Goal: Information Seeking & Learning: Check status

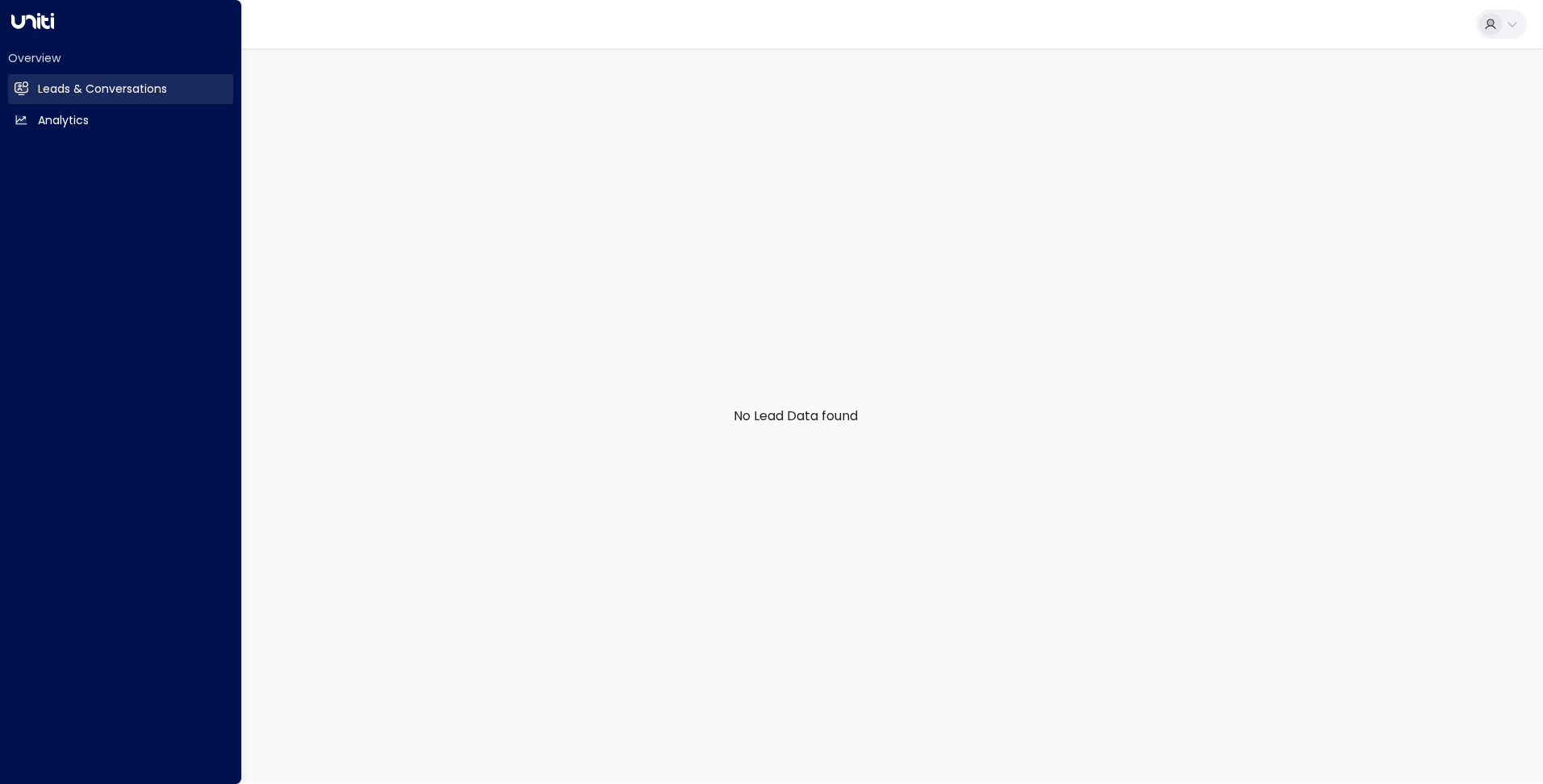
click at [54, 93] on h2 "Leads & Conversations" at bounding box center [103, 89] width 129 height 17
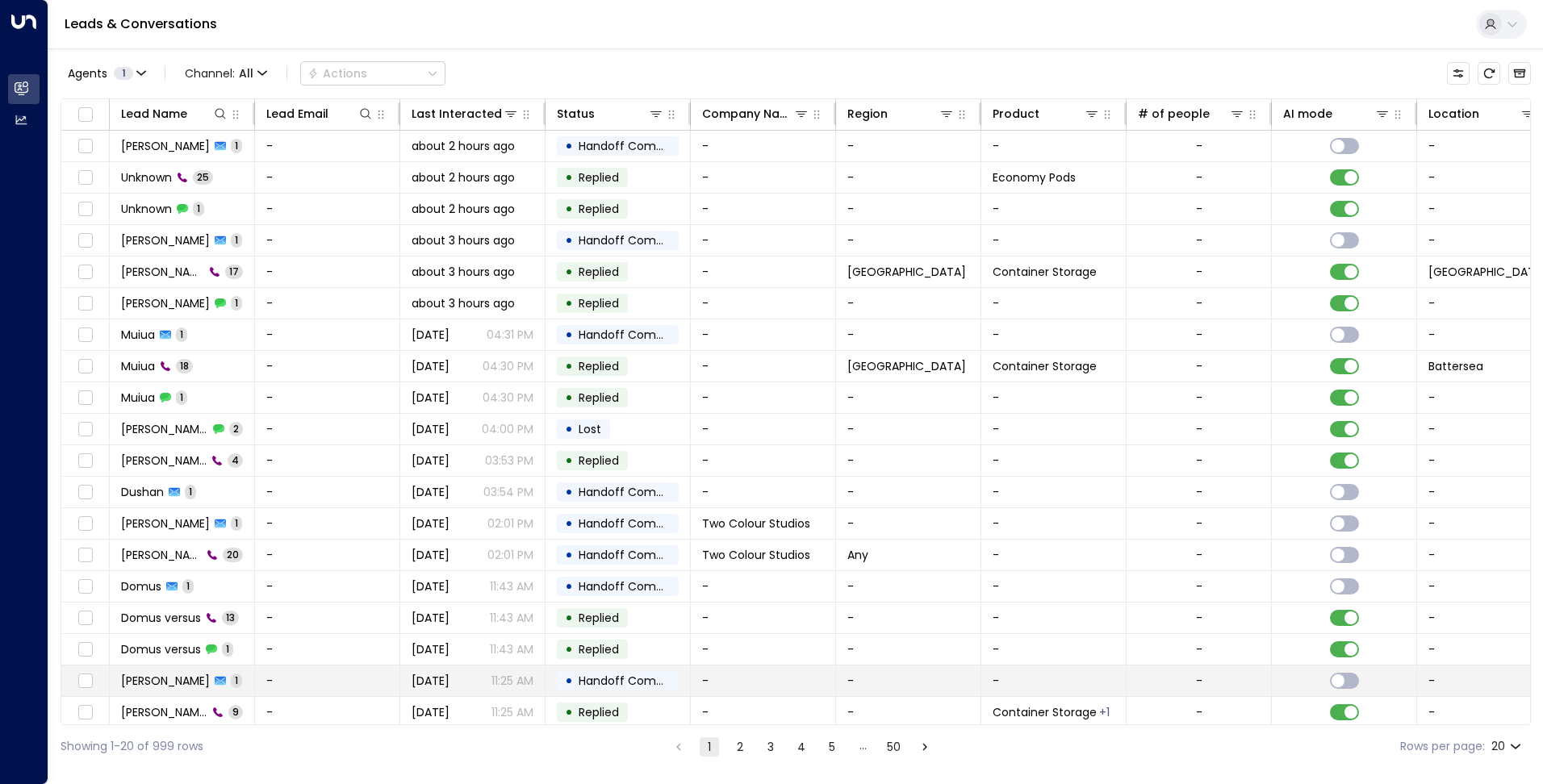
scroll to position [40, 0]
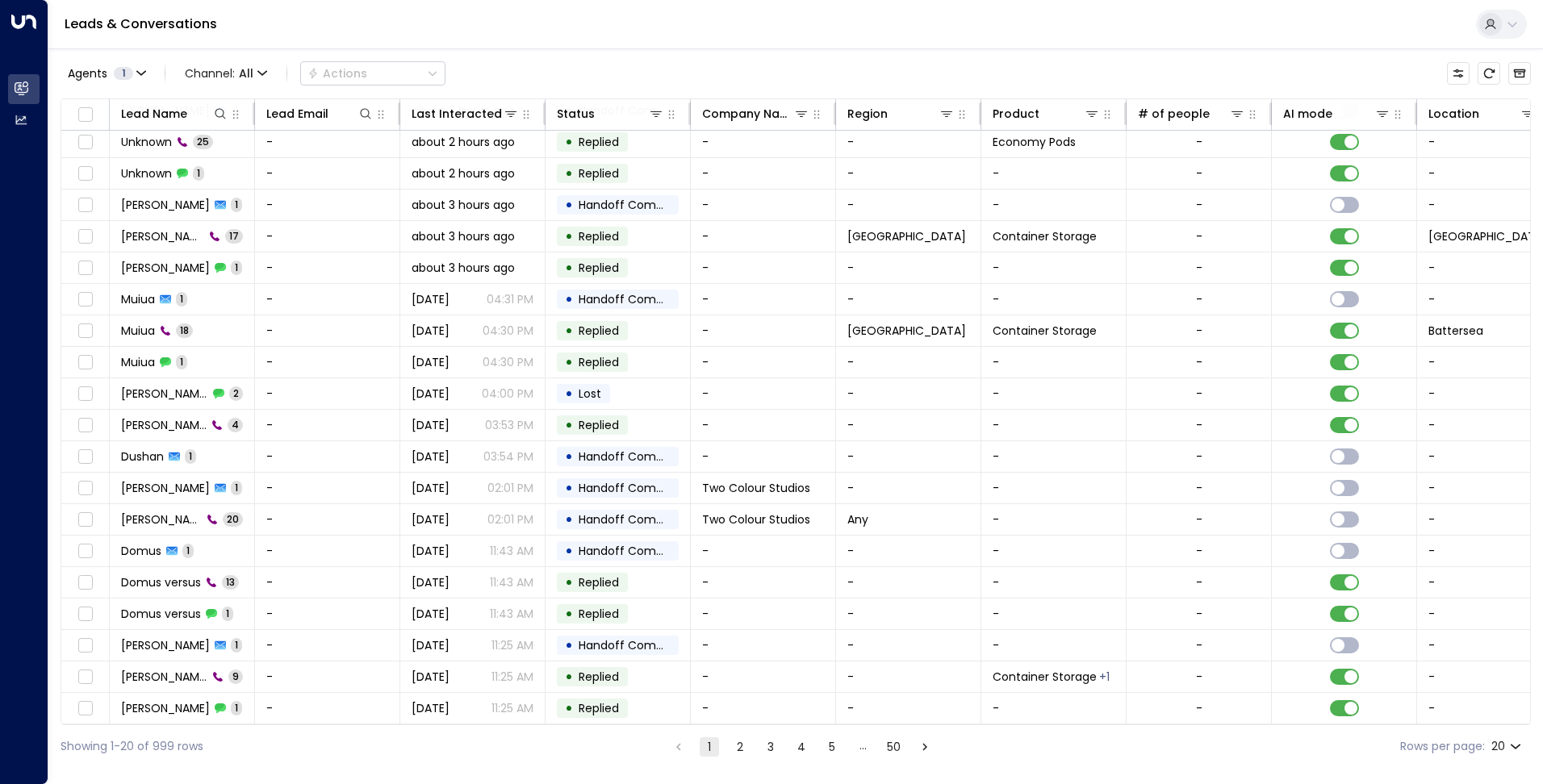
click at [761, 738] on button "3" at bounding box center [770, 747] width 19 height 19
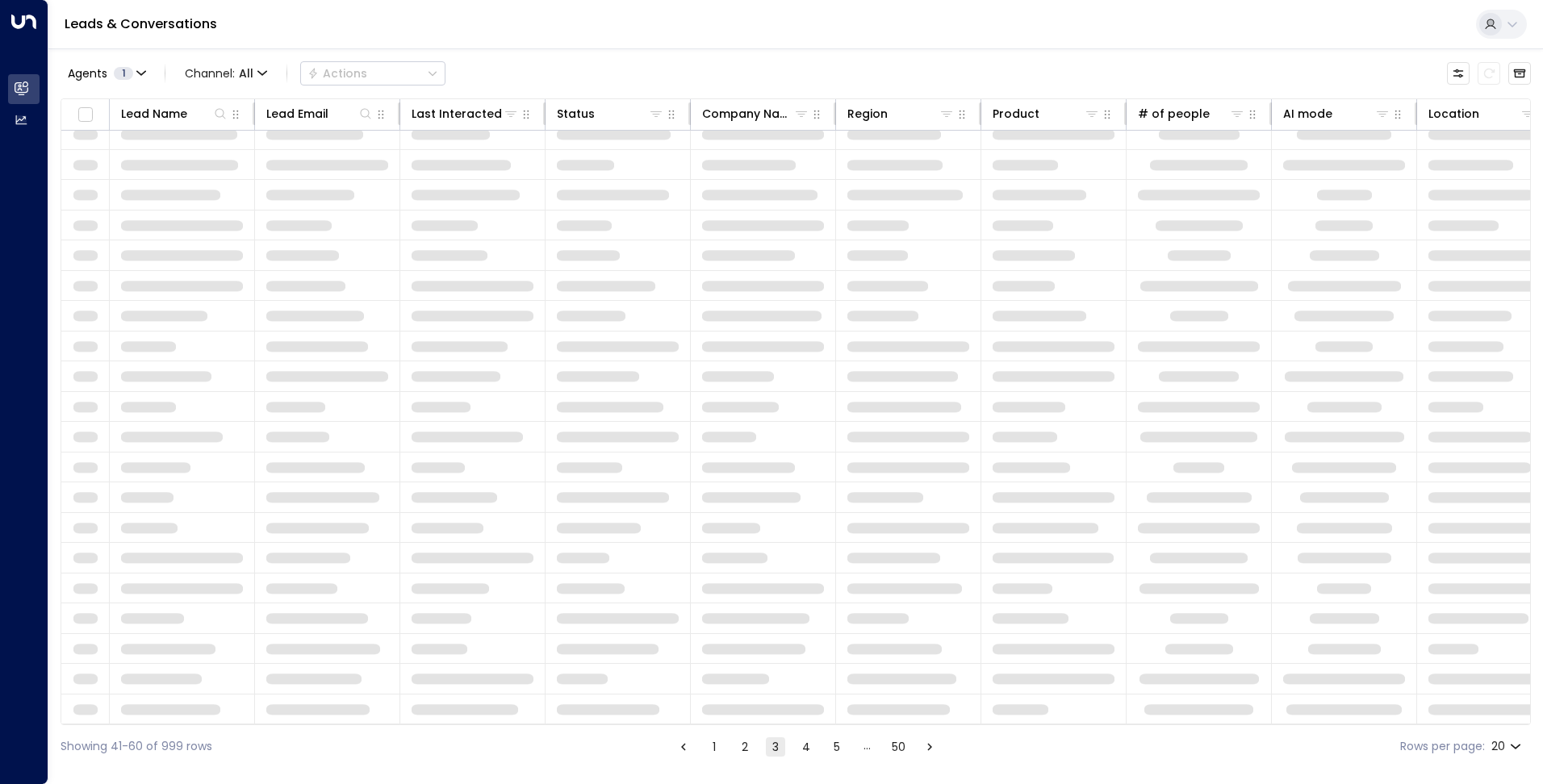
scroll to position [40, 0]
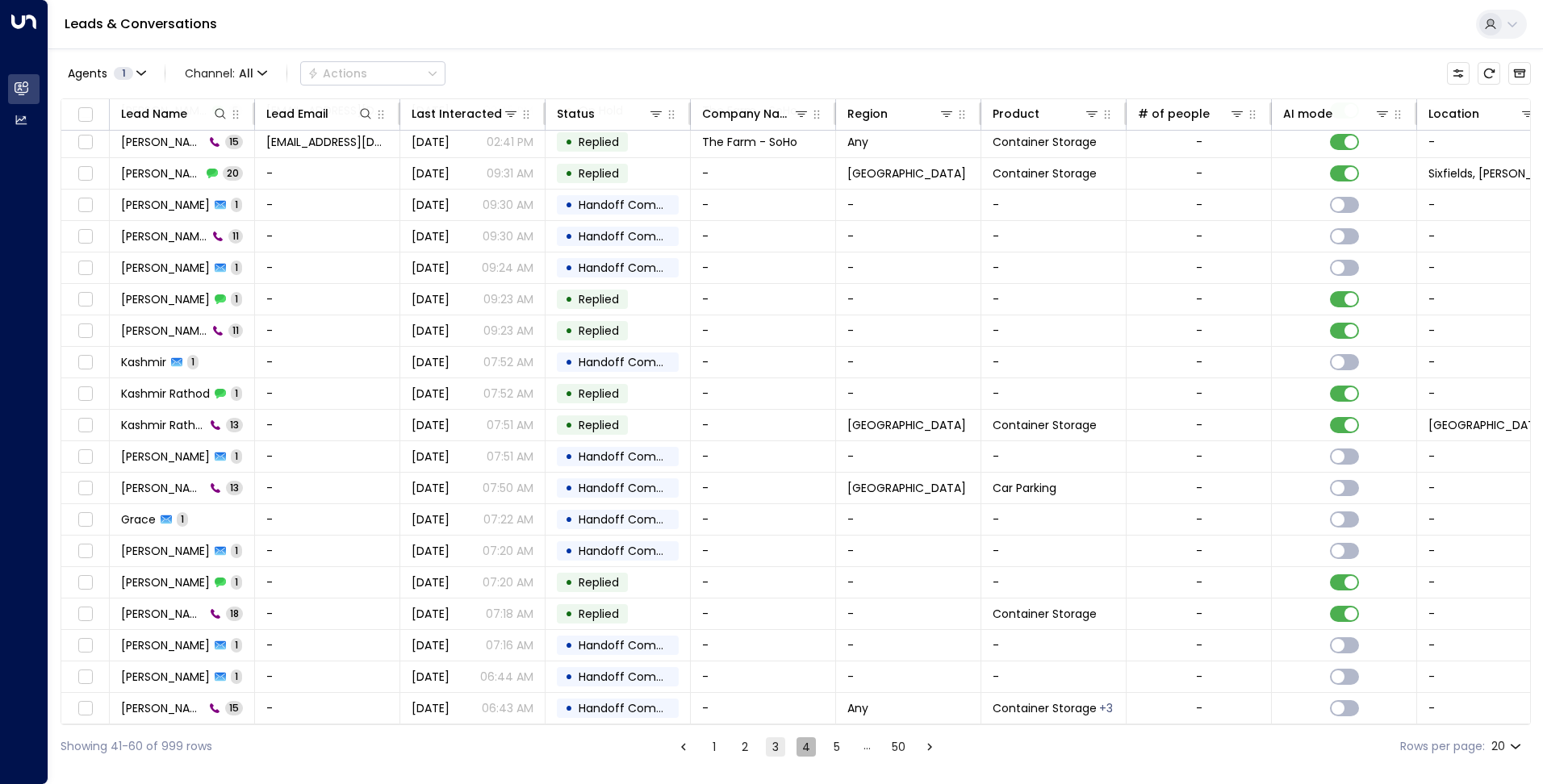
click at [799, 748] on button "4" at bounding box center [806, 747] width 19 height 19
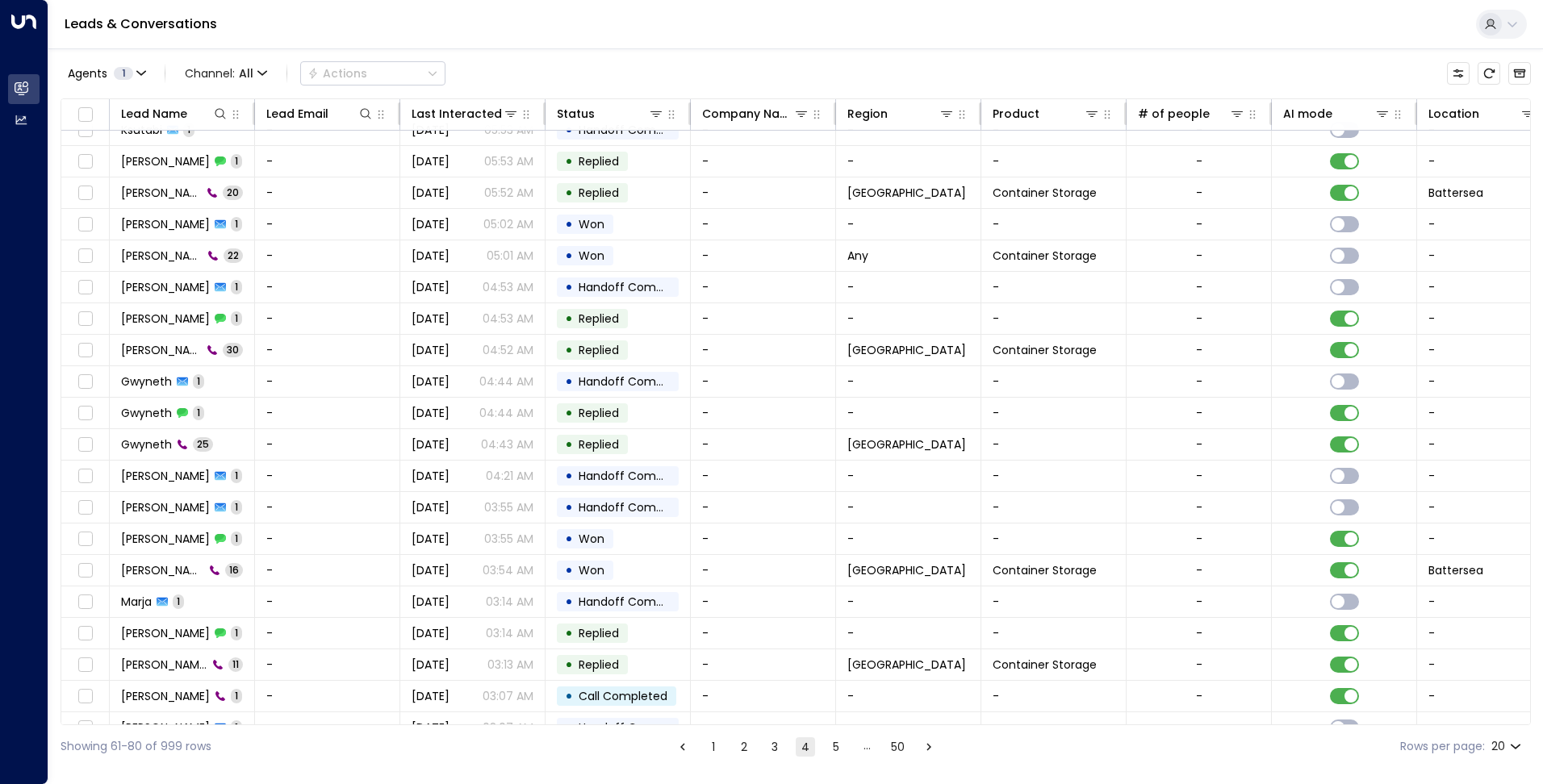
scroll to position [40, 0]
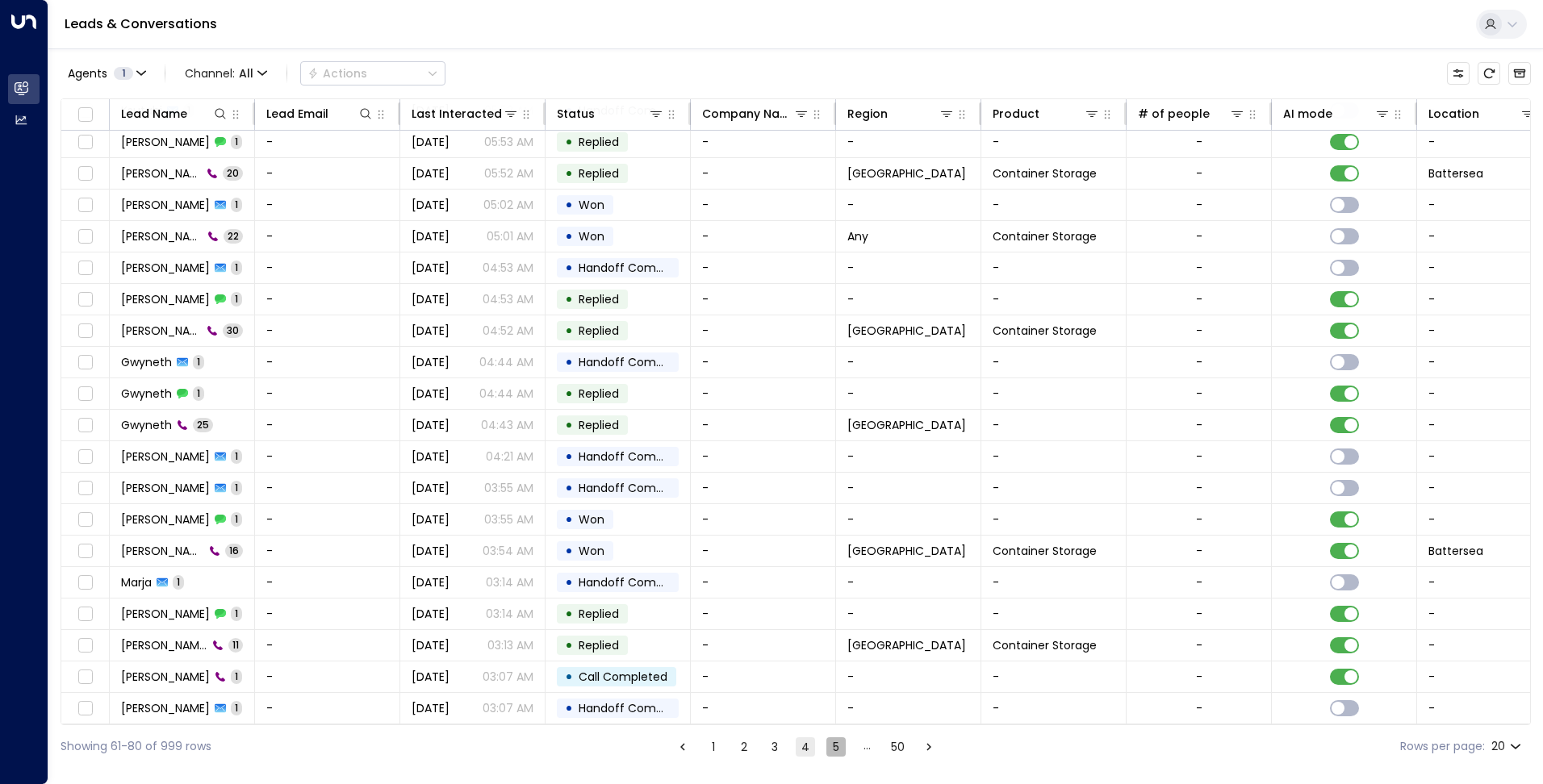
click at [839, 754] on button "5" at bounding box center [836, 747] width 19 height 19
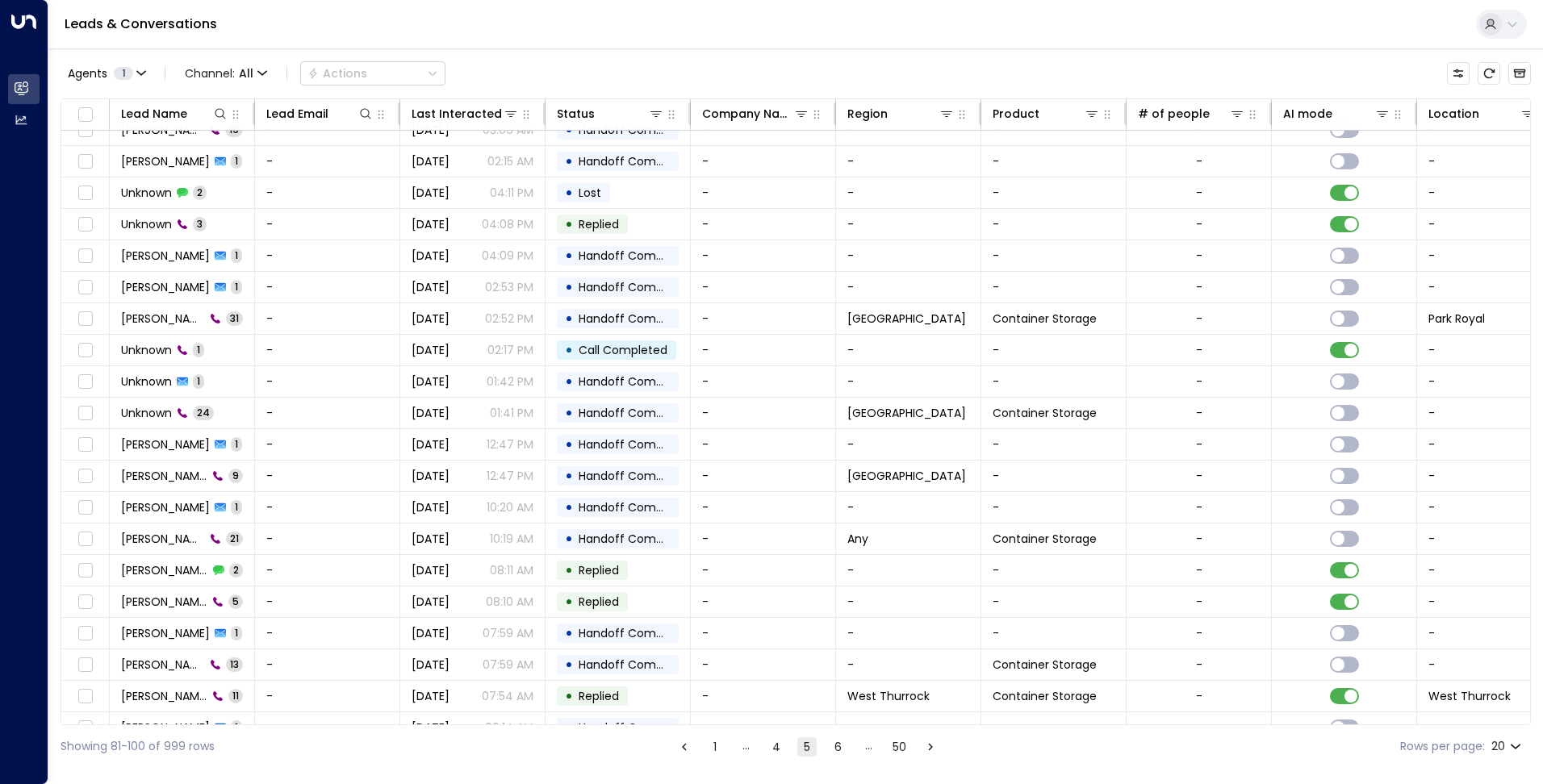
scroll to position [40, 0]
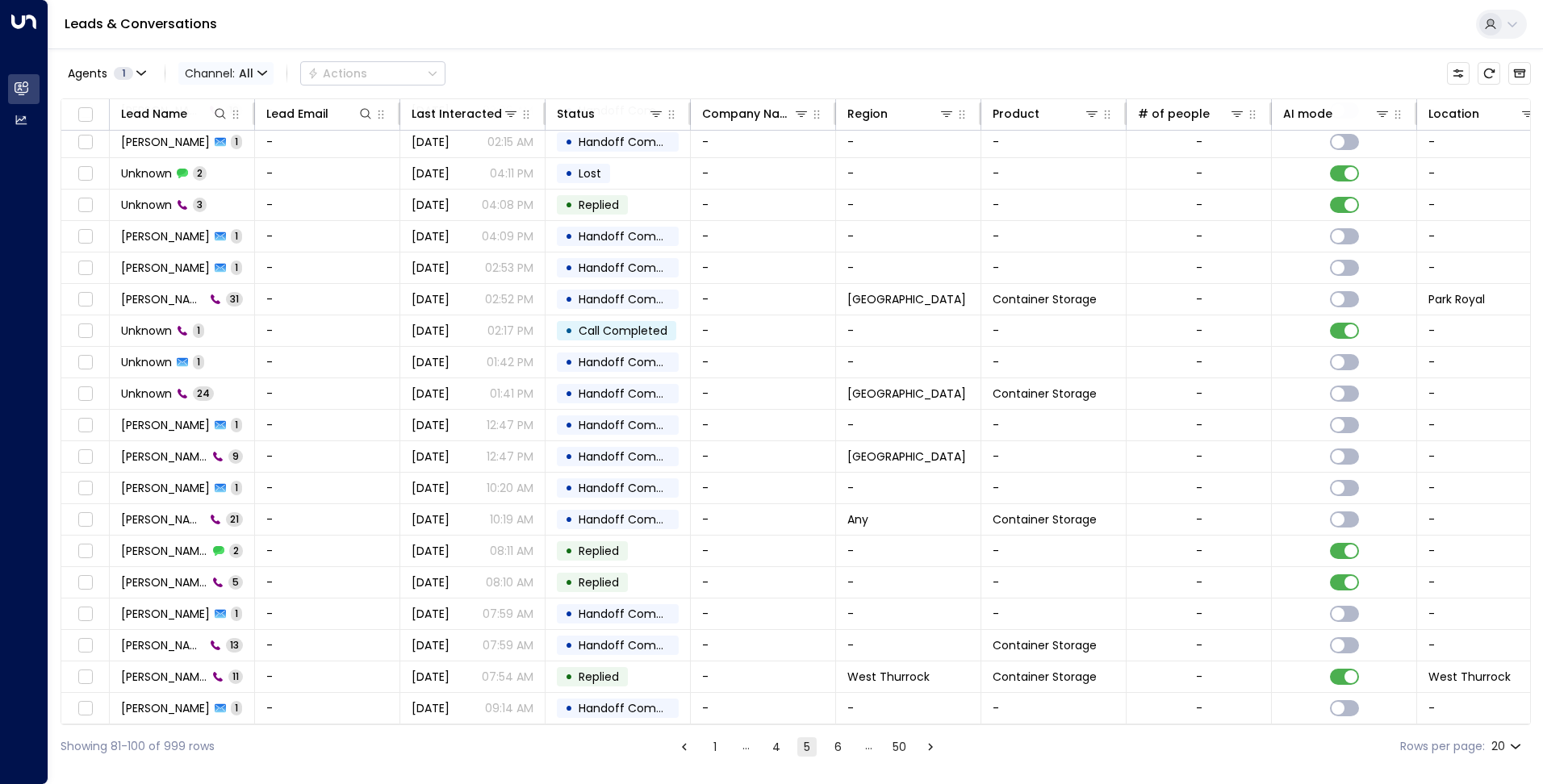
click at [271, 77] on span "Channel: All" at bounding box center [226, 73] width 95 height 23
click at [232, 219] on p "Voice" at bounding box center [235, 226] width 77 height 17
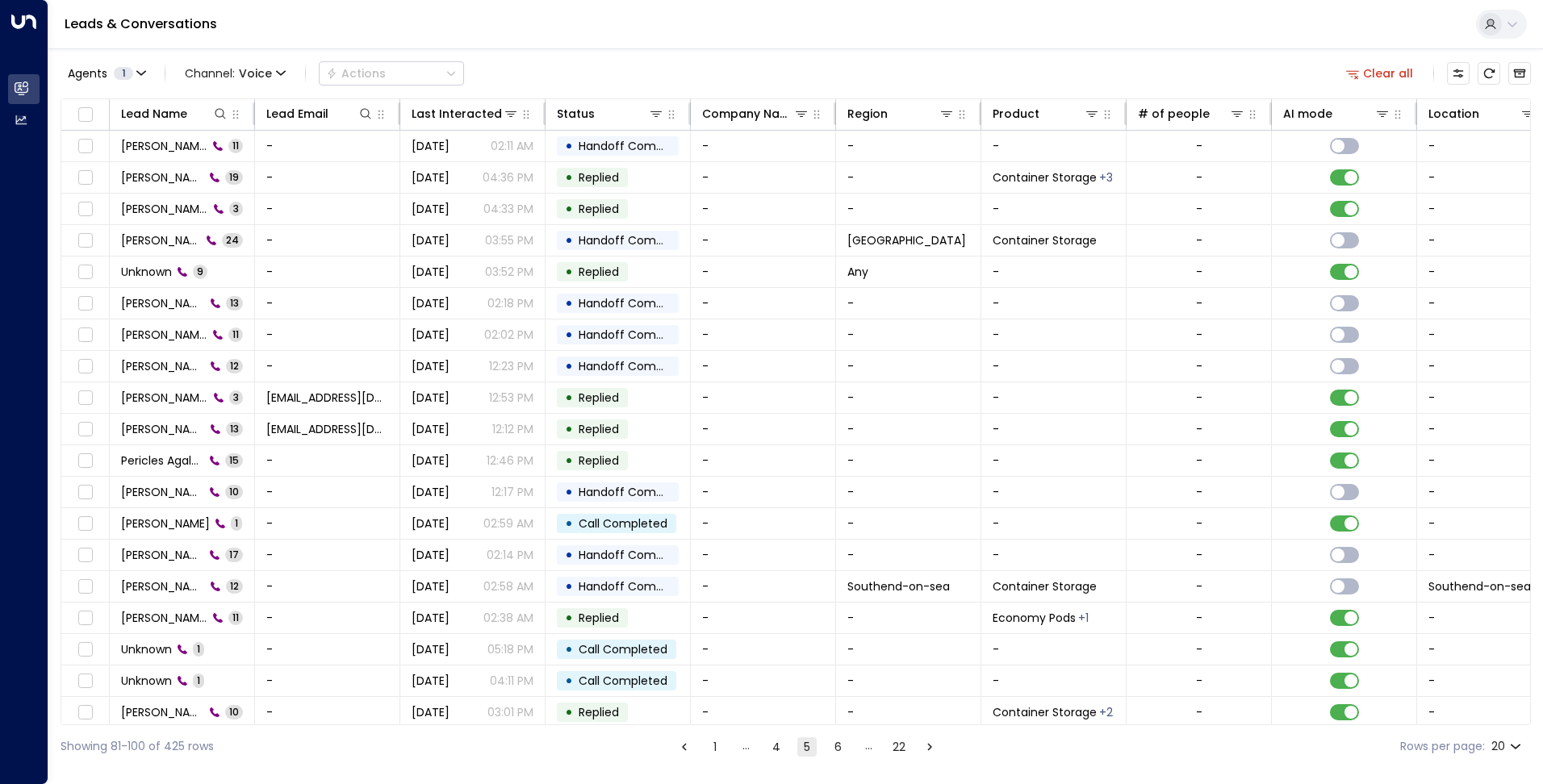
click at [782, 751] on button "4" at bounding box center [776, 747] width 19 height 19
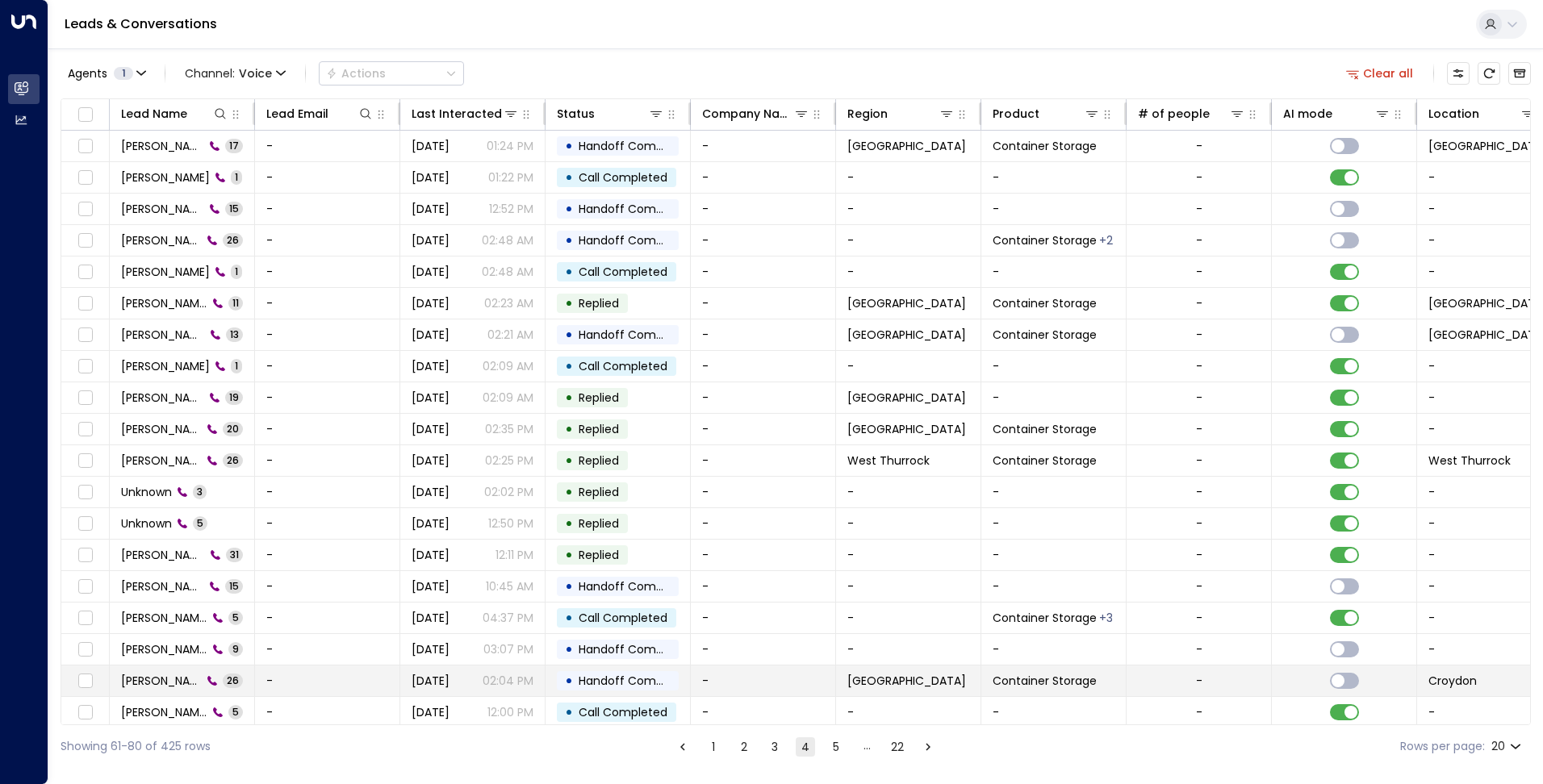
scroll to position [40, 0]
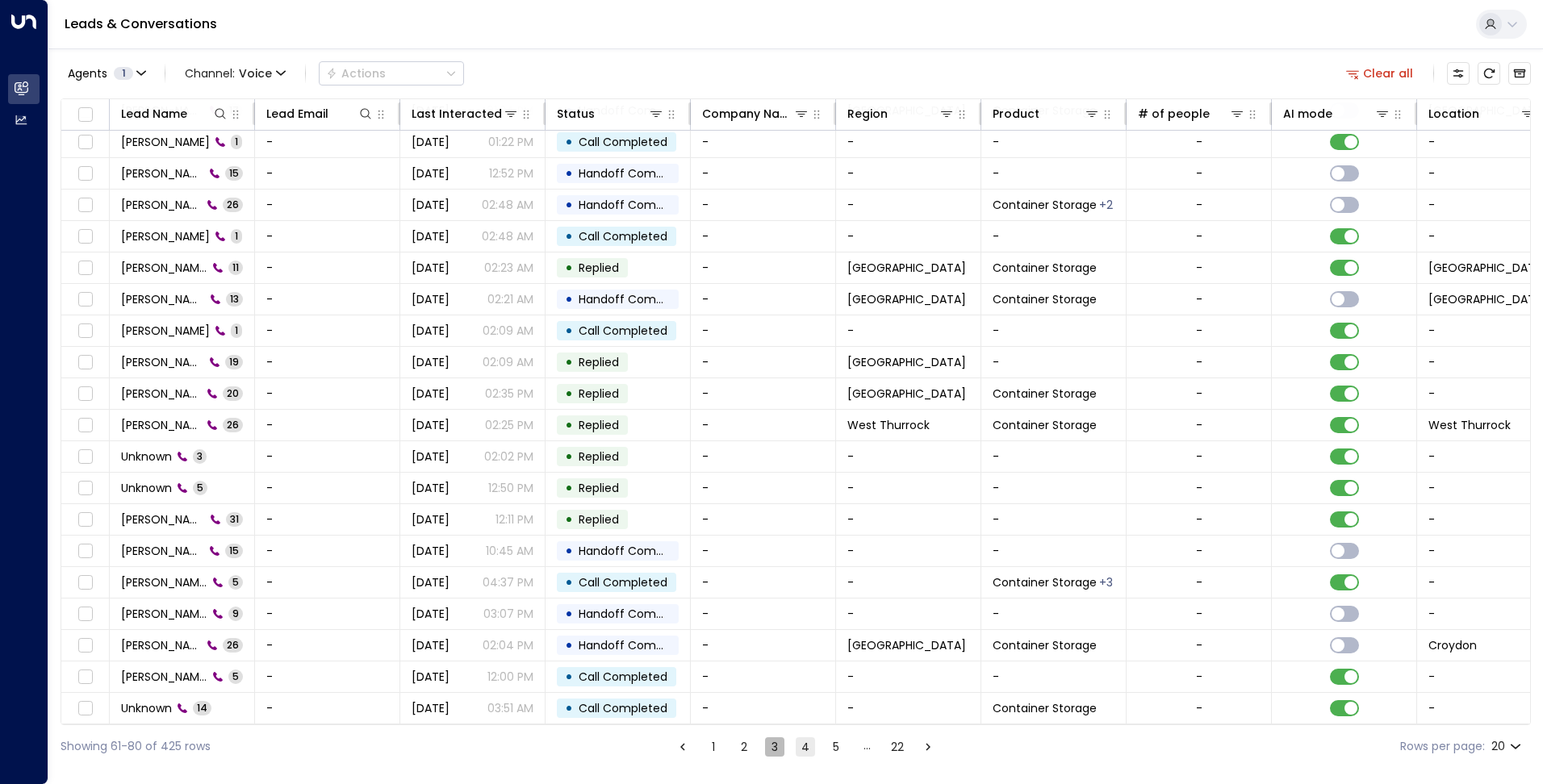
click at [777, 745] on button "3" at bounding box center [774, 747] width 19 height 19
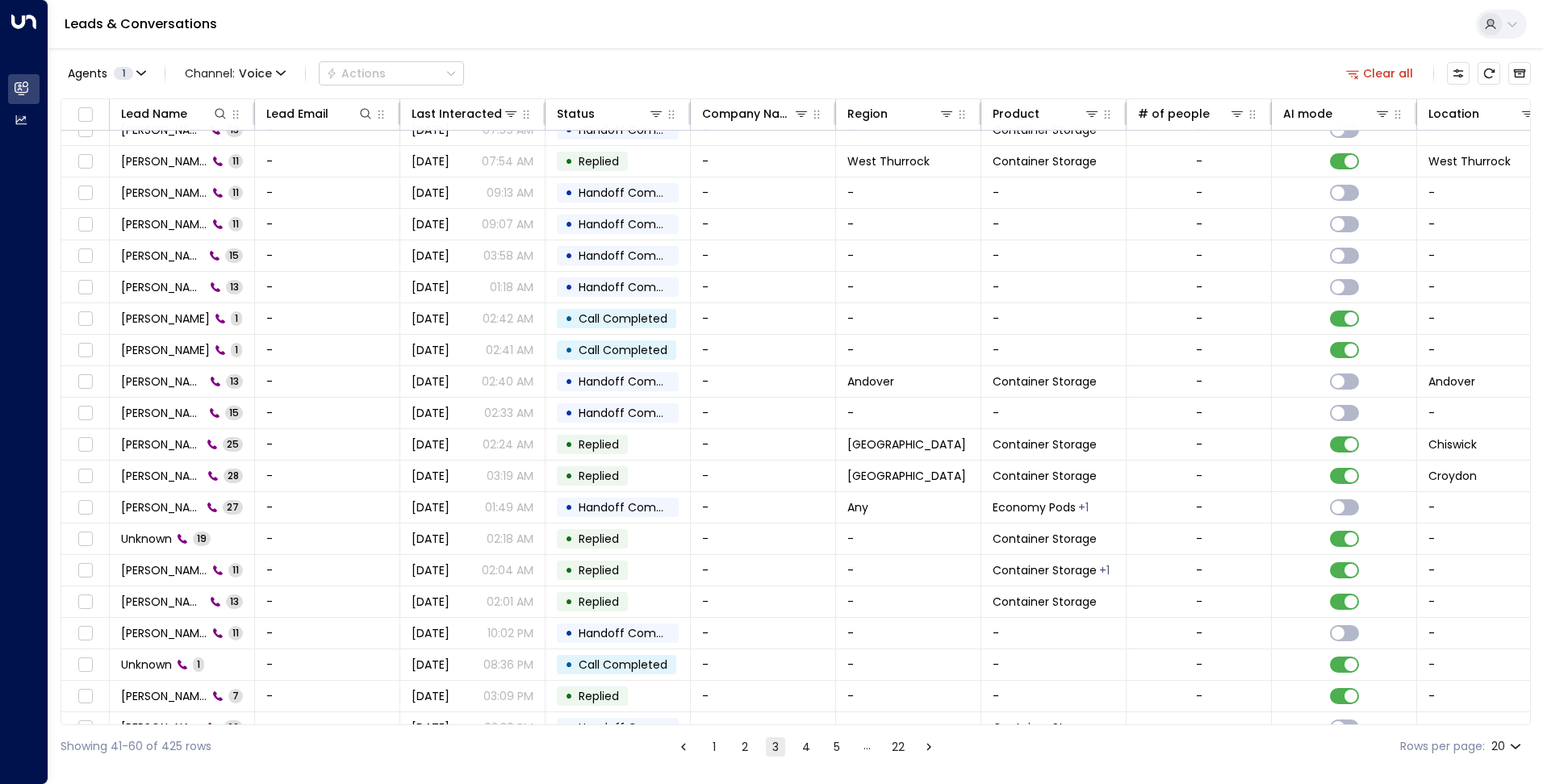
scroll to position [40, 0]
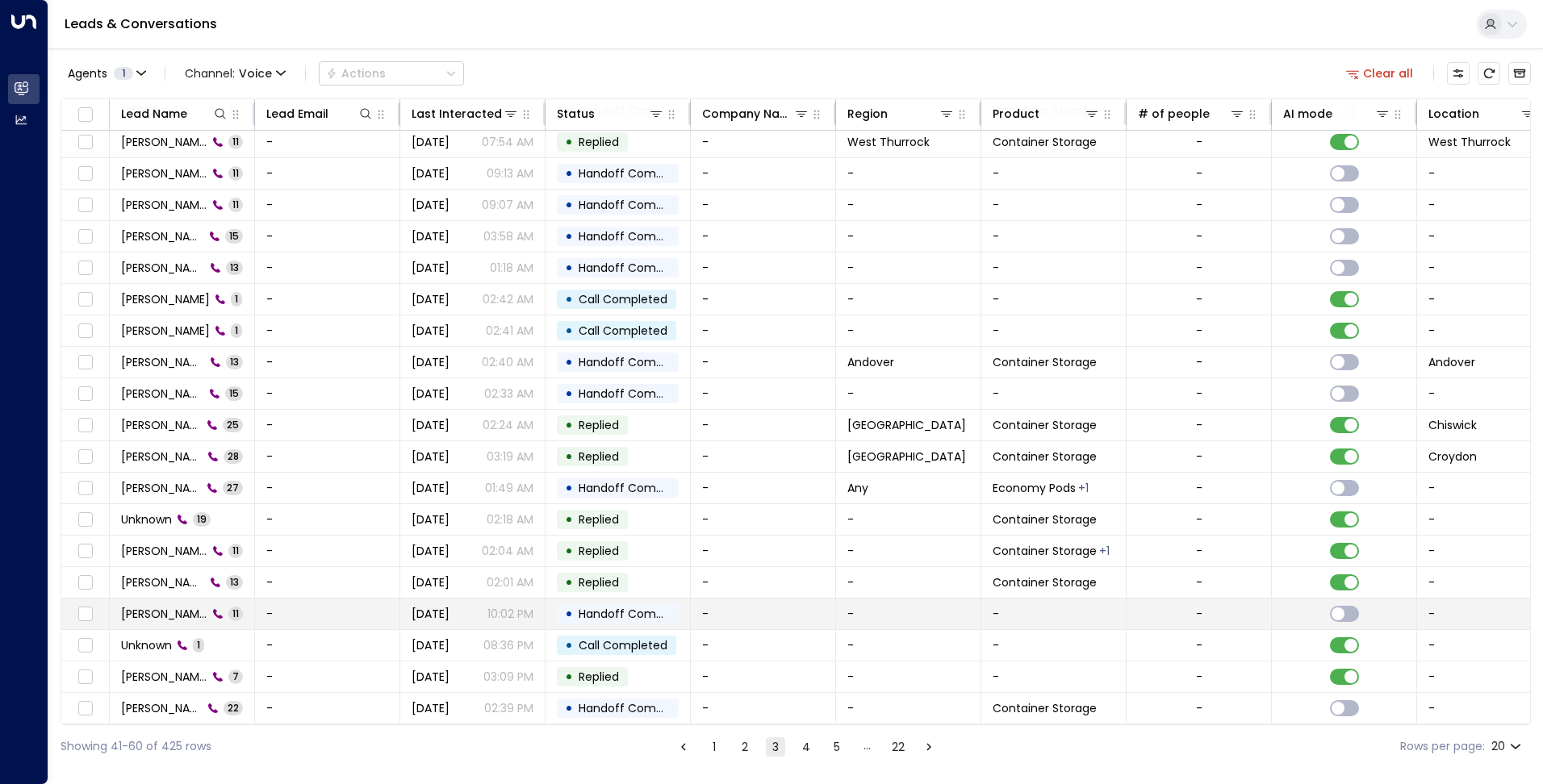
click at [434, 619] on td "Aug 15, 2025 10:02 PM" at bounding box center [473, 614] width 145 height 30
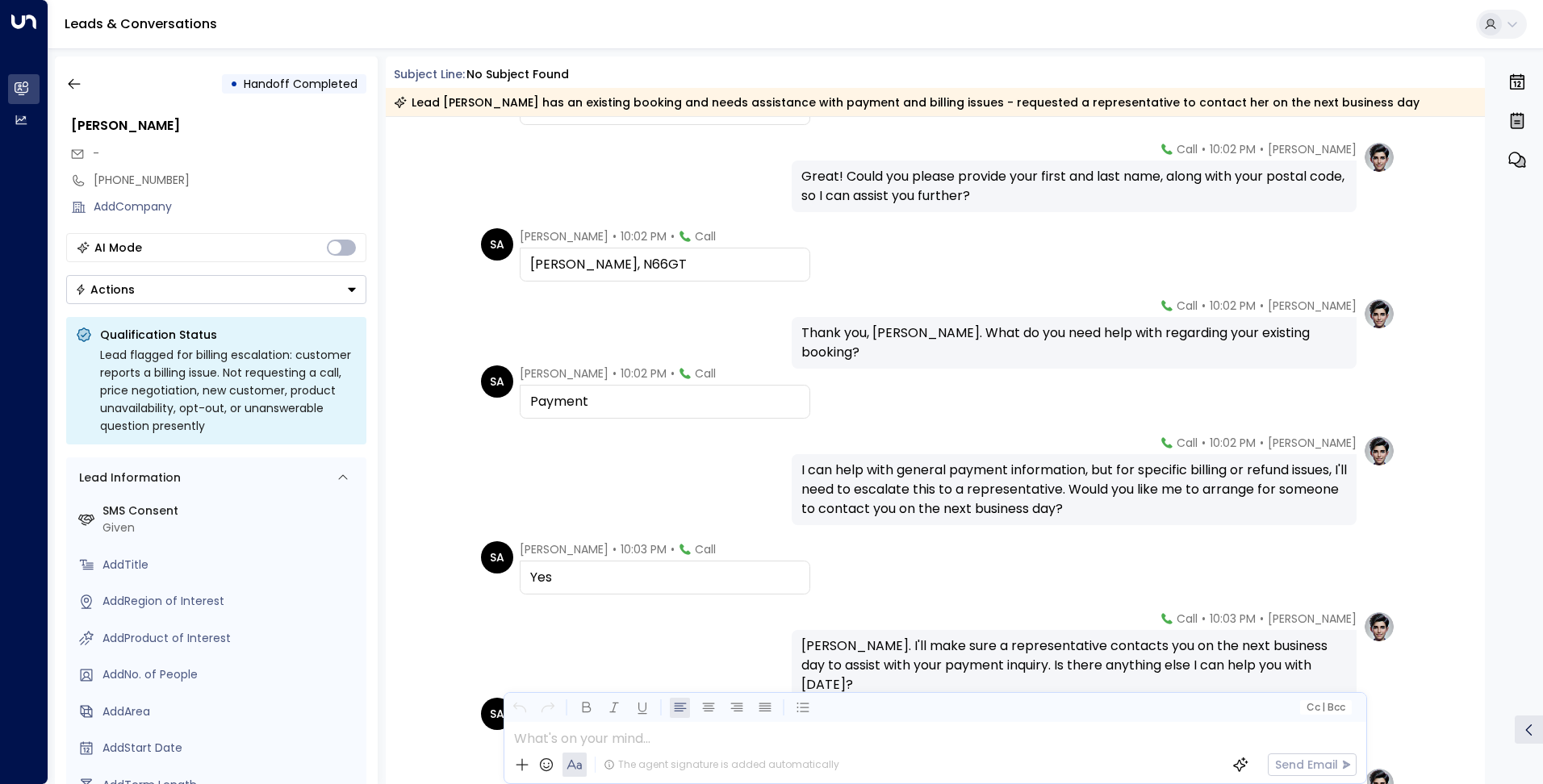
scroll to position [322, 0]
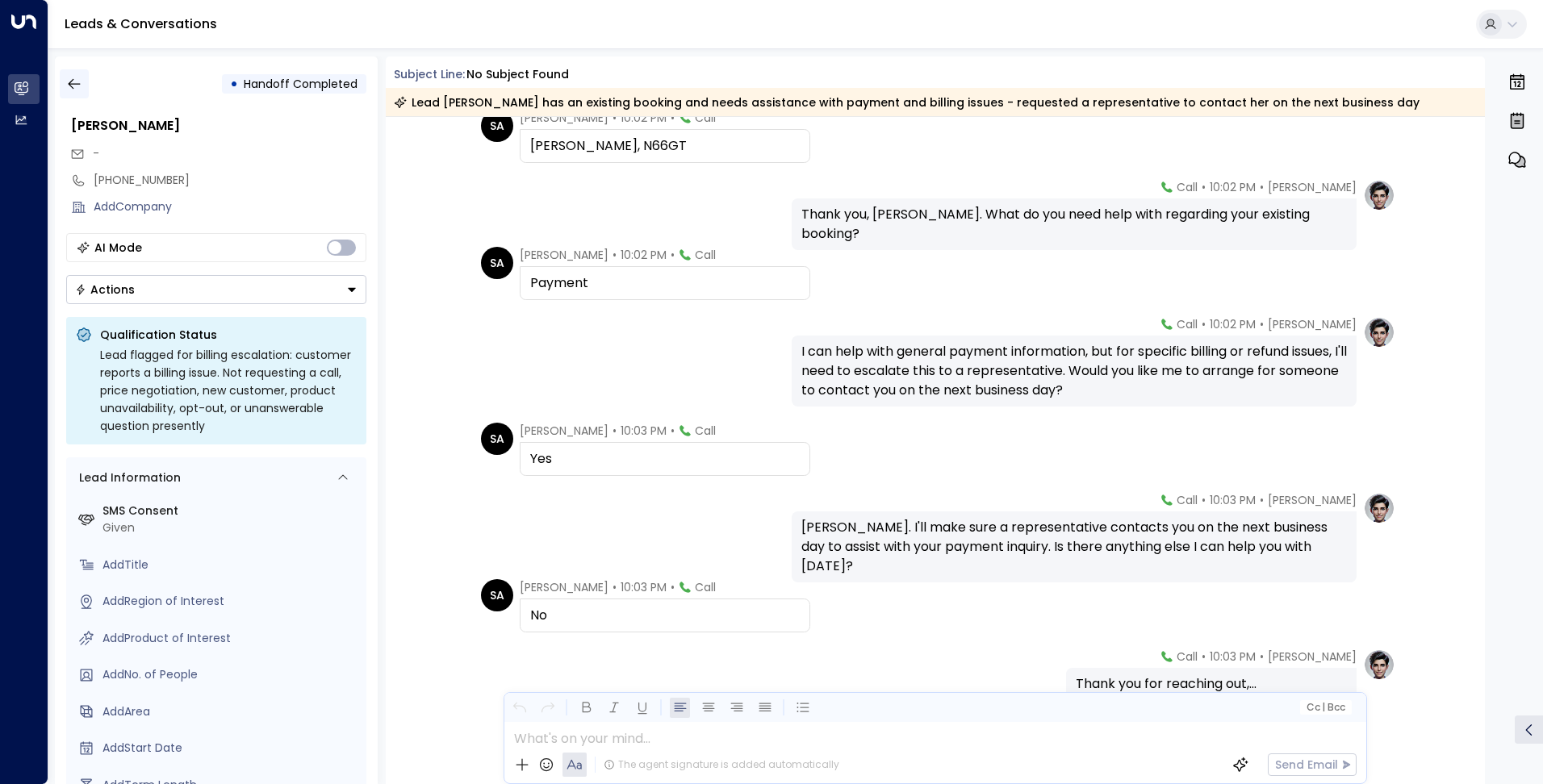
click at [67, 79] on icon "button" at bounding box center [74, 84] width 16 height 16
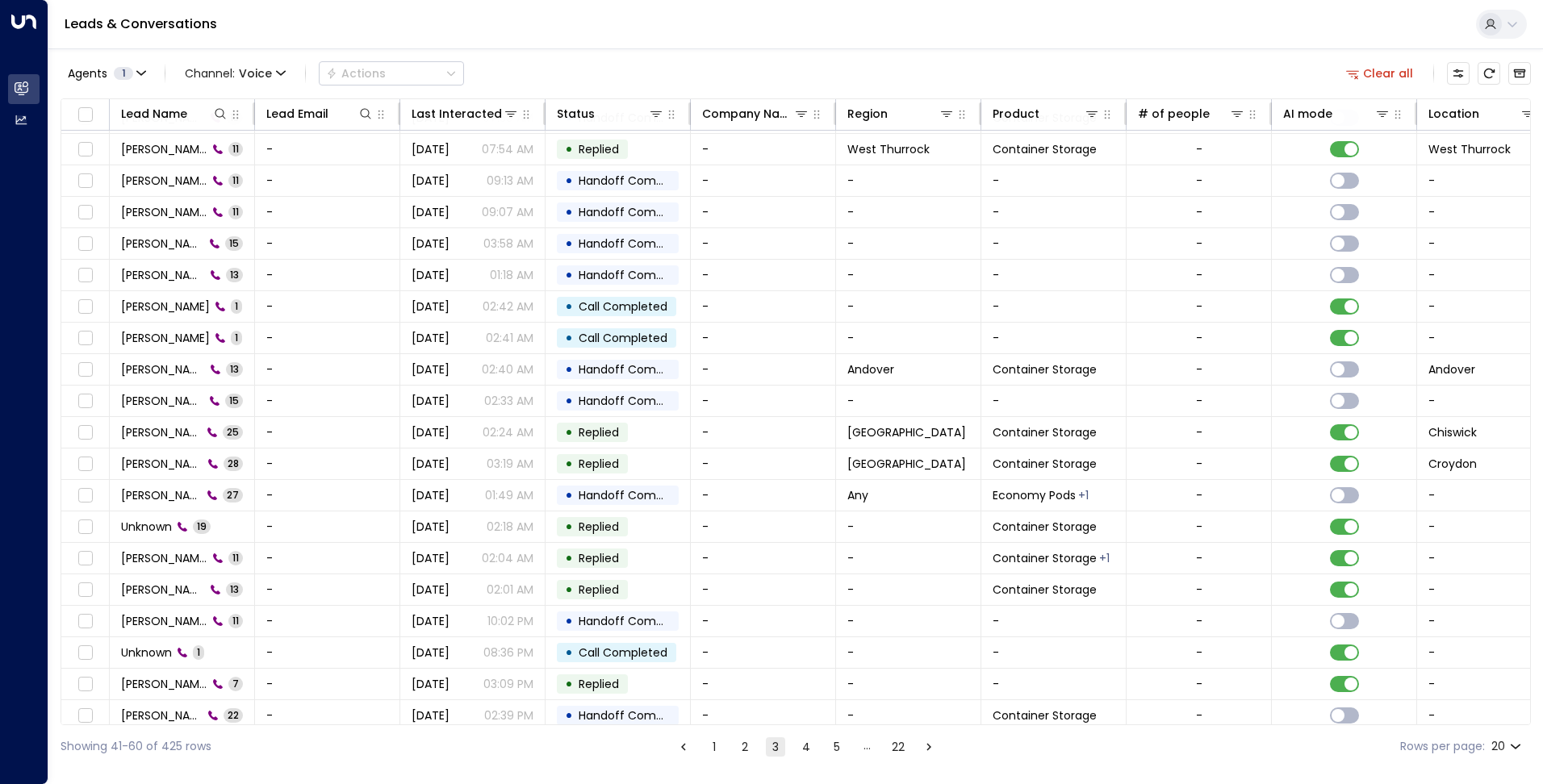
scroll to position [40, 0]
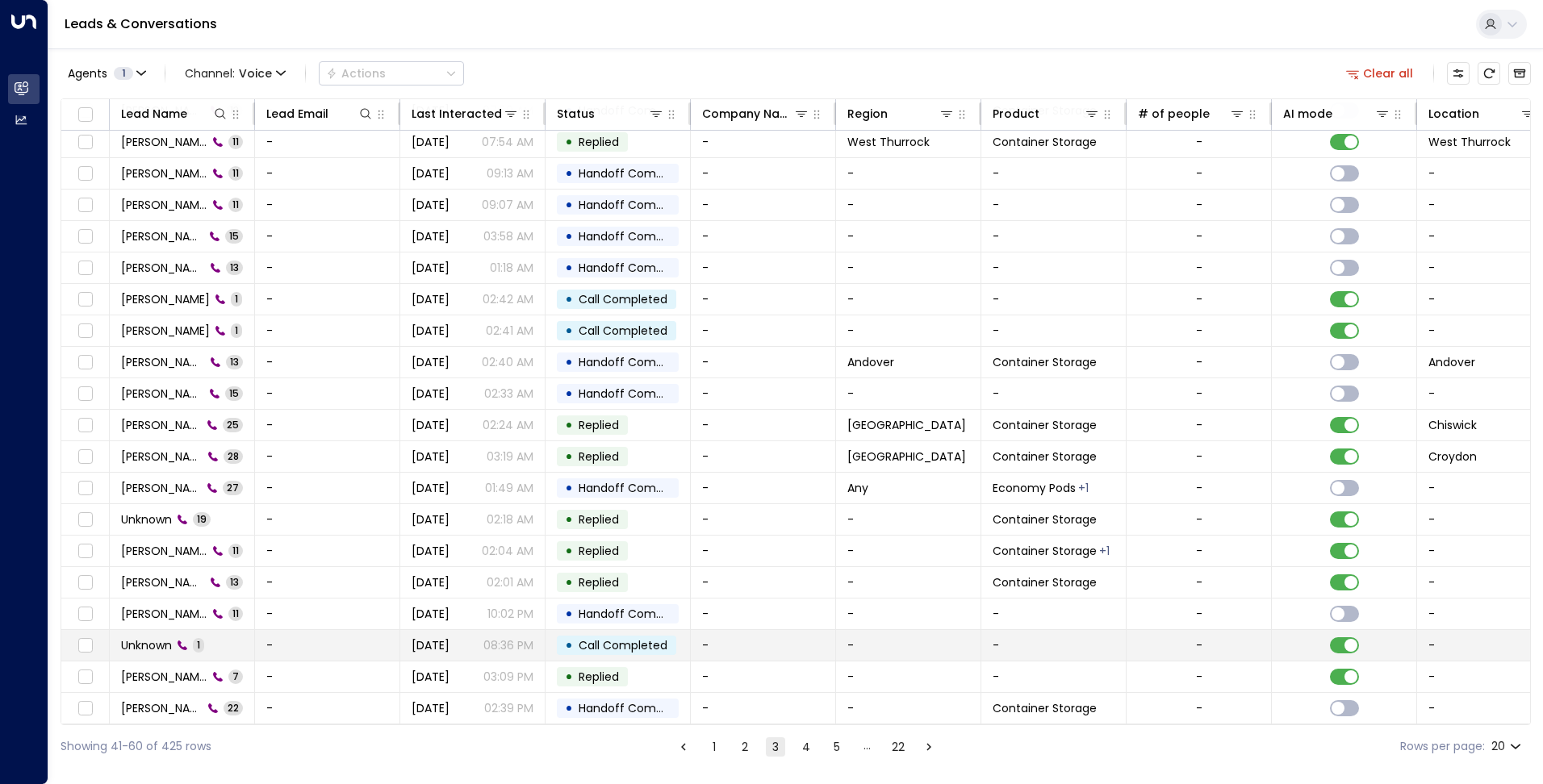
click at [504, 641] on p "08:36 PM" at bounding box center [508, 644] width 50 height 16
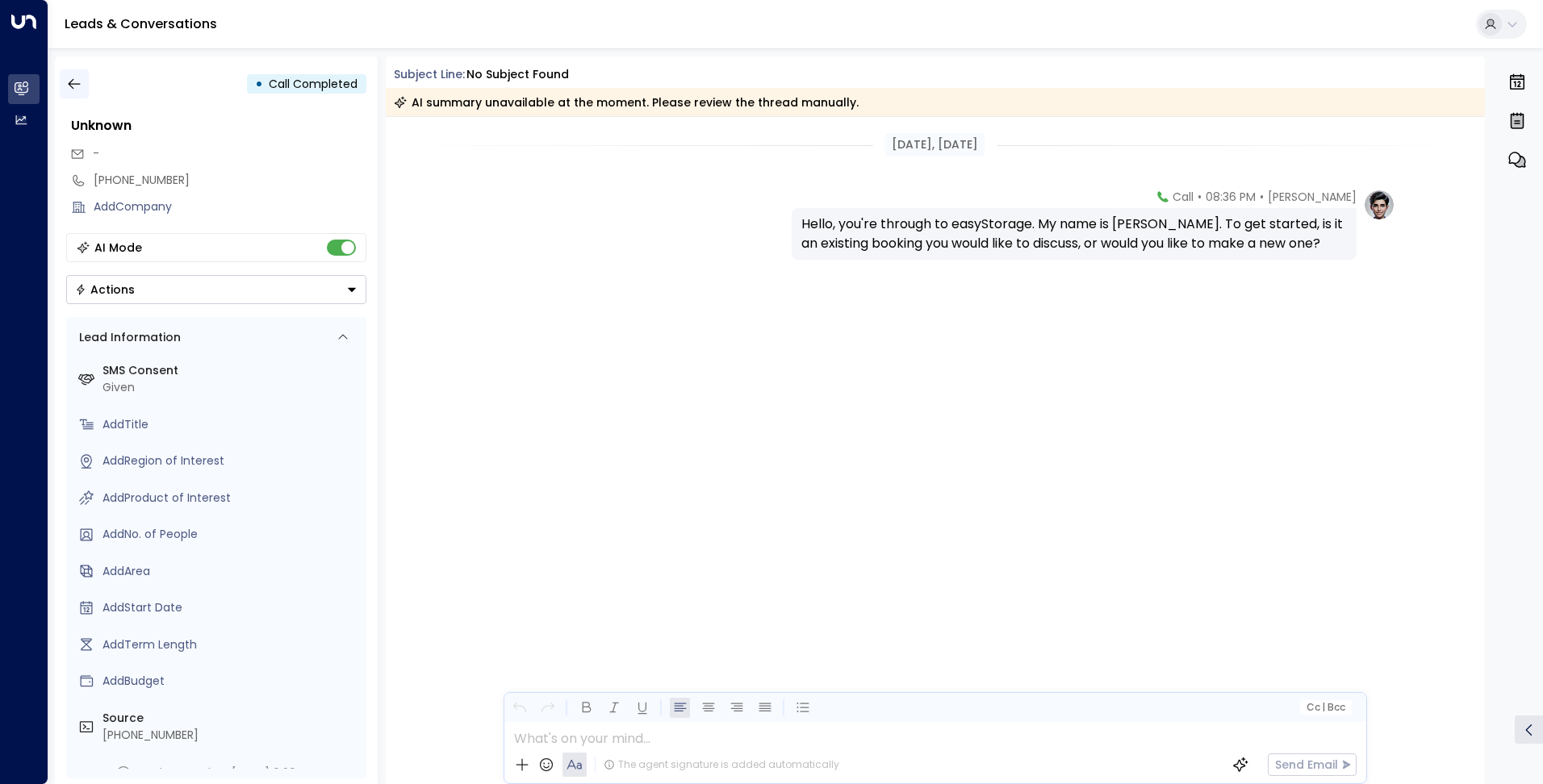
click at [76, 87] on icon "button" at bounding box center [74, 84] width 16 height 16
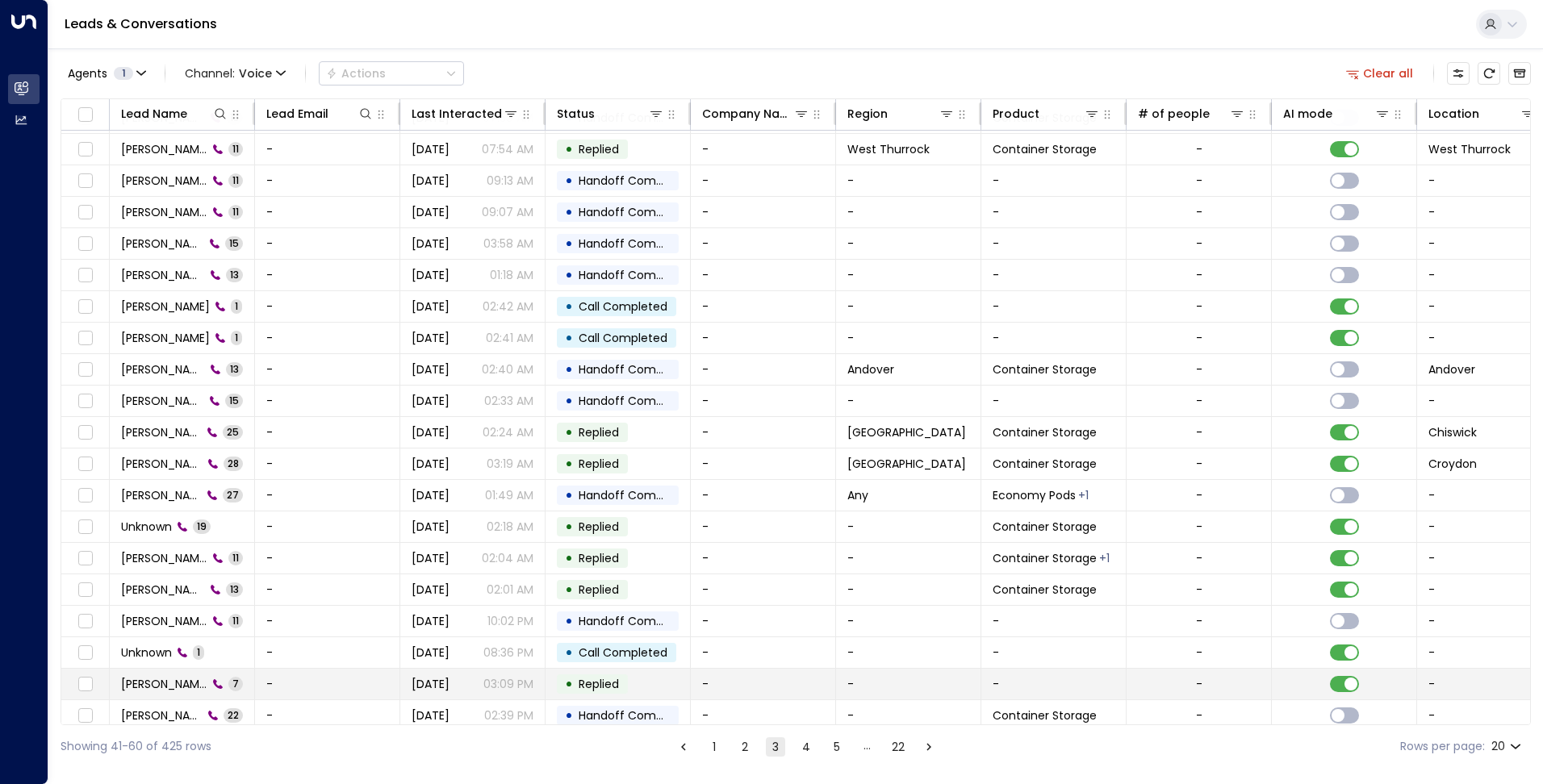
scroll to position [40, 0]
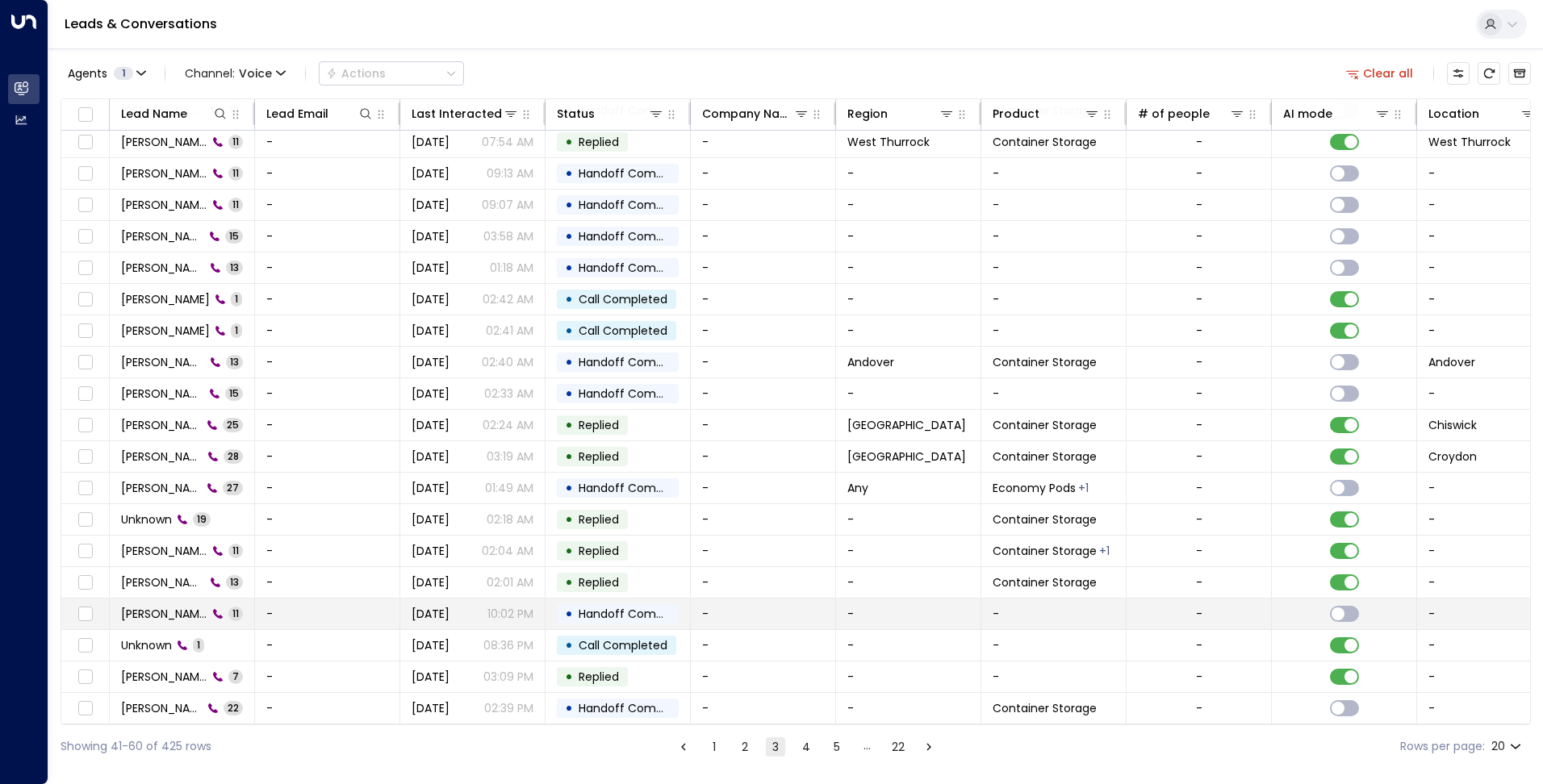
click at [397, 599] on td "-" at bounding box center [327, 614] width 145 height 30
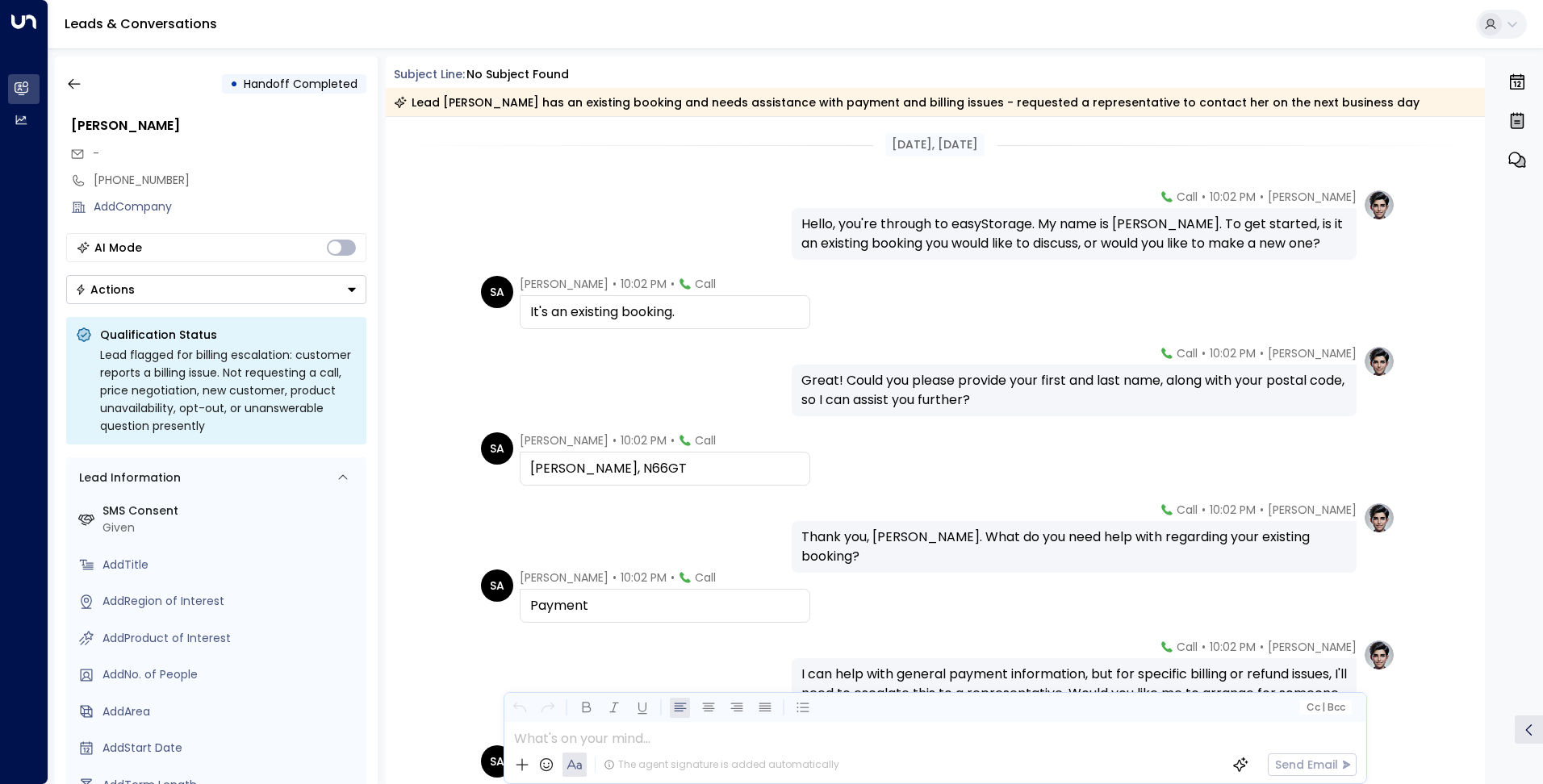
scroll to position [322, 0]
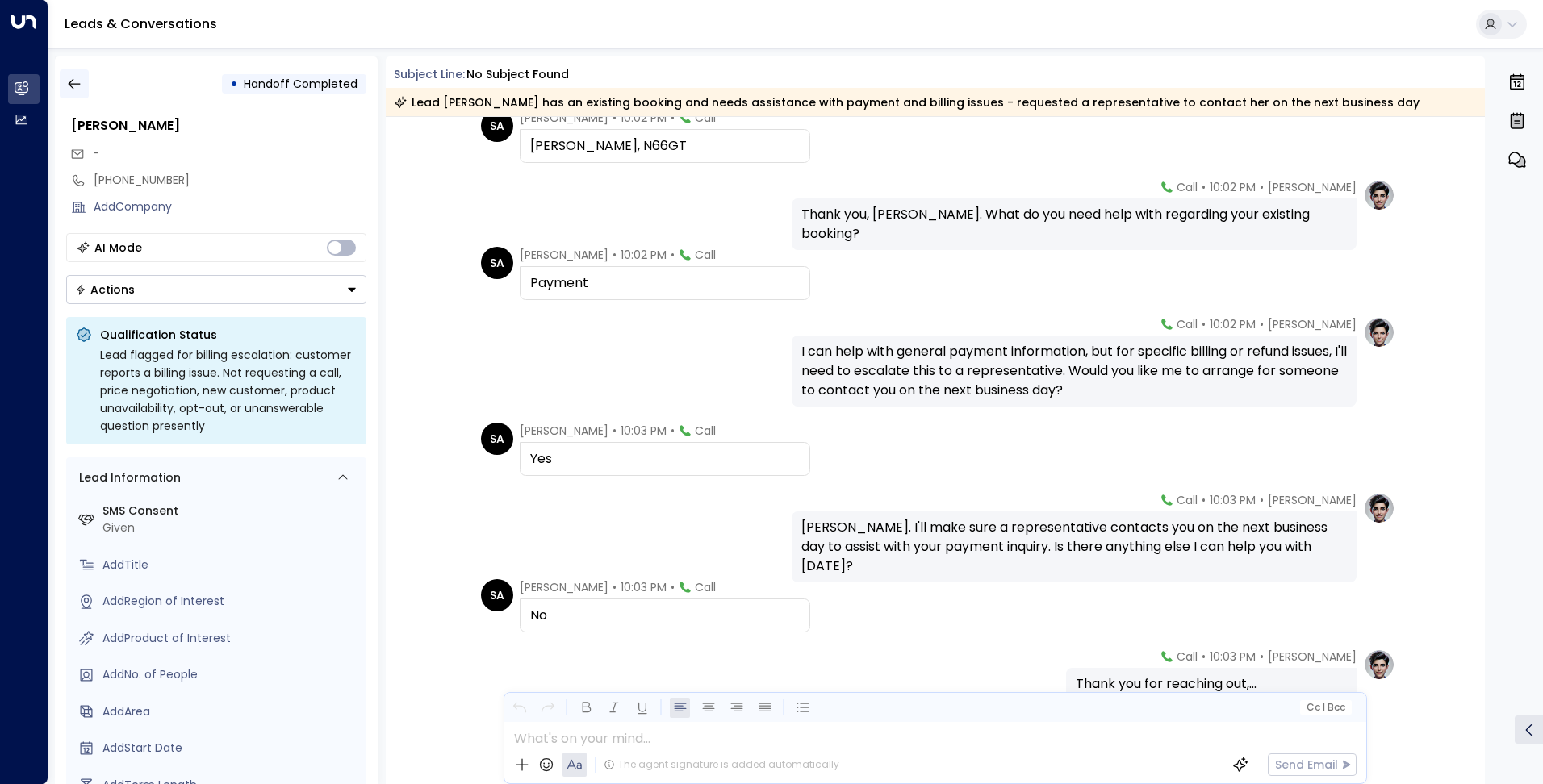
click at [83, 90] on button "button" at bounding box center [74, 84] width 29 height 29
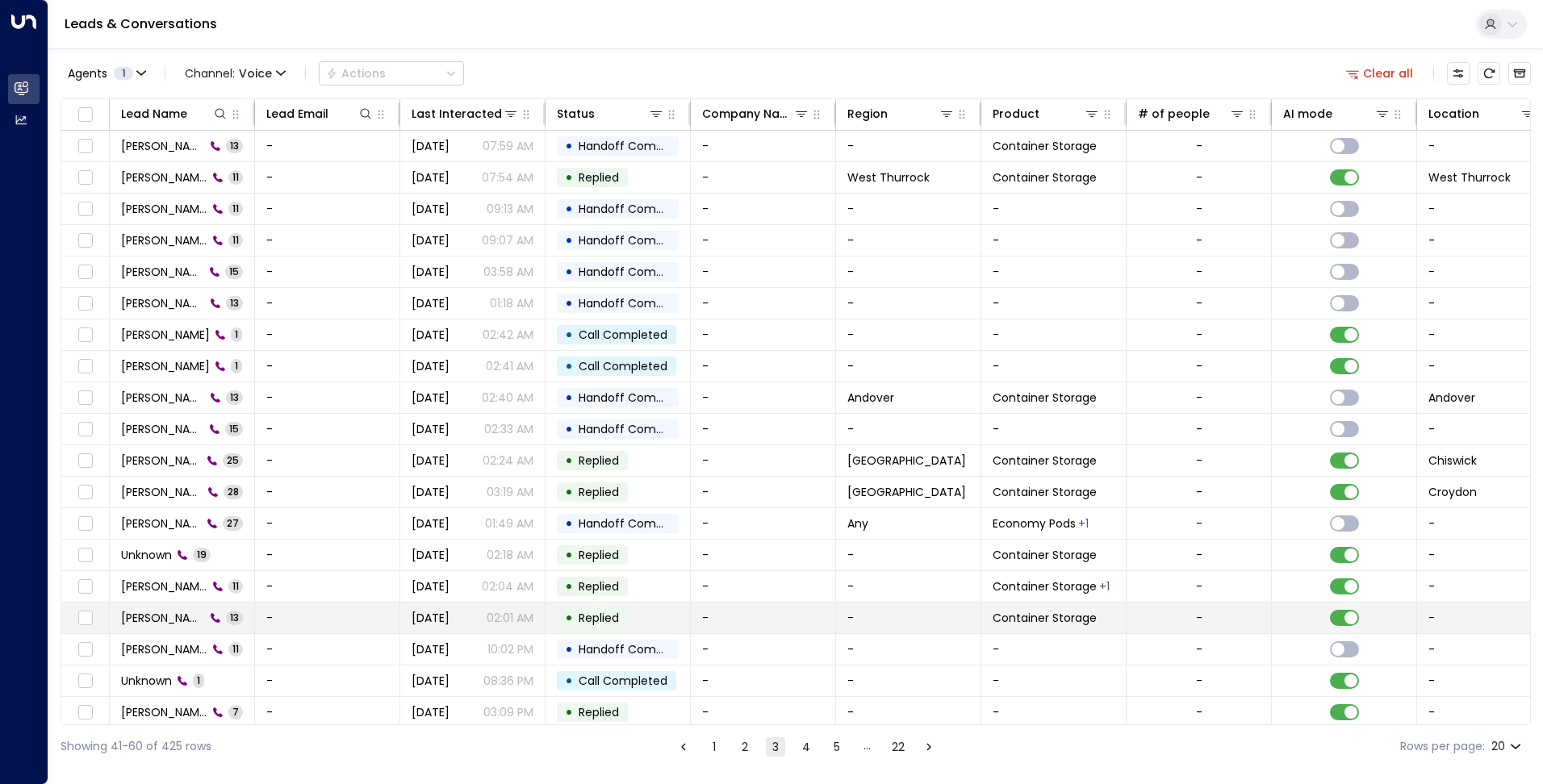
click at [298, 617] on td "-" at bounding box center [327, 618] width 145 height 30
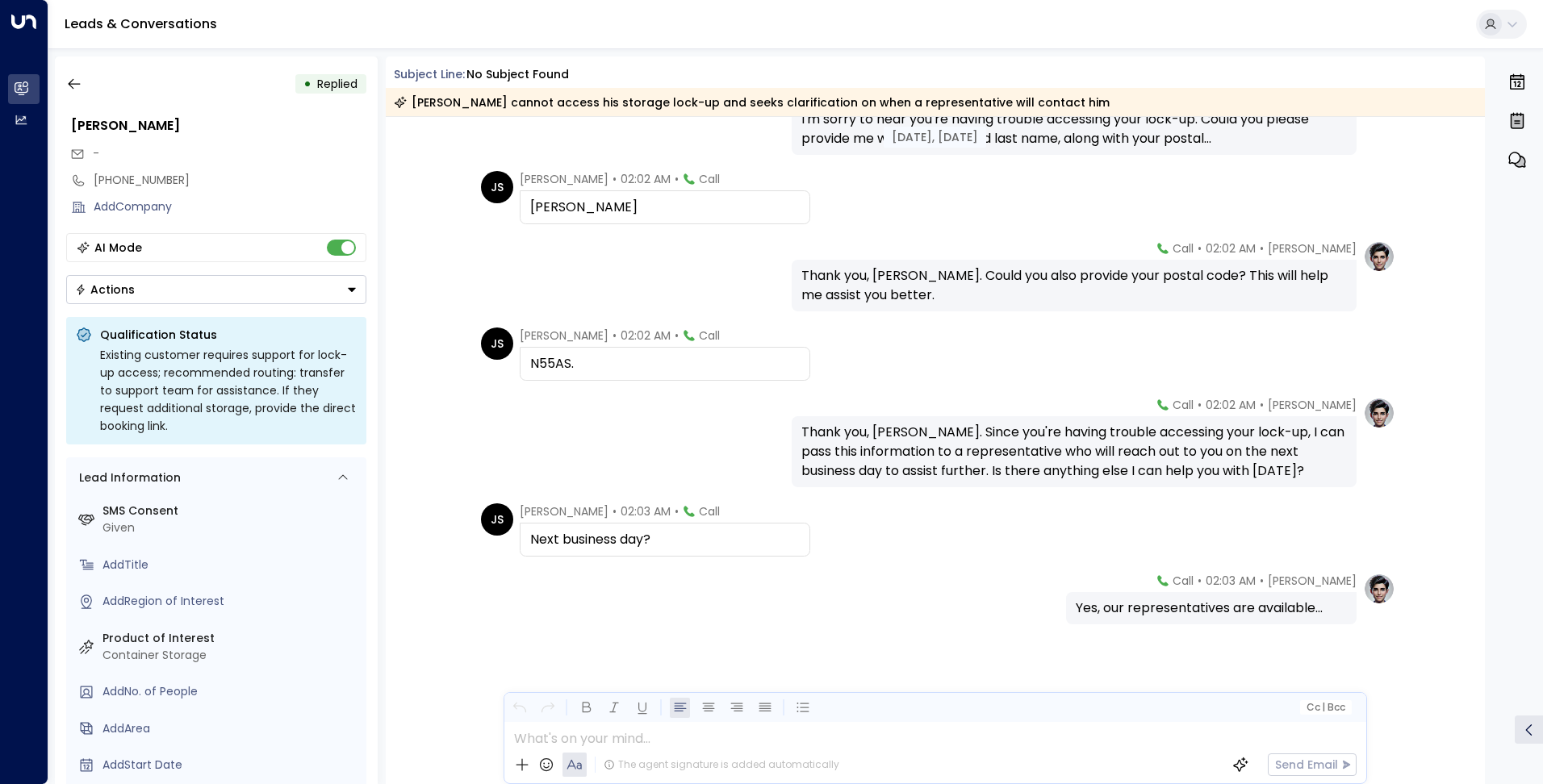
scroll to position [537, 0]
click at [84, 87] on button "button" at bounding box center [74, 84] width 29 height 29
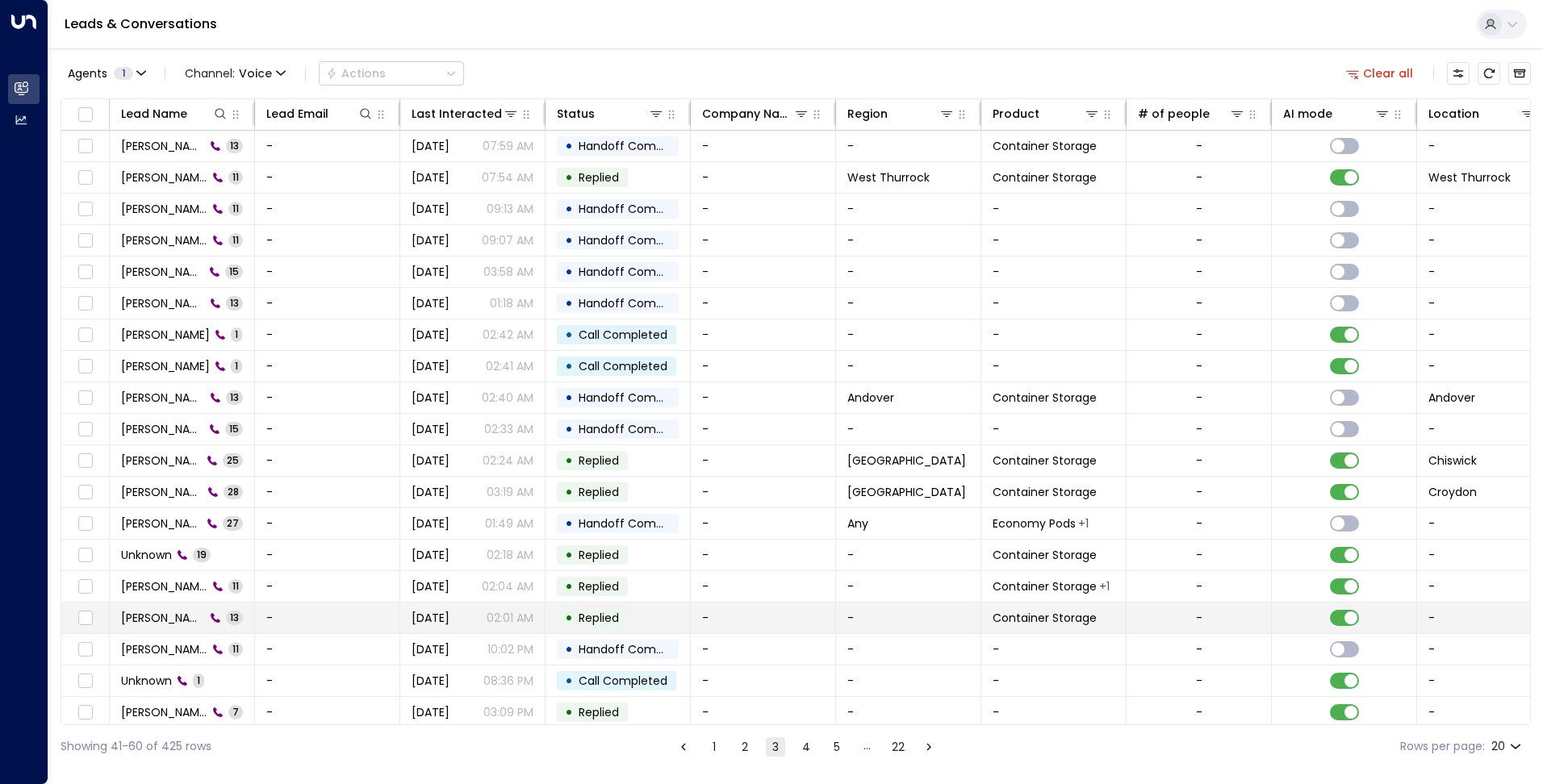
click at [304, 608] on td "-" at bounding box center [327, 618] width 145 height 30
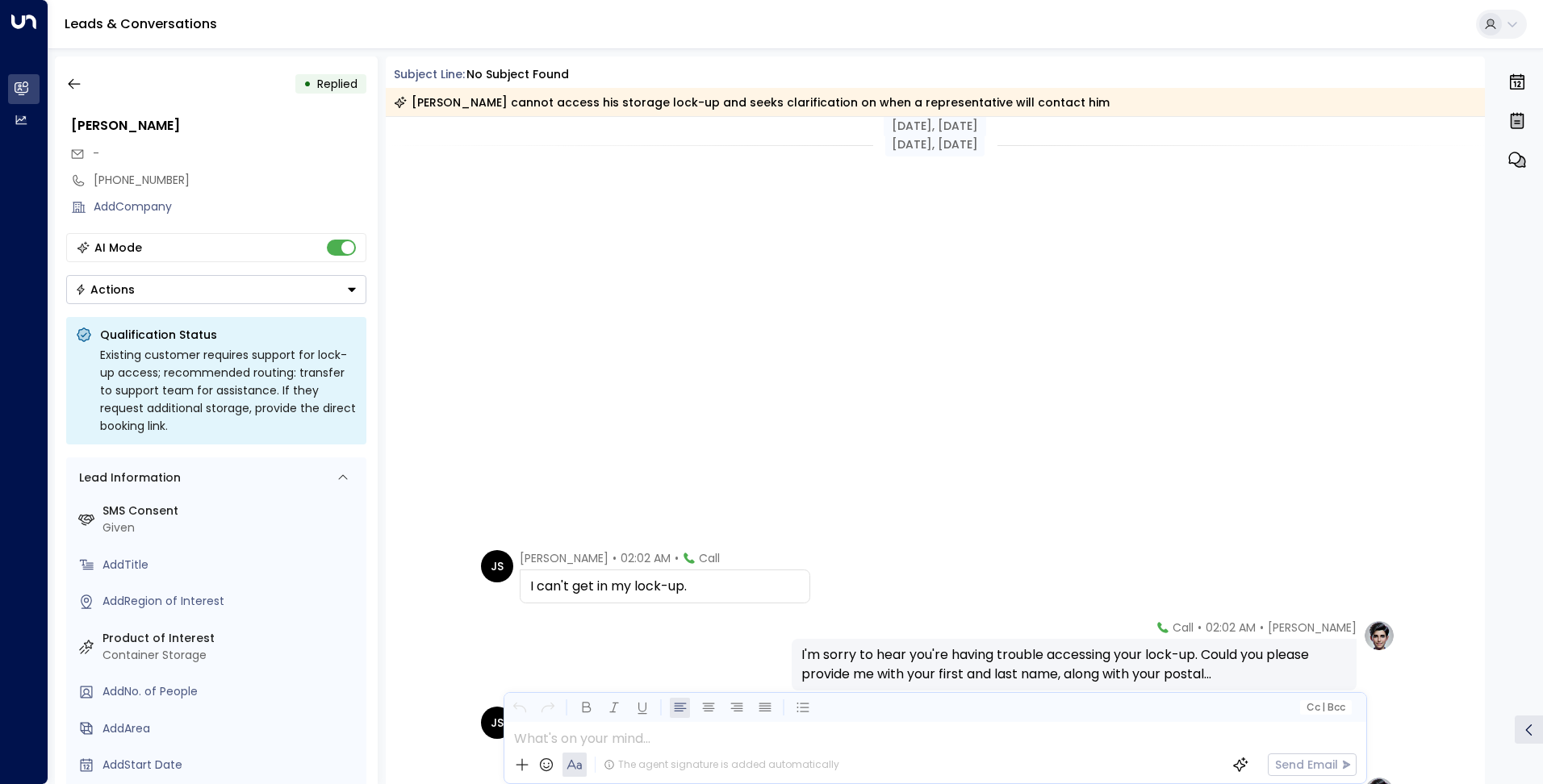
scroll to position [537, 0]
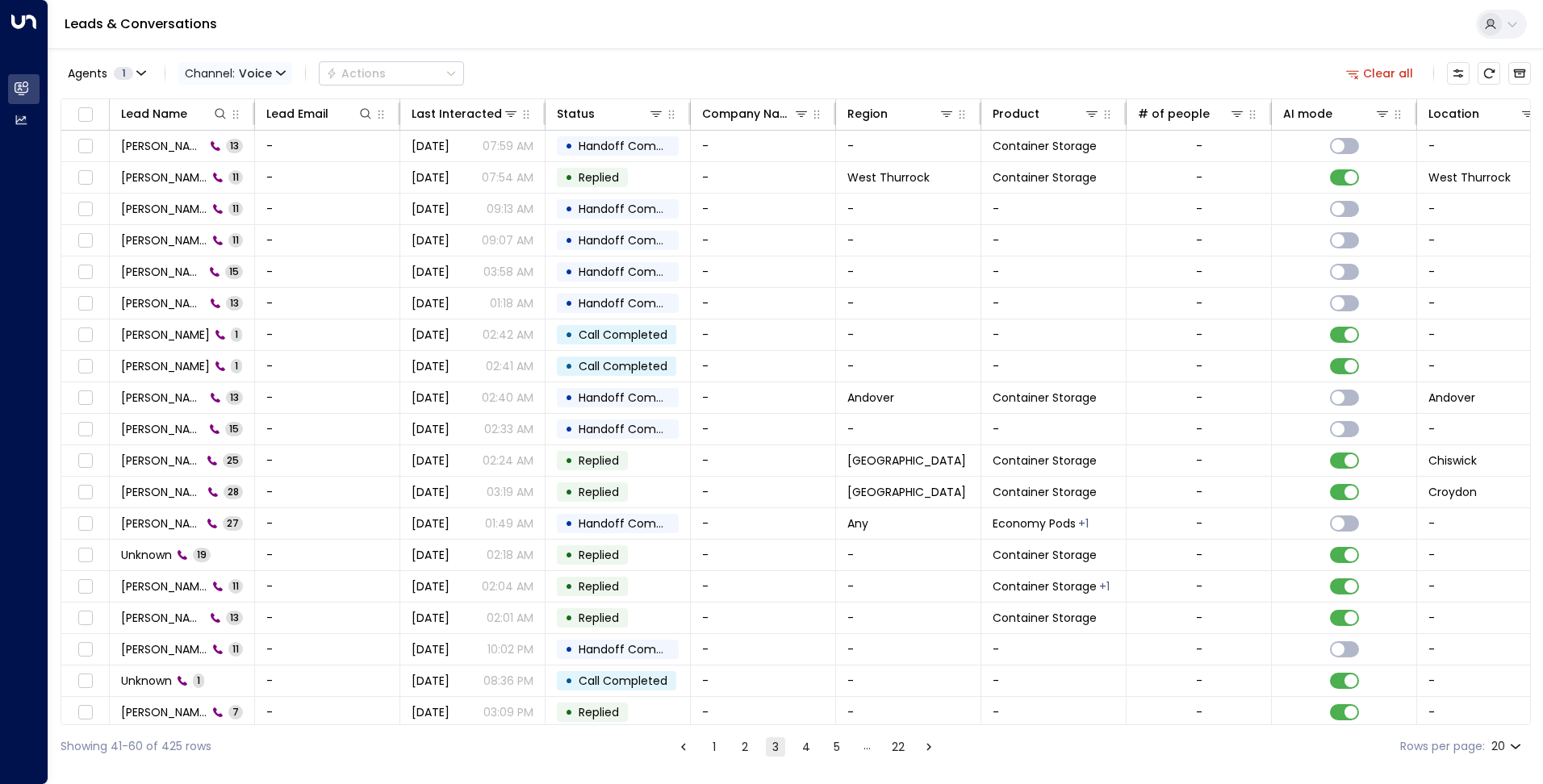
click at [210, 85] on span "Channel: Voice" at bounding box center [236, 73] width 114 height 23
click at [695, 56] on div at bounding box center [771, 392] width 1543 height 784
click at [1436, 84] on div "Clear all" at bounding box center [1435, 73] width 191 height 32
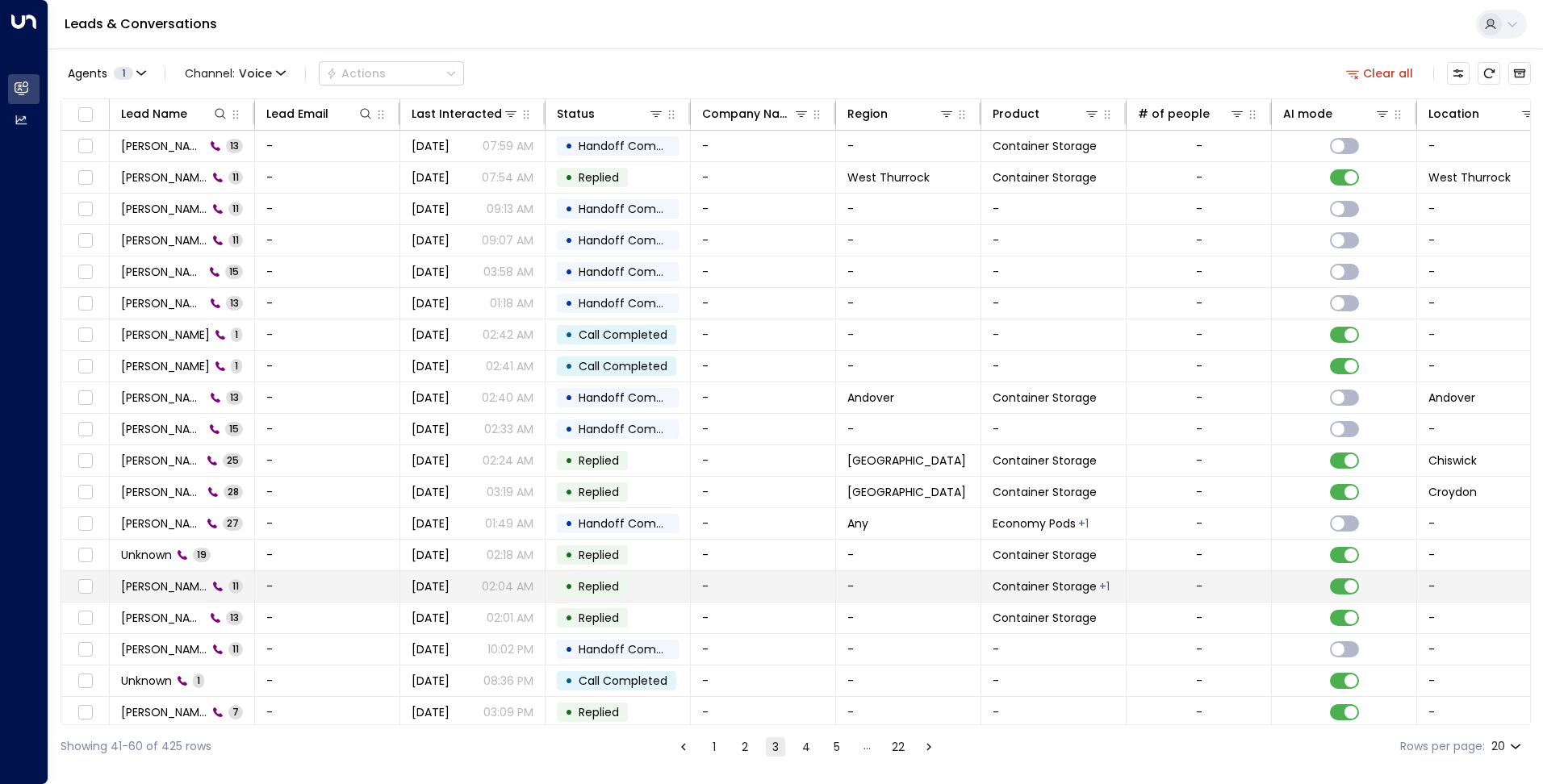
click at [323, 574] on td "-" at bounding box center [327, 586] width 145 height 30
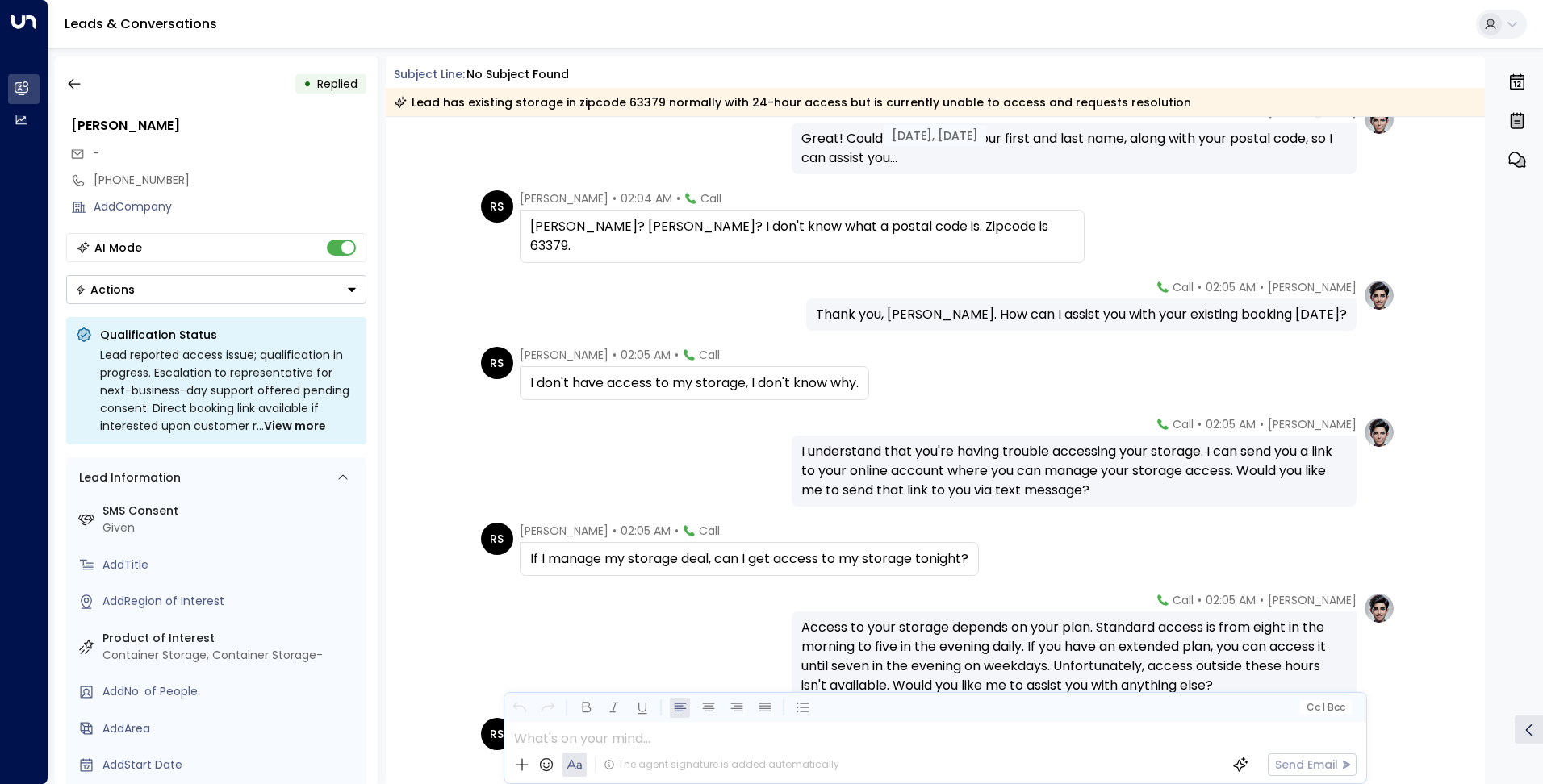
scroll to position [484, 0]
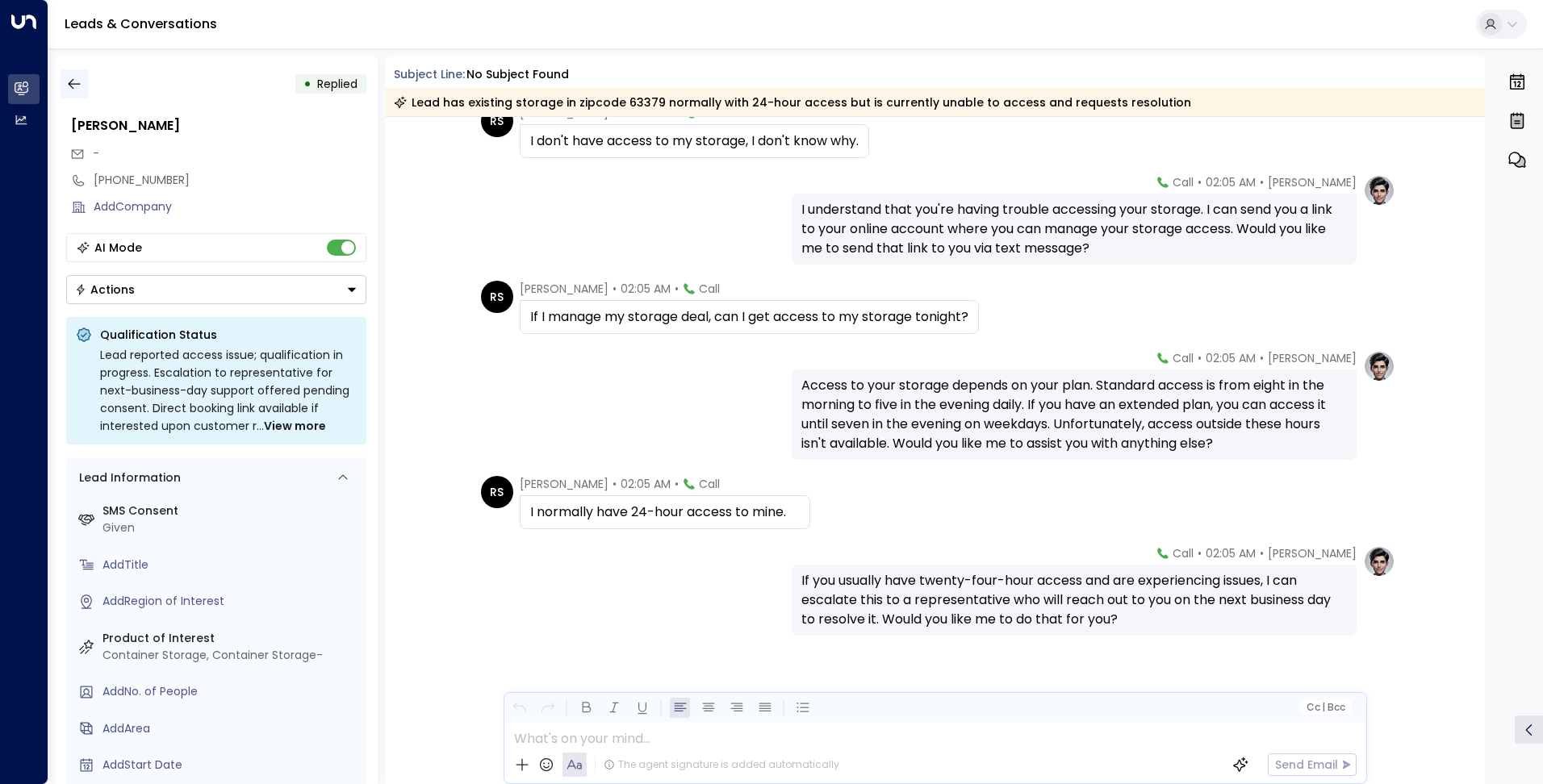
click at [81, 85] on icon "button" at bounding box center [74, 84] width 16 height 16
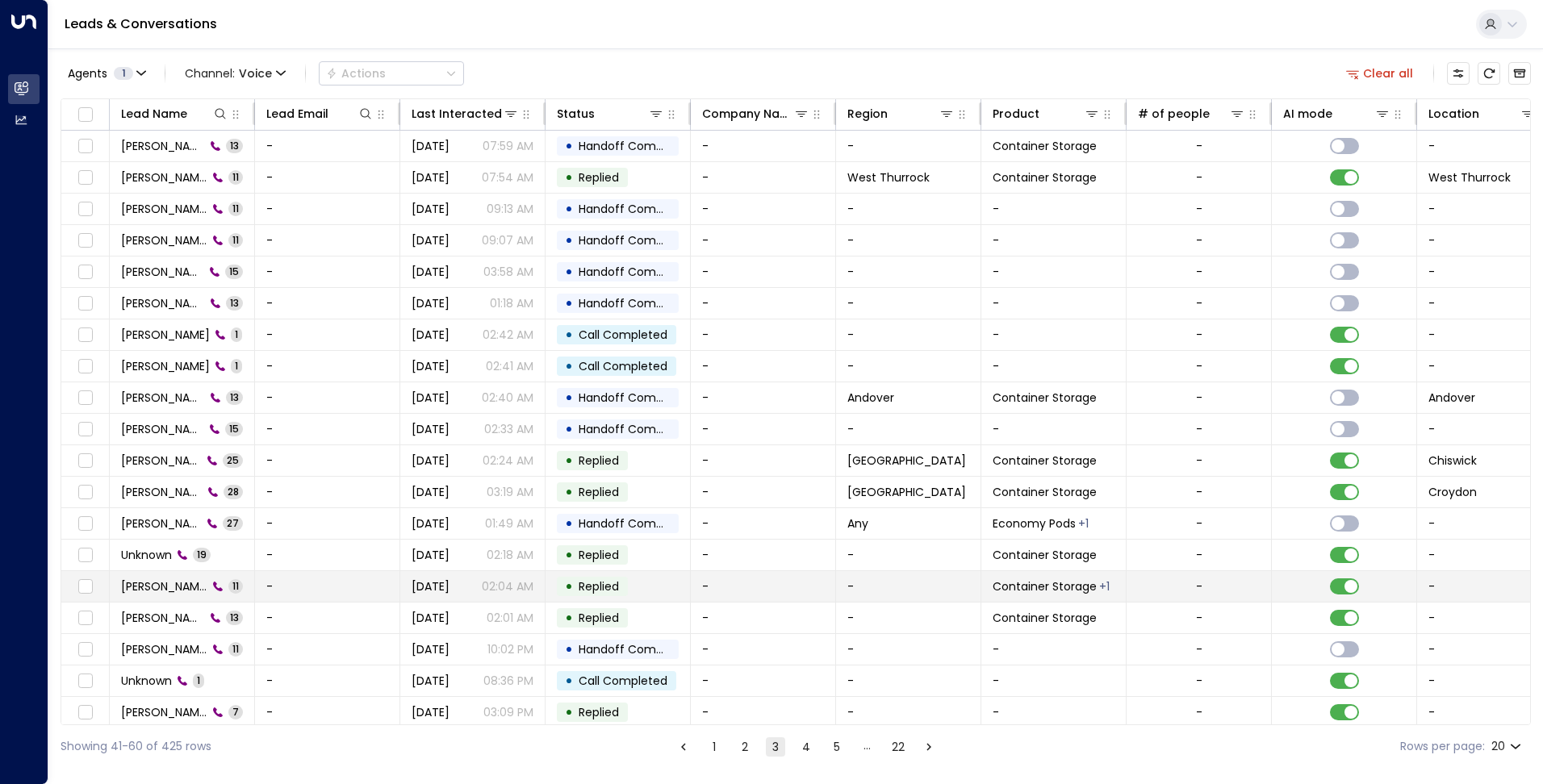
click at [231, 583] on span "11" at bounding box center [235, 585] width 14 height 13
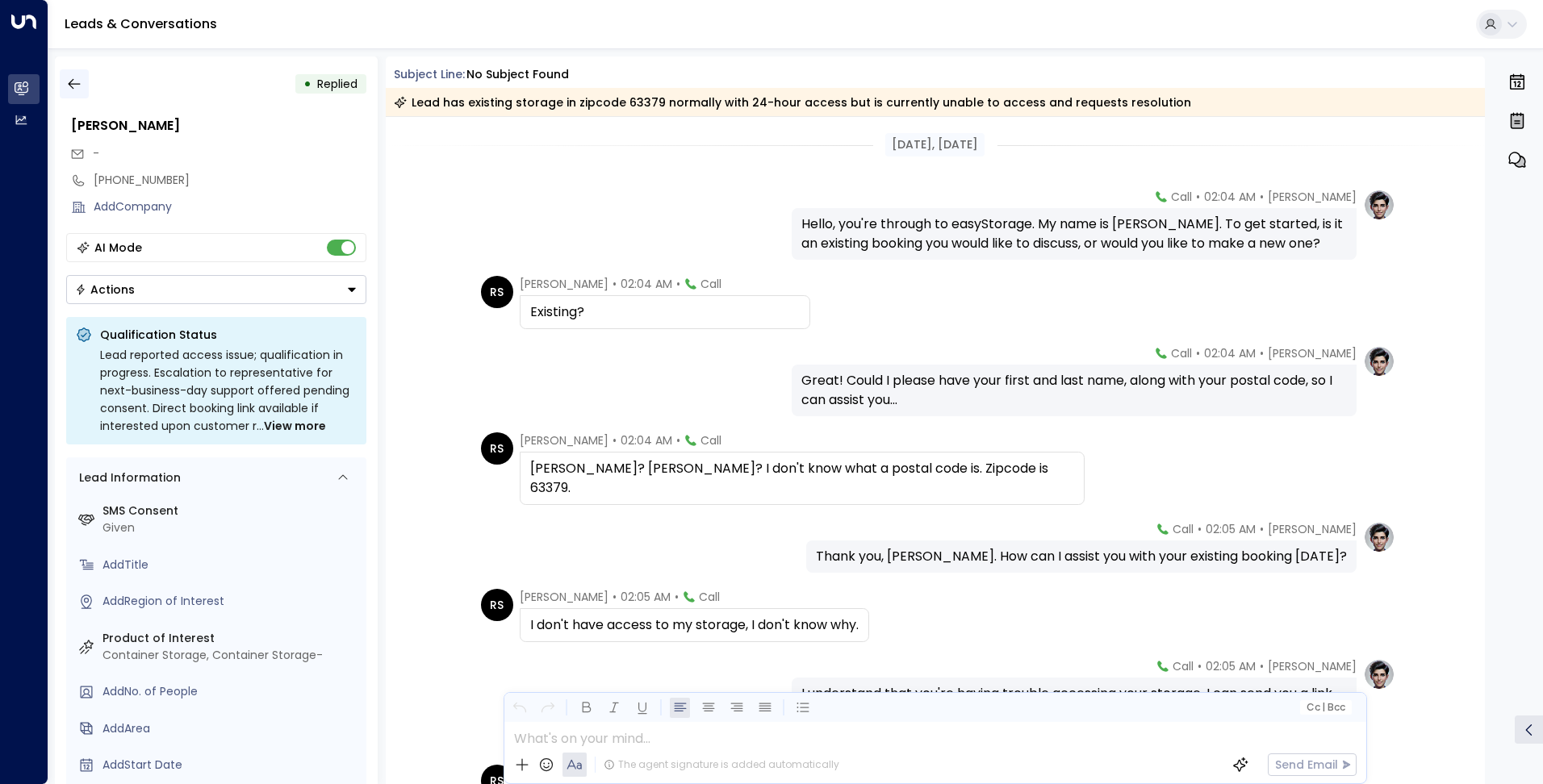
click at [72, 81] on icon "button" at bounding box center [74, 84] width 16 height 16
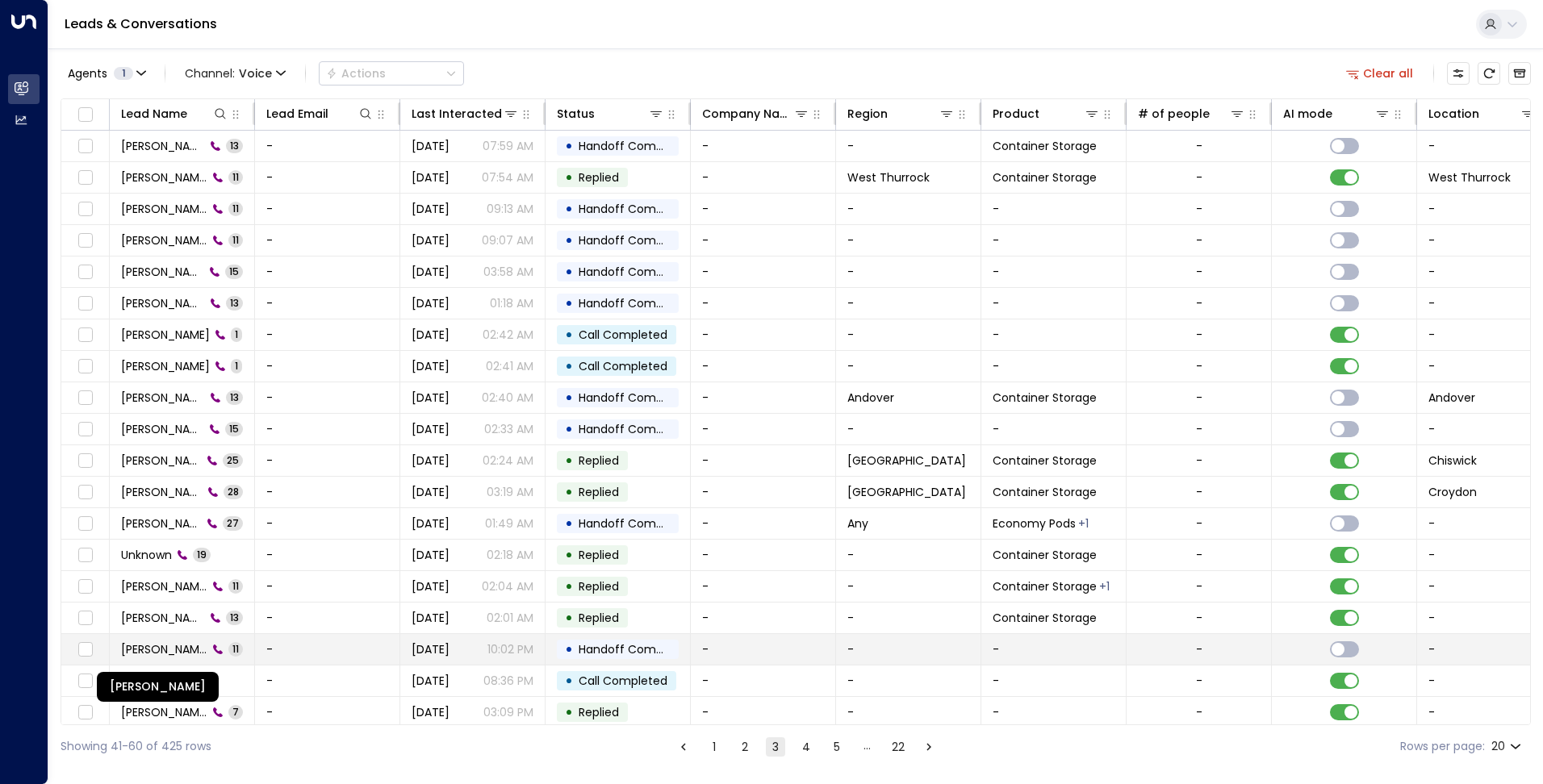
click at [175, 645] on span "Sophia Abdel-Nabi" at bounding box center [164, 649] width 87 height 16
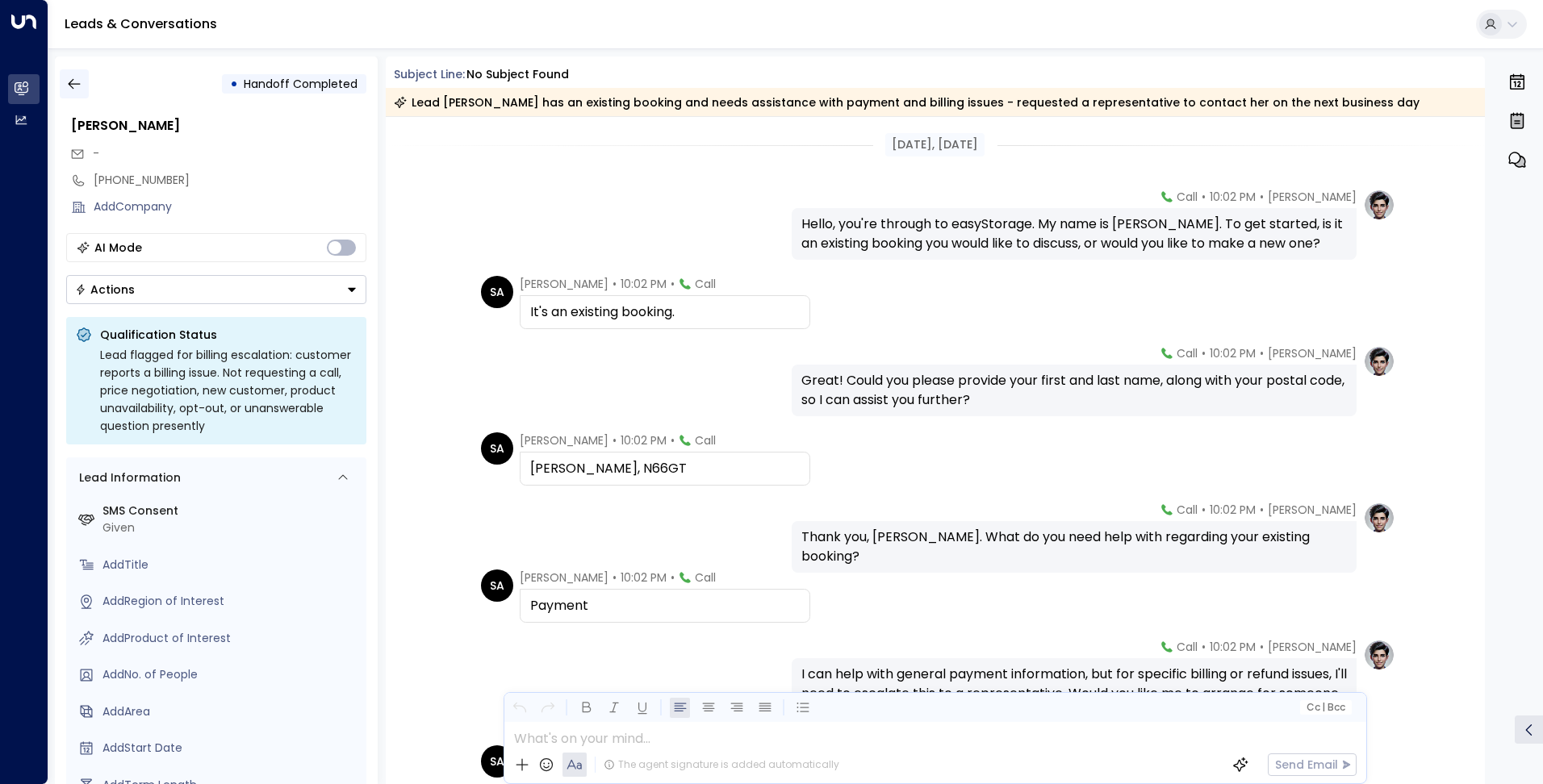
click at [67, 73] on button "button" at bounding box center [74, 84] width 29 height 29
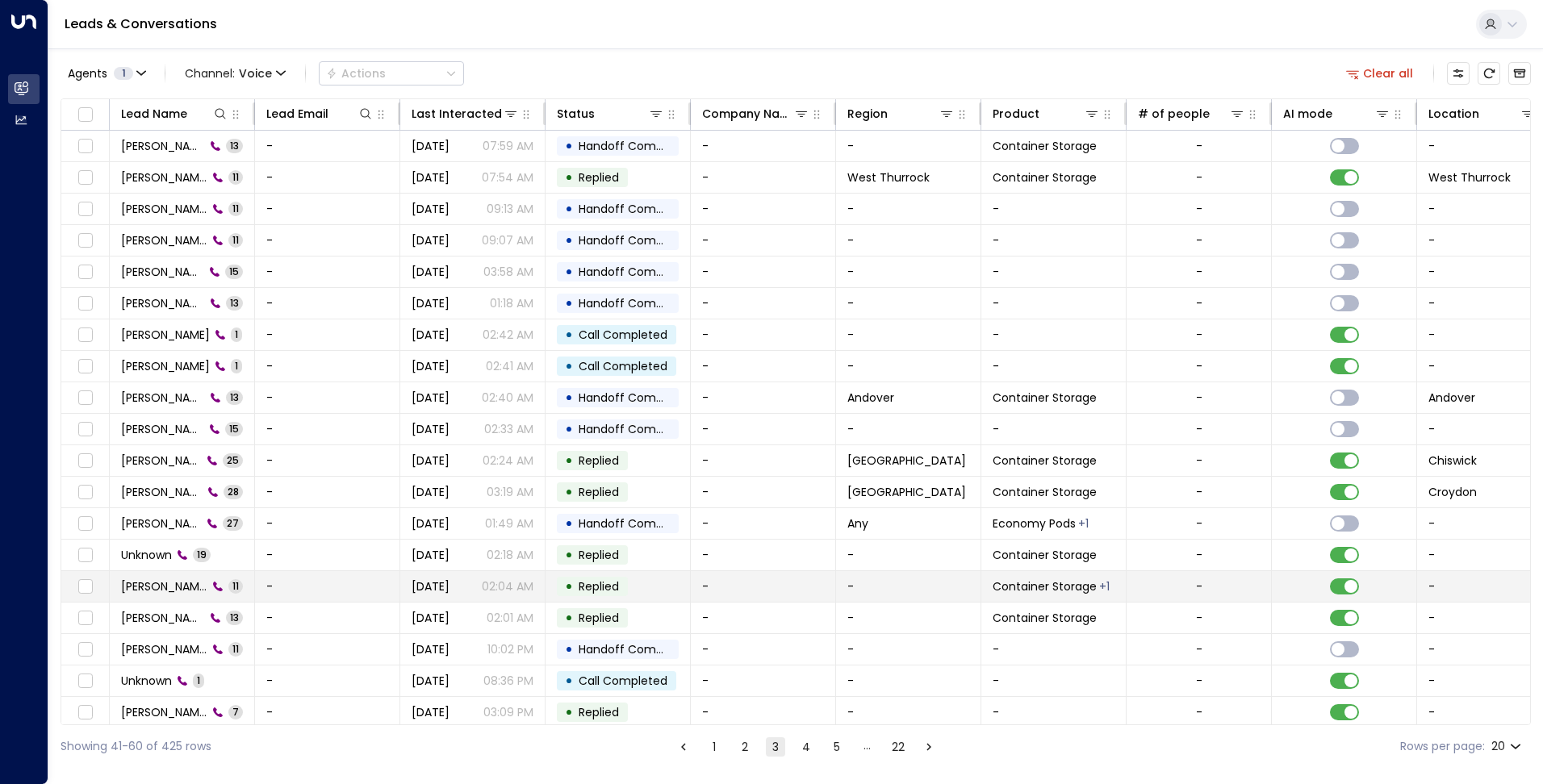
click at [148, 572] on td "Ronald Seagraves 11" at bounding box center [182, 586] width 145 height 30
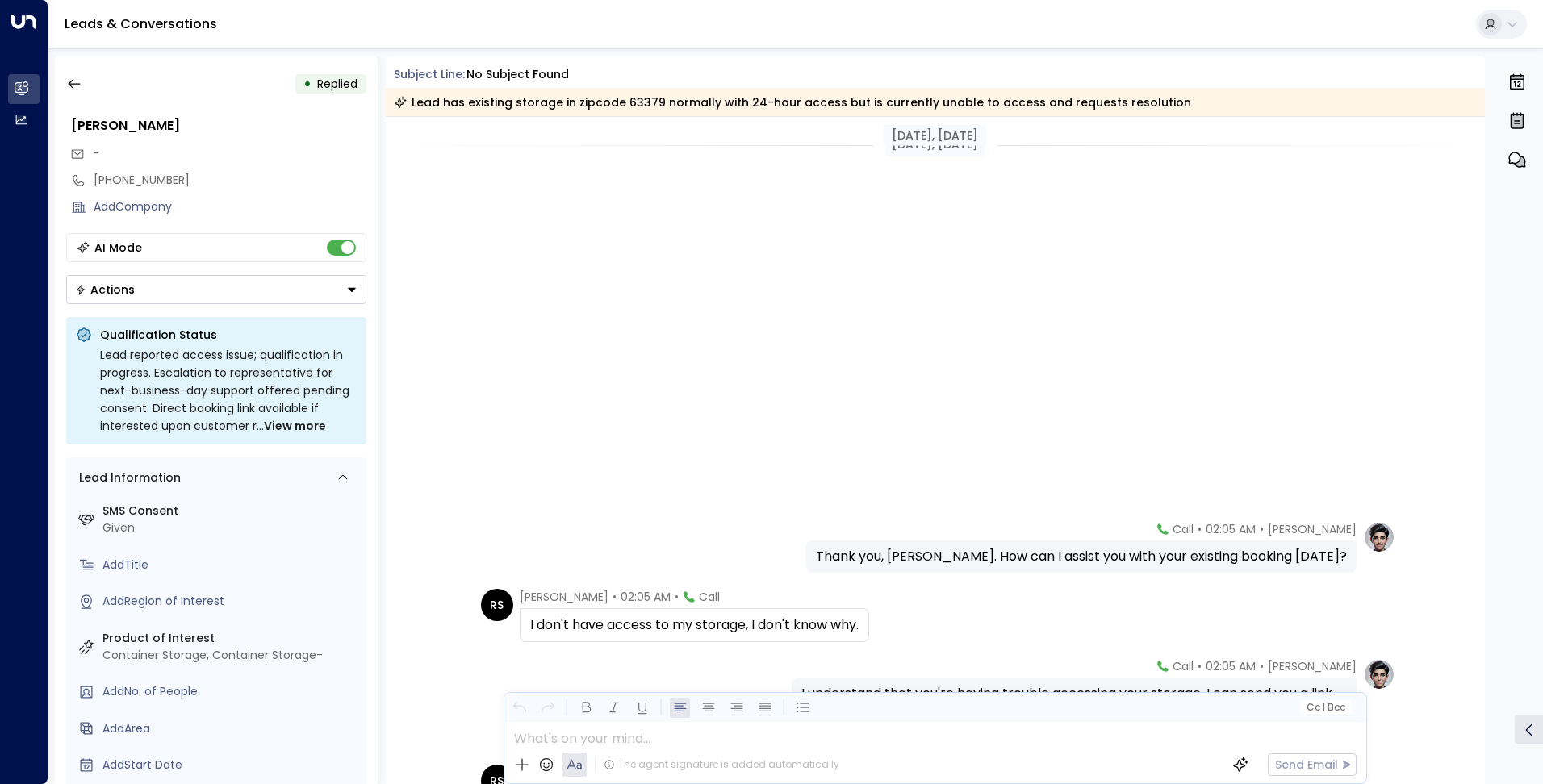
scroll to position [497, 0]
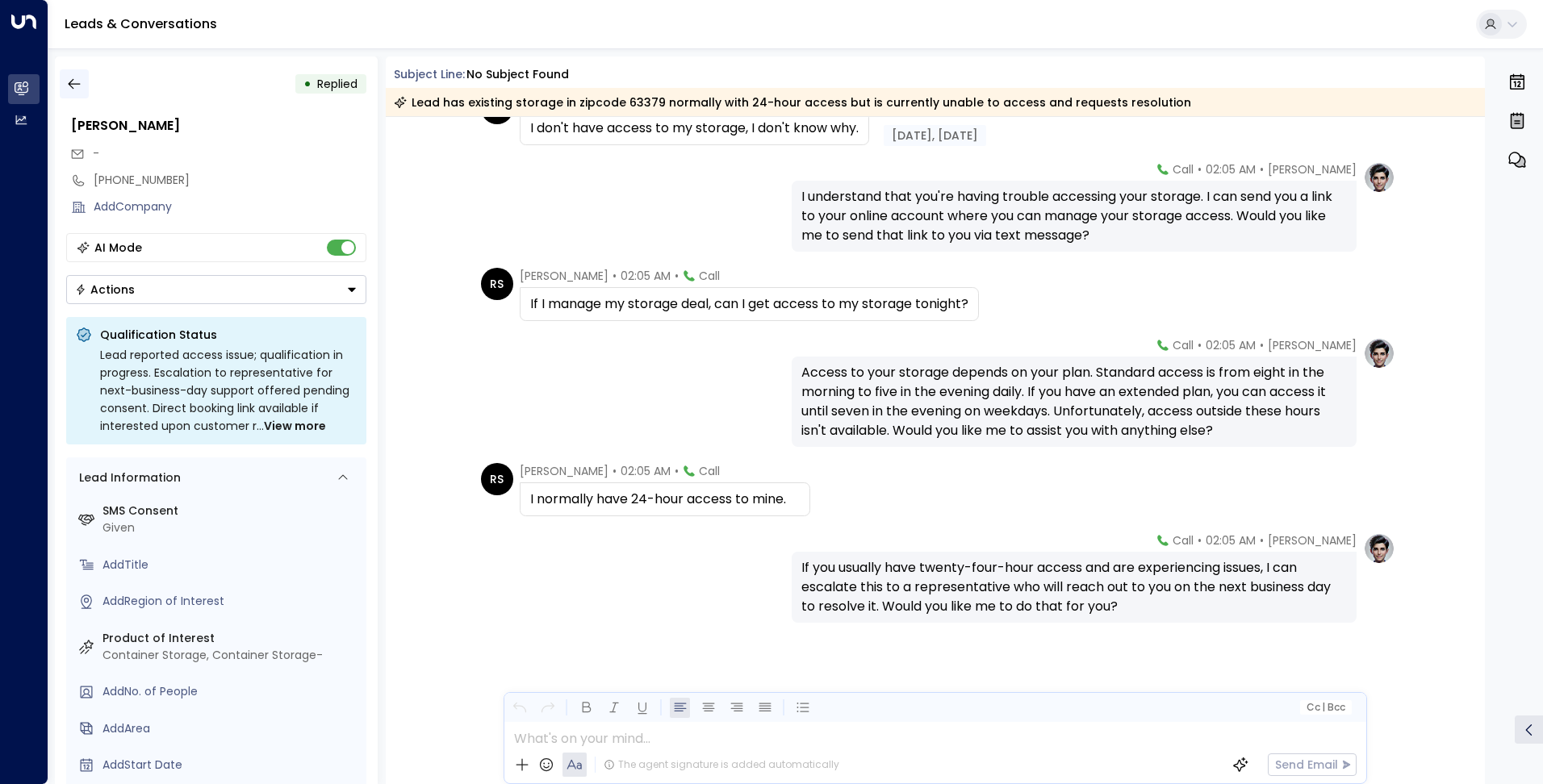
click at [84, 87] on button "button" at bounding box center [74, 84] width 29 height 29
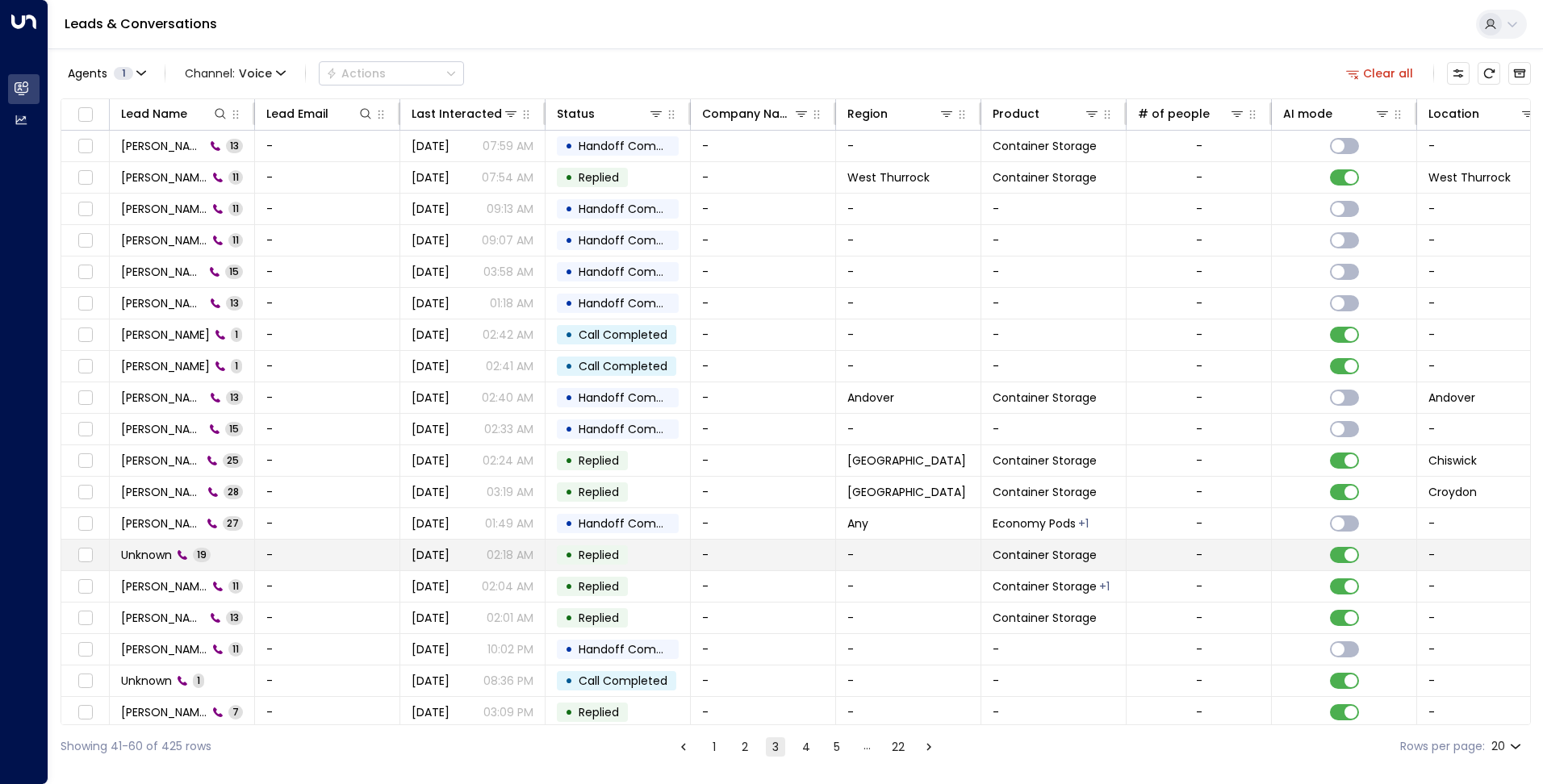
click at [159, 558] on span "Unknown" at bounding box center [145, 554] width 50 height 16
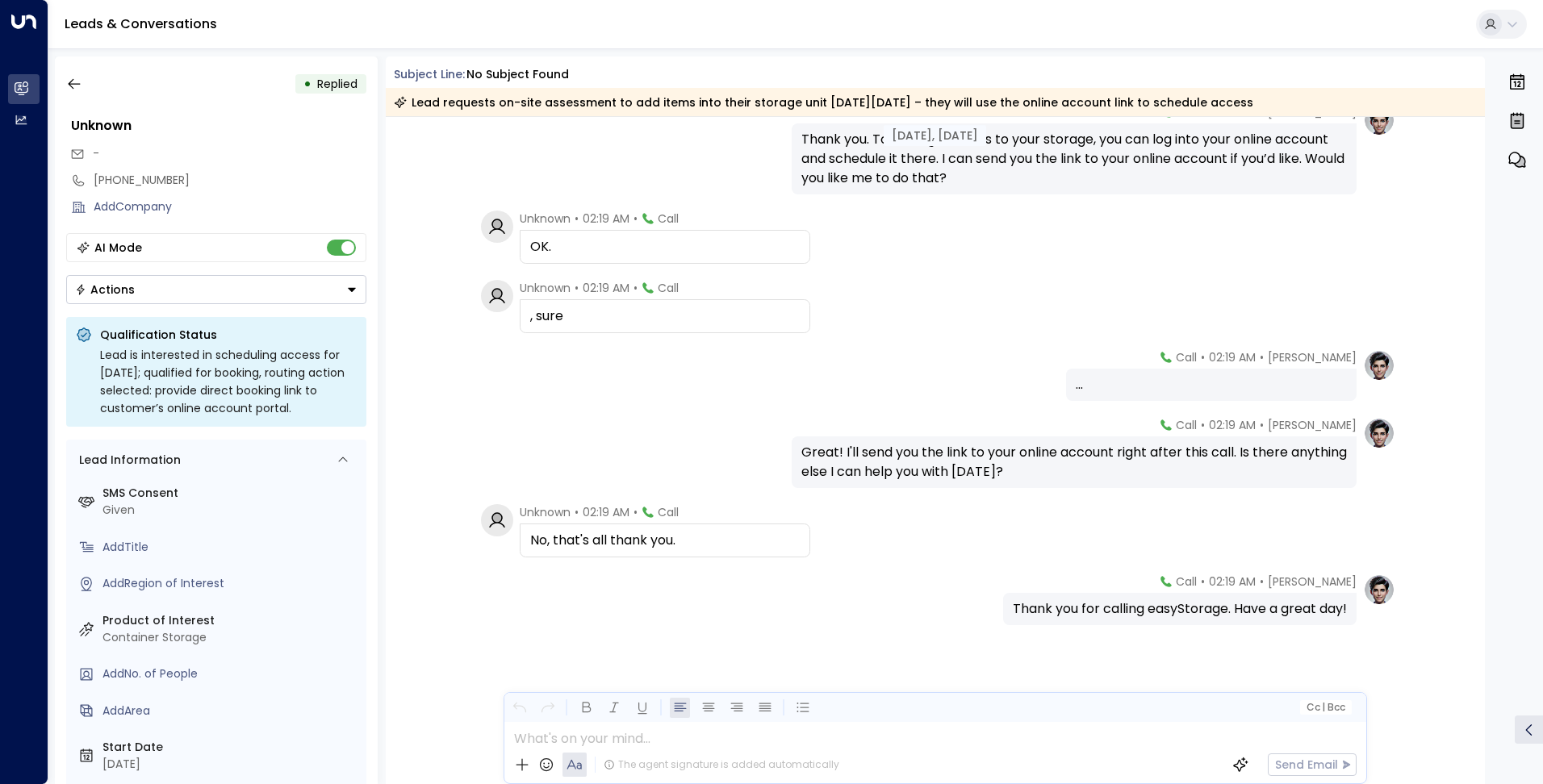
scroll to position [967, 0]
click at [82, 85] on icon "button" at bounding box center [74, 84] width 16 height 16
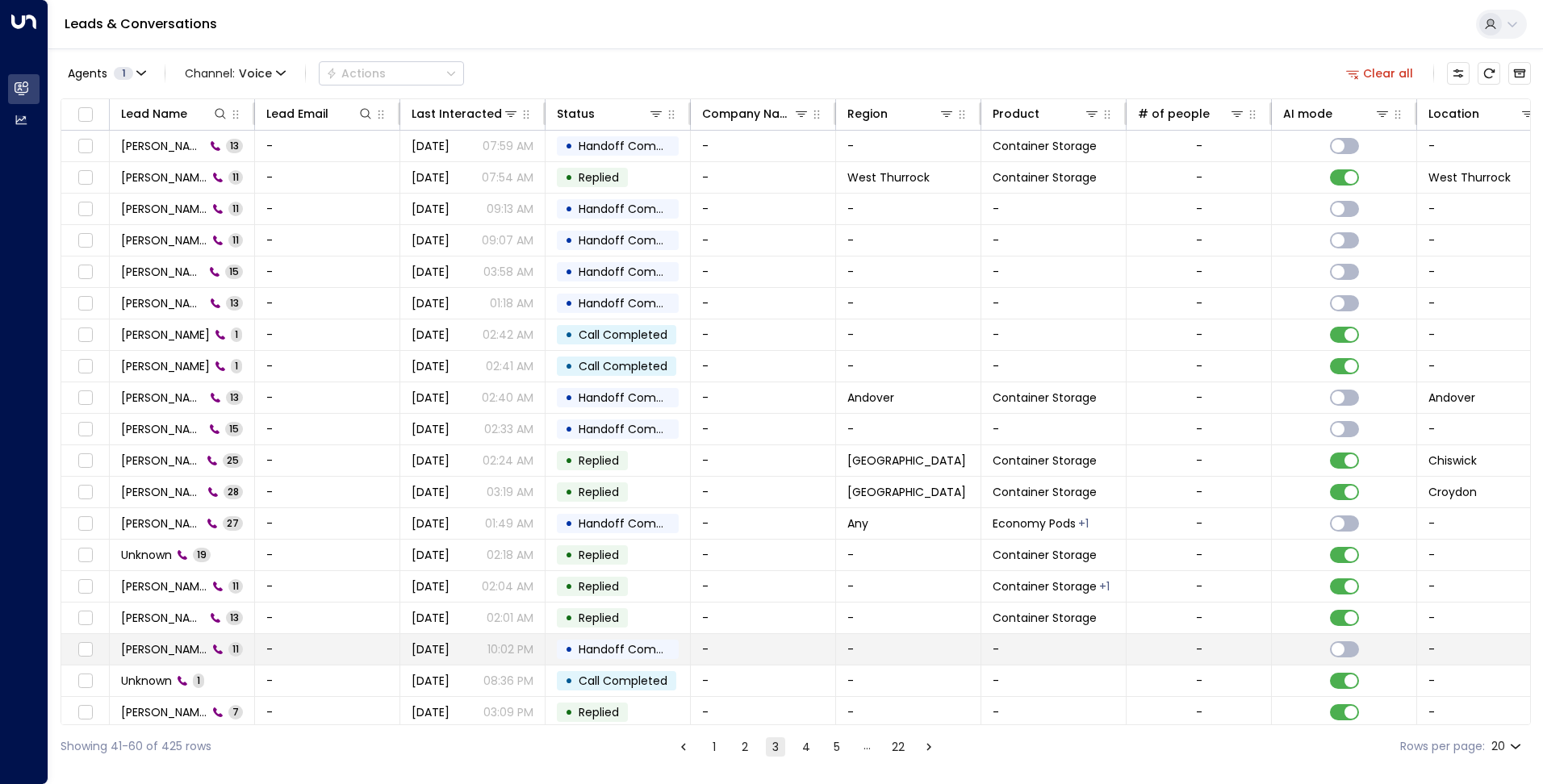
click at [171, 638] on td "Sophia Abdel-Nabi 11" at bounding box center [182, 649] width 145 height 30
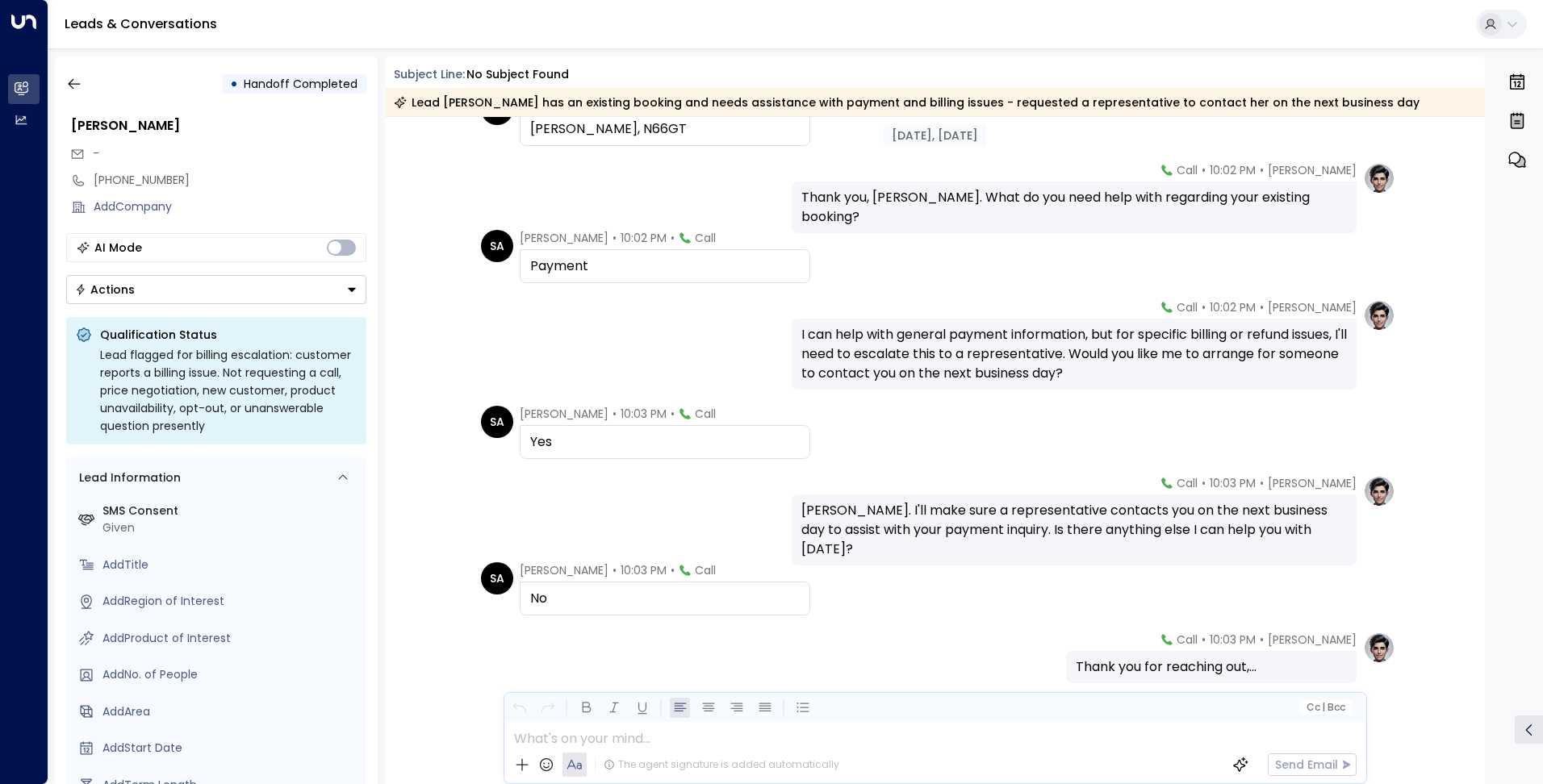
scroll to position [400, 0]
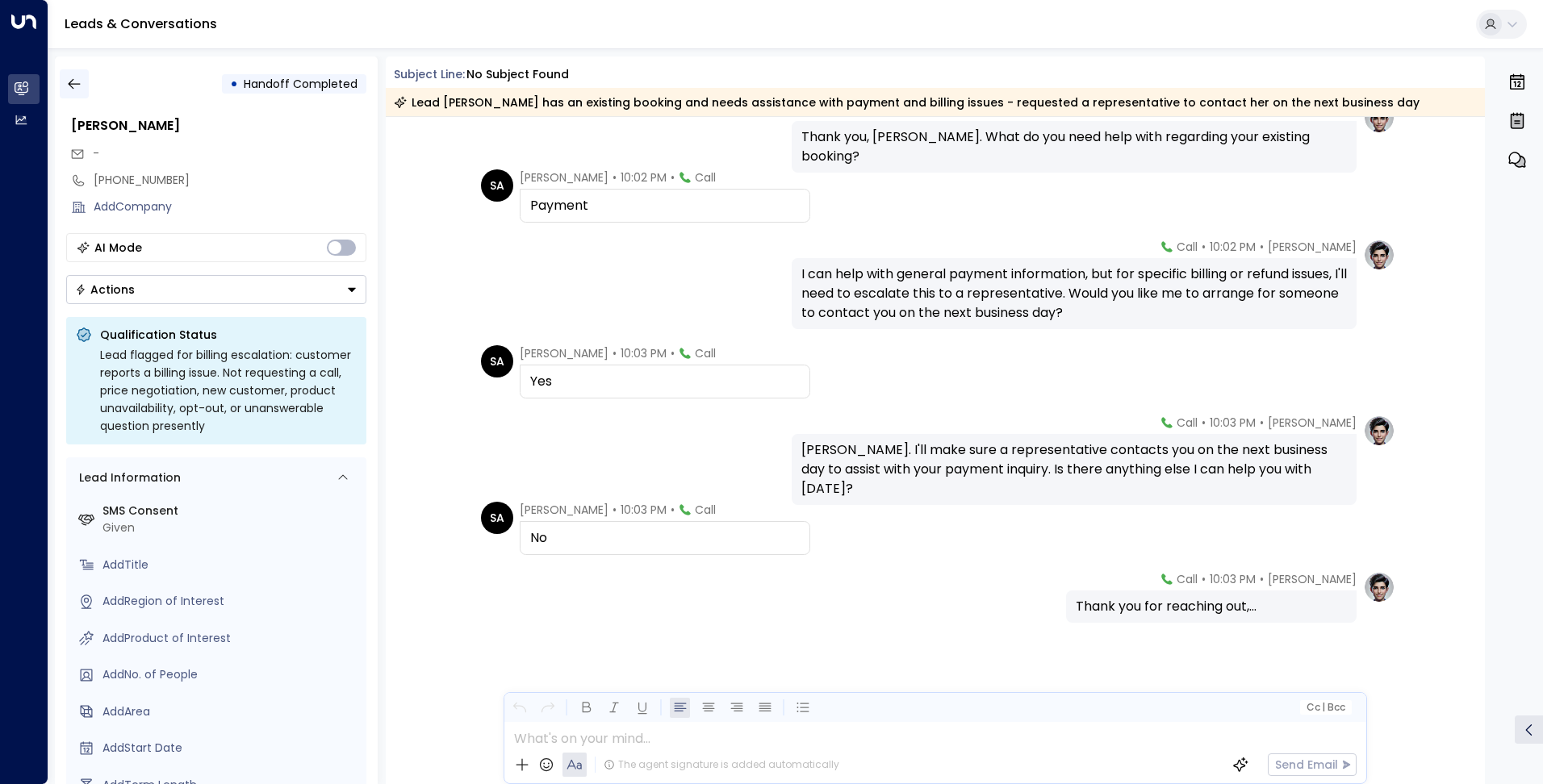
click at [69, 77] on icon "button" at bounding box center [74, 84] width 16 height 16
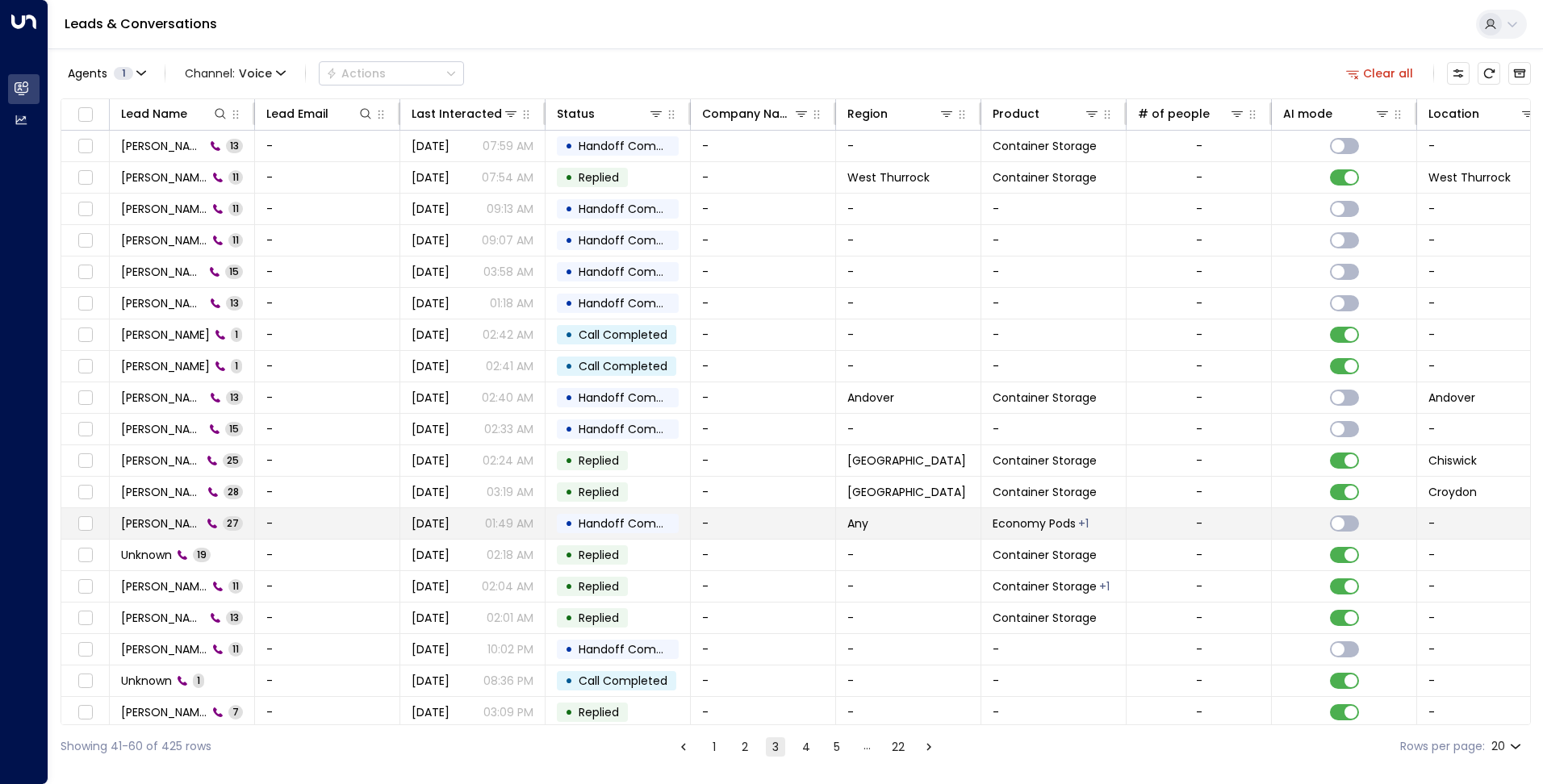
click at [123, 521] on span "Kim" at bounding box center [161, 523] width 81 height 16
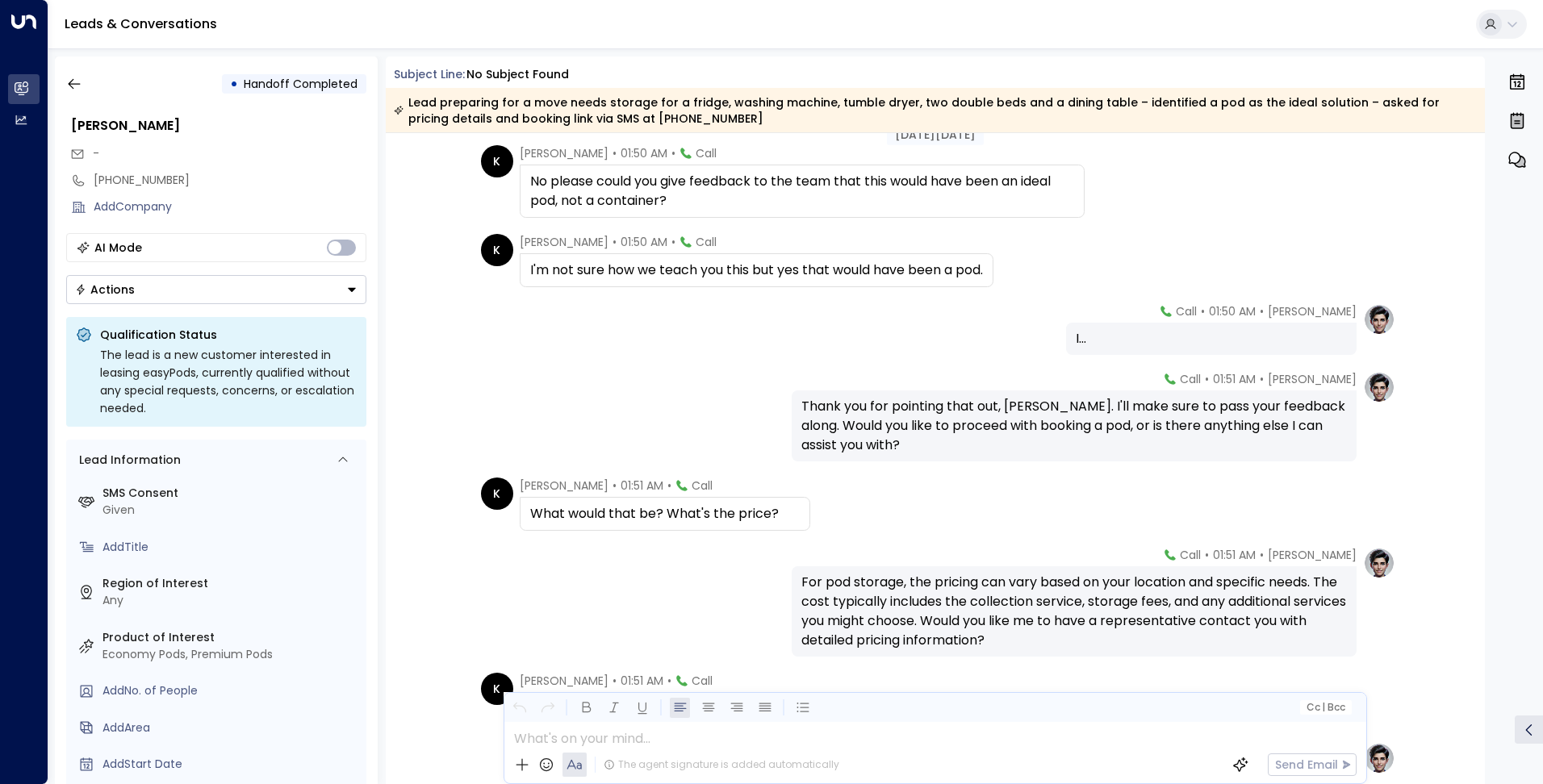
scroll to position [1129, 0]
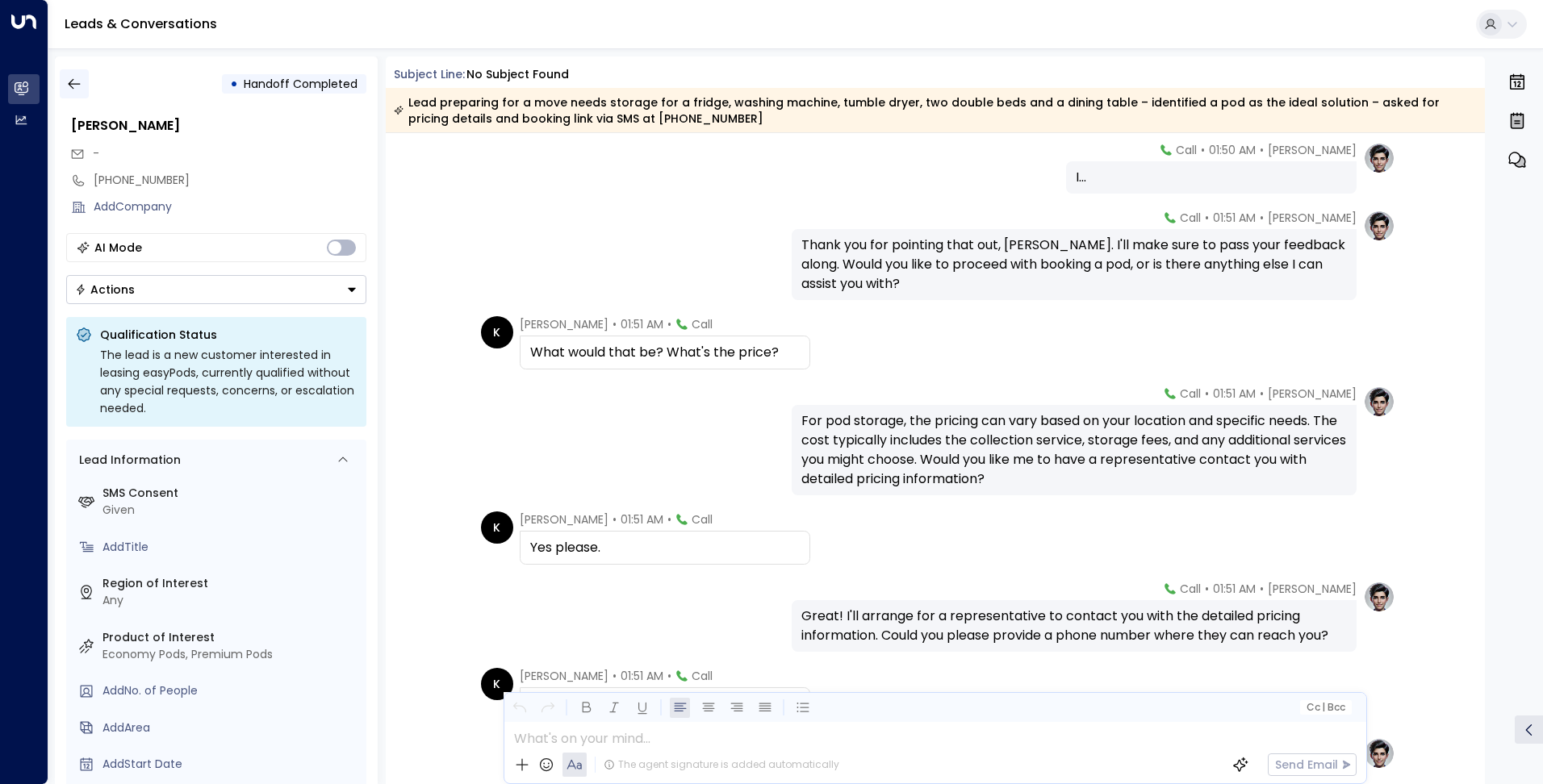
click at [69, 79] on icon "button" at bounding box center [74, 84] width 16 height 16
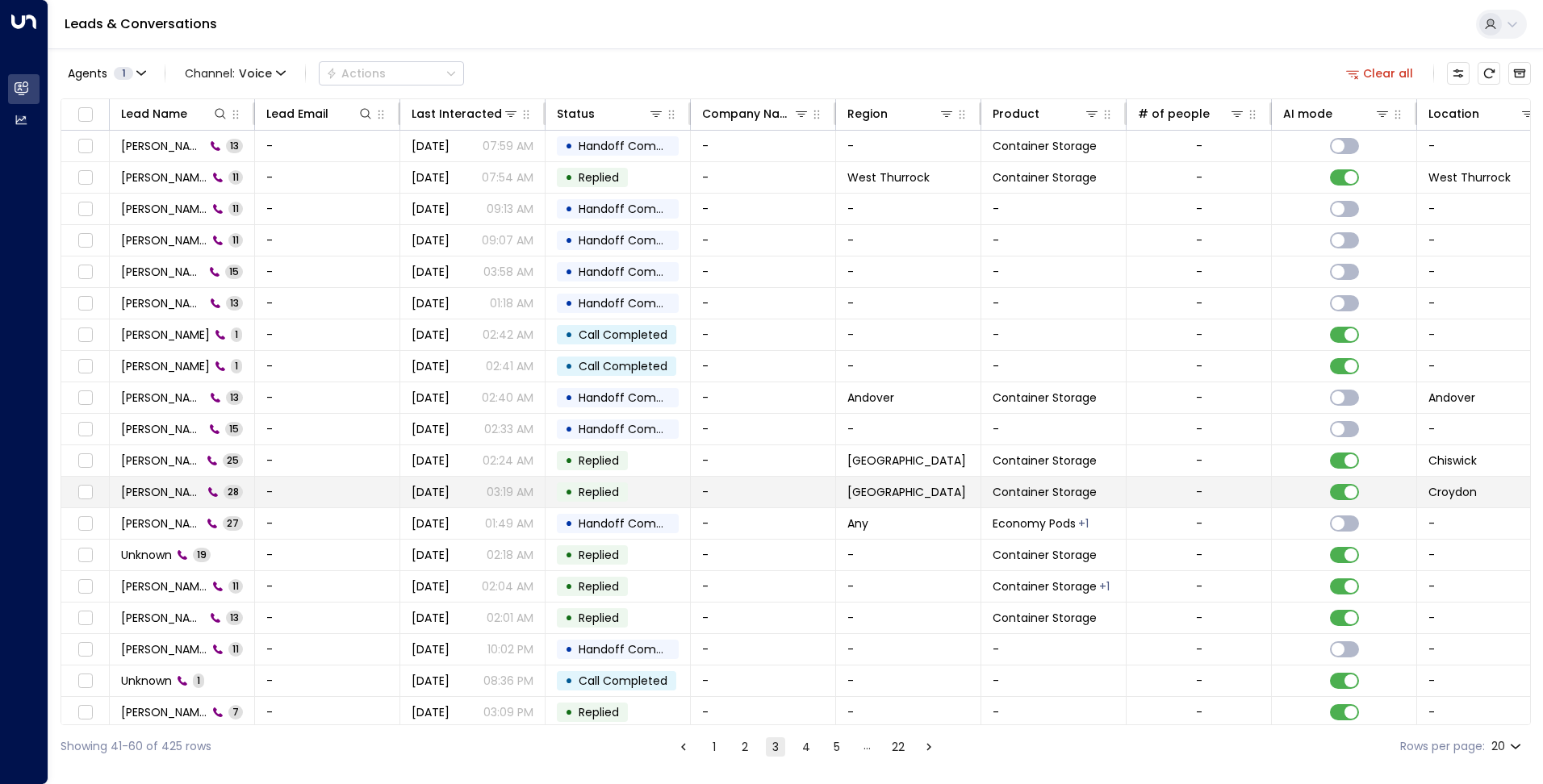
click at [207, 488] on icon at bounding box center [213, 492] width 11 height 11
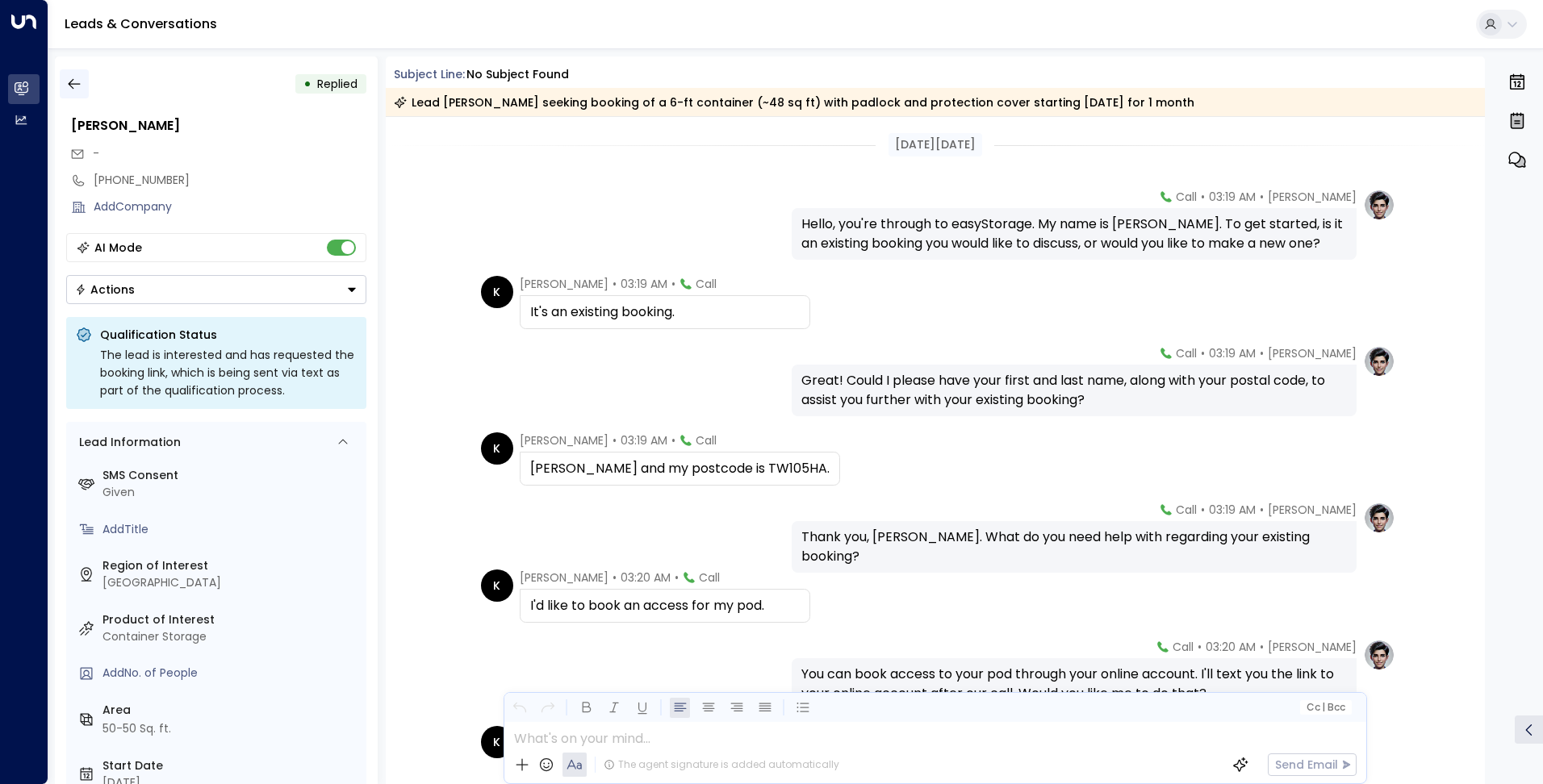
click at [64, 87] on button "button" at bounding box center [74, 84] width 29 height 29
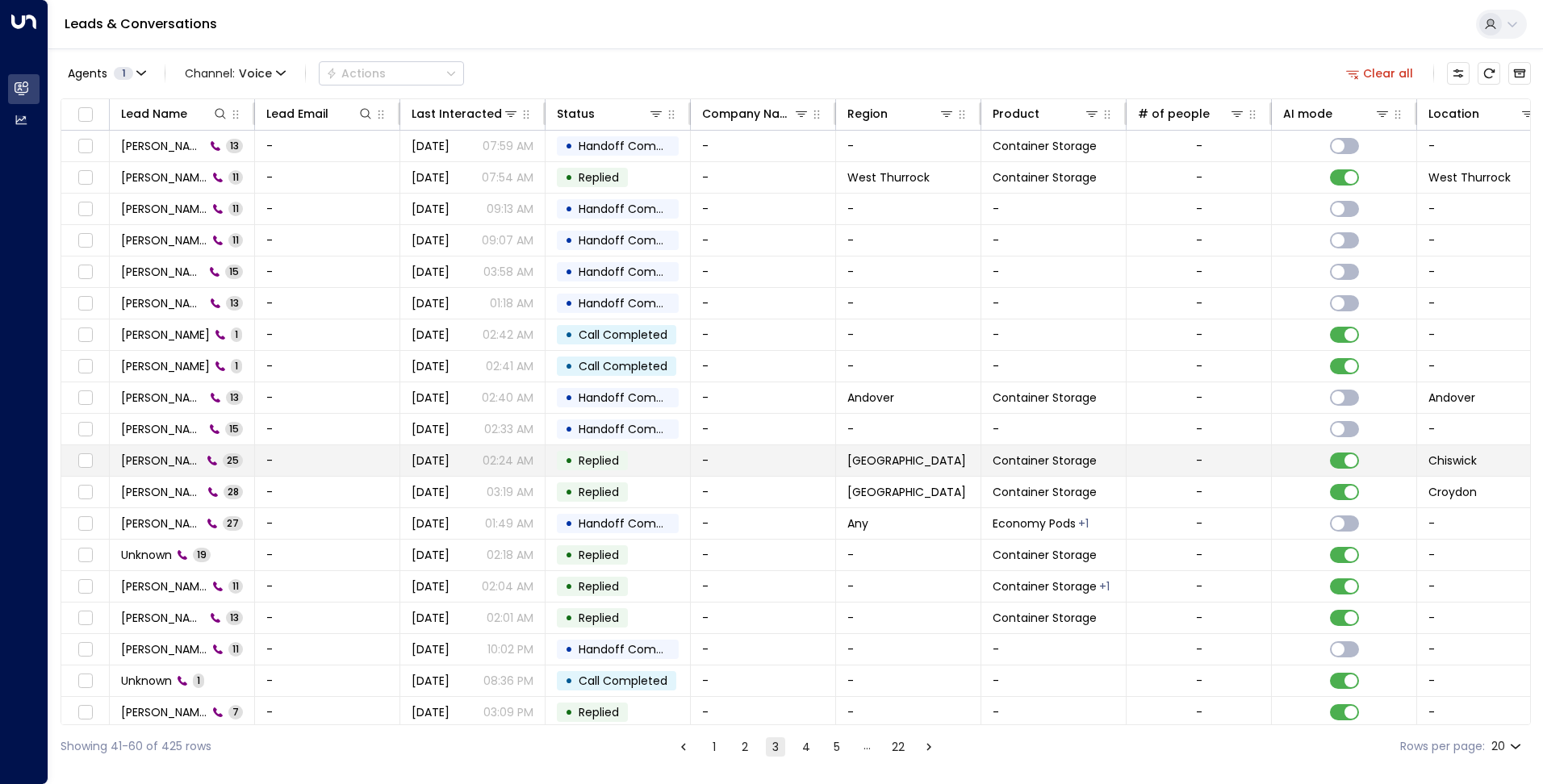
click at [134, 455] on span "Kim" at bounding box center [161, 460] width 81 height 16
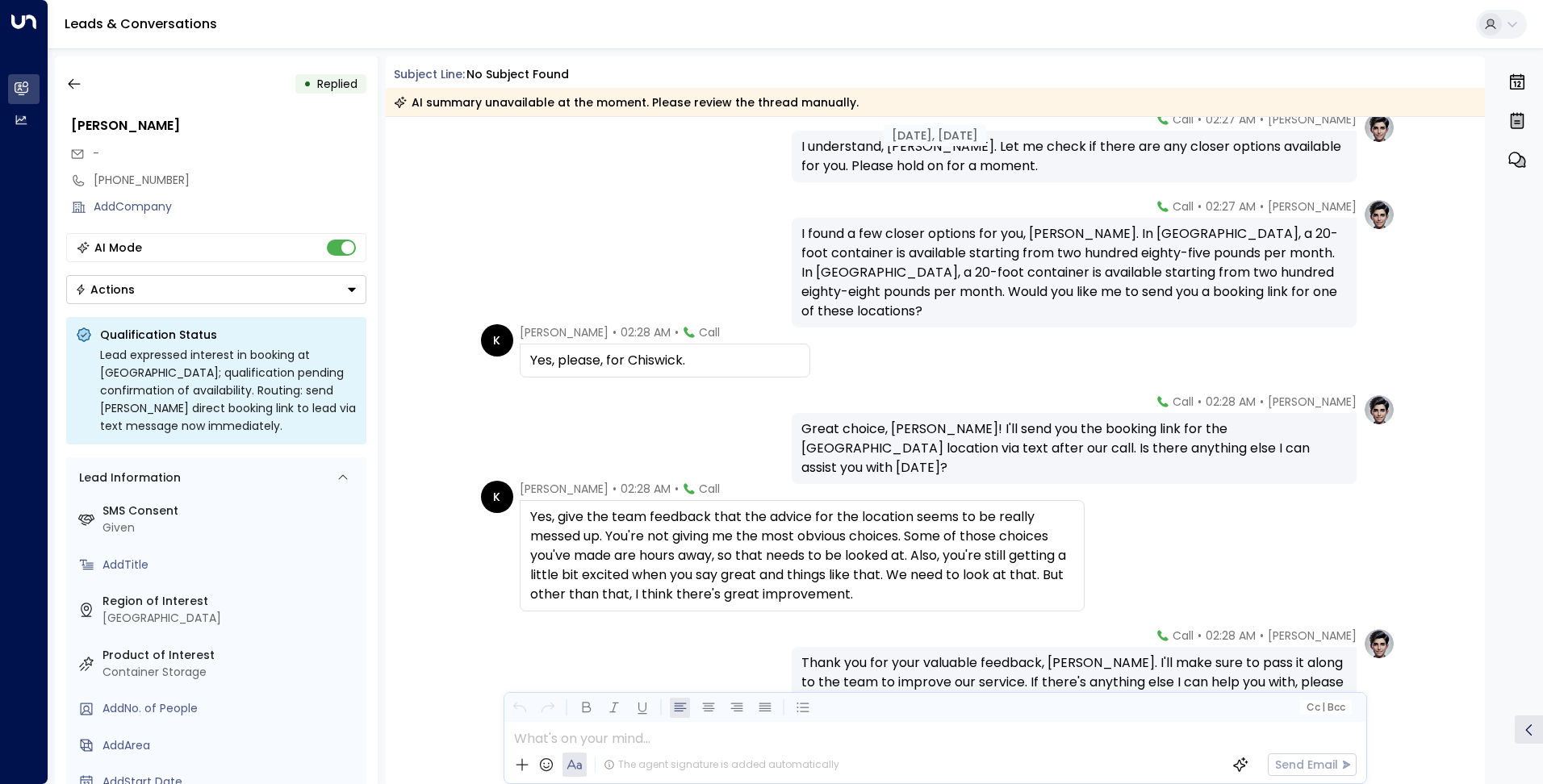
scroll to position [1862, 0]
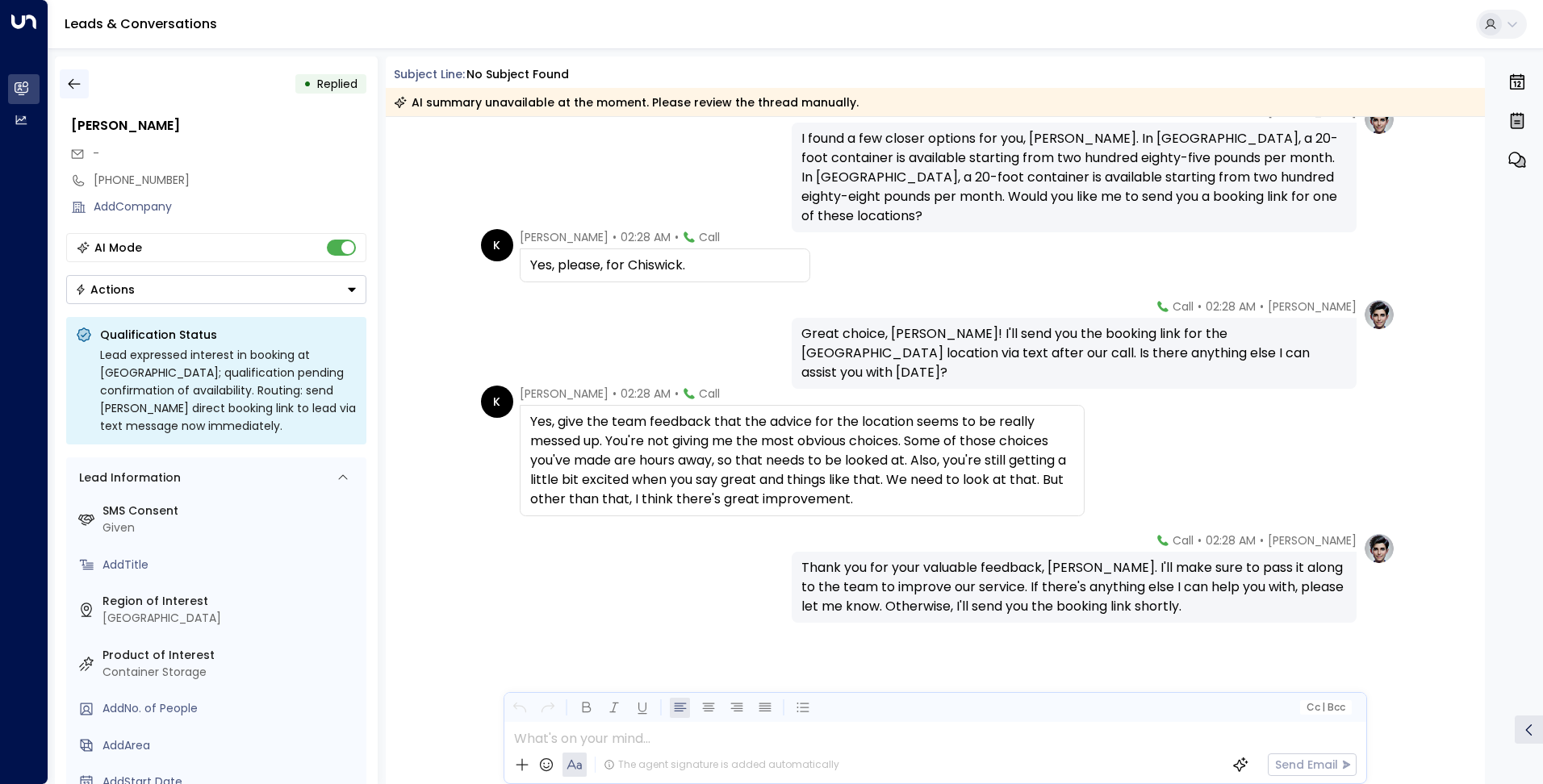
click at [76, 83] on icon "button" at bounding box center [74, 84] width 16 height 16
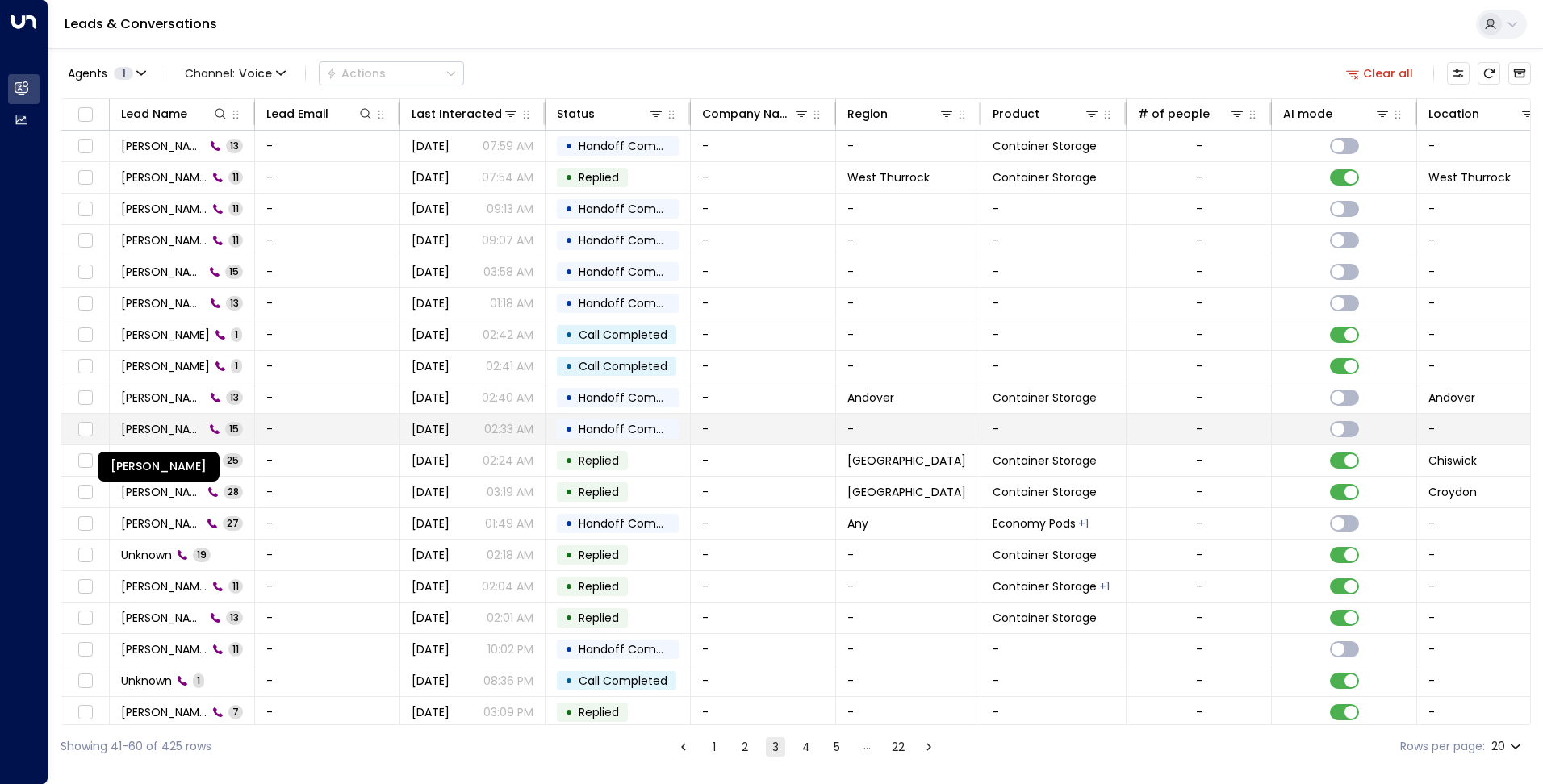
click at [157, 431] on span "Malcolm Mullinder" at bounding box center [162, 429] width 83 height 16
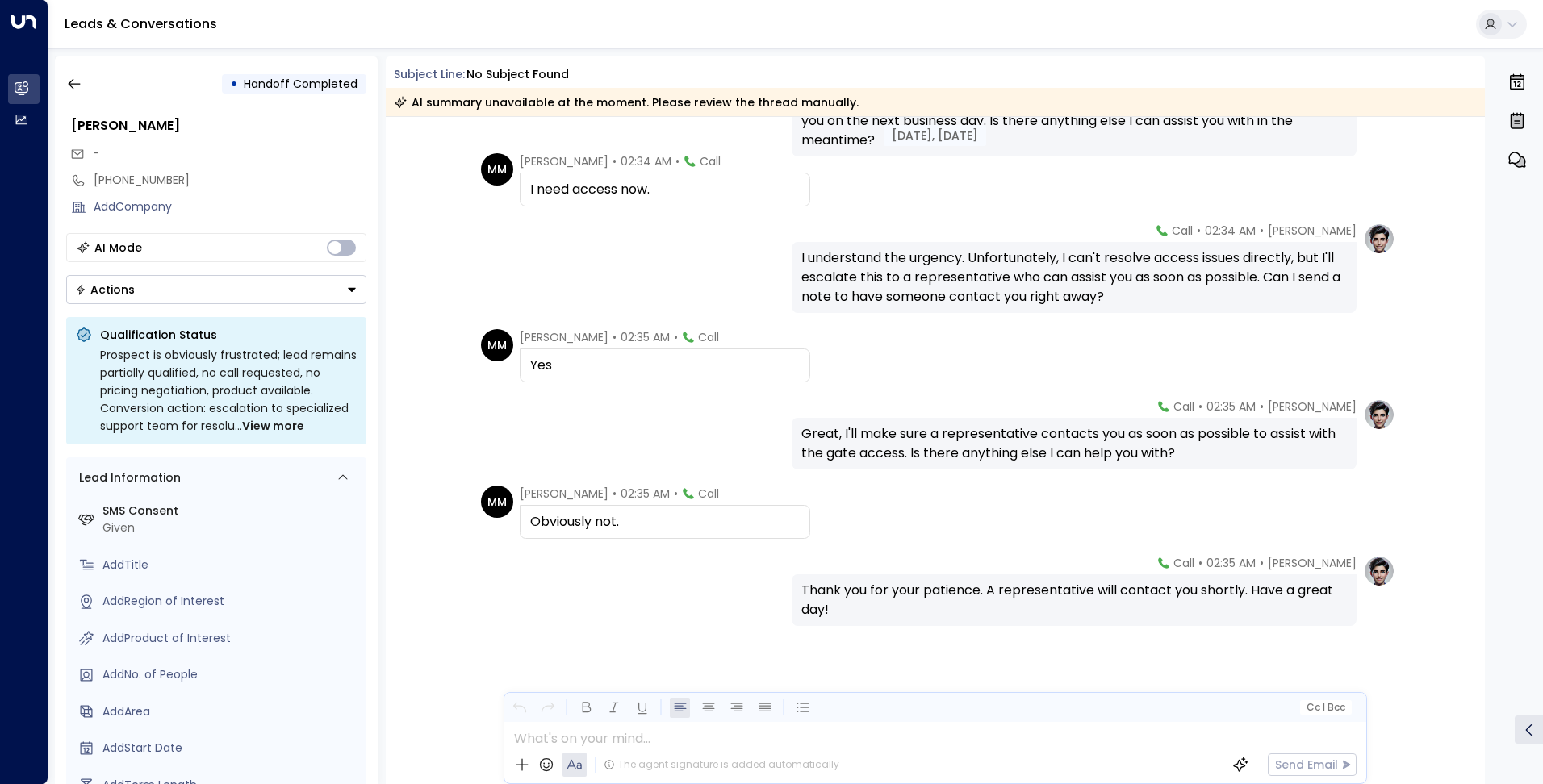
scroll to position [752, 0]
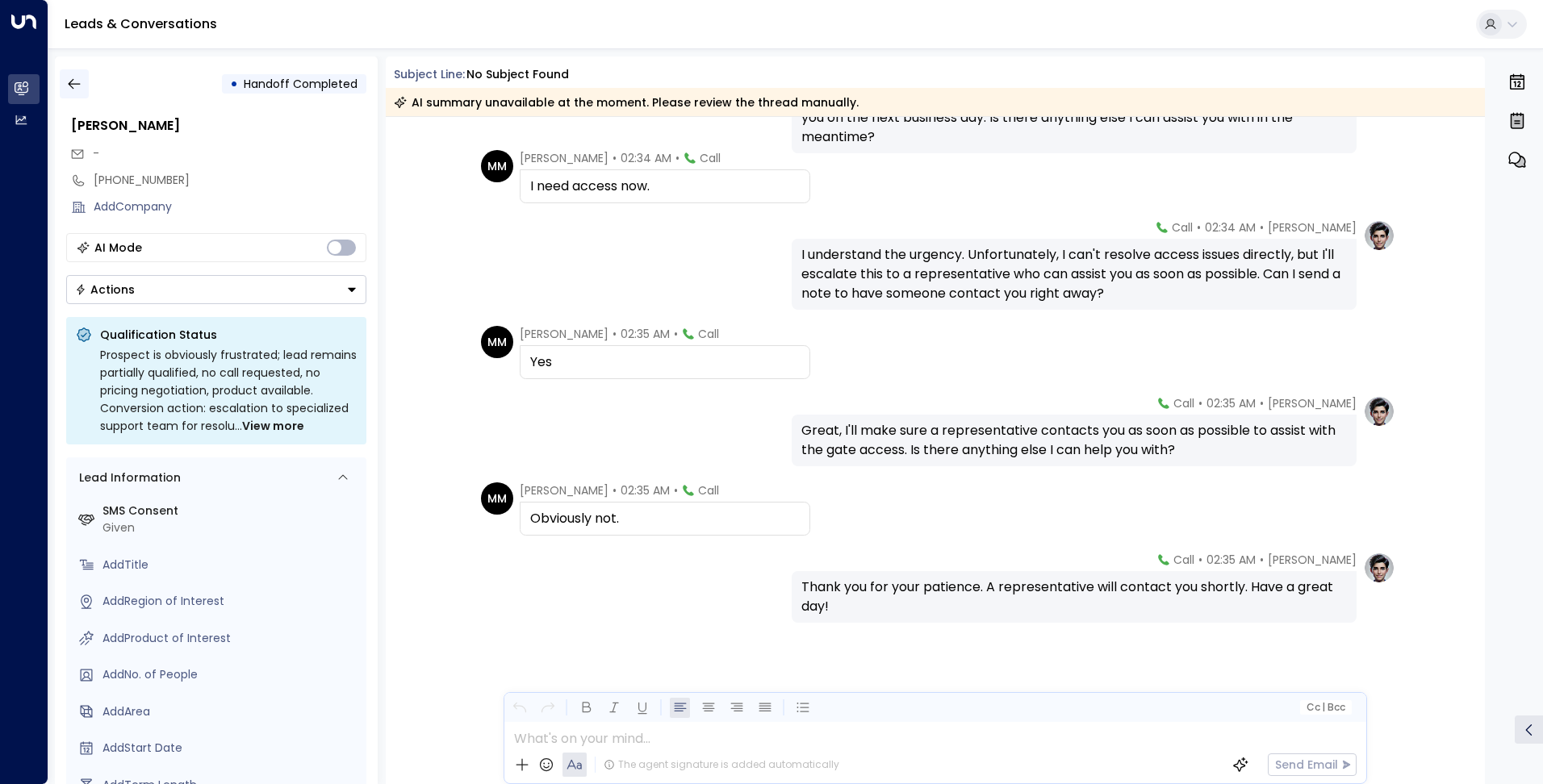
click at [71, 72] on button "button" at bounding box center [74, 84] width 29 height 29
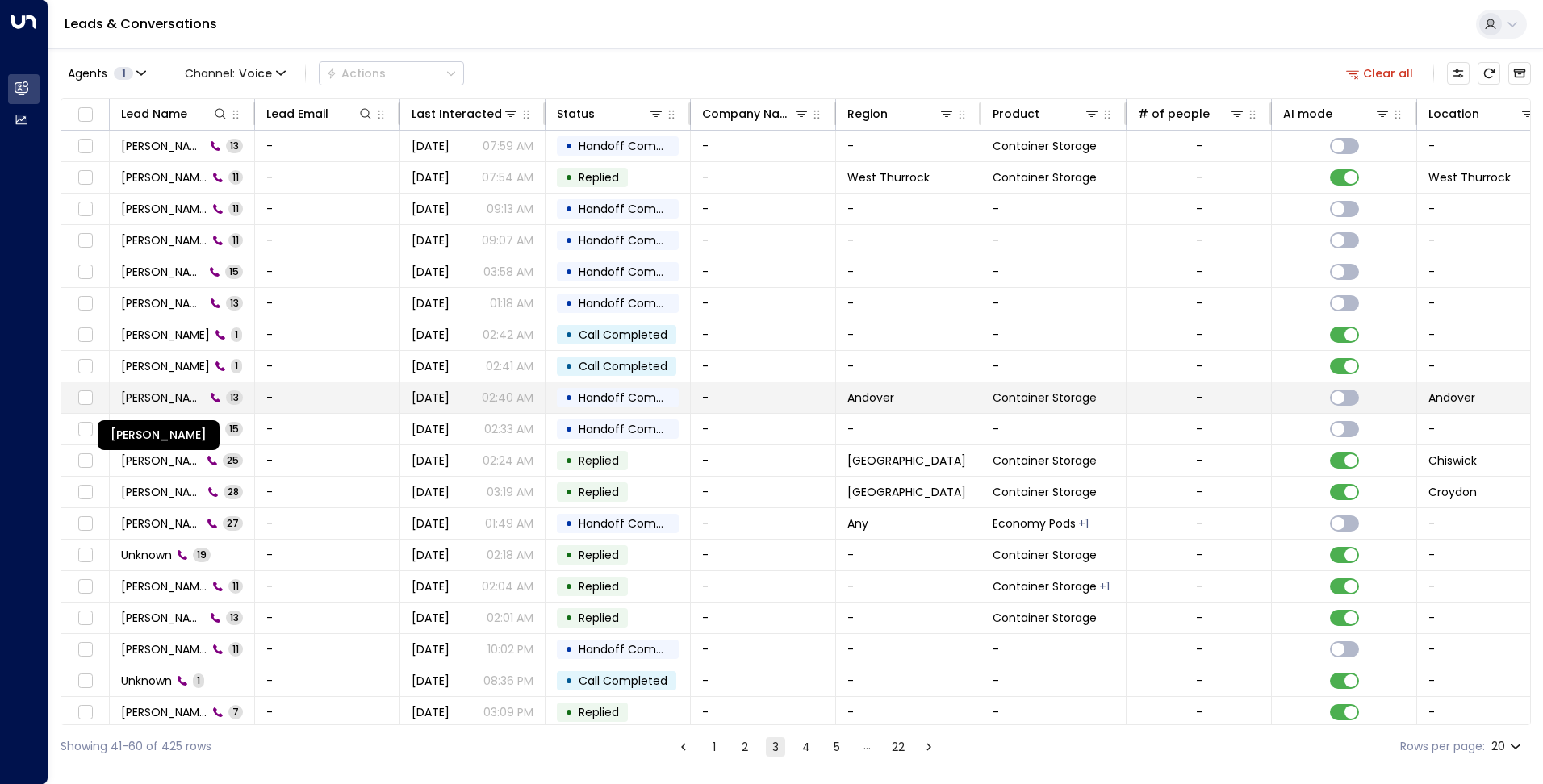
click at [164, 405] on span "Malcolm Mullinder" at bounding box center [163, 397] width 84 height 16
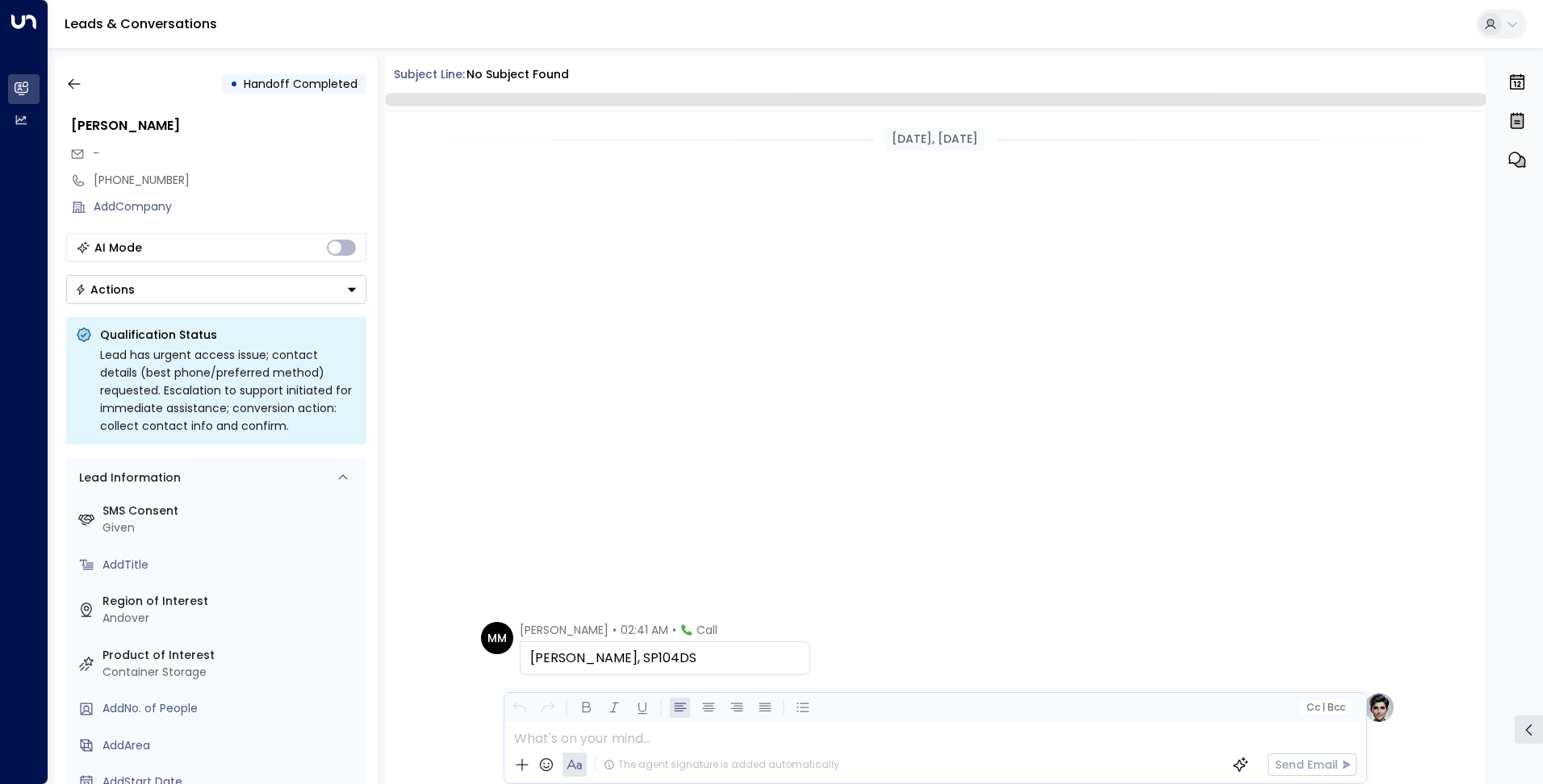
scroll to position [647, 0]
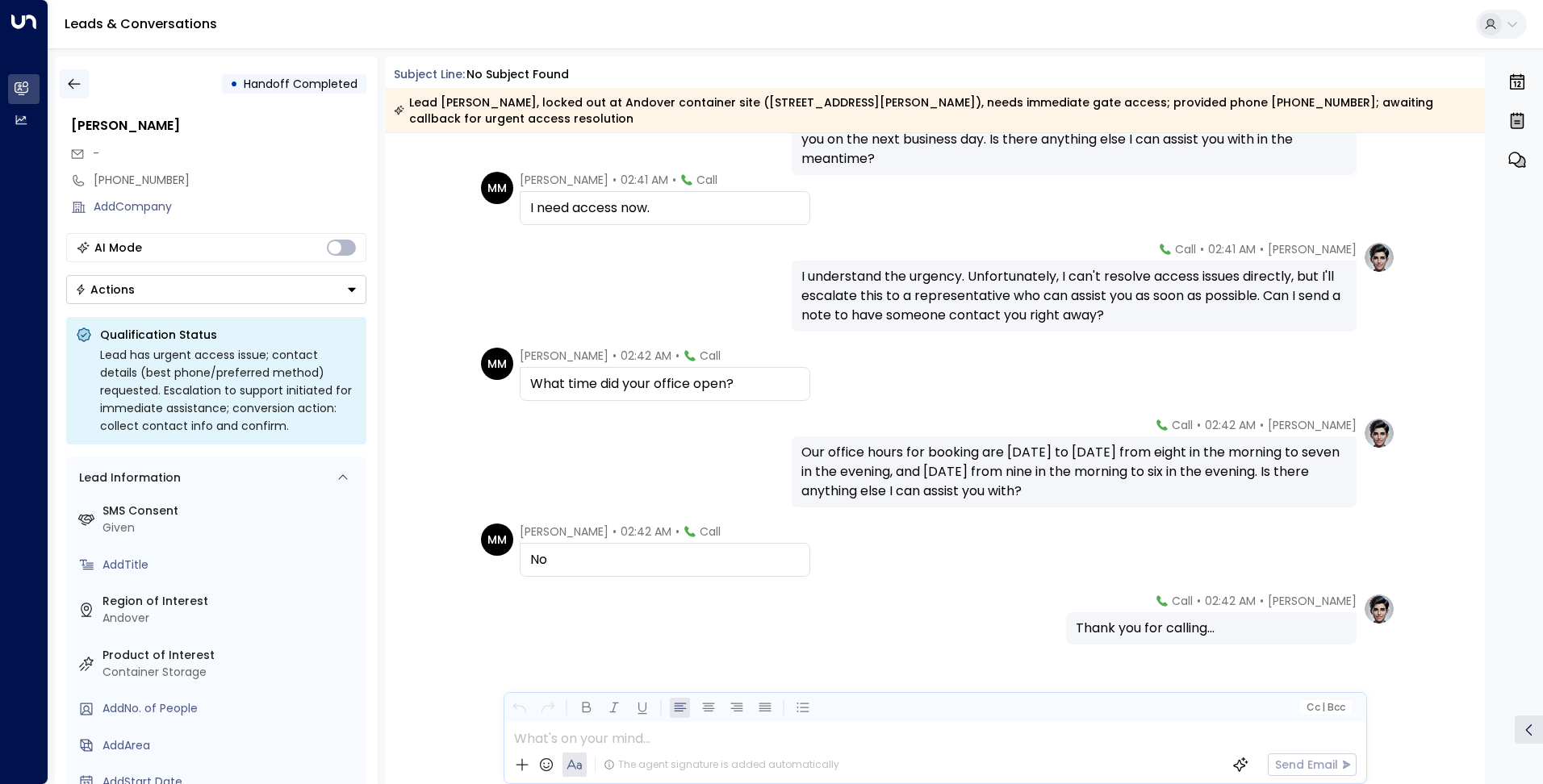
click at [83, 88] on button "button" at bounding box center [74, 84] width 29 height 29
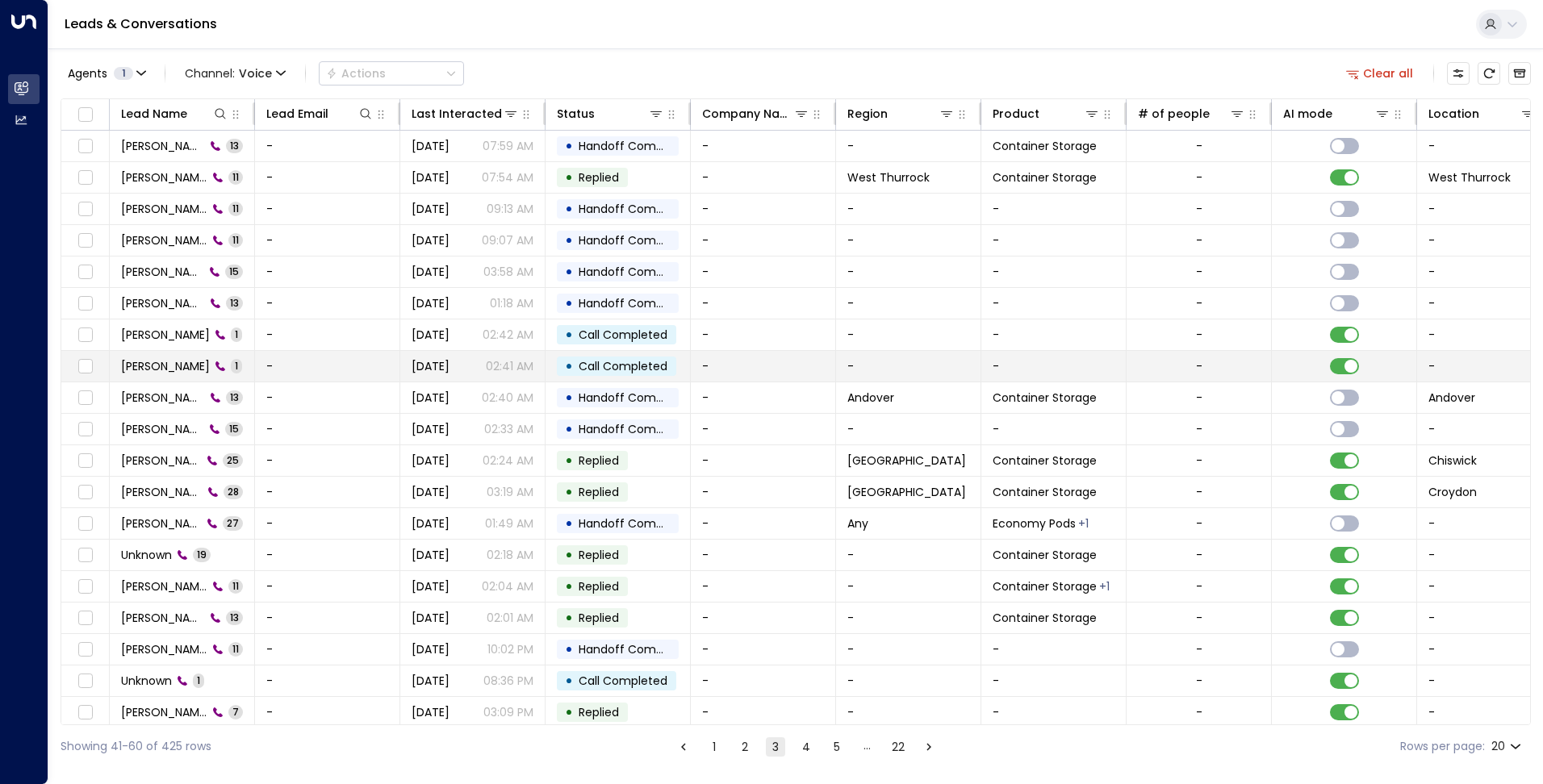
click at [177, 373] on span "Malcolm Mullinder" at bounding box center [164, 366] width 88 height 16
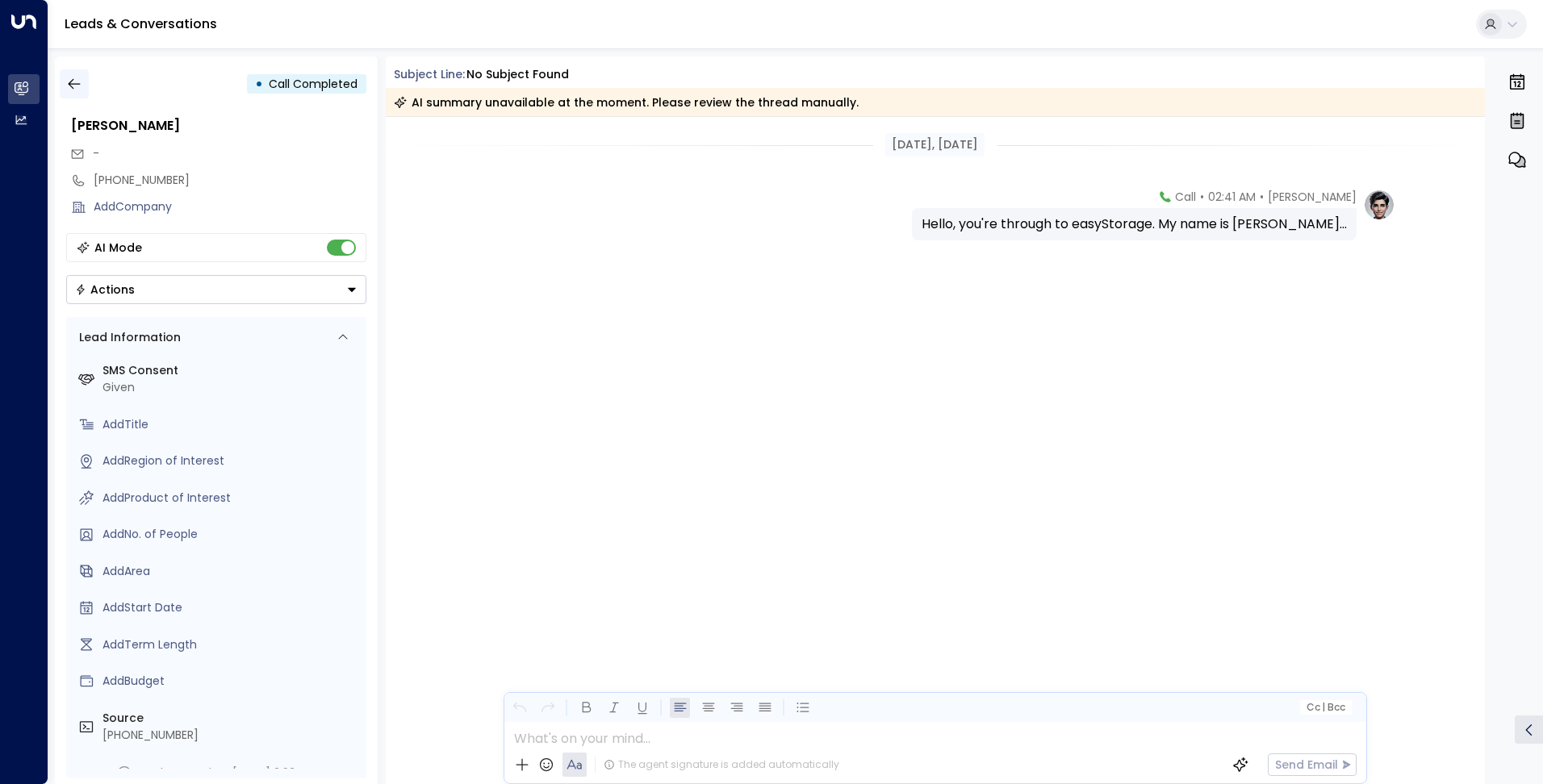
click at [72, 83] on icon "button" at bounding box center [74, 84] width 16 height 16
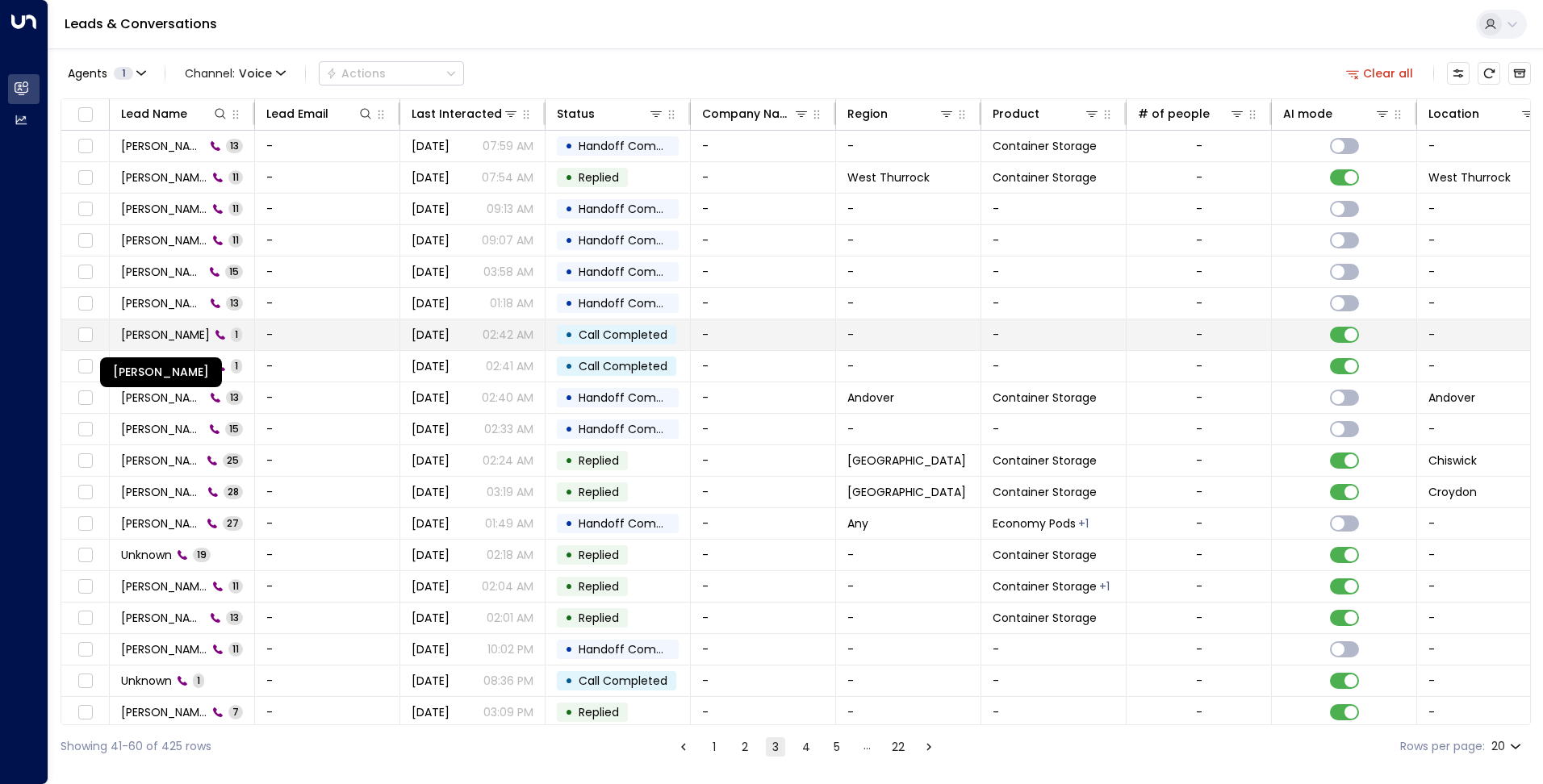
click at [173, 342] on span "Malcolm Mullinder" at bounding box center [164, 335] width 88 height 16
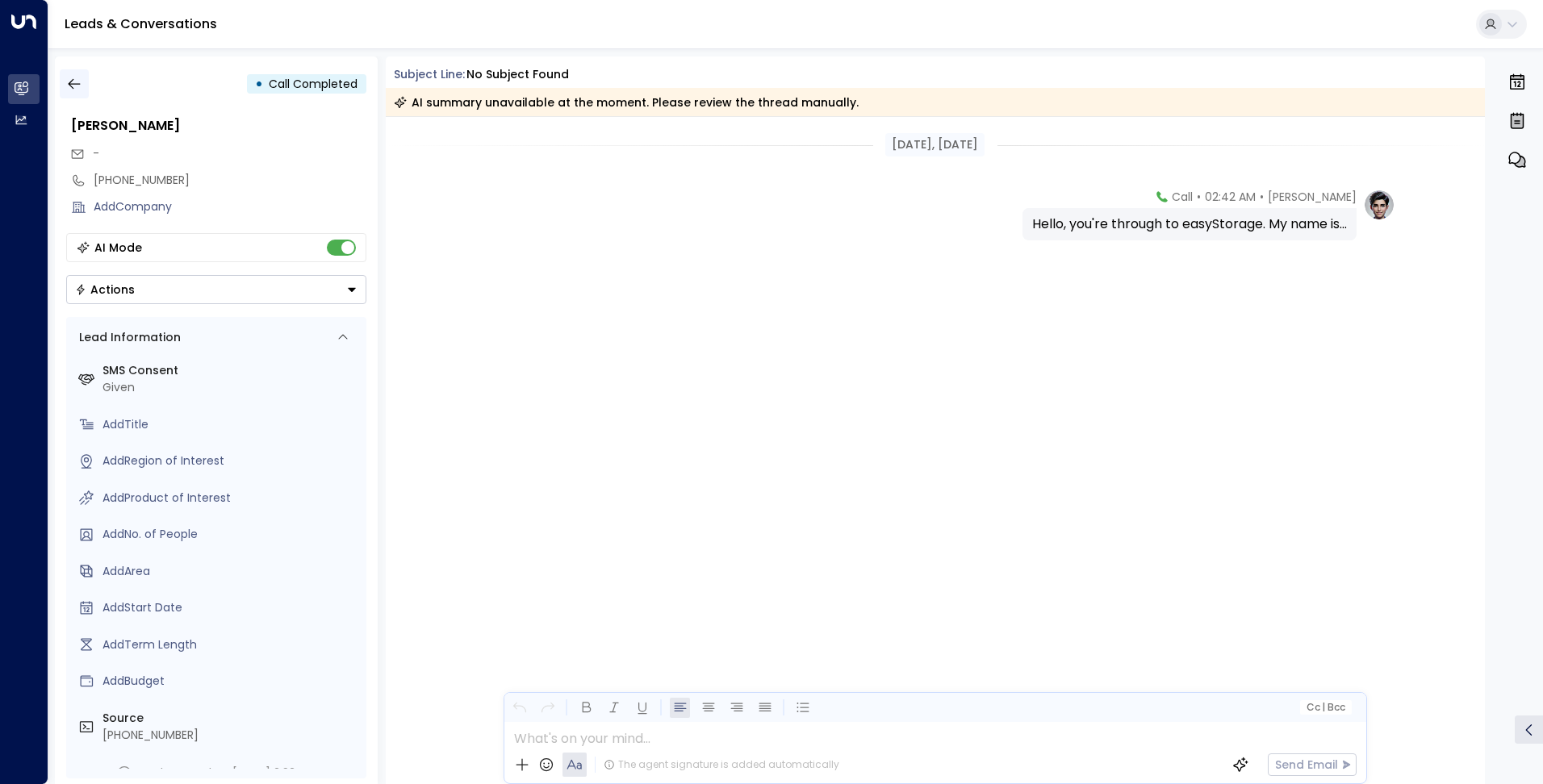
click at [74, 87] on icon "button" at bounding box center [74, 84] width 16 height 16
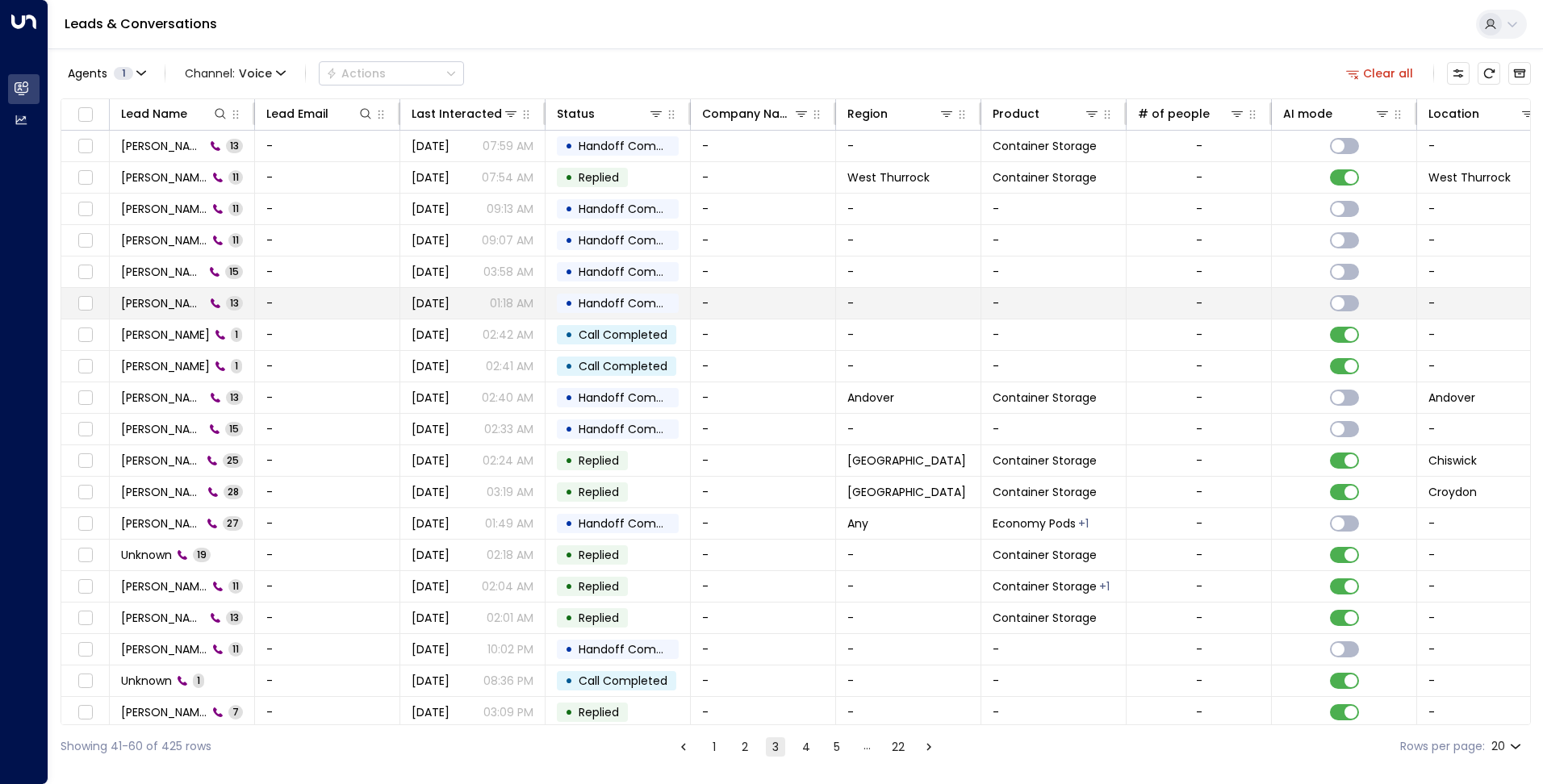
click at [137, 302] on span "Alec Burles" at bounding box center [163, 303] width 84 height 16
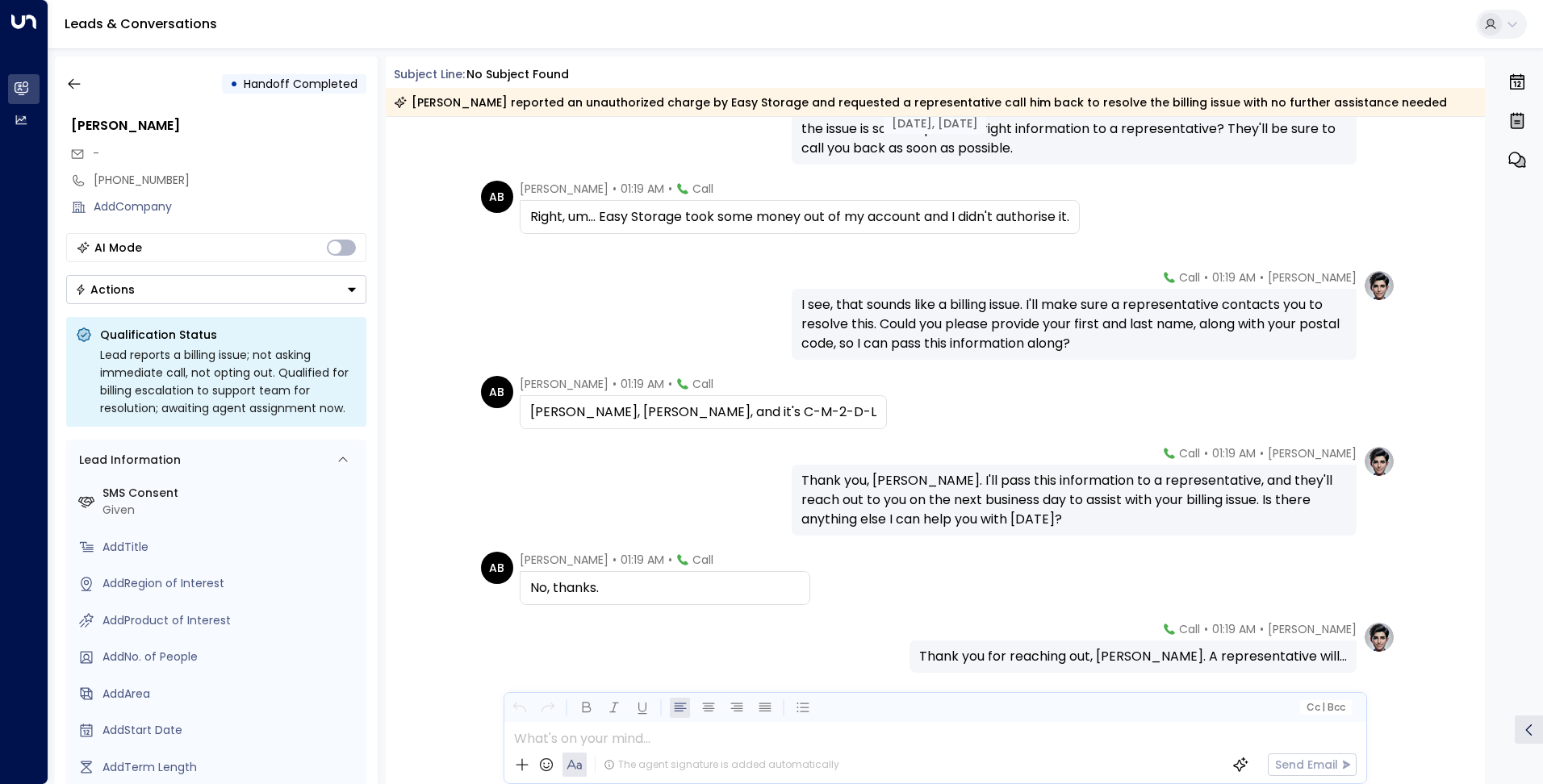
scroll to position [615, 0]
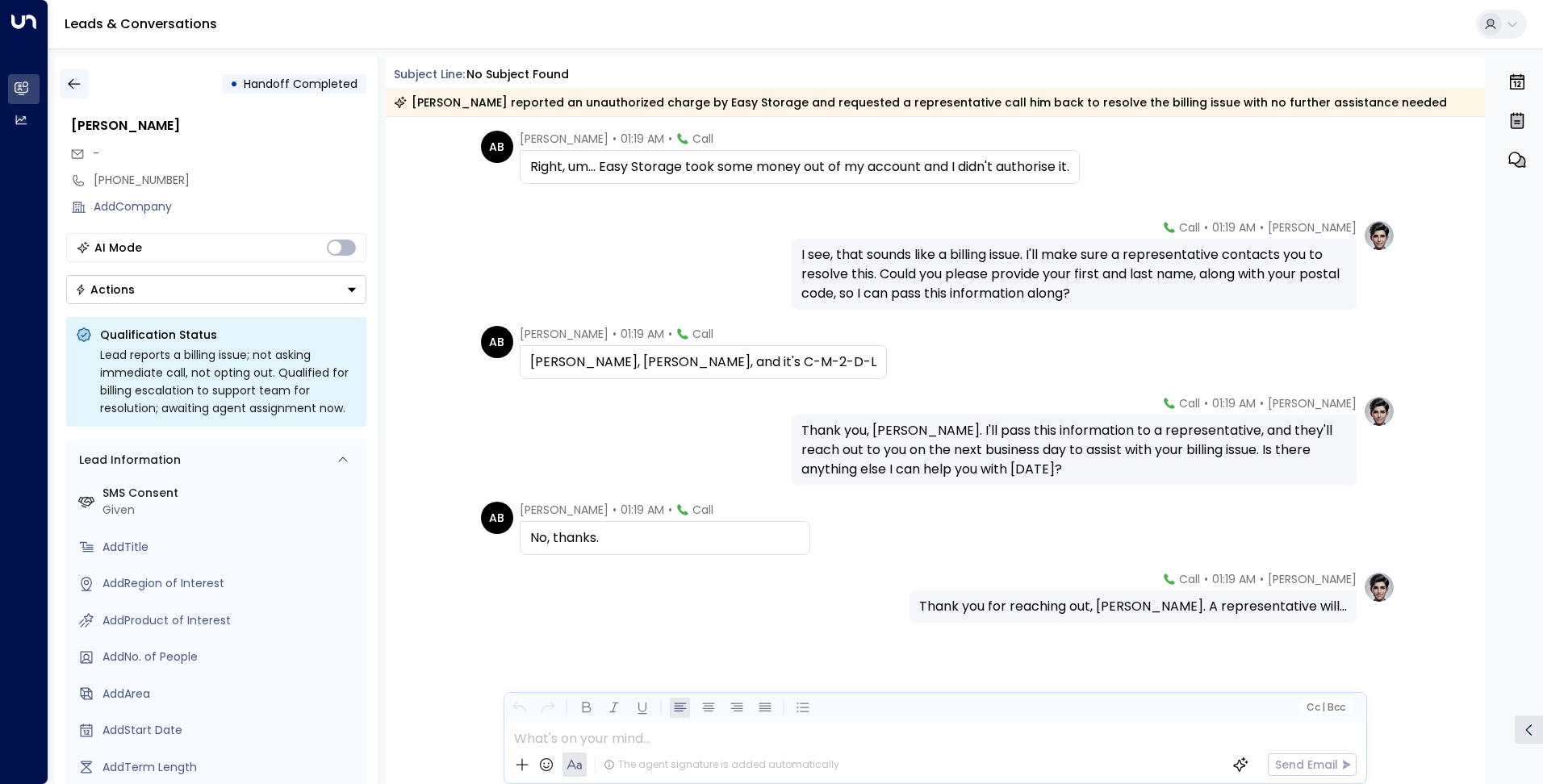
click at [79, 83] on icon "button" at bounding box center [74, 84] width 16 height 16
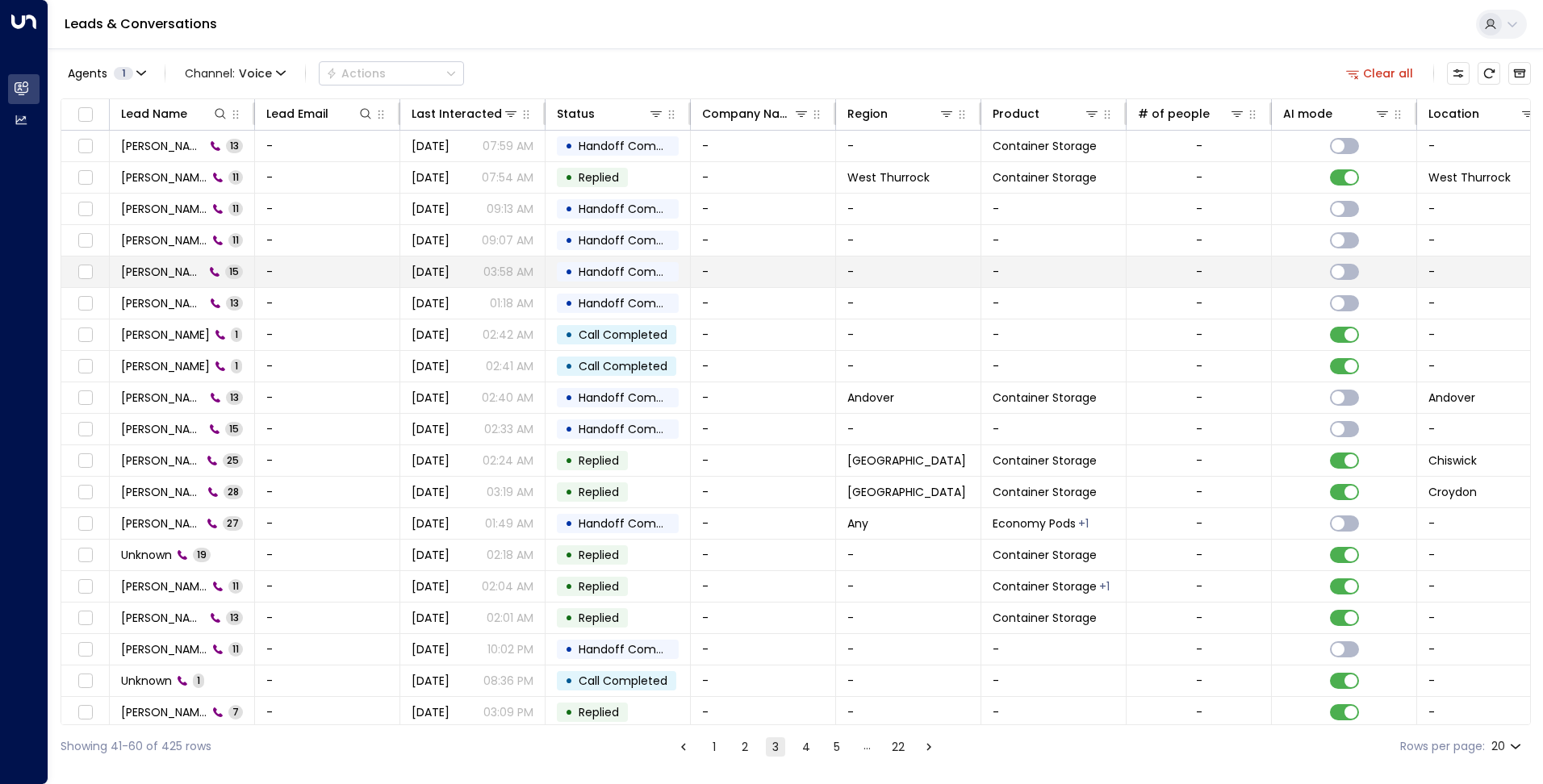
click at [158, 259] on td "Alec Burles 15" at bounding box center [182, 272] width 145 height 30
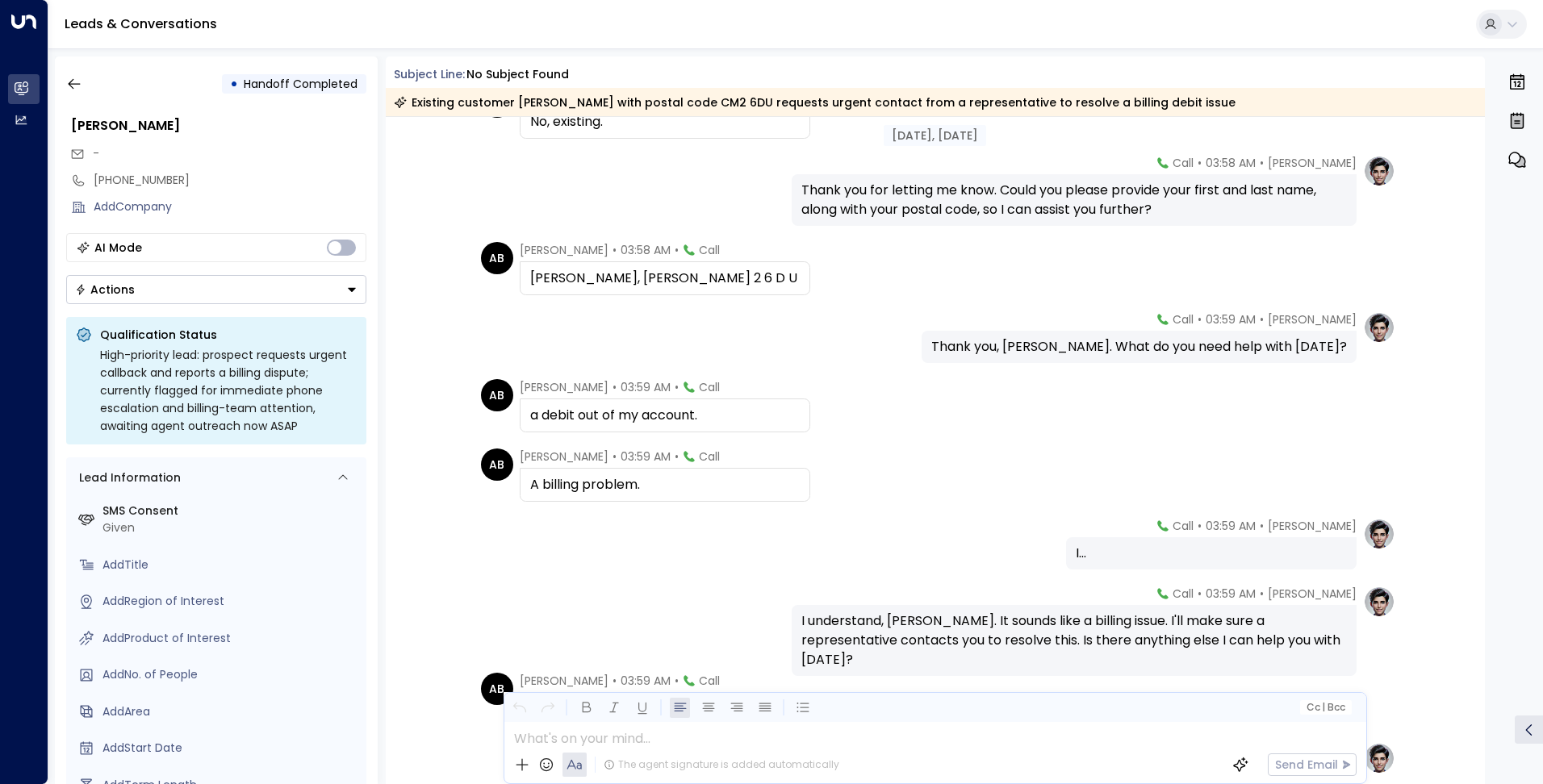
scroll to position [694, 0]
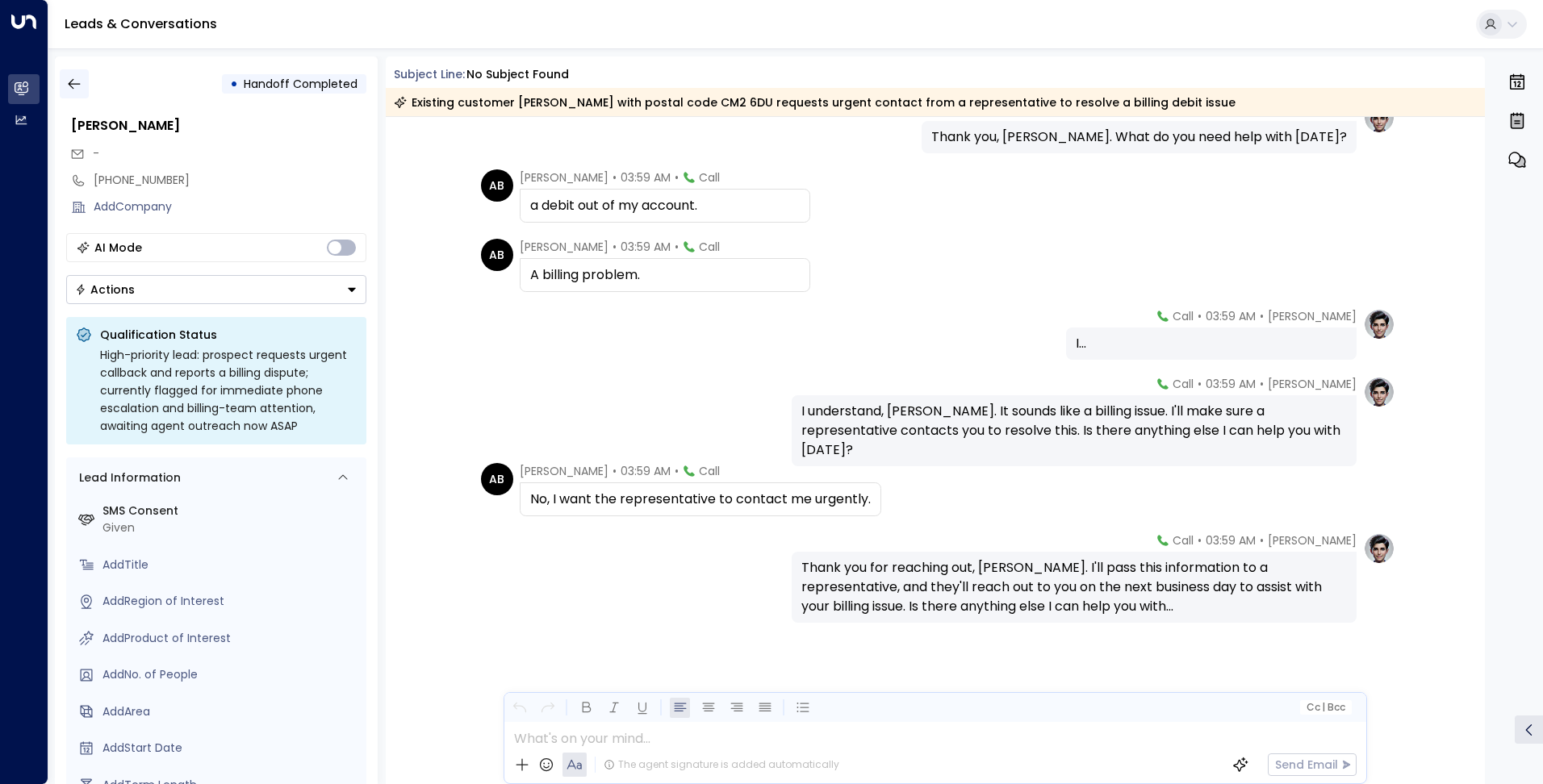
click at [67, 86] on icon "button" at bounding box center [74, 84] width 16 height 16
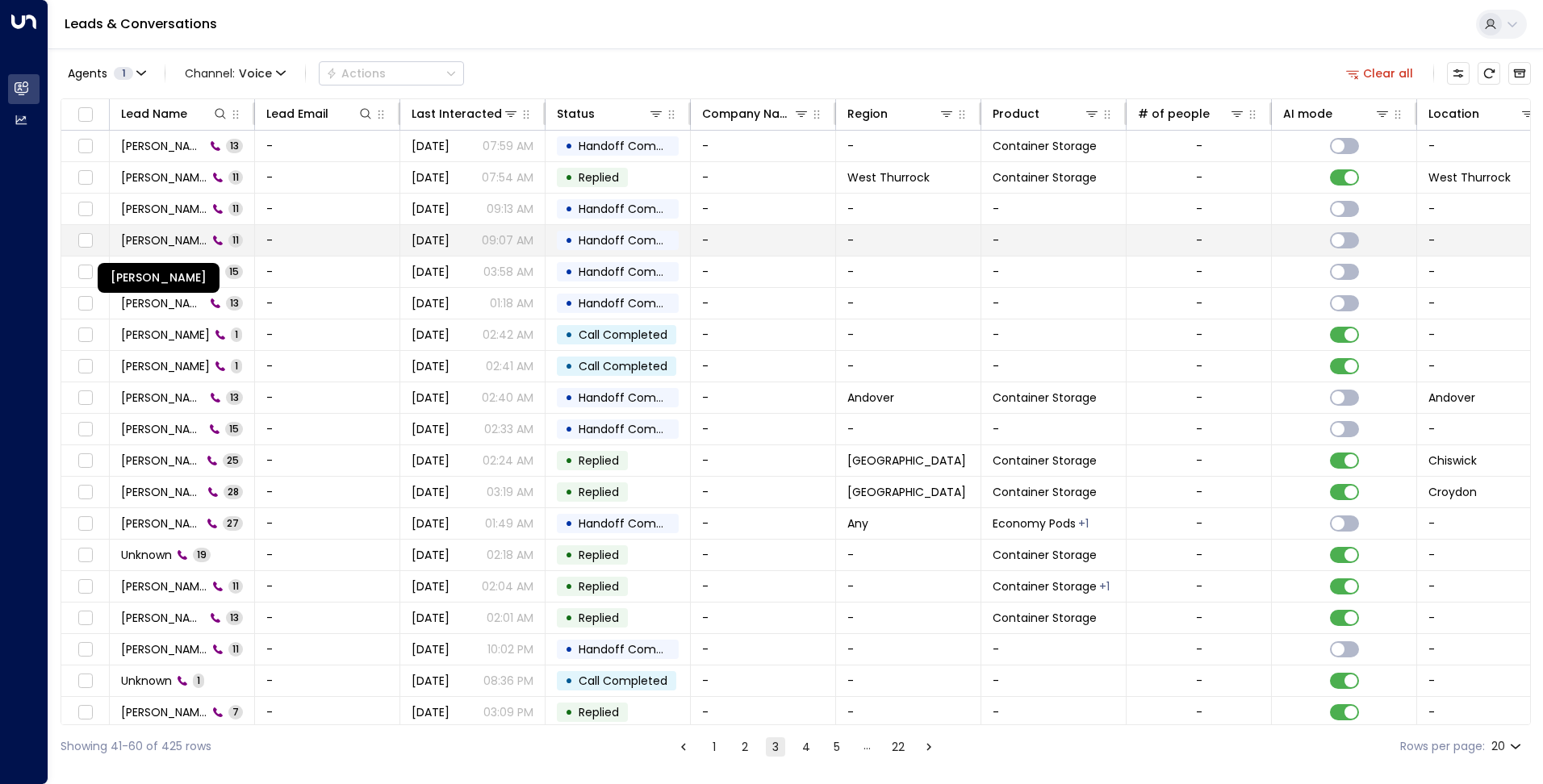
click at [167, 243] on span "Annabelle Croskey" at bounding box center [164, 239] width 87 height 16
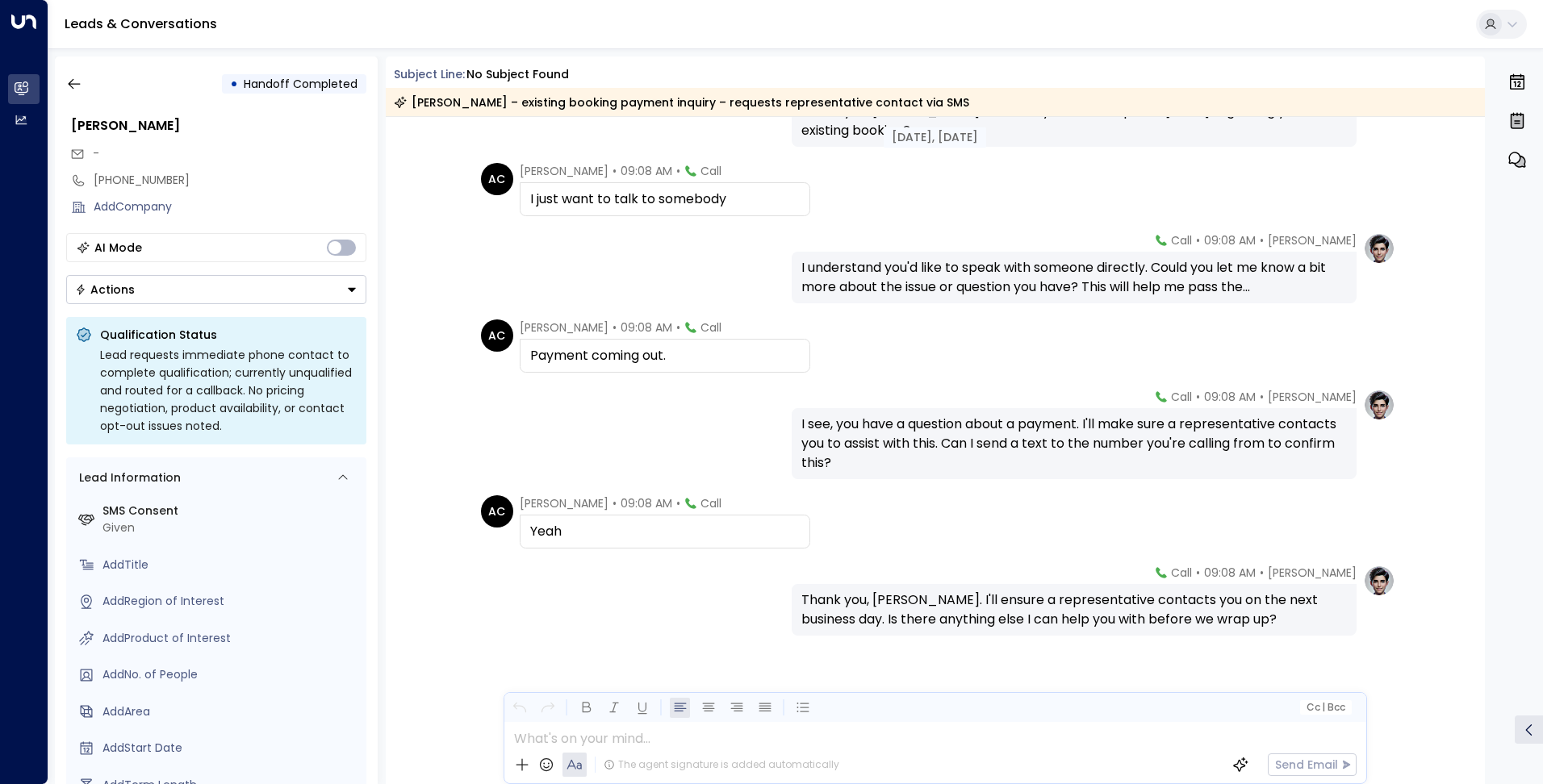
scroll to position [439, 0]
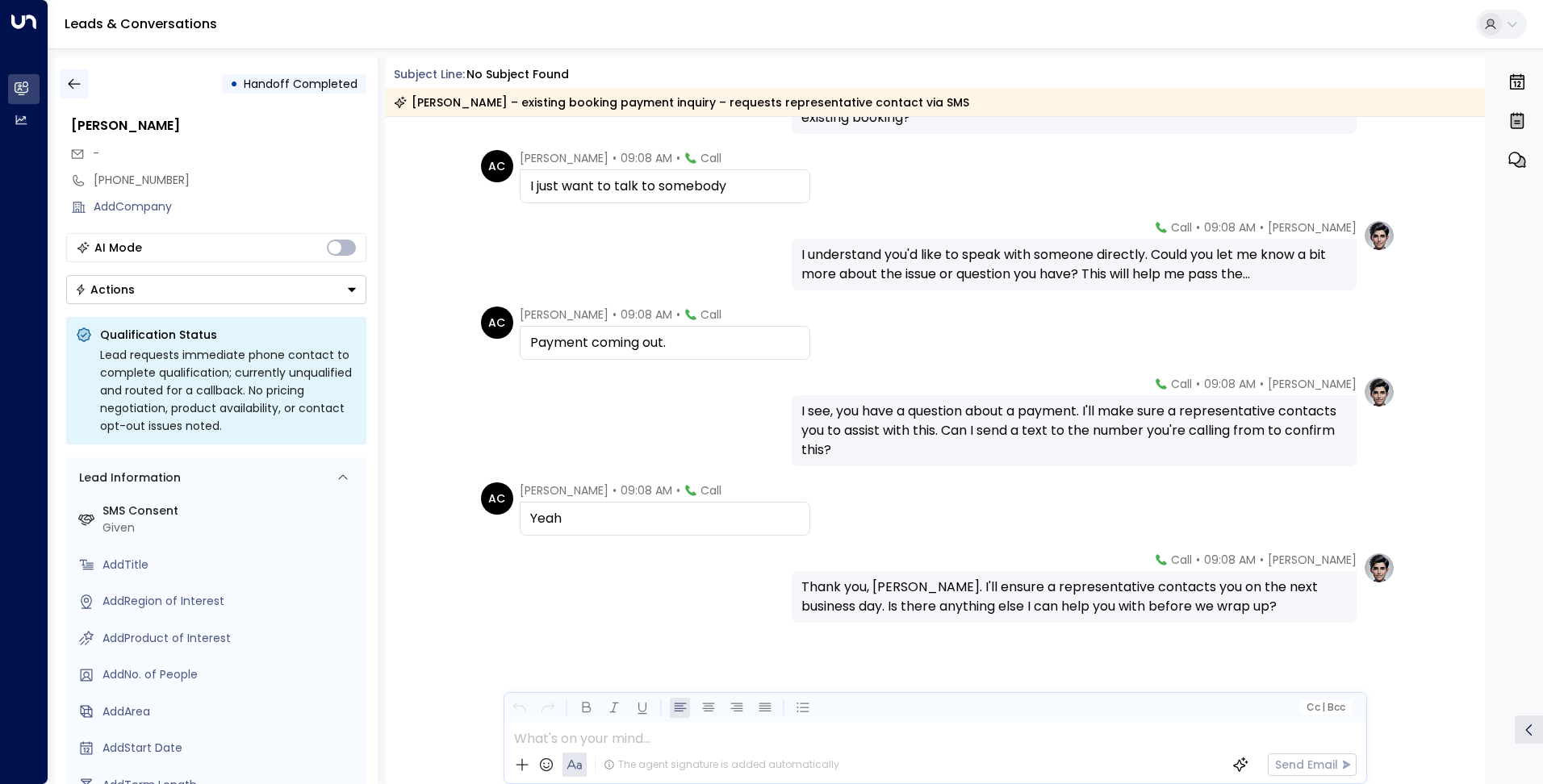
click at [74, 92] on button "button" at bounding box center [74, 84] width 29 height 29
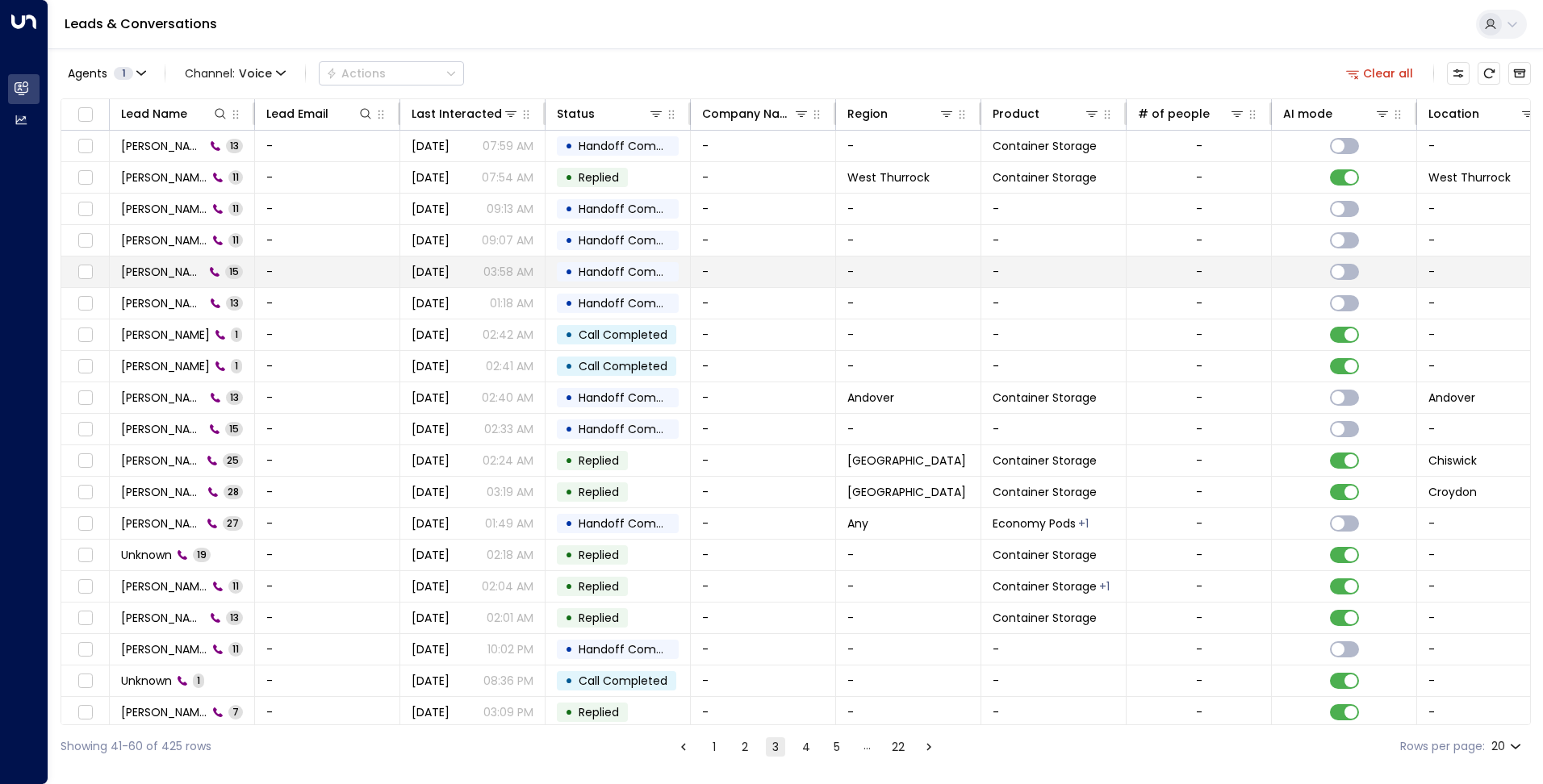
click at [170, 279] on td "Alec Burles 15" at bounding box center [182, 272] width 145 height 30
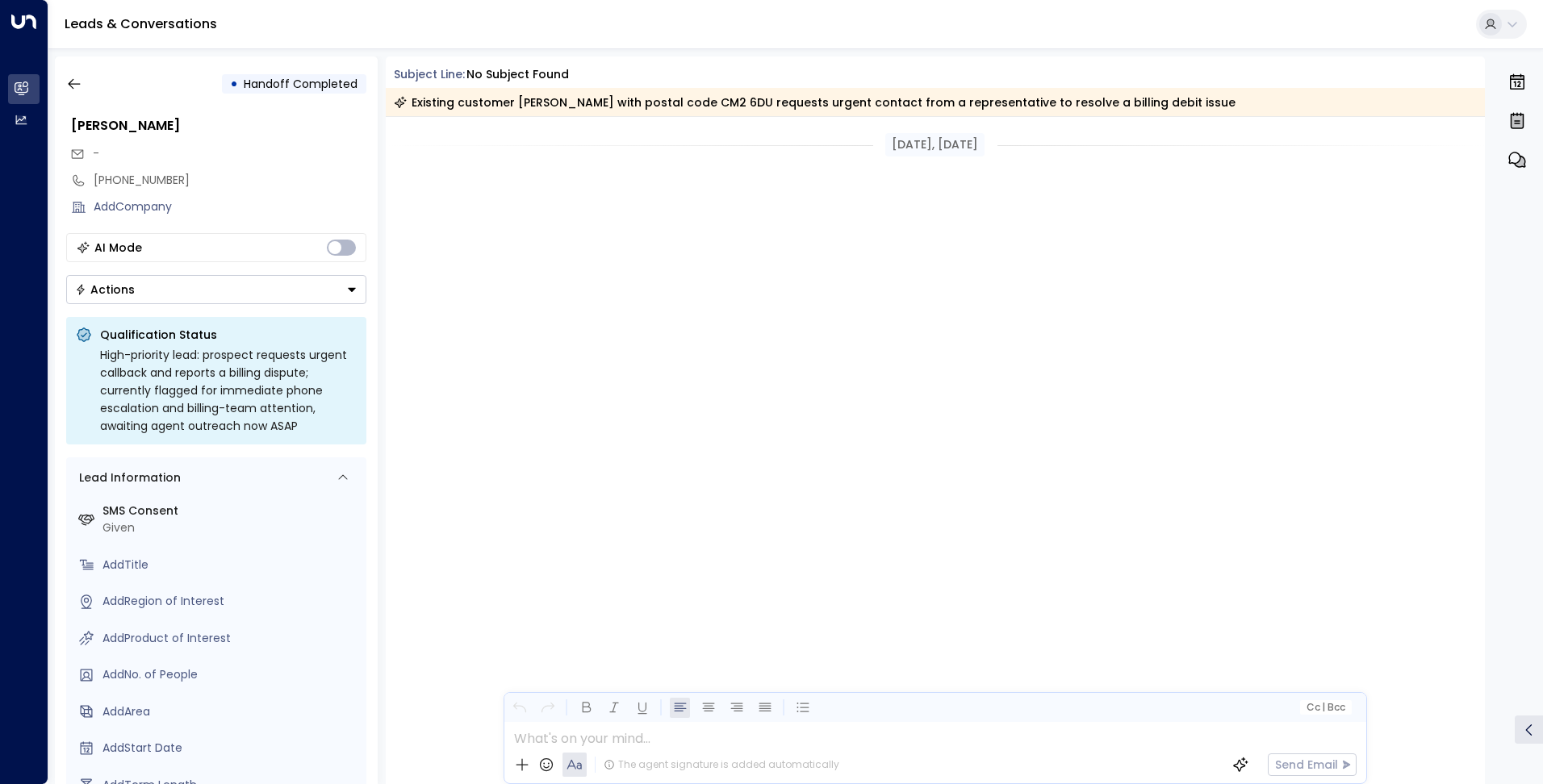
scroll to position [694, 0]
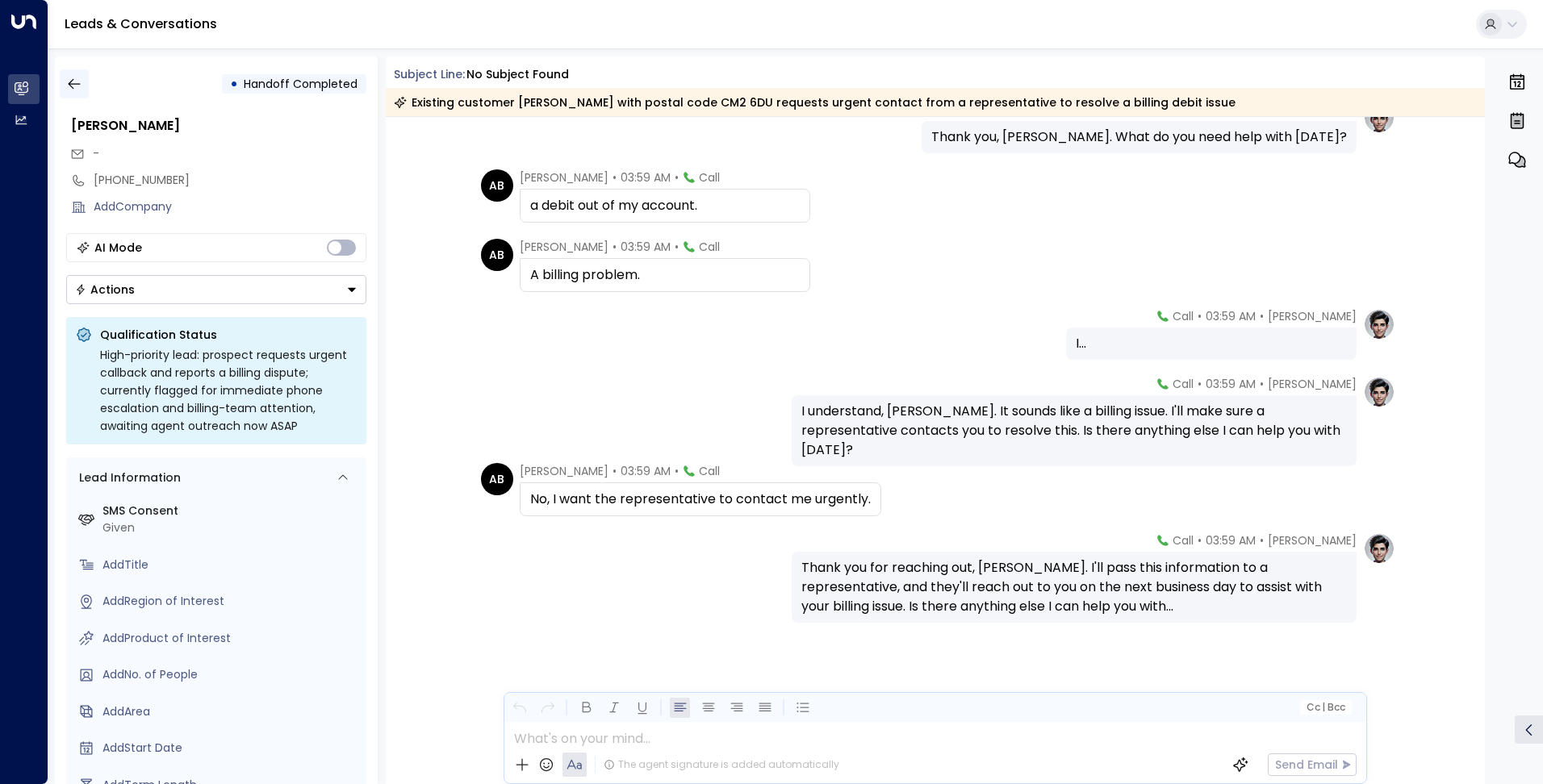
click at [83, 91] on button "button" at bounding box center [74, 84] width 29 height 29
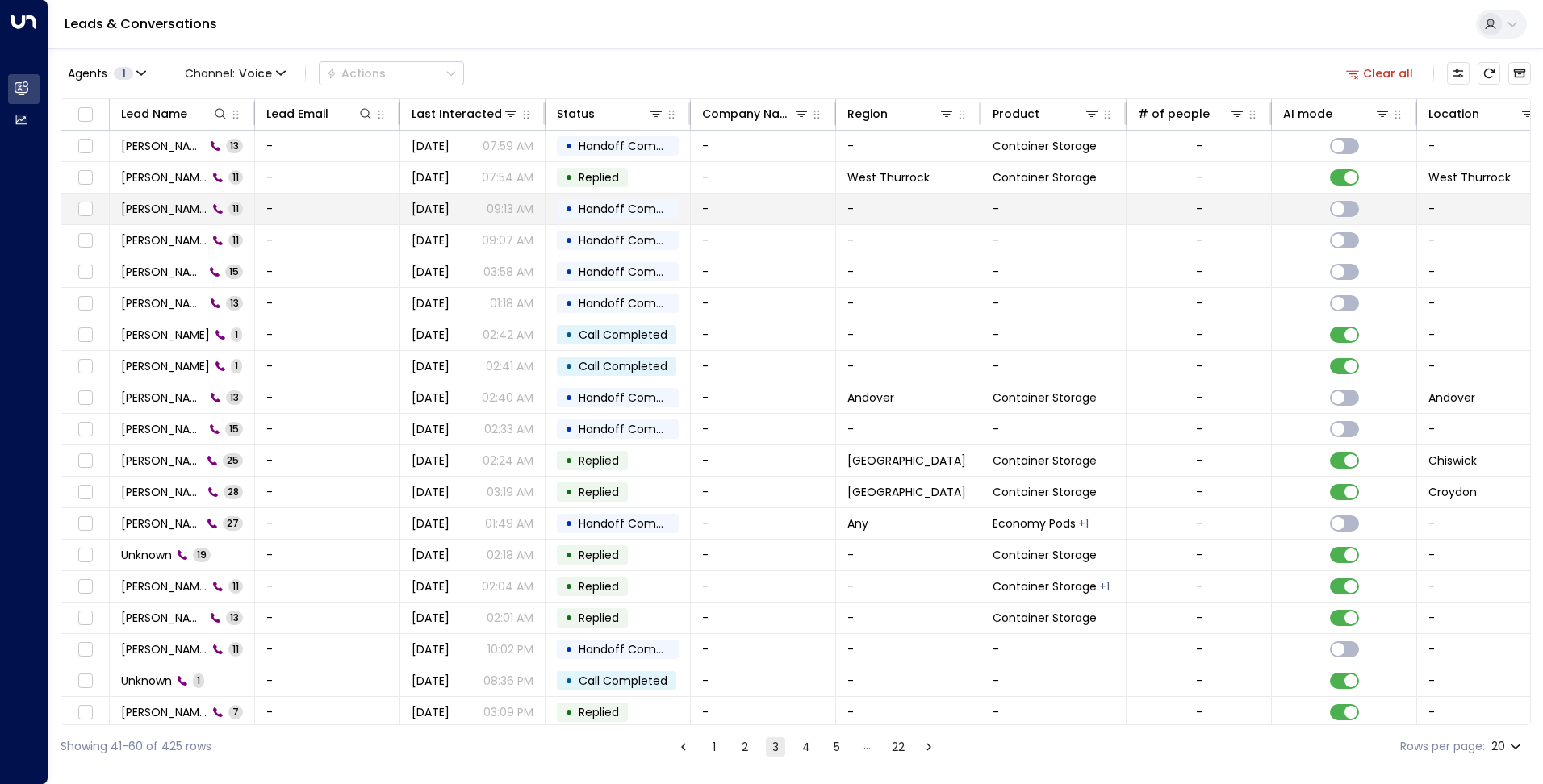
click at [182, 218] on td "Jean Kamana 11" at bounding box center [182, 209] width 145 height 30
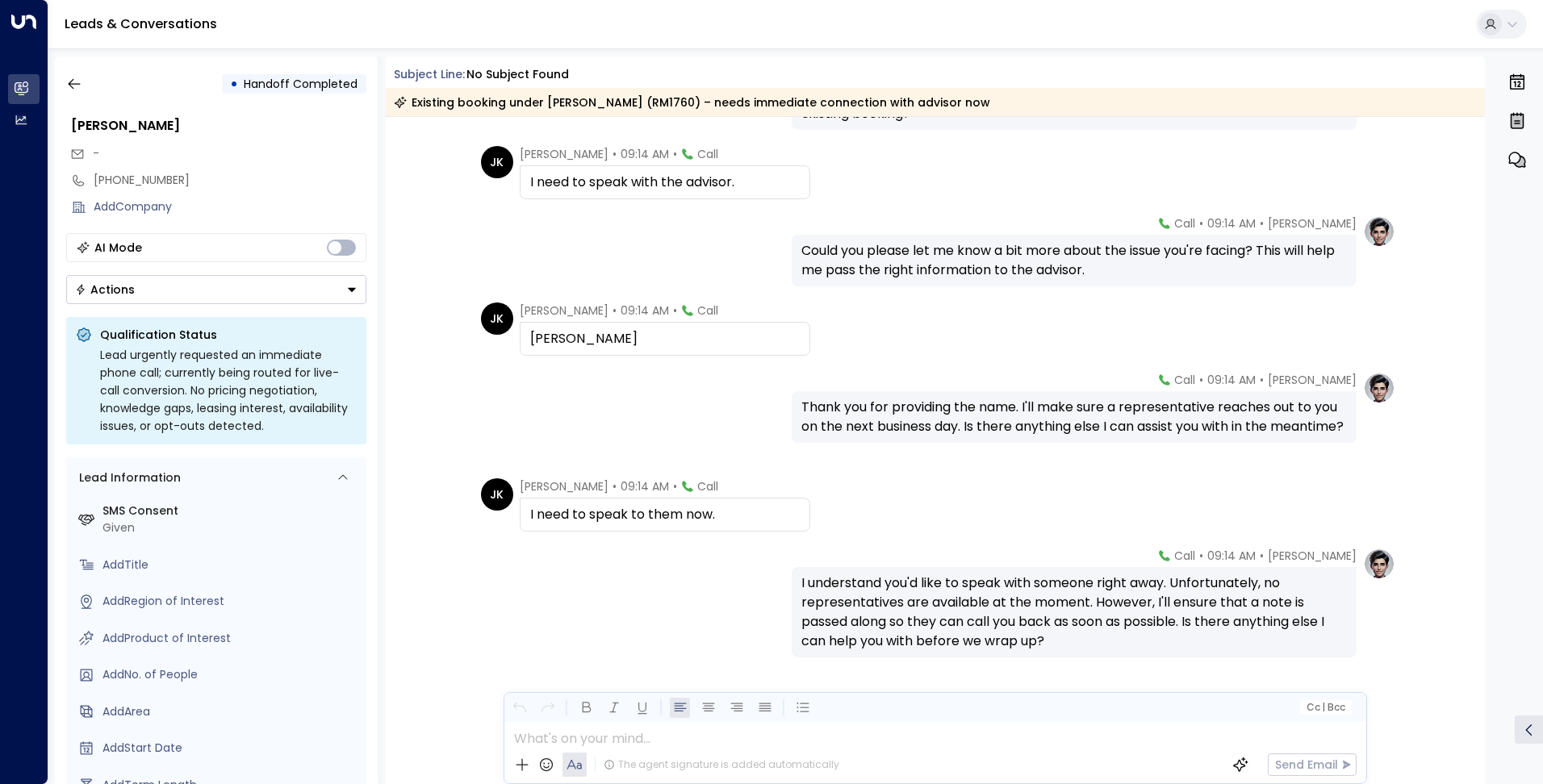
scroll to position [477, 0]
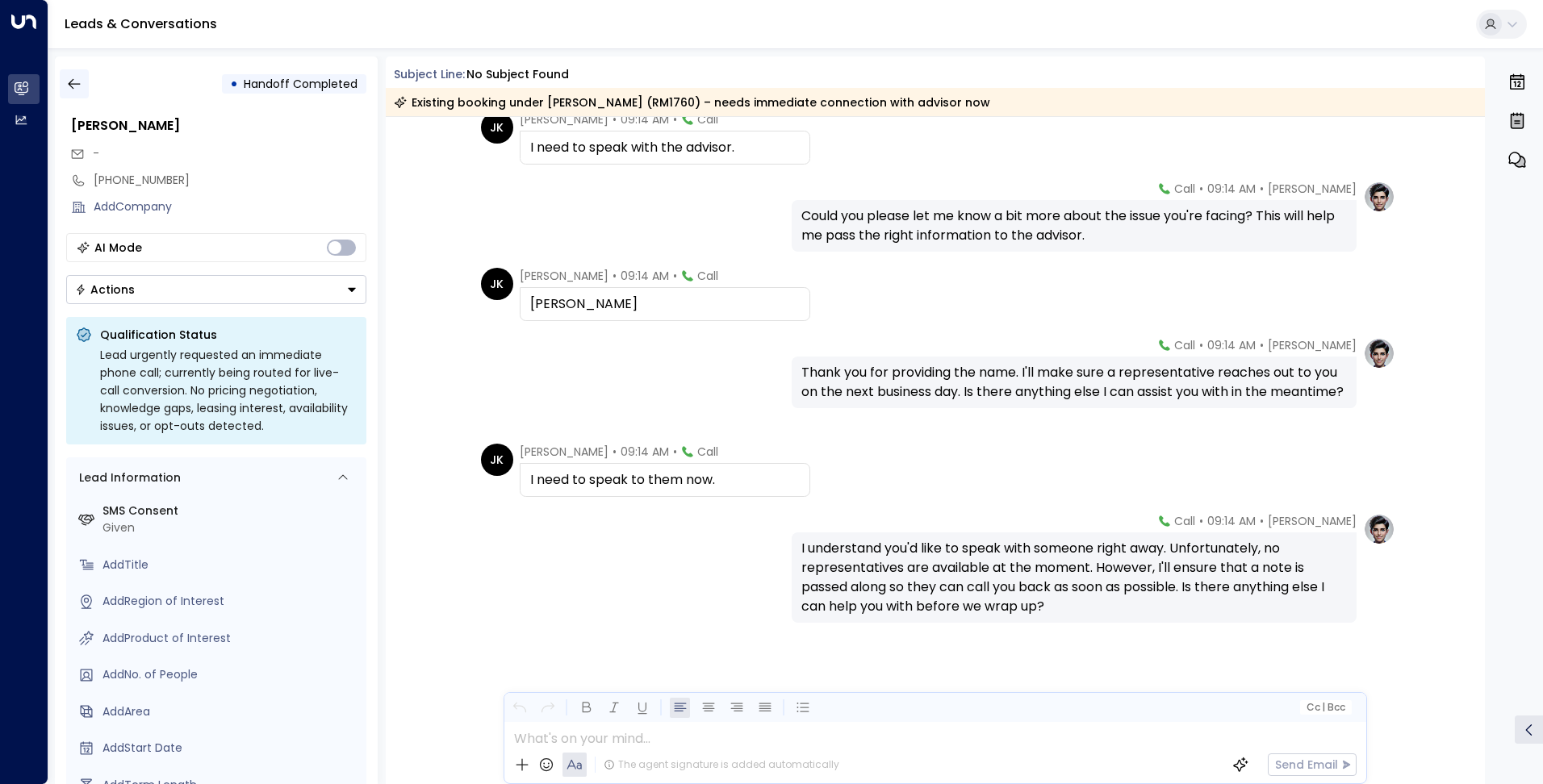
click at [61, 72] on button "button" at bounding box center [74, 84] width 29 height 29
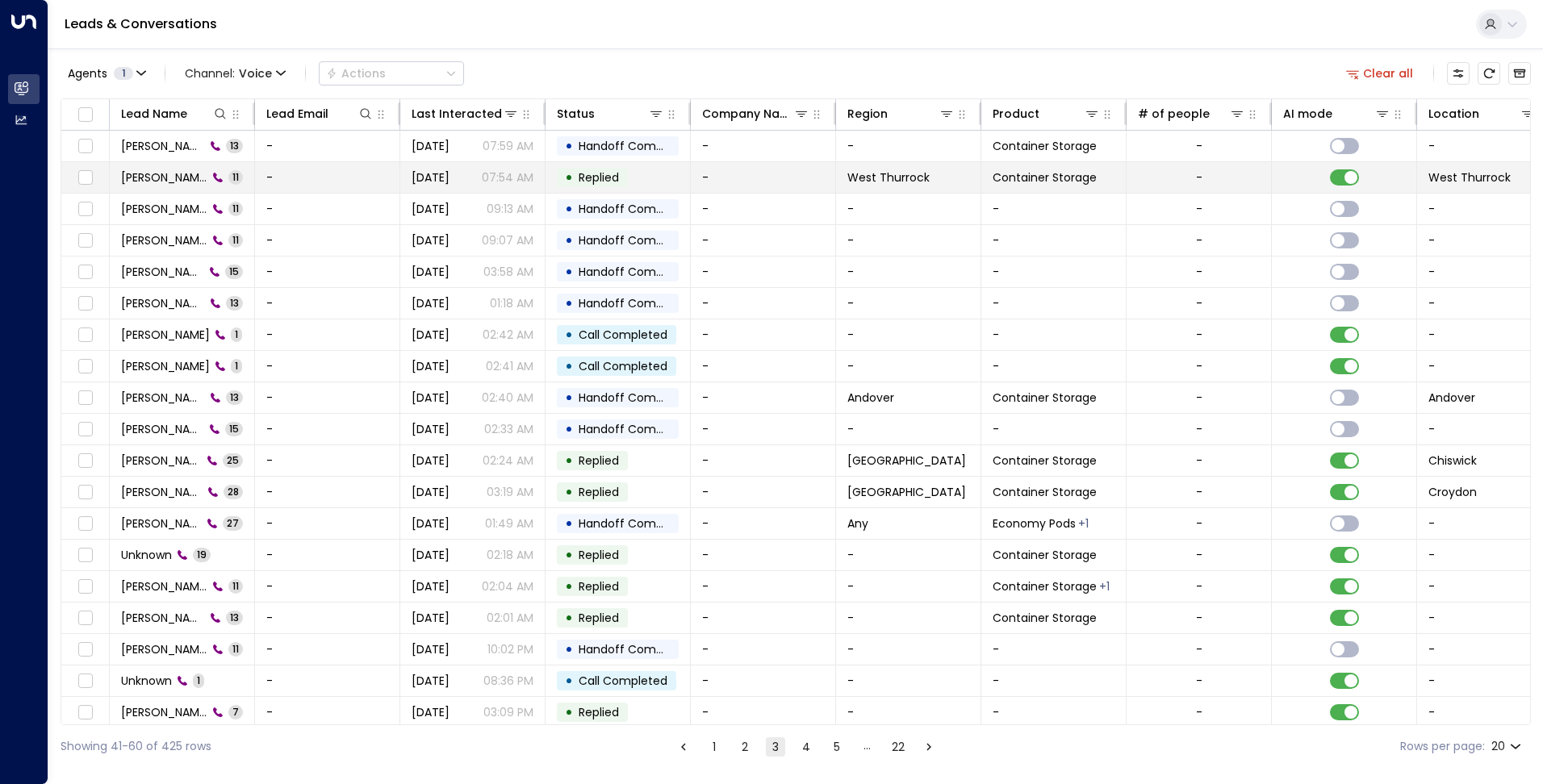
click at [132, 179] on span "Chelsea Harris" at bounding box center [164, 177] width 87 height 16
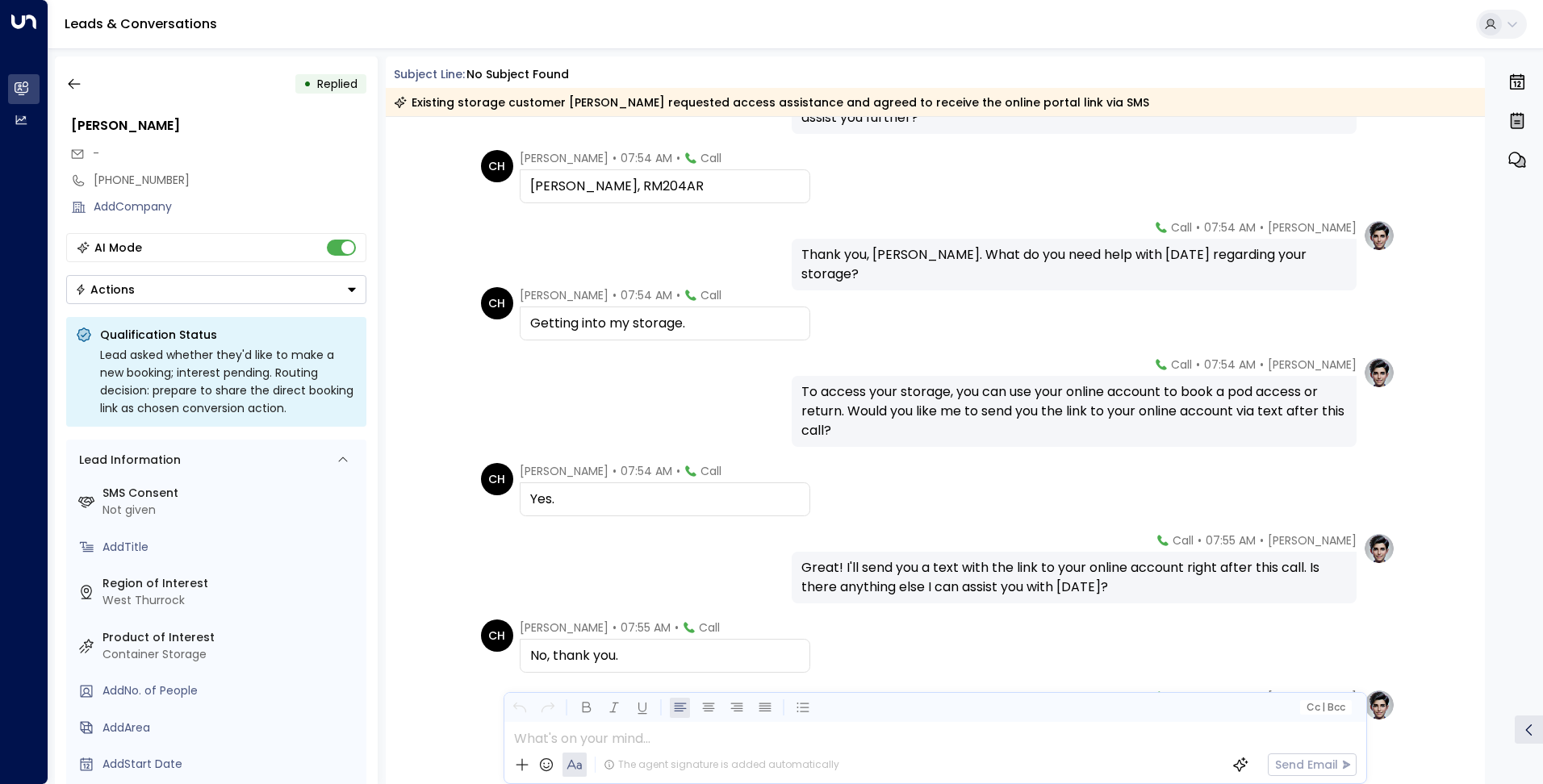
scroll to position [400, 0]
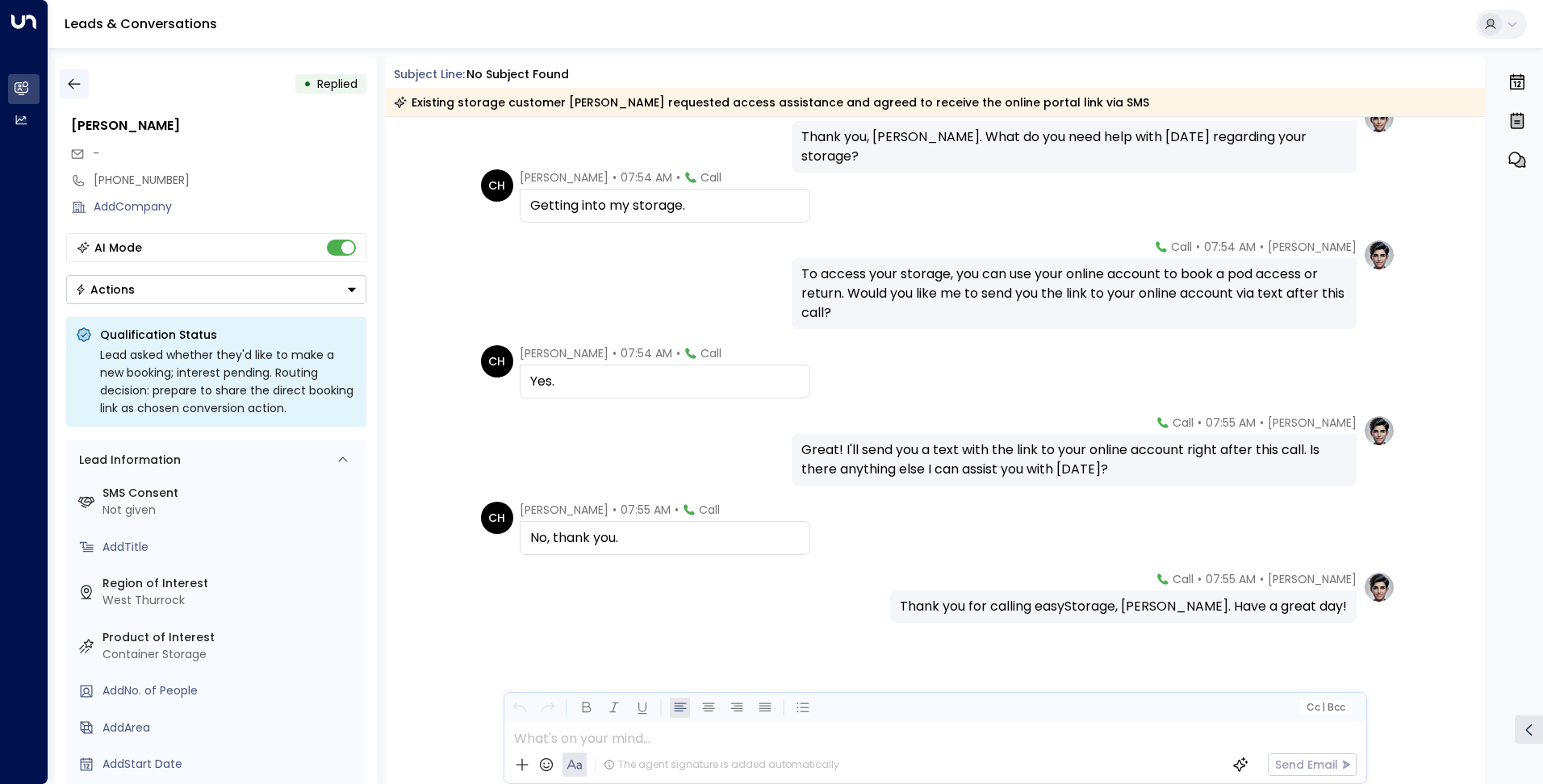
click at [73, 81] on icon "button" at bounding box center [74, 84] width 16 height 16
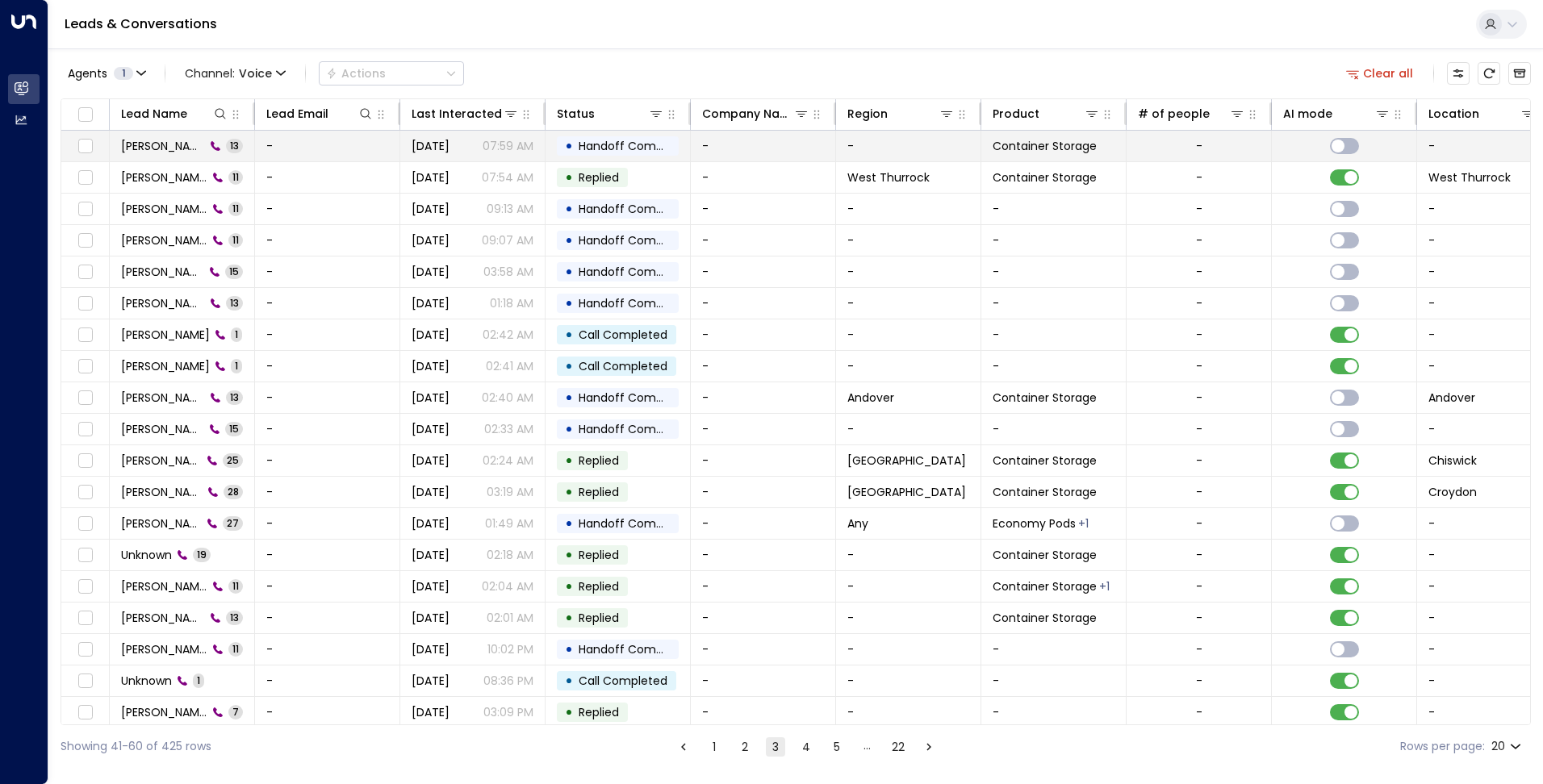
click at [172, 140] on span "Chelsea Harris" at bounding box center [163, 145] width 84 height 16
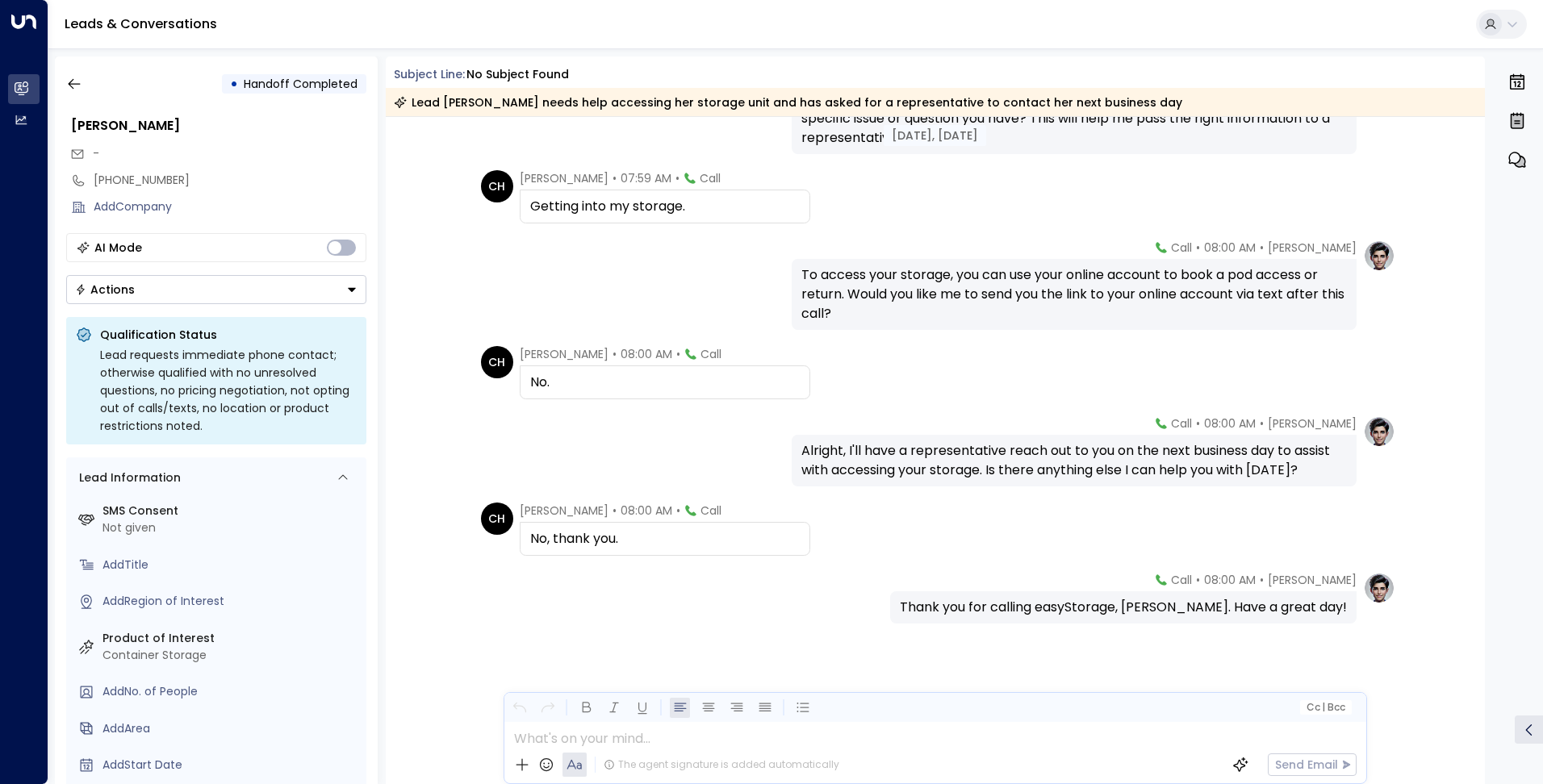
scroll to position [576, 0]
click at [73, 86] on icon "button" at bounding box center [74, 84] width 16 height 16
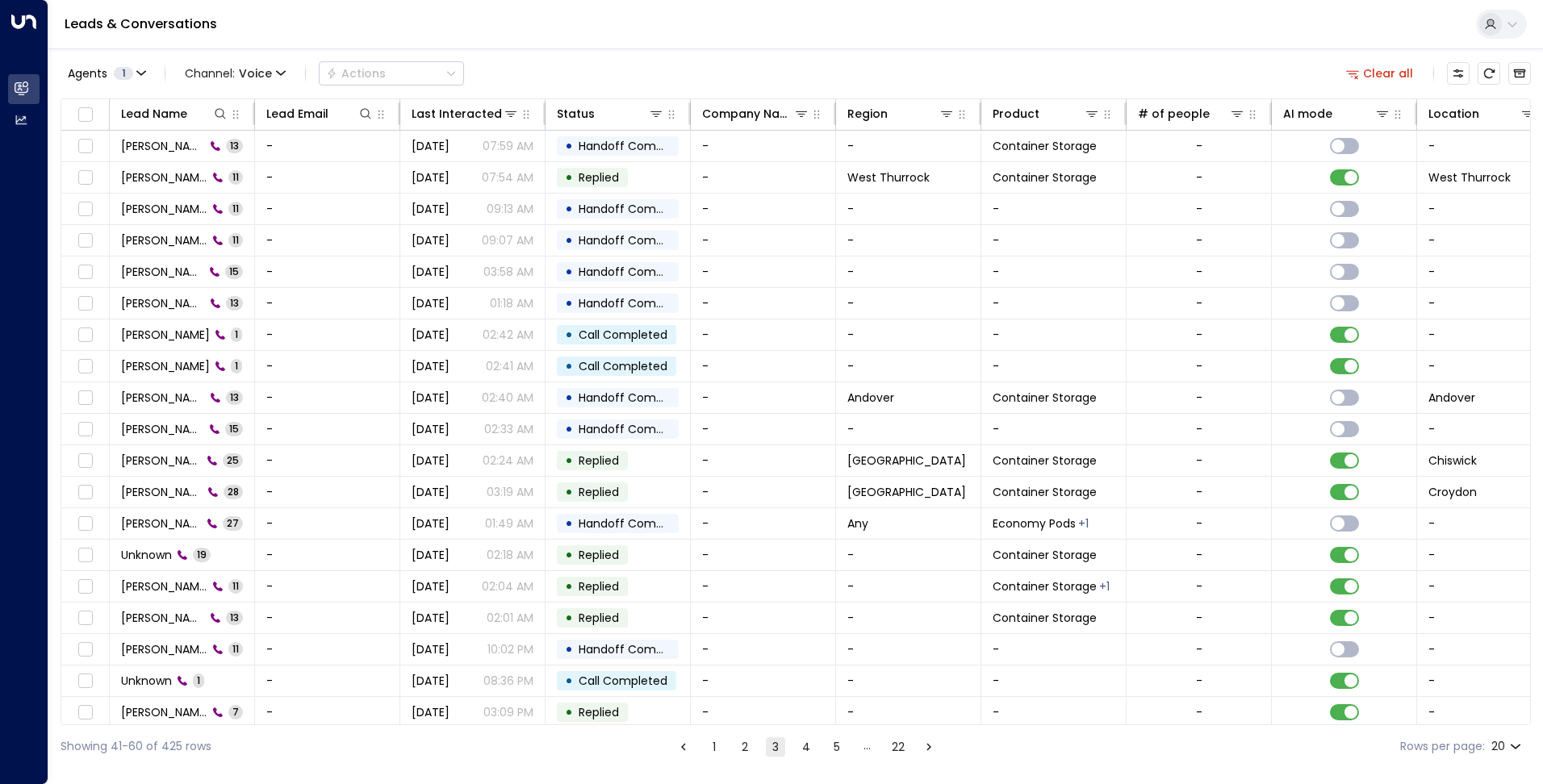
click at [735, 737] on button "2" at bounding box center [744, 747] width 19 height 19
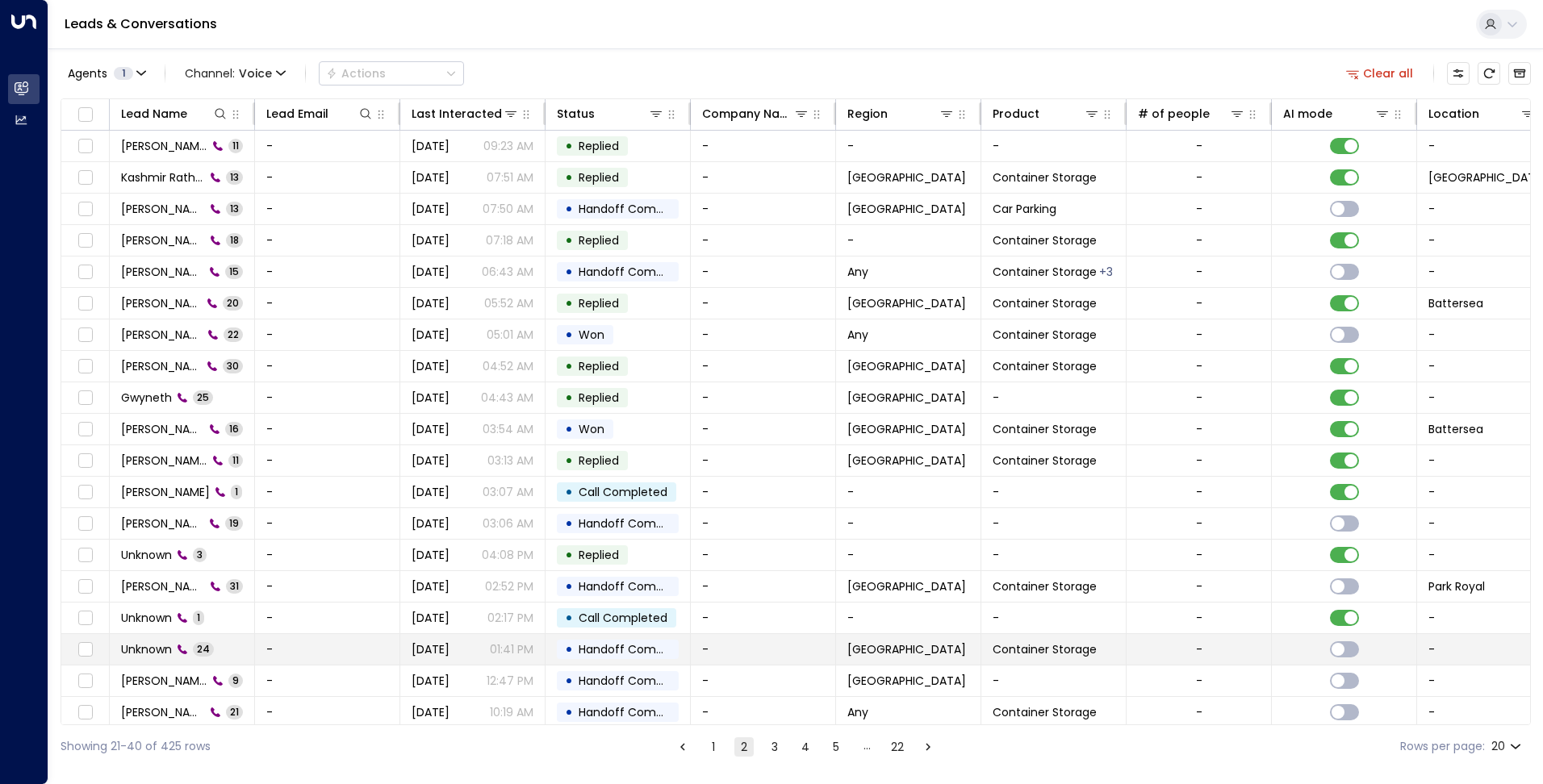
scroll to position [40, 0]
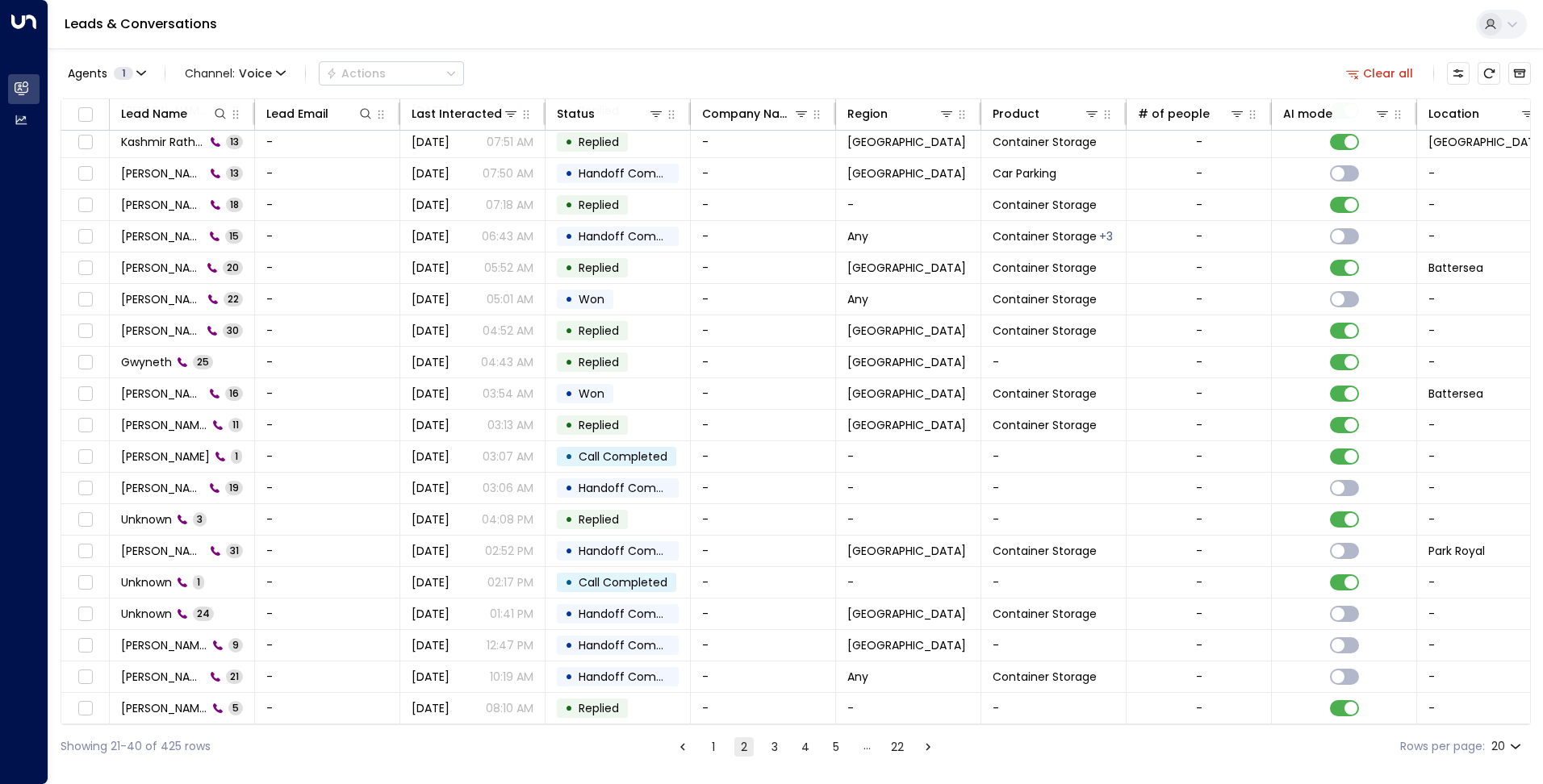
click at [1141, 751] on div "Showing 21-40 of 425 rows 1 2 3 4 5 … 22 Rows per page: 20 **" at bounding box center [796, 746] width 1470 height 43
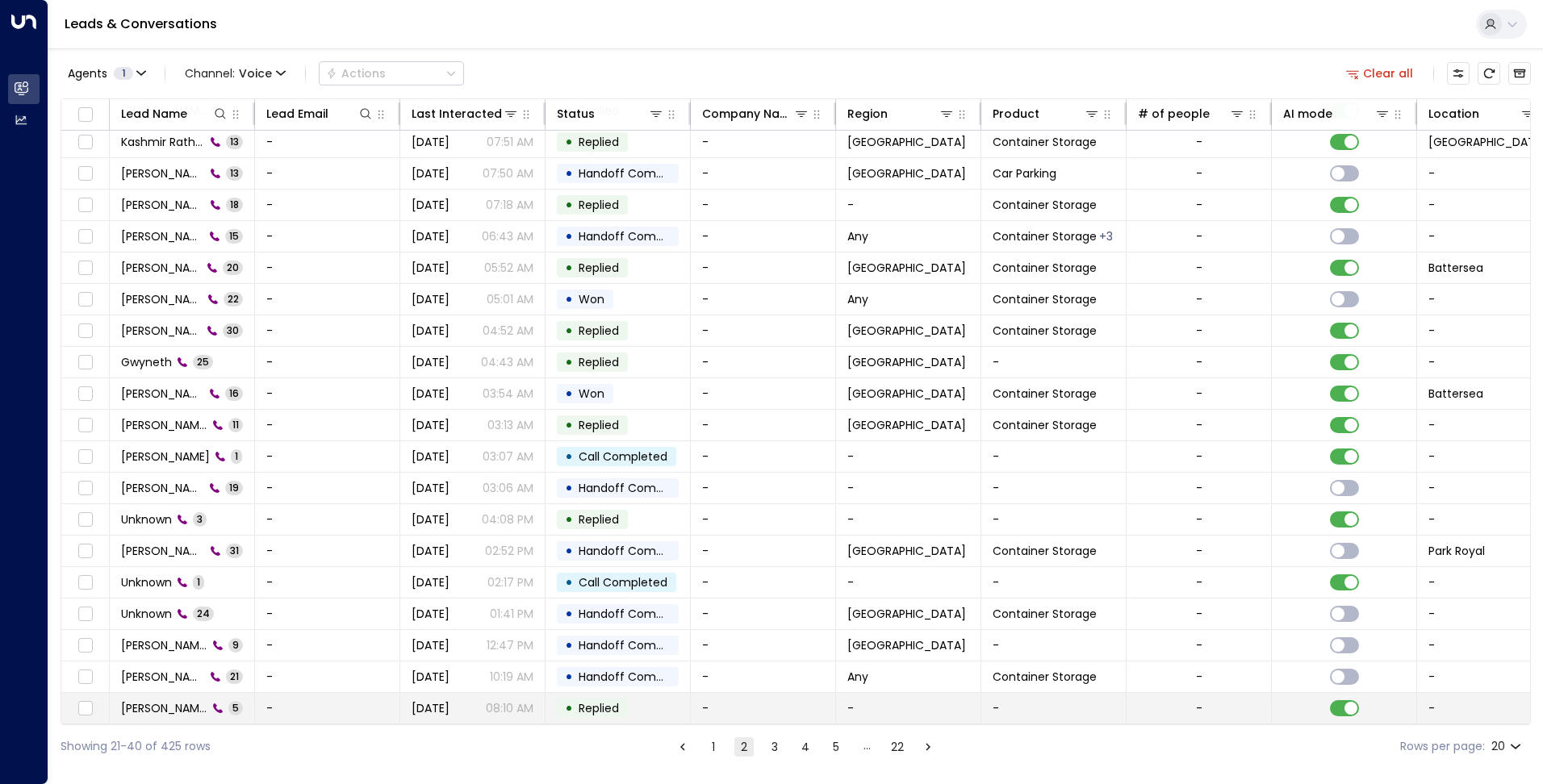
click at [155, 701] on span "Chelsea Harris" at bounding box center [164, 708] width 87 height 16
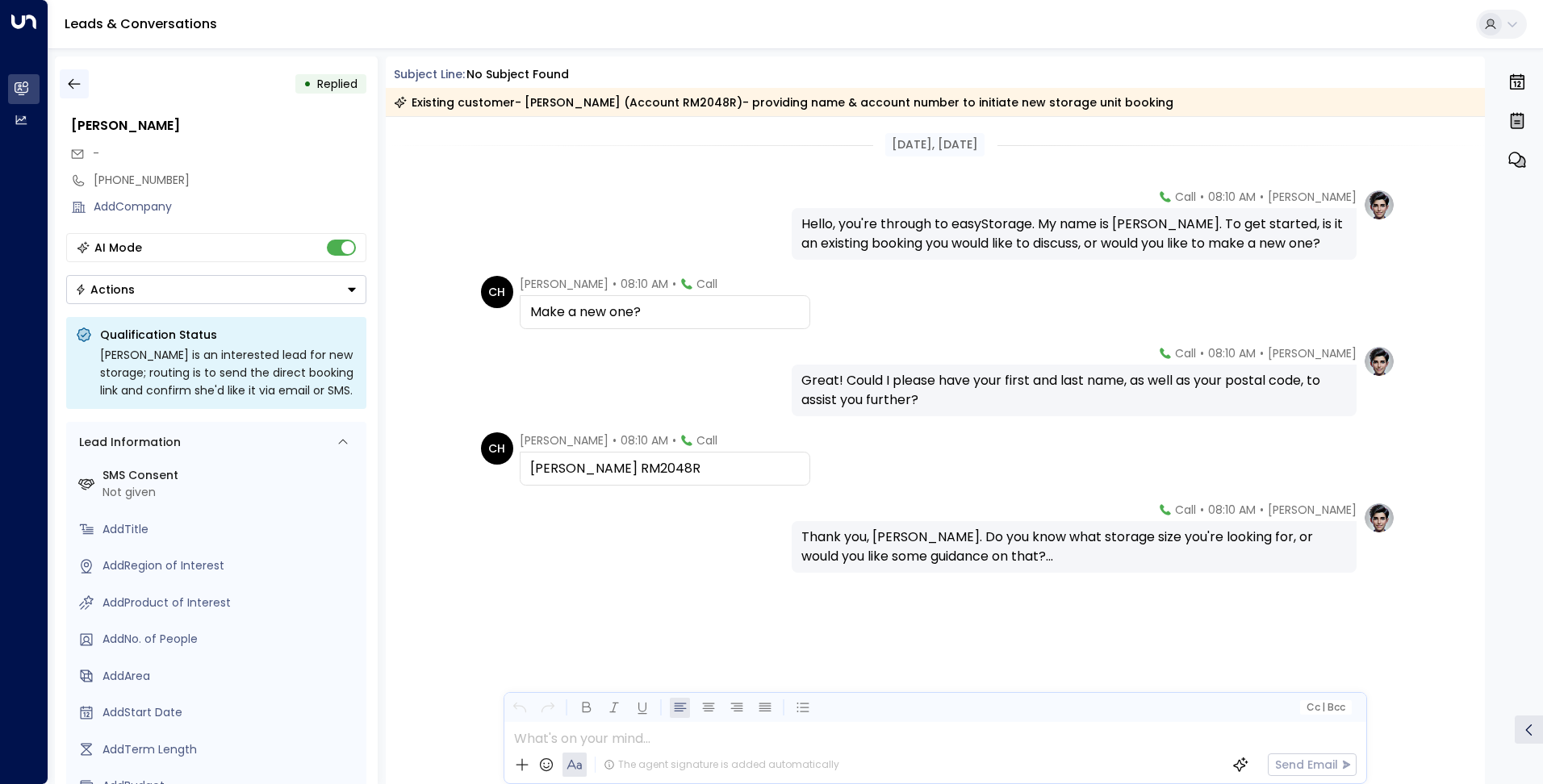
click at [71, 86] on icon "button" at bounding box center [74, 84] width 16 height 16
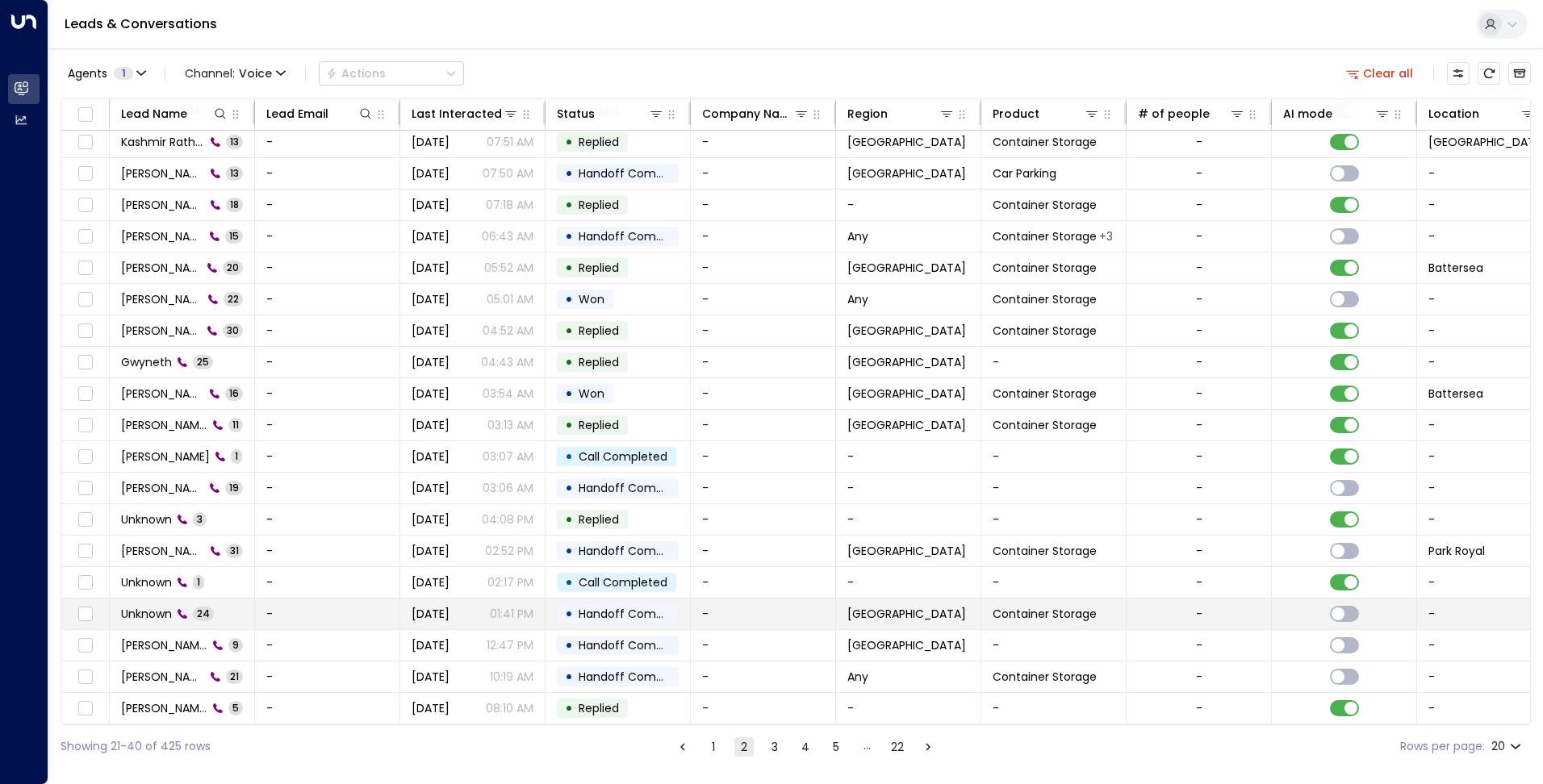
scroll to position [40, 0]
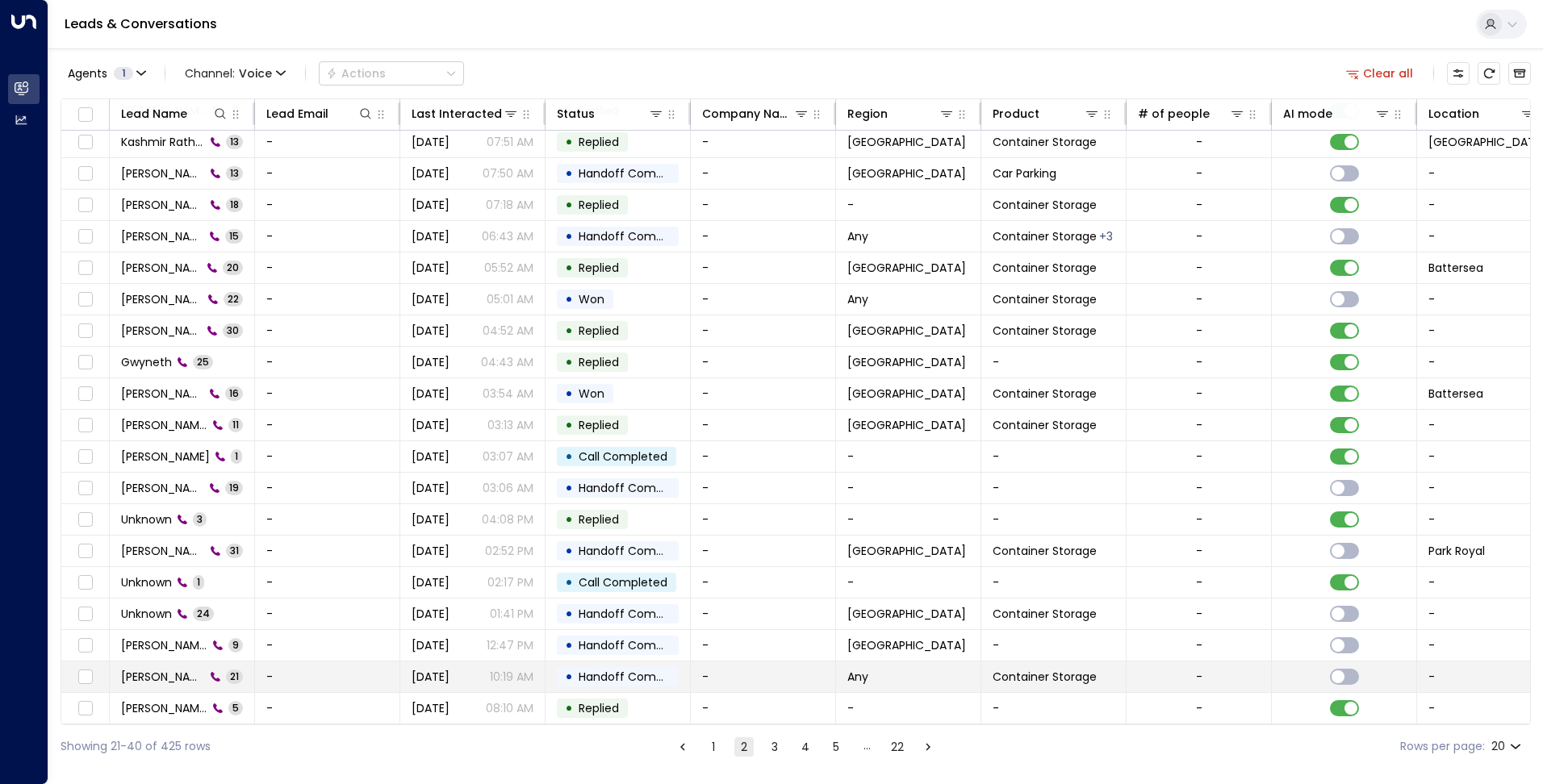
click at [153, 668] on span "Chelsea Harris" at bounding box center [163, 676] width 84 height 16
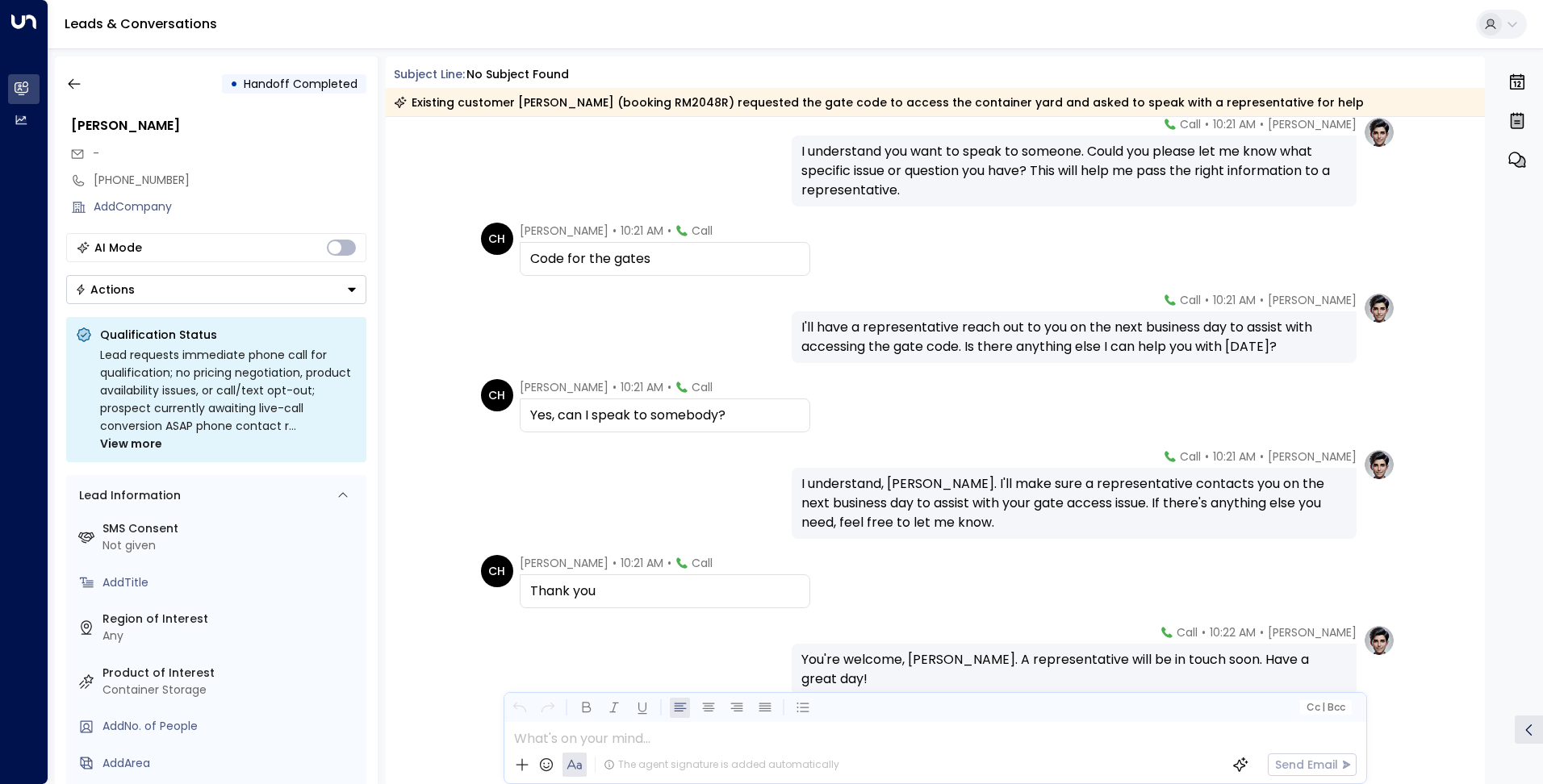
scroll to position [1163, 0]
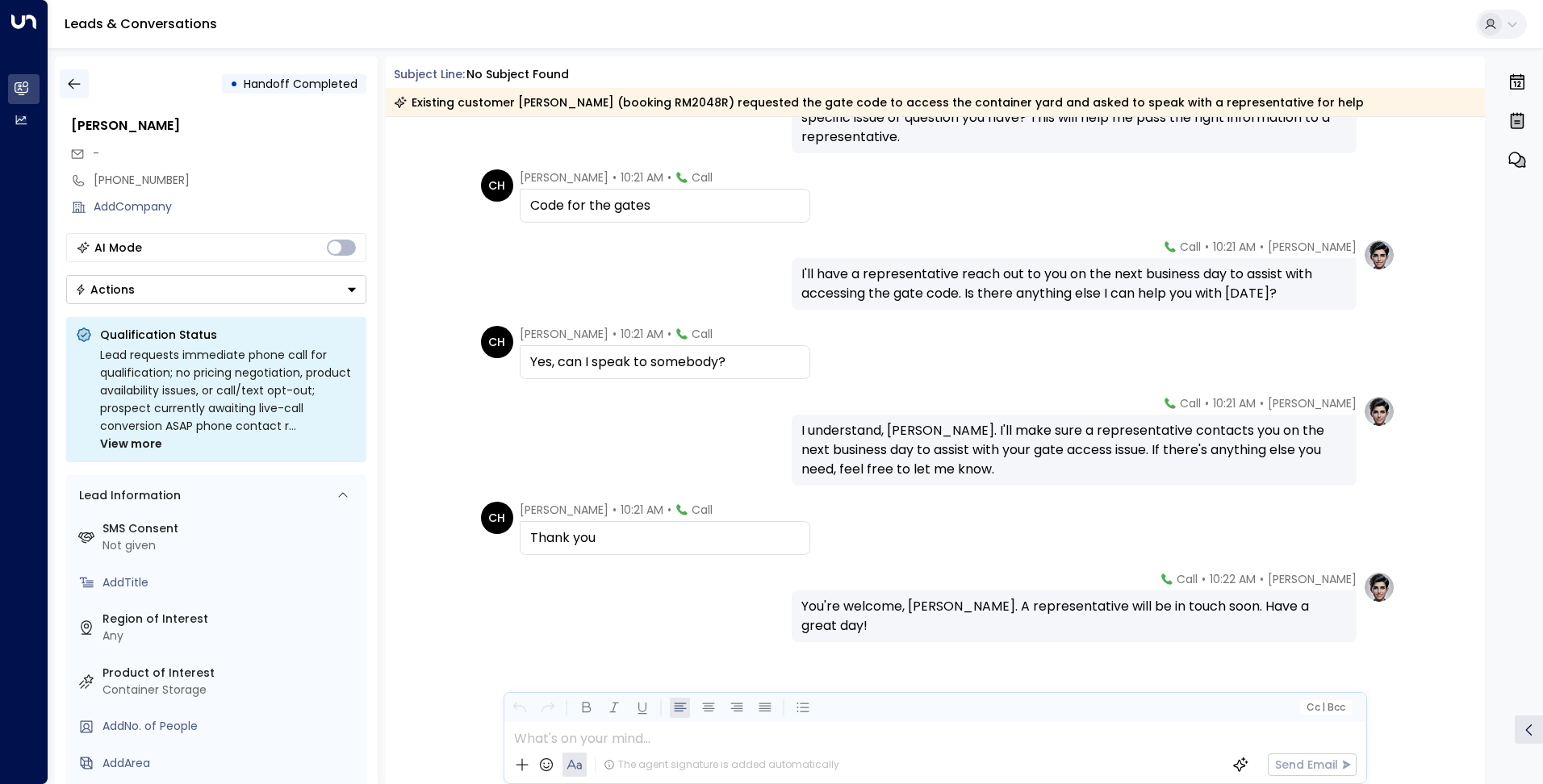
click at [71, 77] on icon "button" at bounding box center [74, 84] width 16 height 16
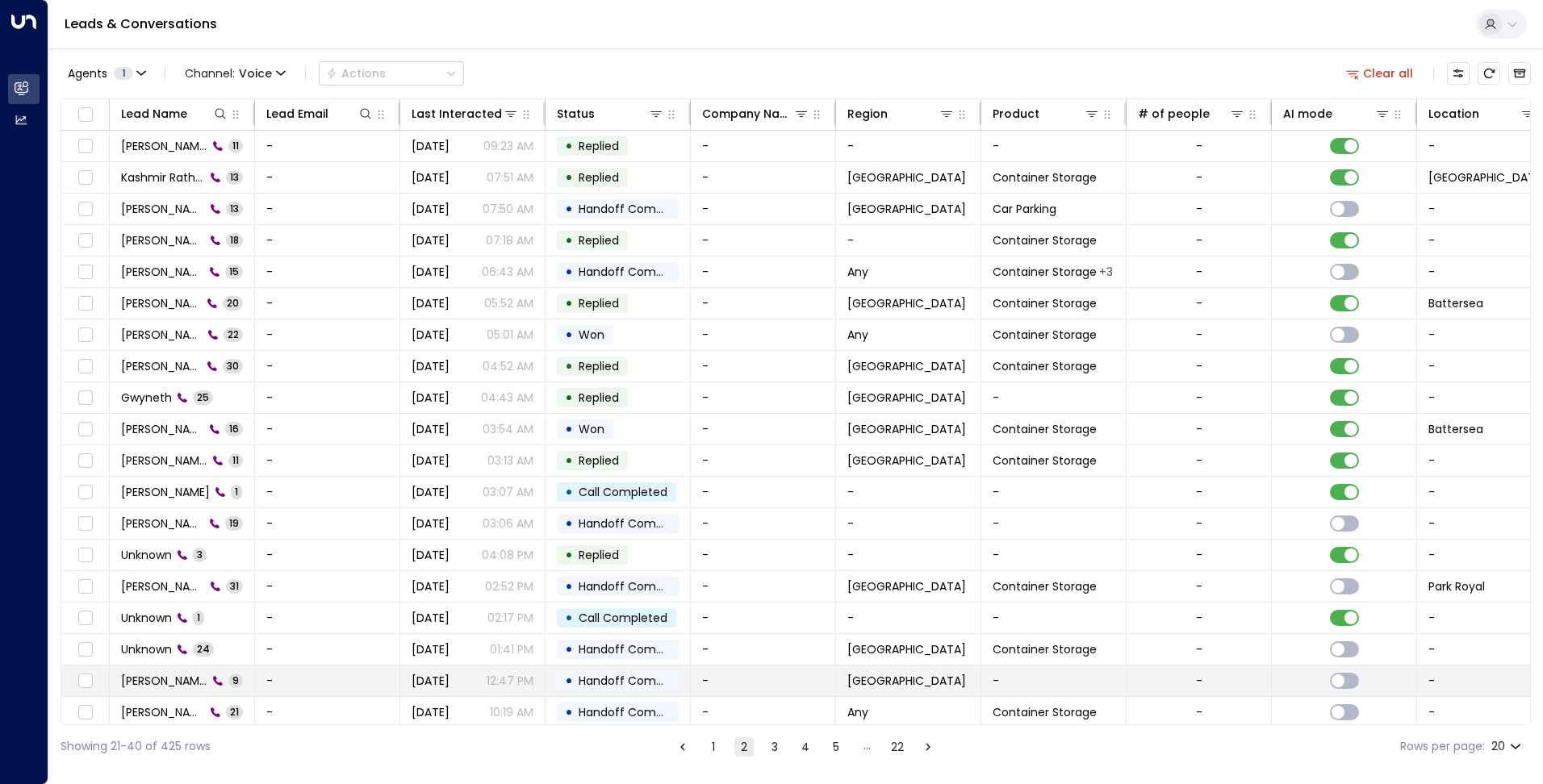
scroll to position [40, 0]
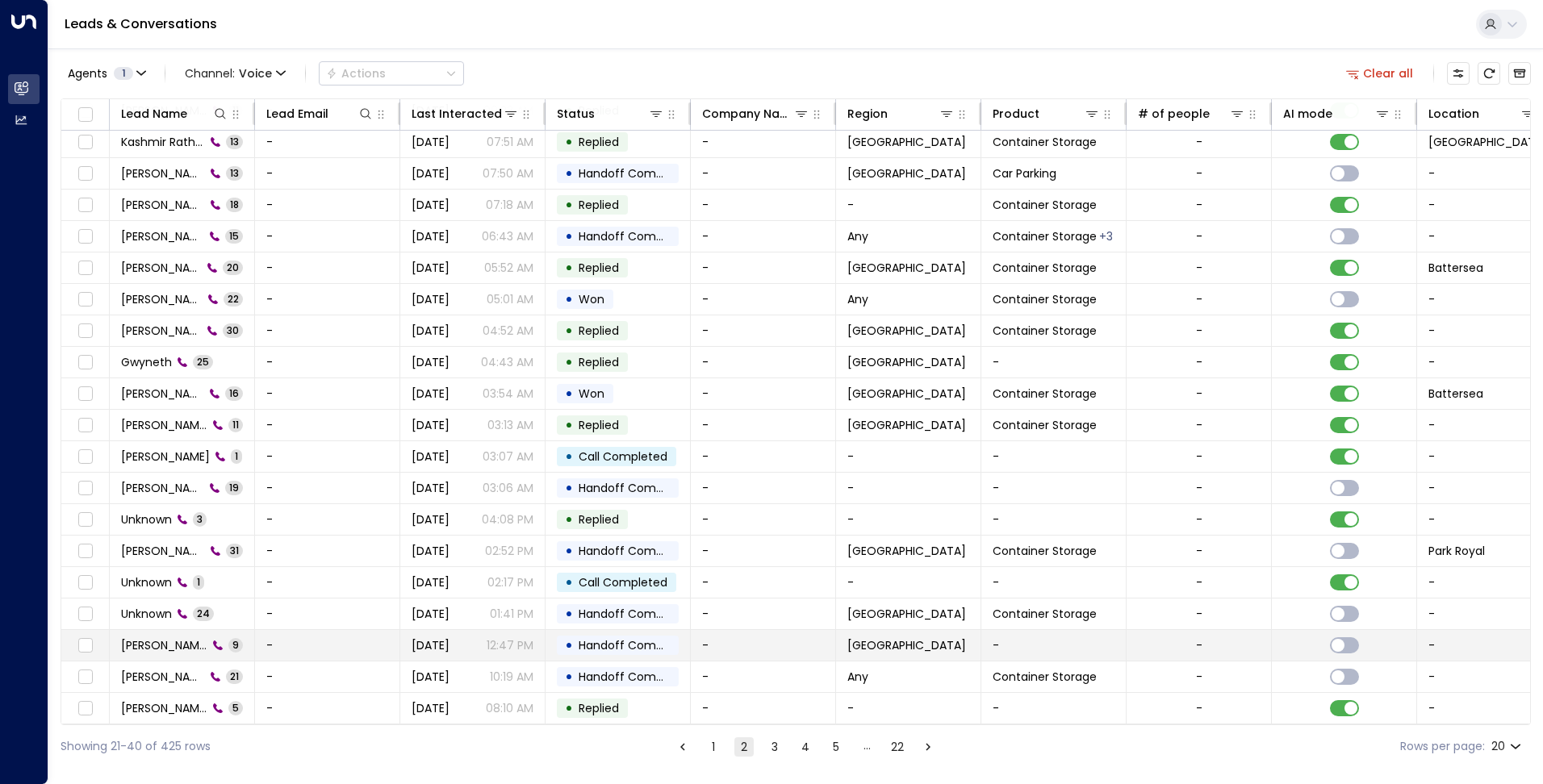
click at [157, 641] on span "Dimitri Grazi" at bounding box center [164, 644] width 87 height 16
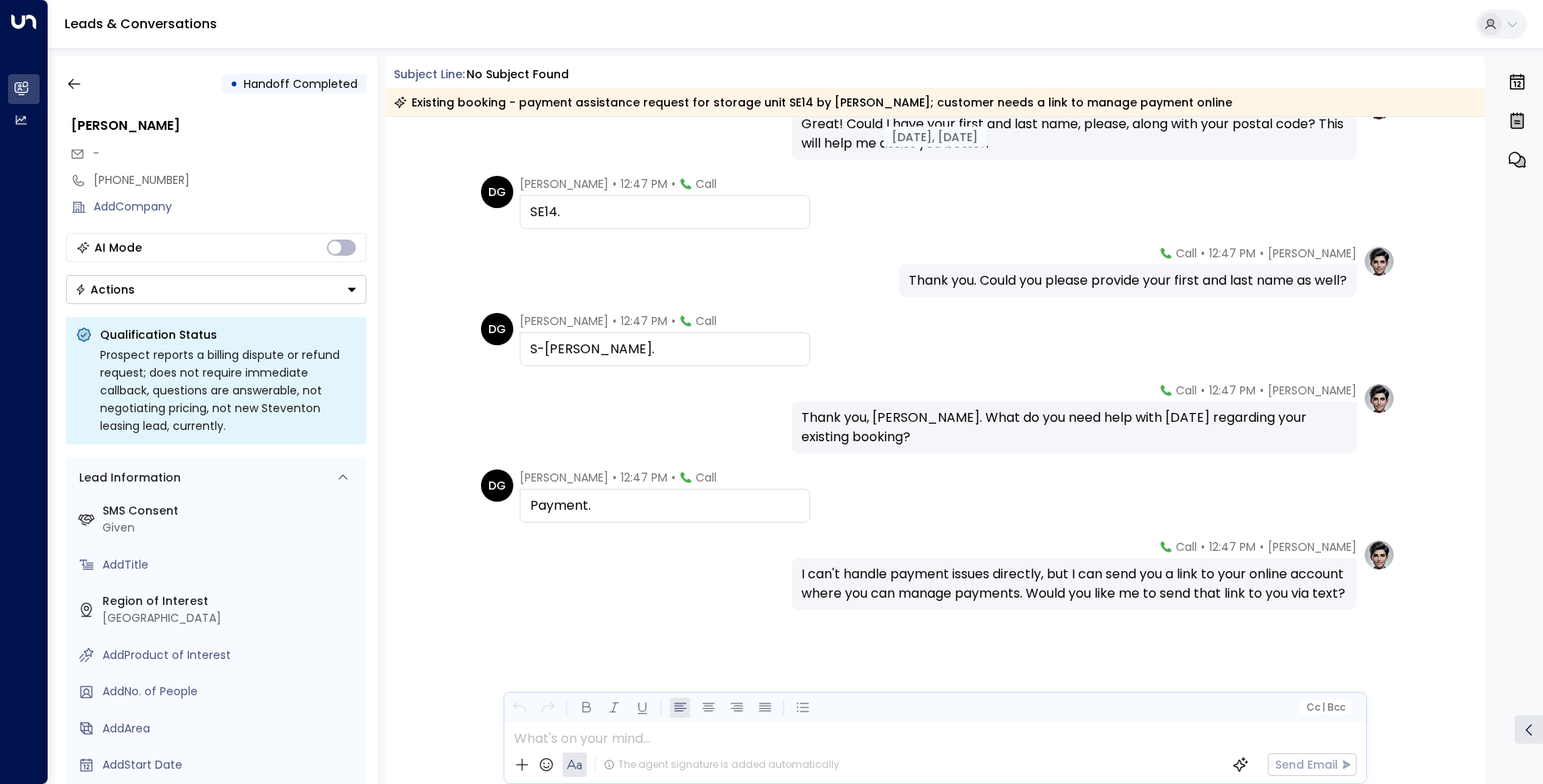
scroll to position [263, 0]
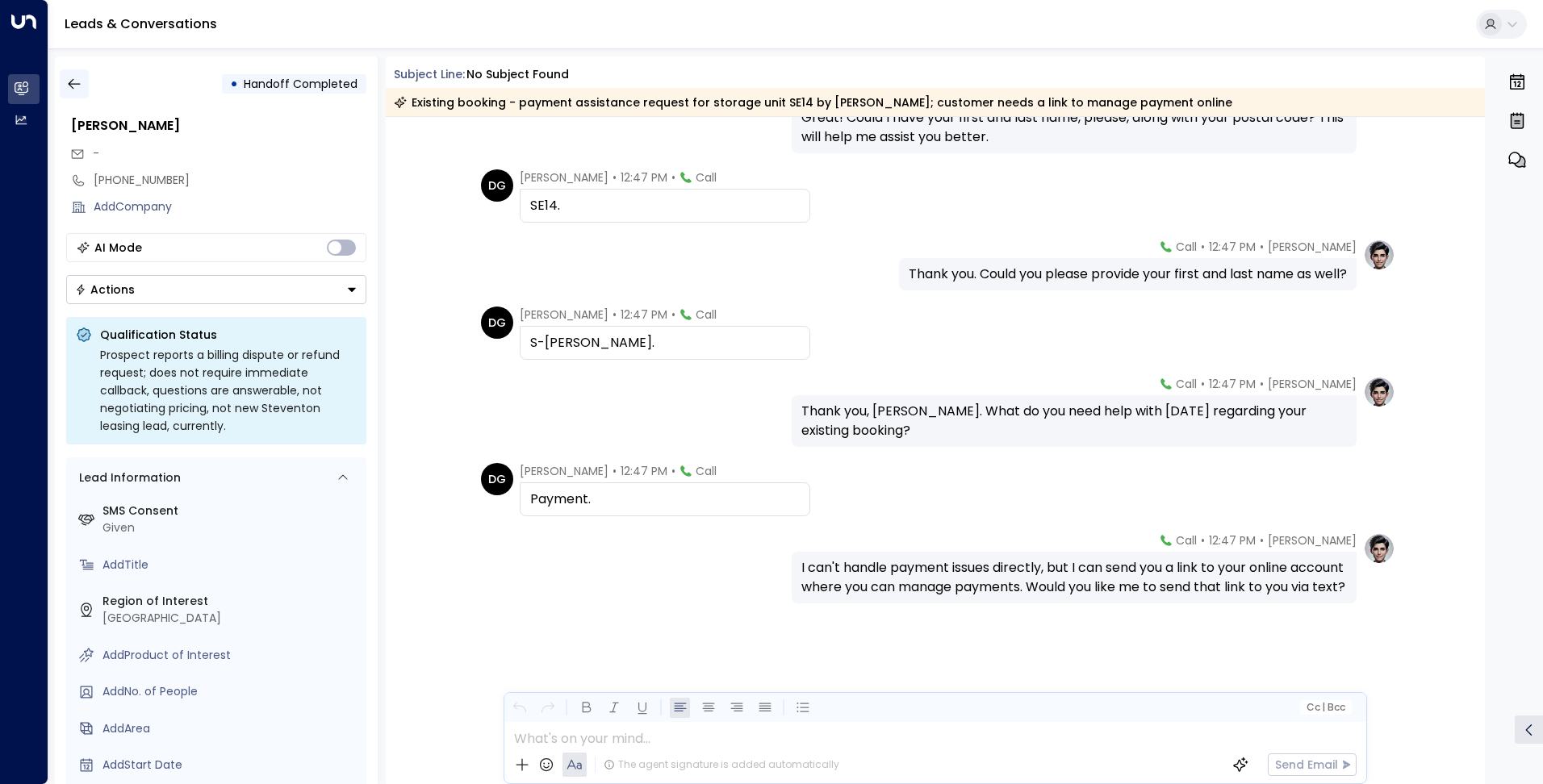
click at [77, 87] on icon "button" at bounding box center [74, 84] width 16 height 16
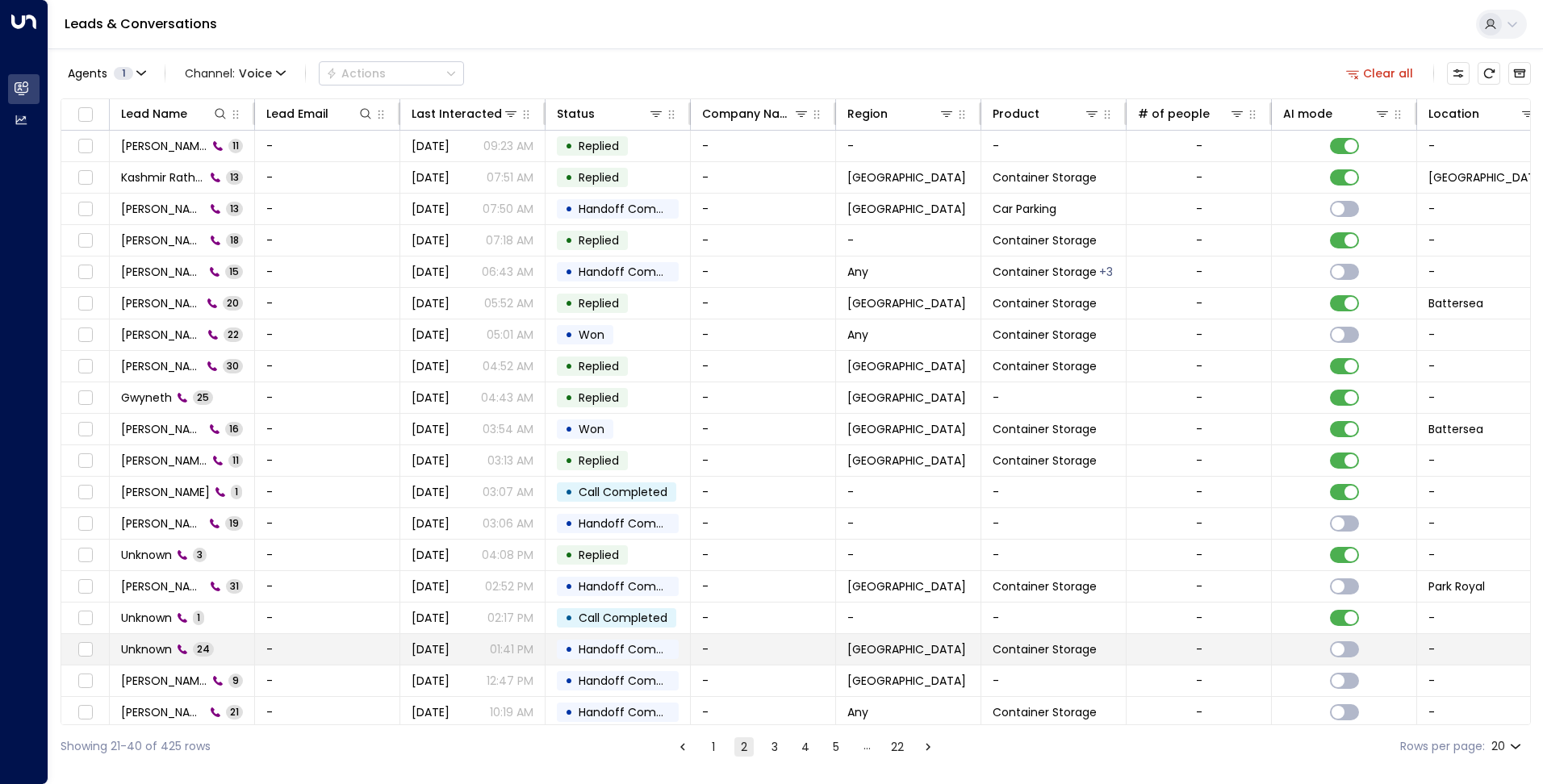
click at [132, 645] on span "Unknown" at bounding box center [145, 649] width 50 height 16
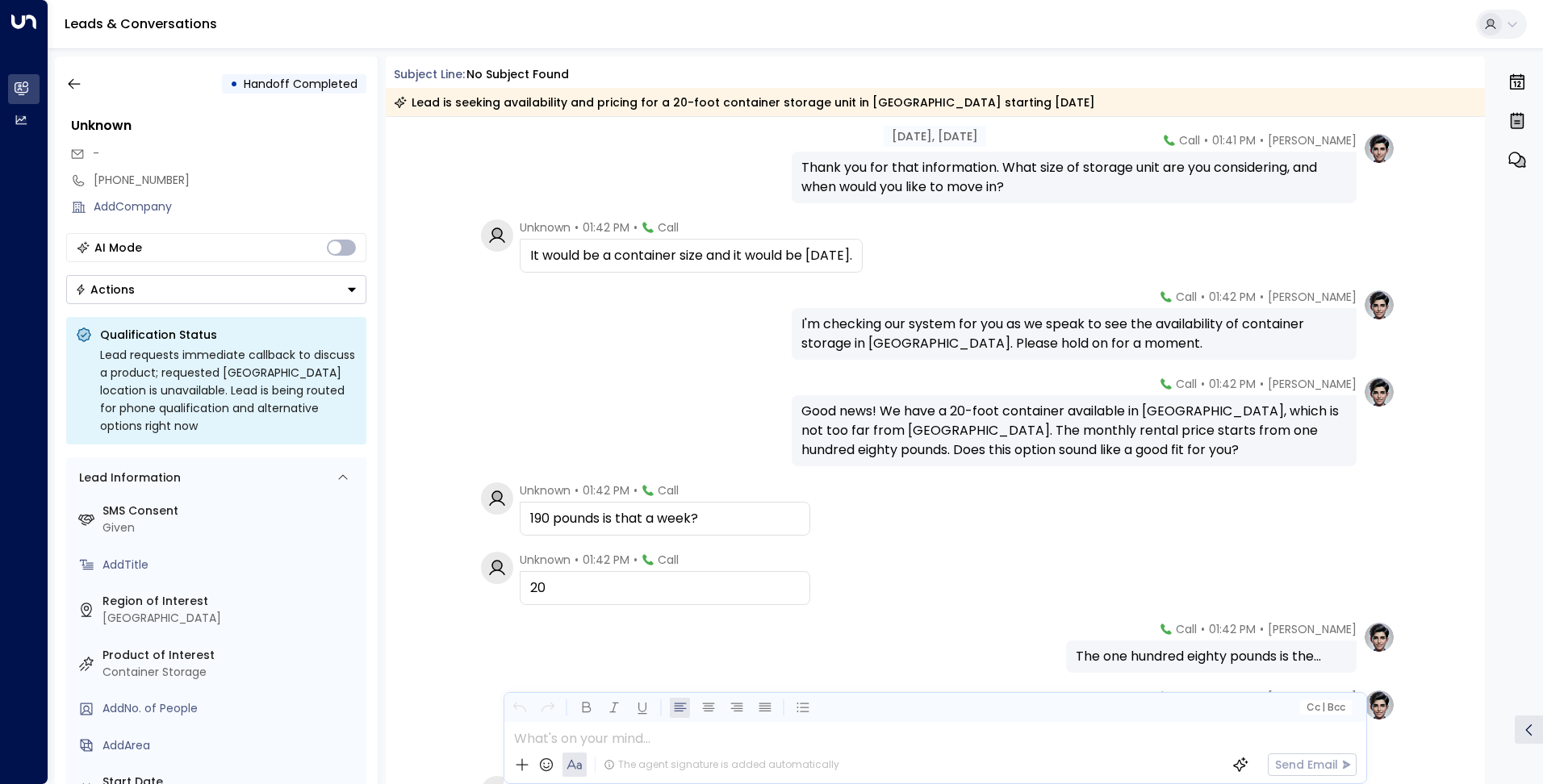
scroll to position [564, 0]
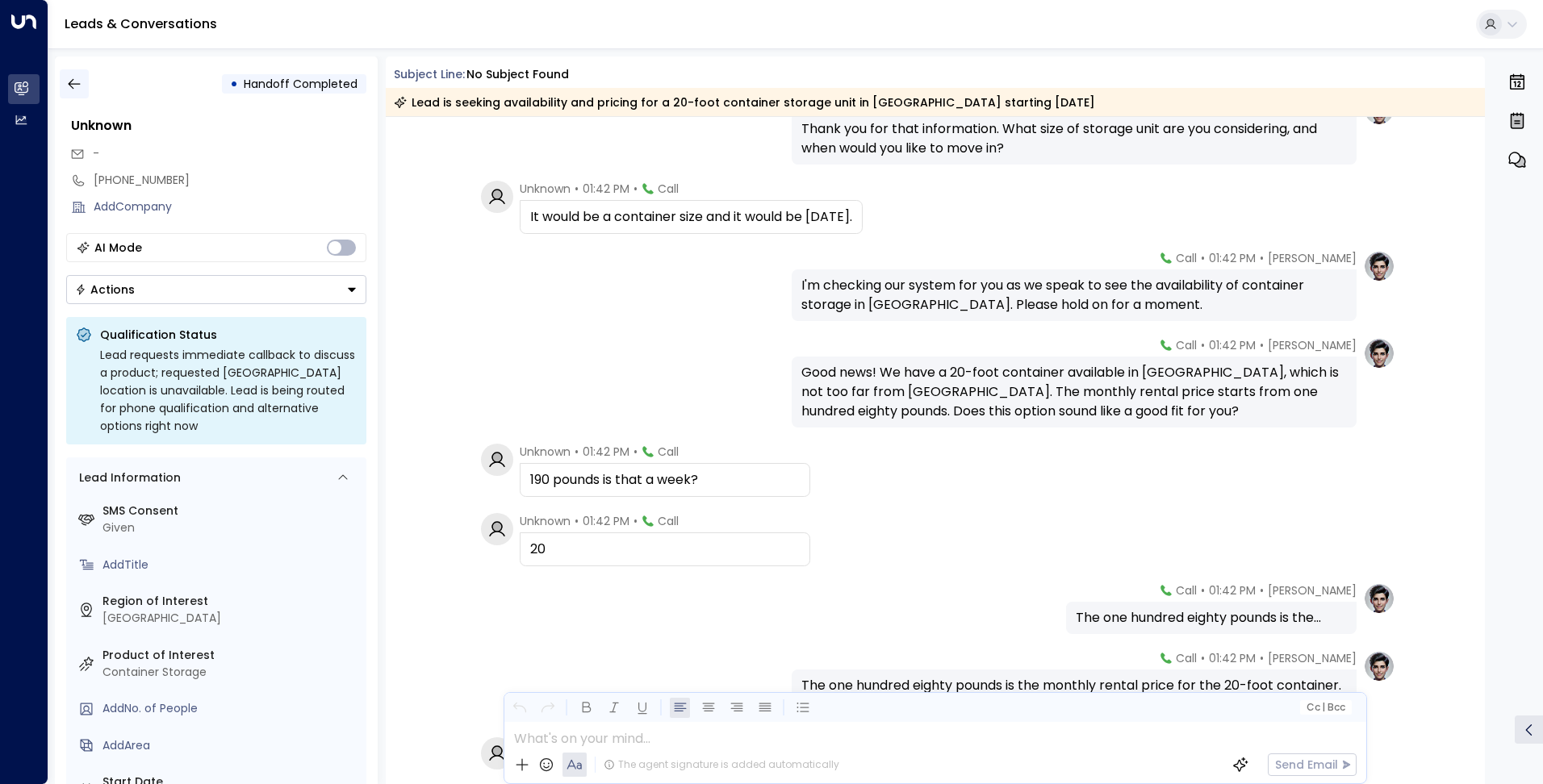
click at [82, 87] on icon "button" at bounding box center [74, 84] width 16 height 16
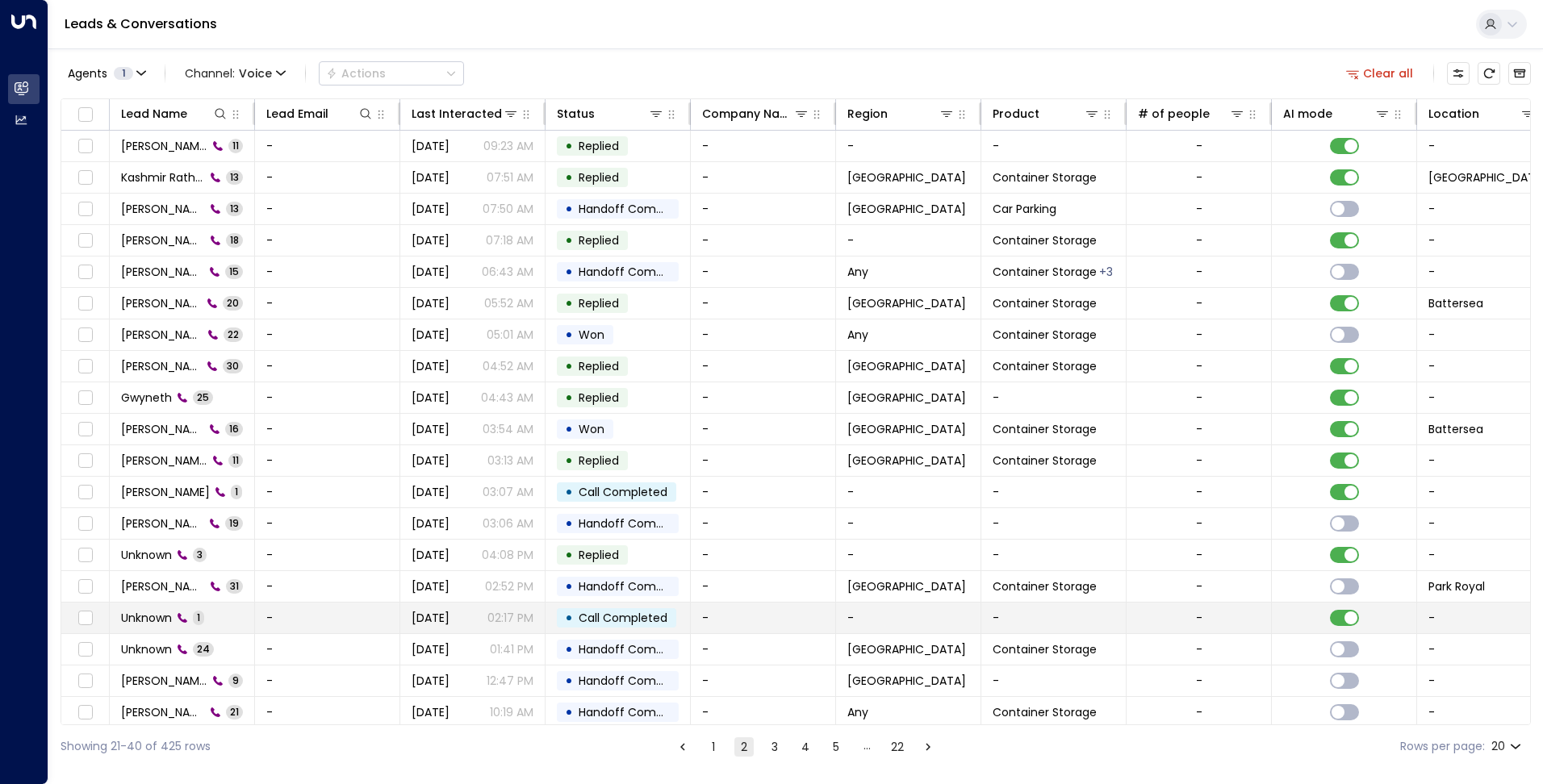
click at [150, 613] on span "Unknown" at bounding box center [145, 618] width 50 height 16
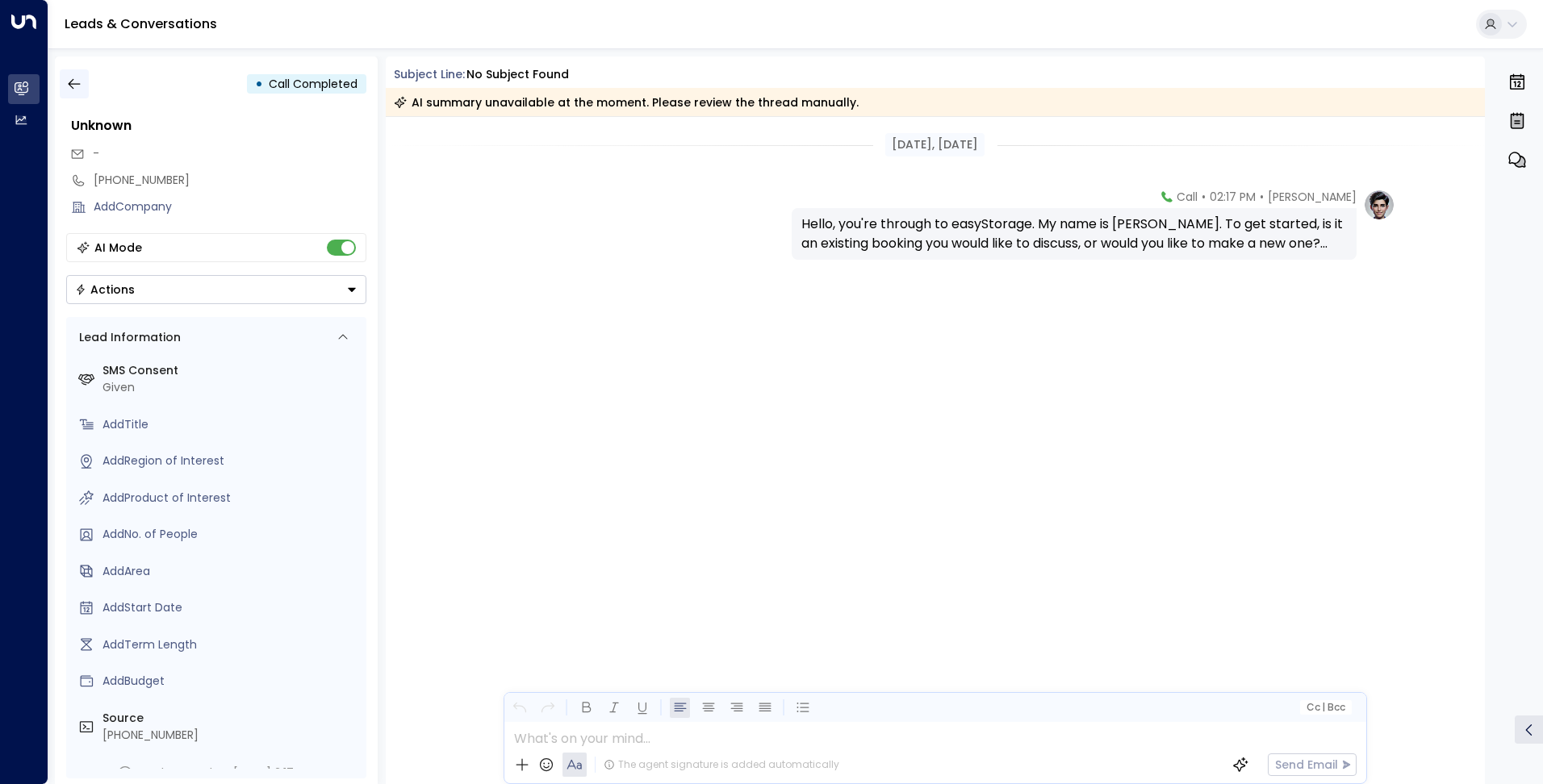
click at [87, 84] on button "button" at bounding box center [74, 84] width 29 height 29
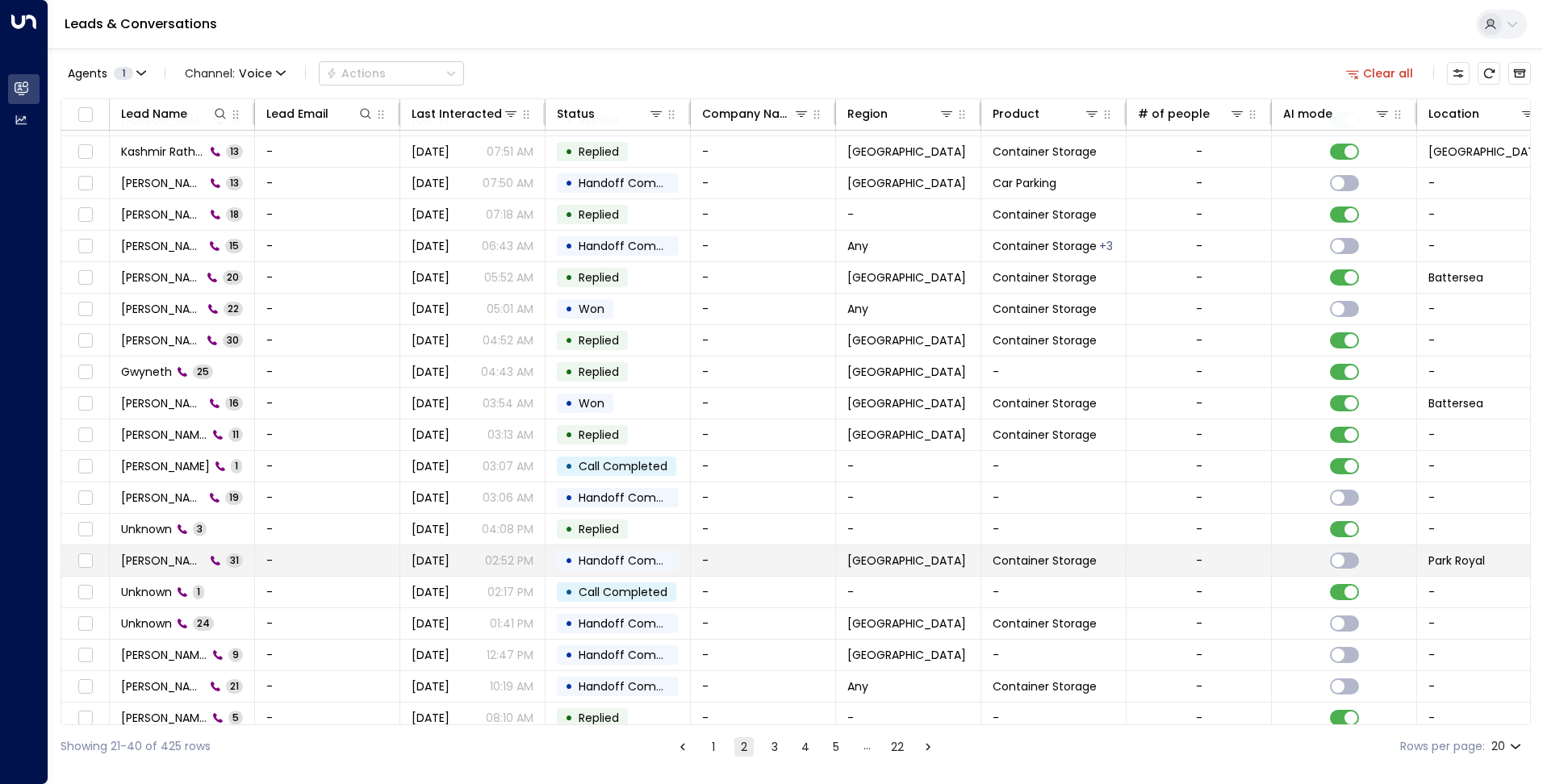
scroll to position [40, 0]
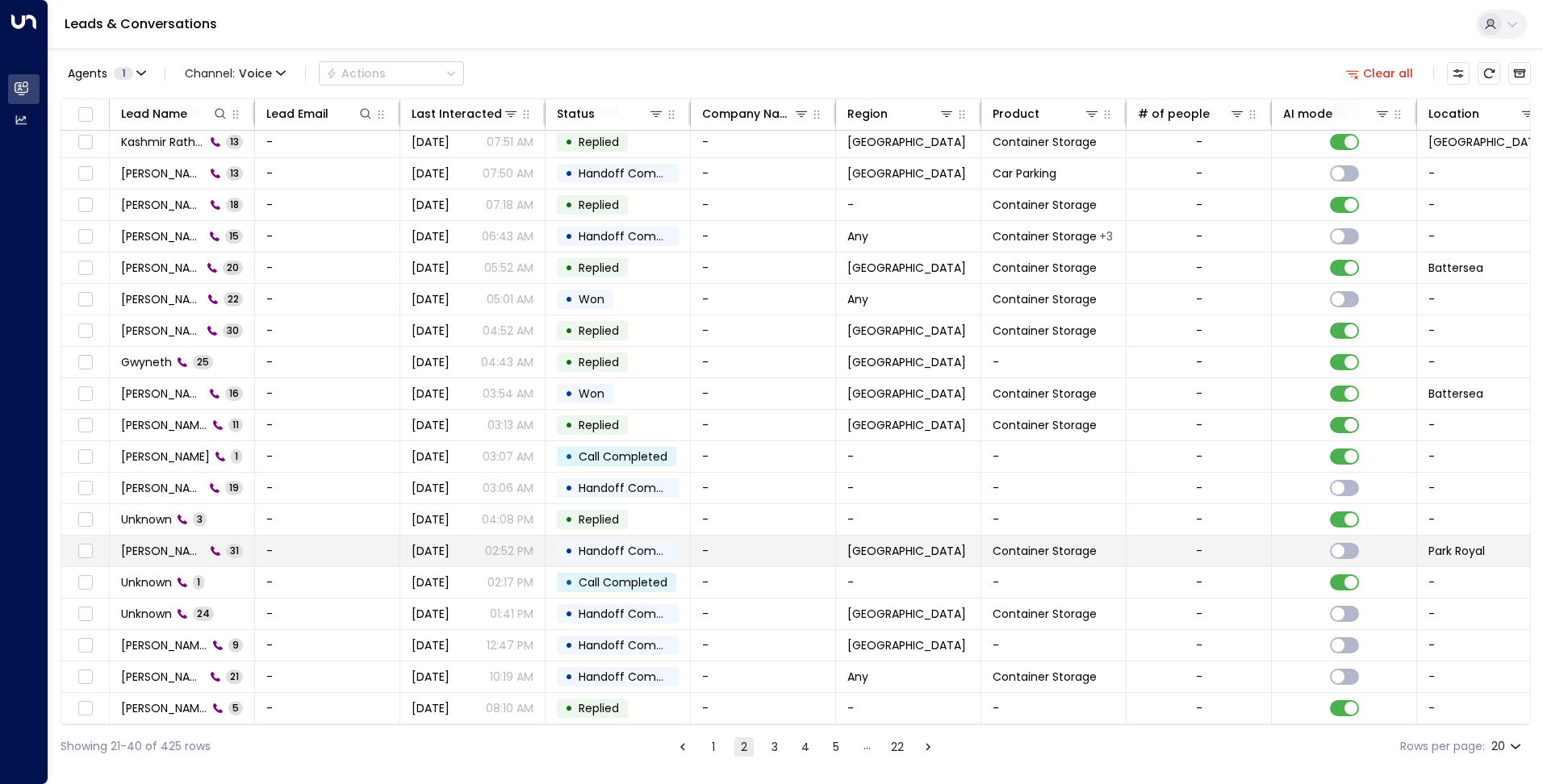
click at [158, 550] on div "Komal 31" at bounding box center [182, 550] width 122 height 16
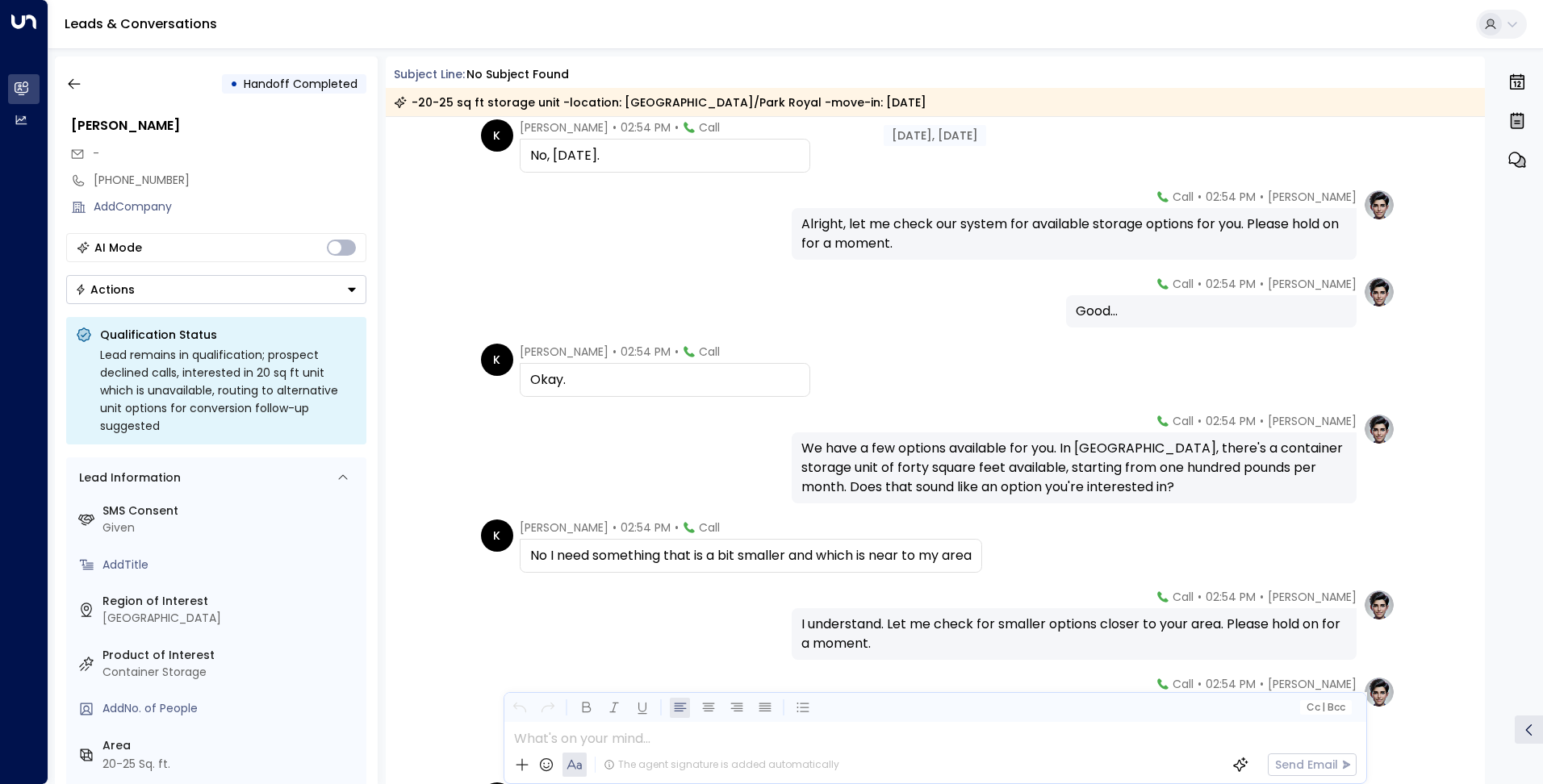
scroll to position [1210, 0]
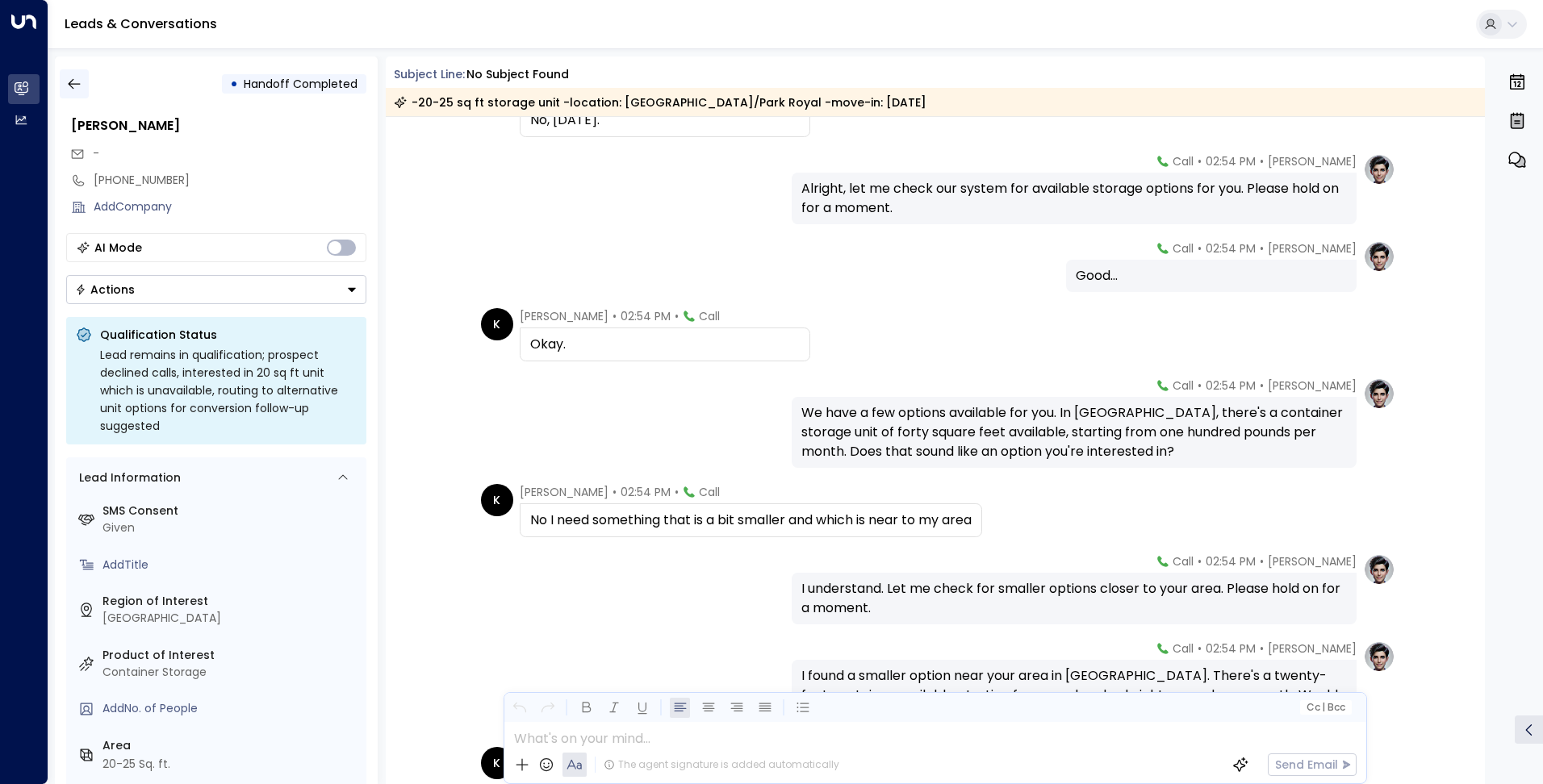
click at [82, 87] on icon "button" at bounding box center [74, 84] width 16 height 16
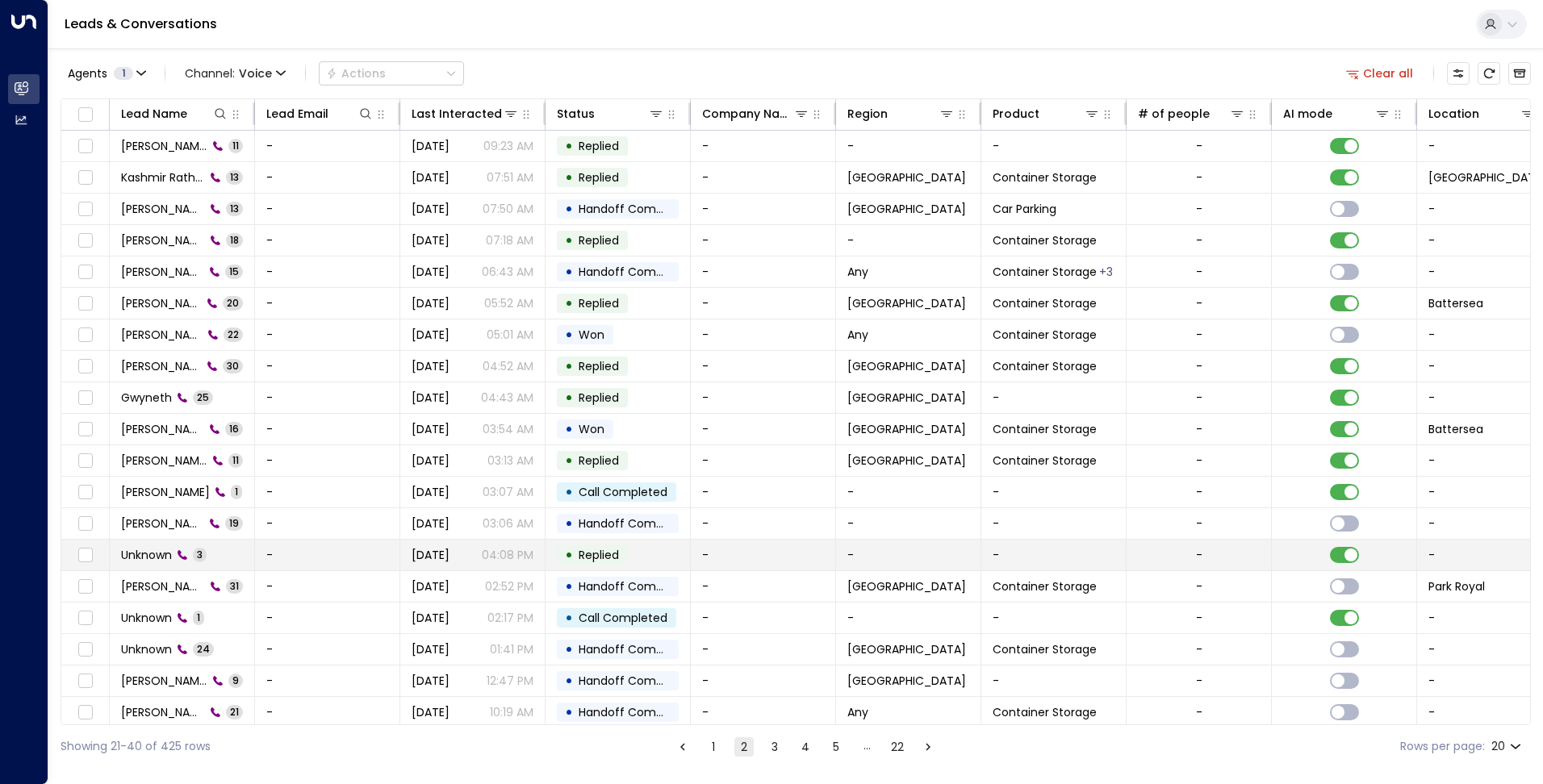
click at [159, 556] on span "Unknown" at bounding box center [145, 554] width 50 height 16
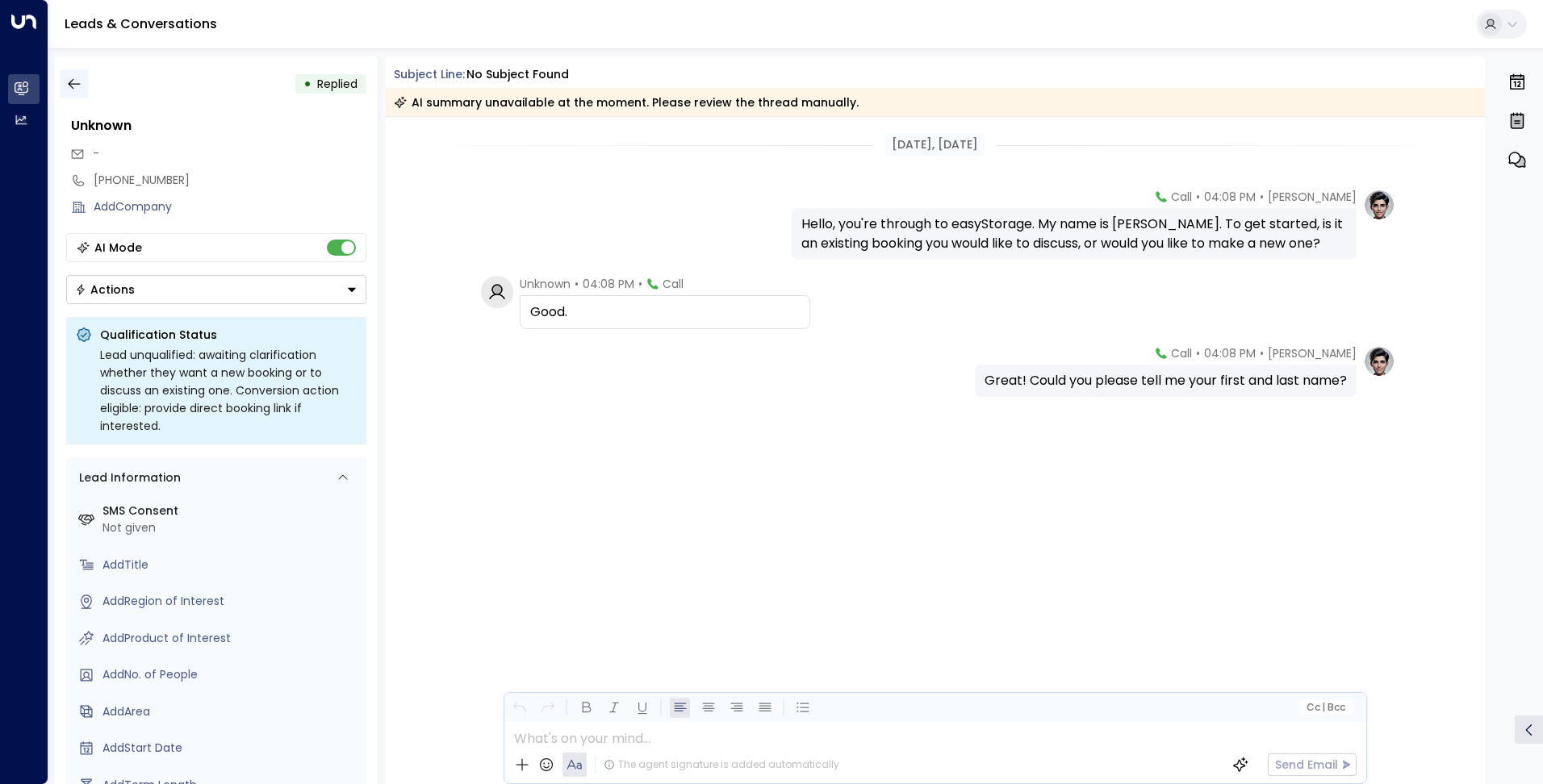
click at [75, 77] on icon "button" at bounding box center [74, 84] width 16 height 16
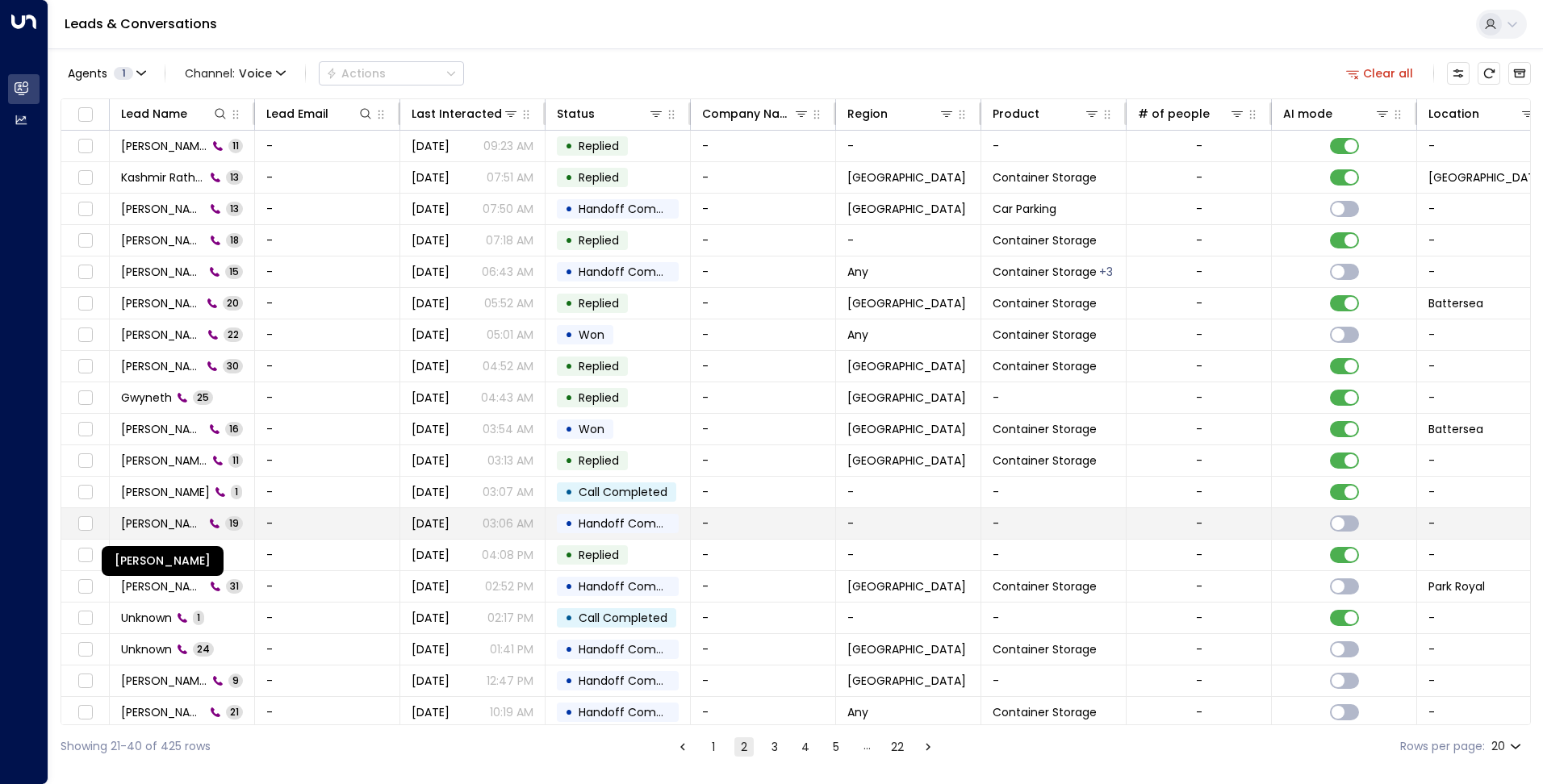
click at [166, 519] on span "Jonathan Mundy" at bounding box center [162, 523] width 83 height 16
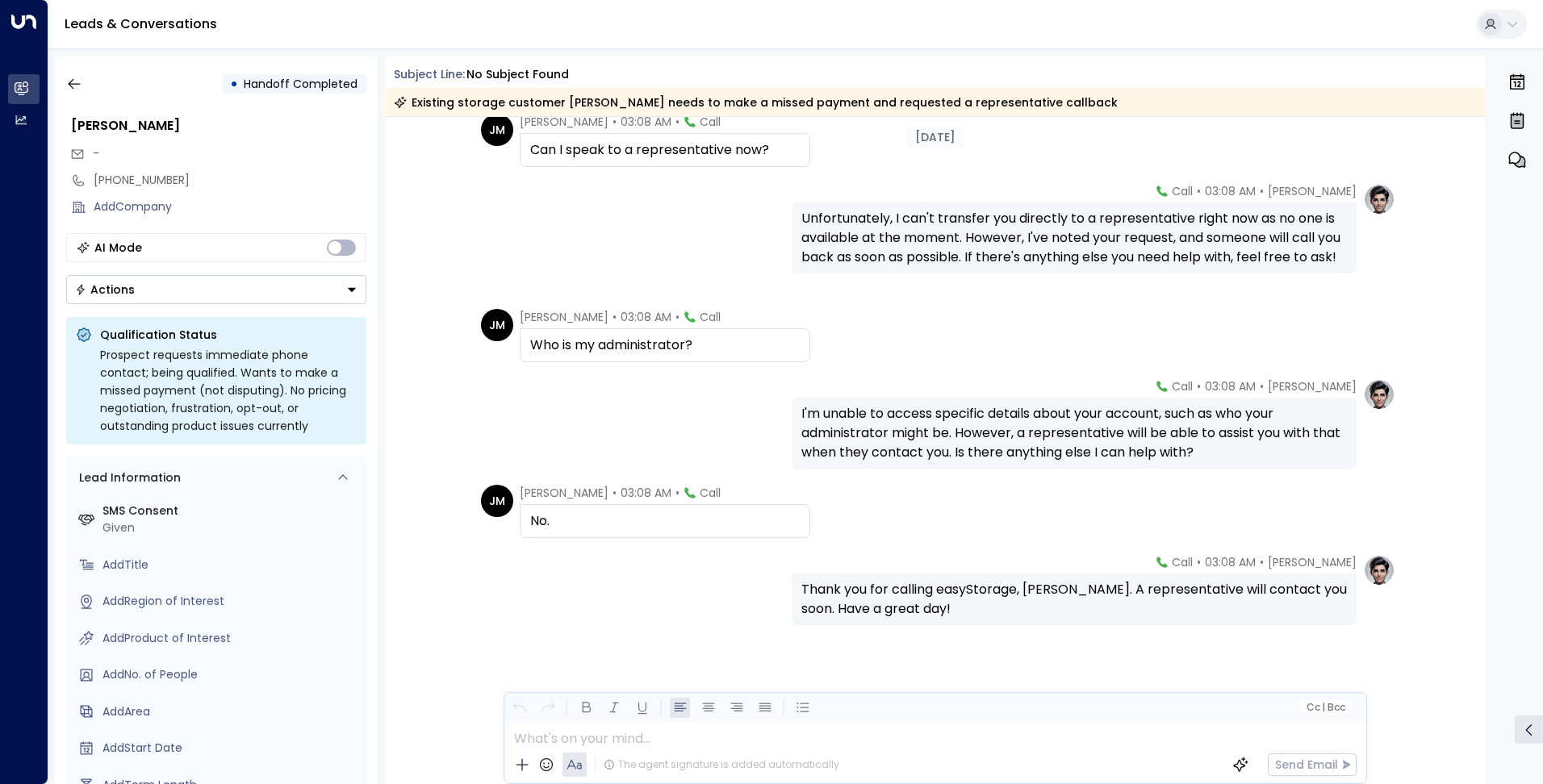
scroll to position [1142, 0]
click at [73, 81] on icon "button" at bounding box center [74, 84] width 16 height 16
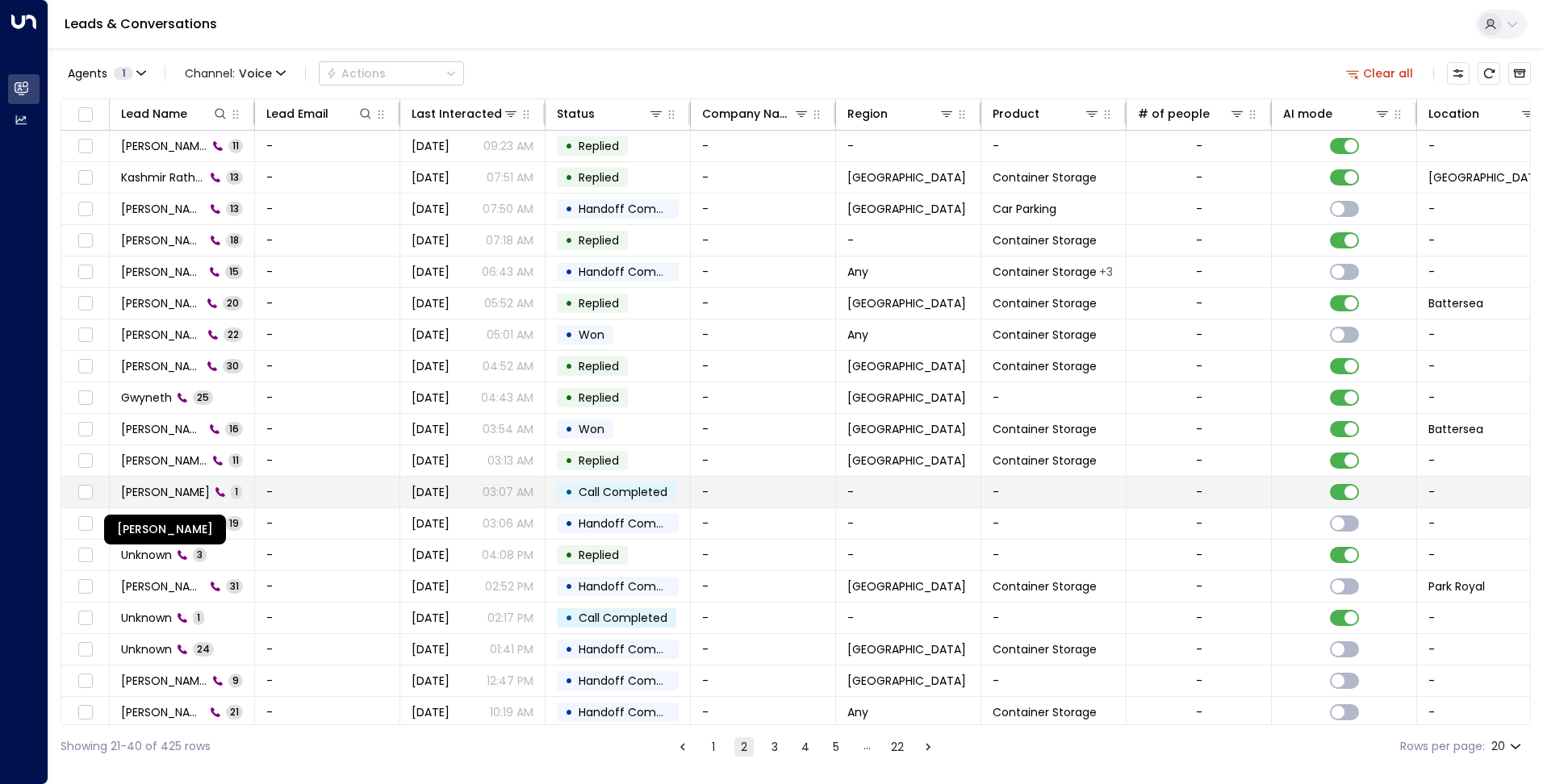
click at [187, 489] on span "Jonathan Mundy" at bounding box center [164, 491] width 88 height 16
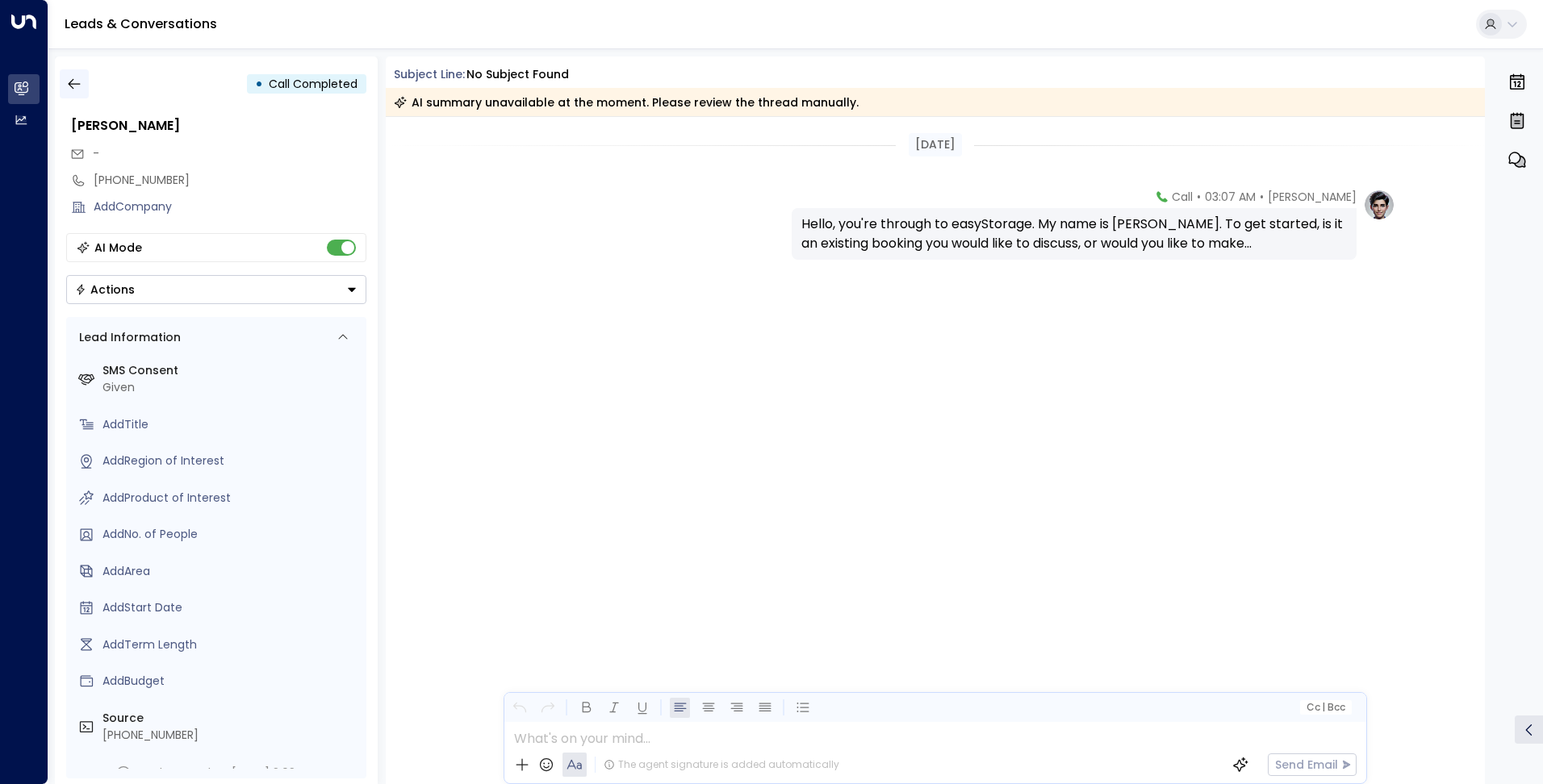
click at [77, 90] on icon "button" at bounding box center [74, 84] width 16 height 16
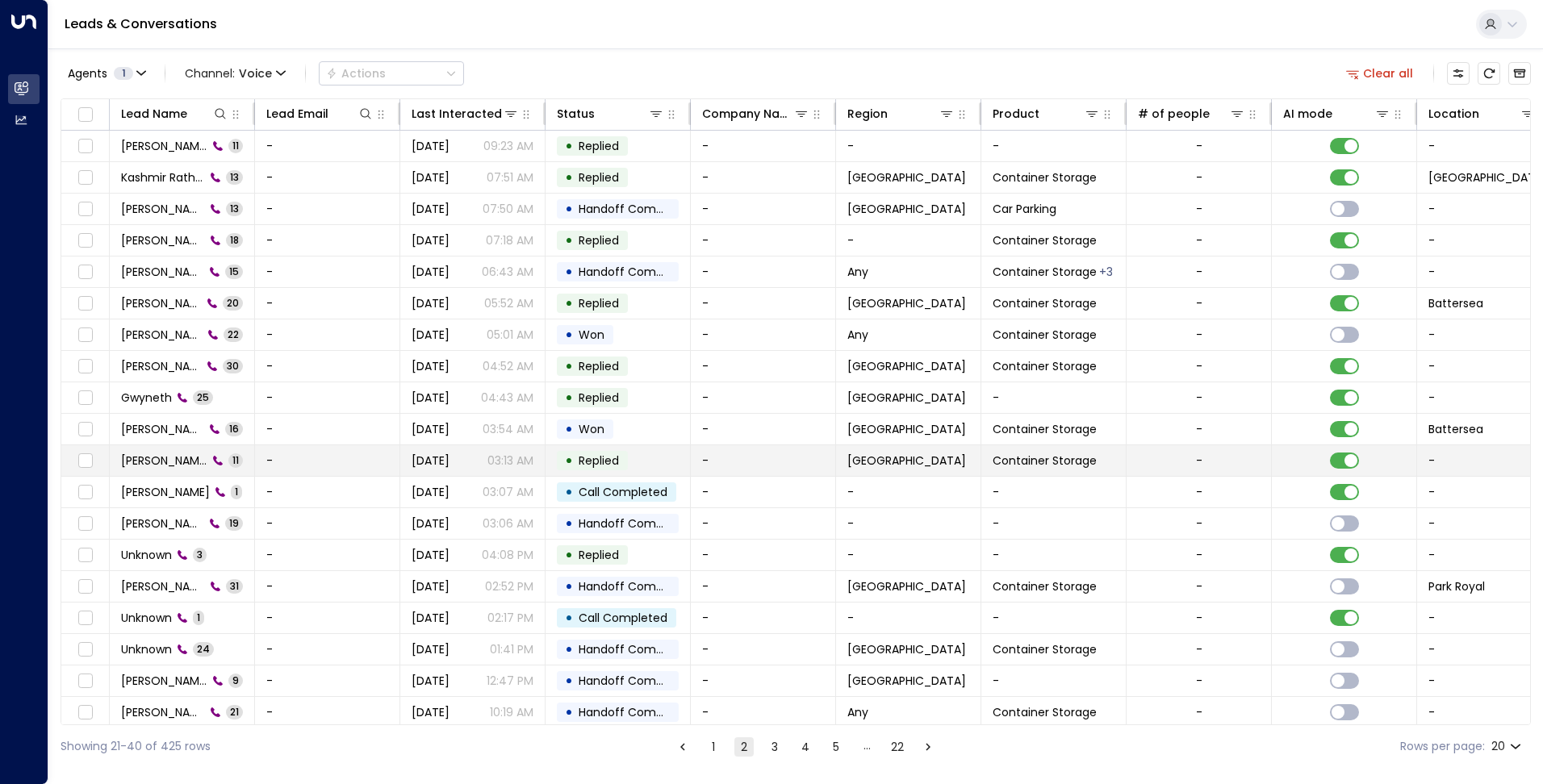
click at [152, 463] on span "Marja Dupan" at bounding box center [164, 460] width 87 height 16
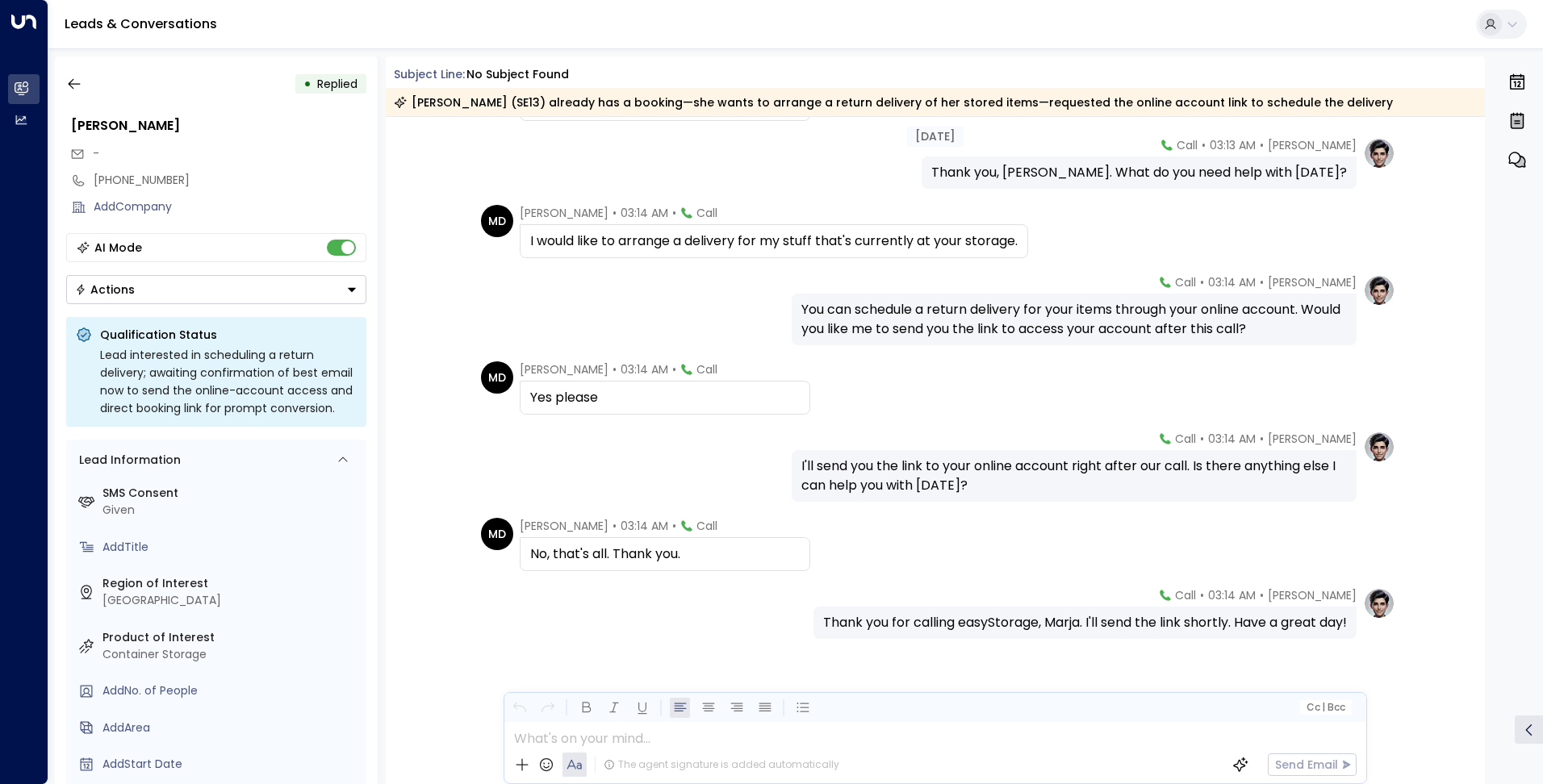
scroll to position [381, 0]
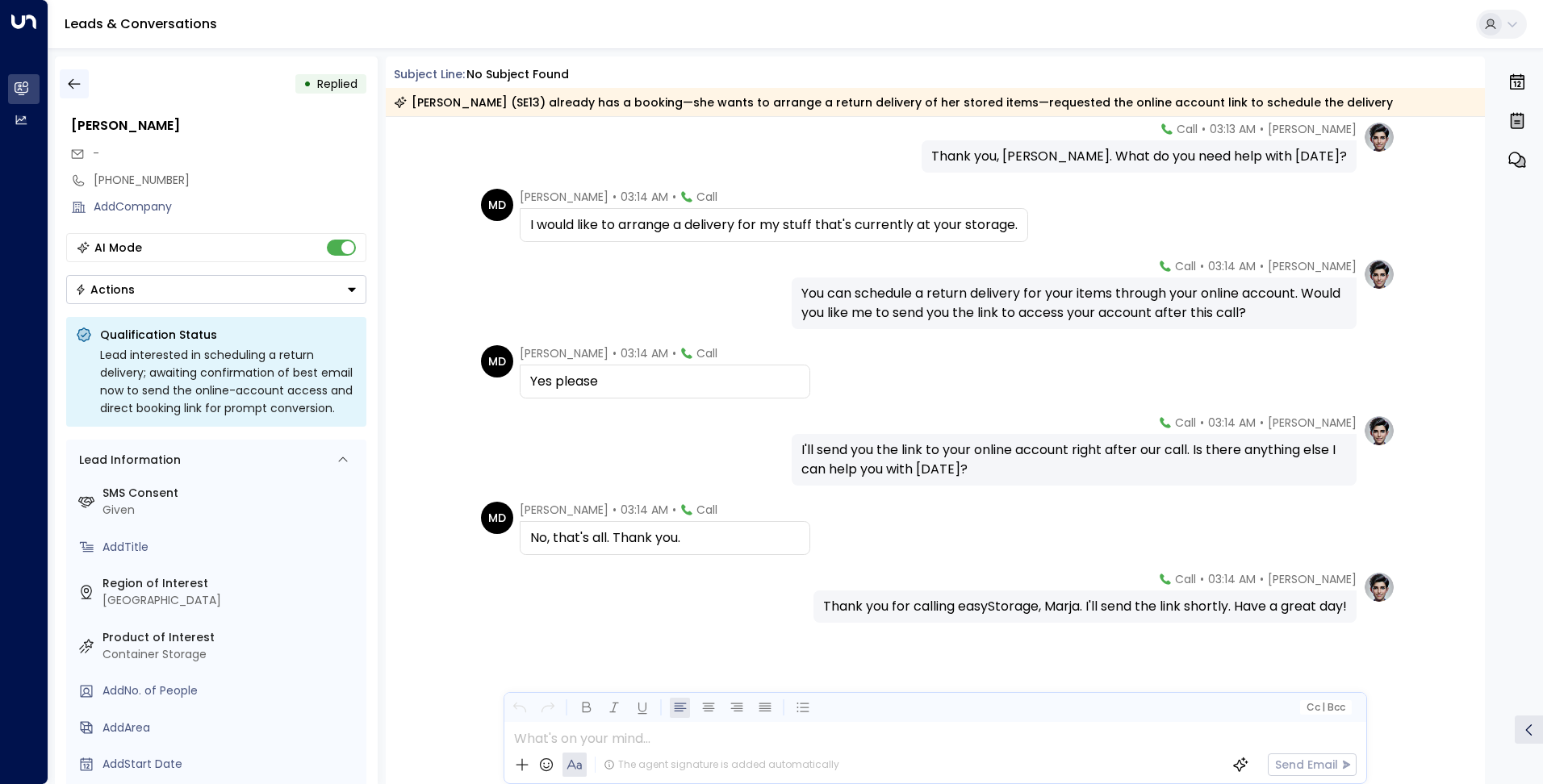
click at [73, 94] on button "button" at bounding box center [74, 84] width 29 height 29
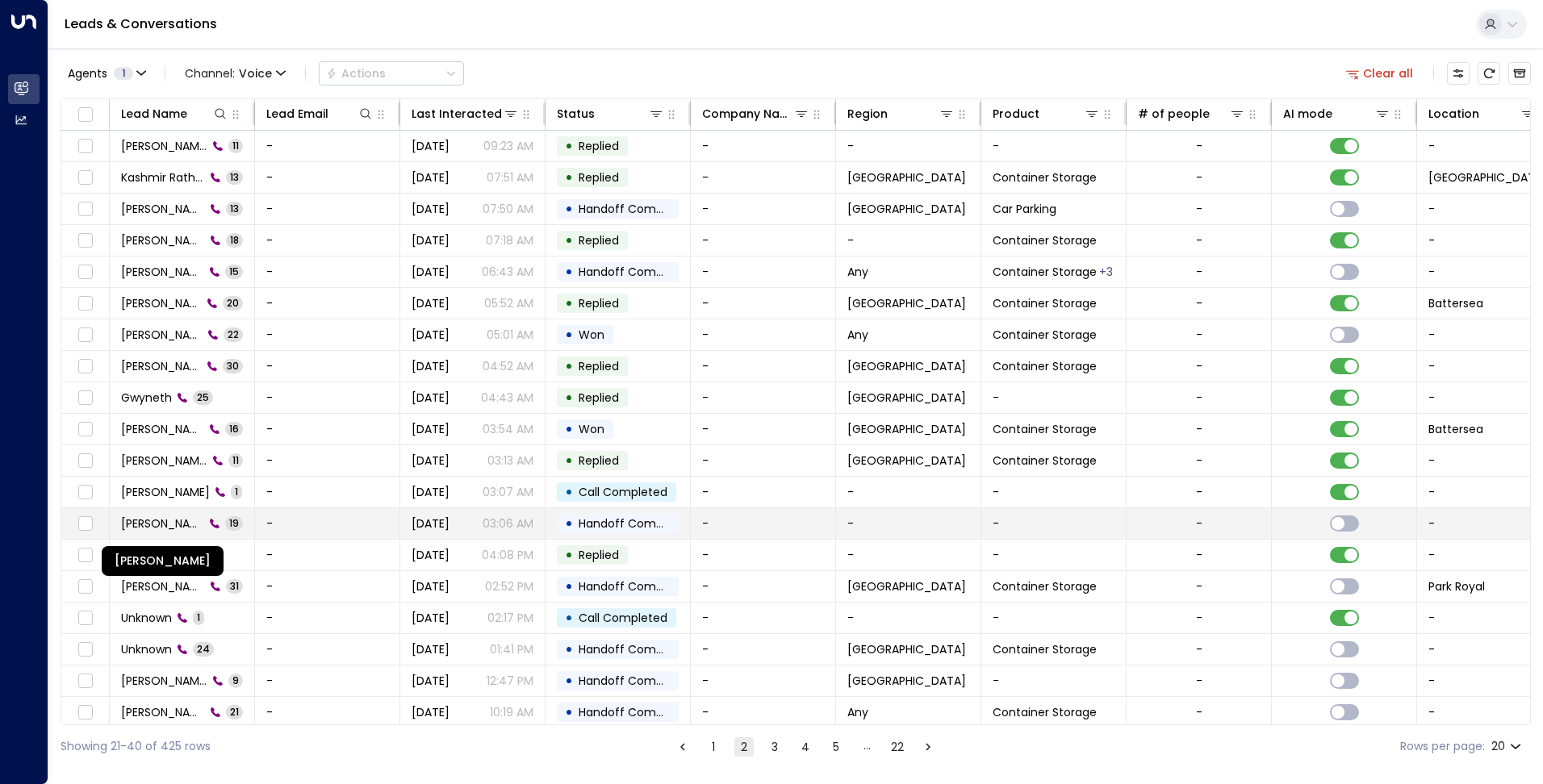
click at [160, 519] on span "Jonathan Mundy" at bounding box center [162, 523] width 83 height 16
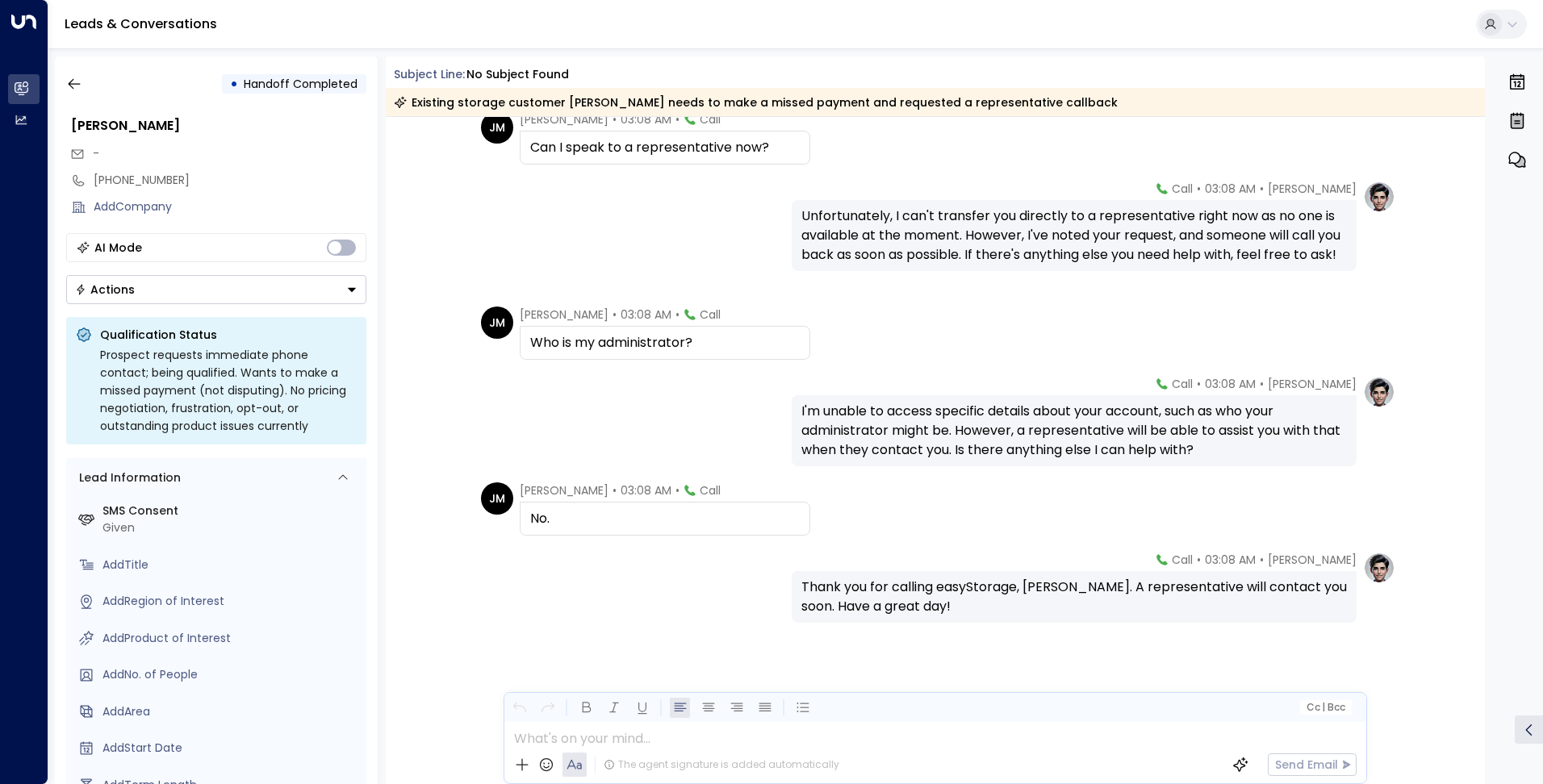
scroll to position [1724, 0]
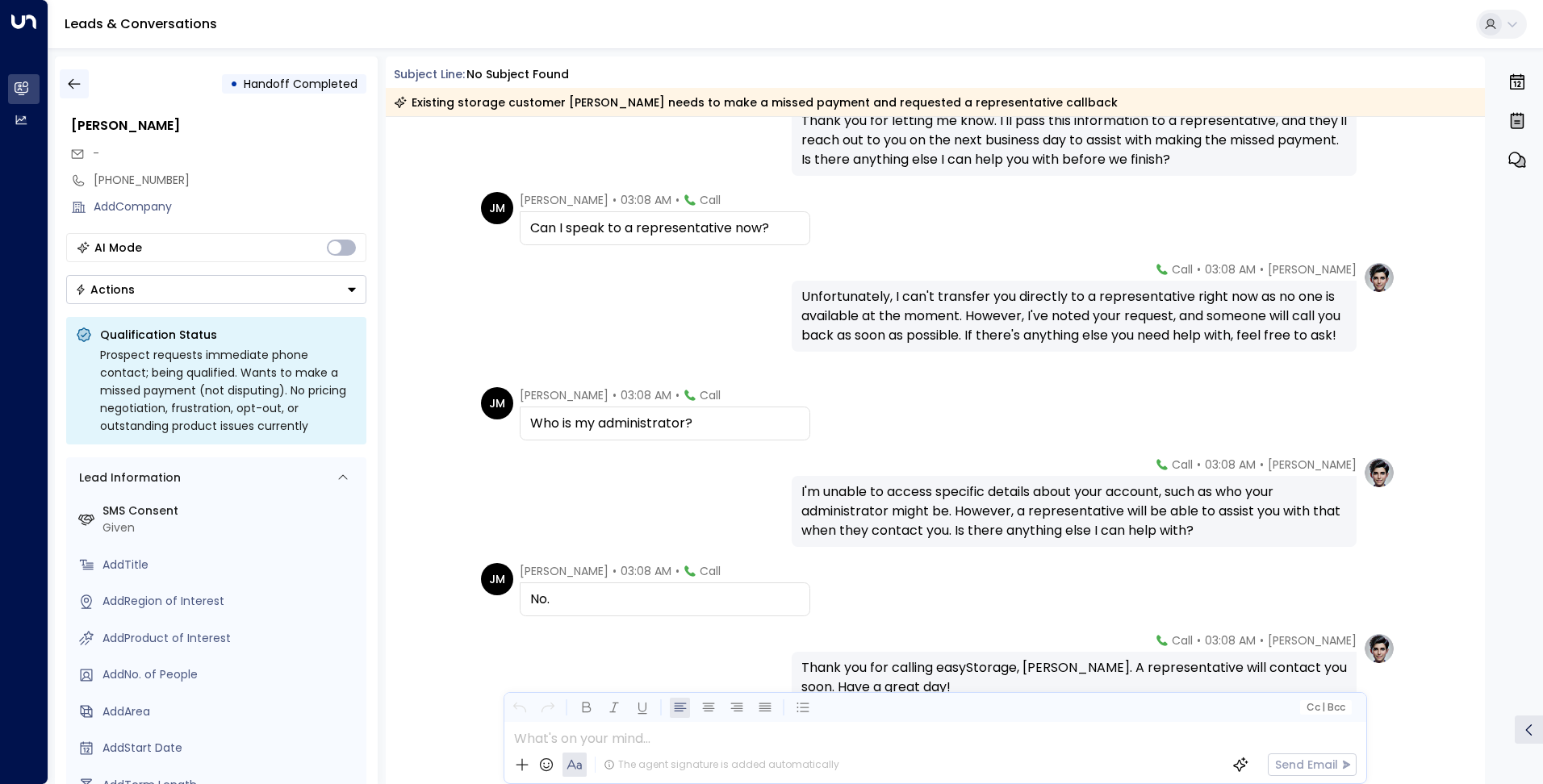
click at [76, 87] on icon "button" at bounding box center [74, 84] width 16 height 16
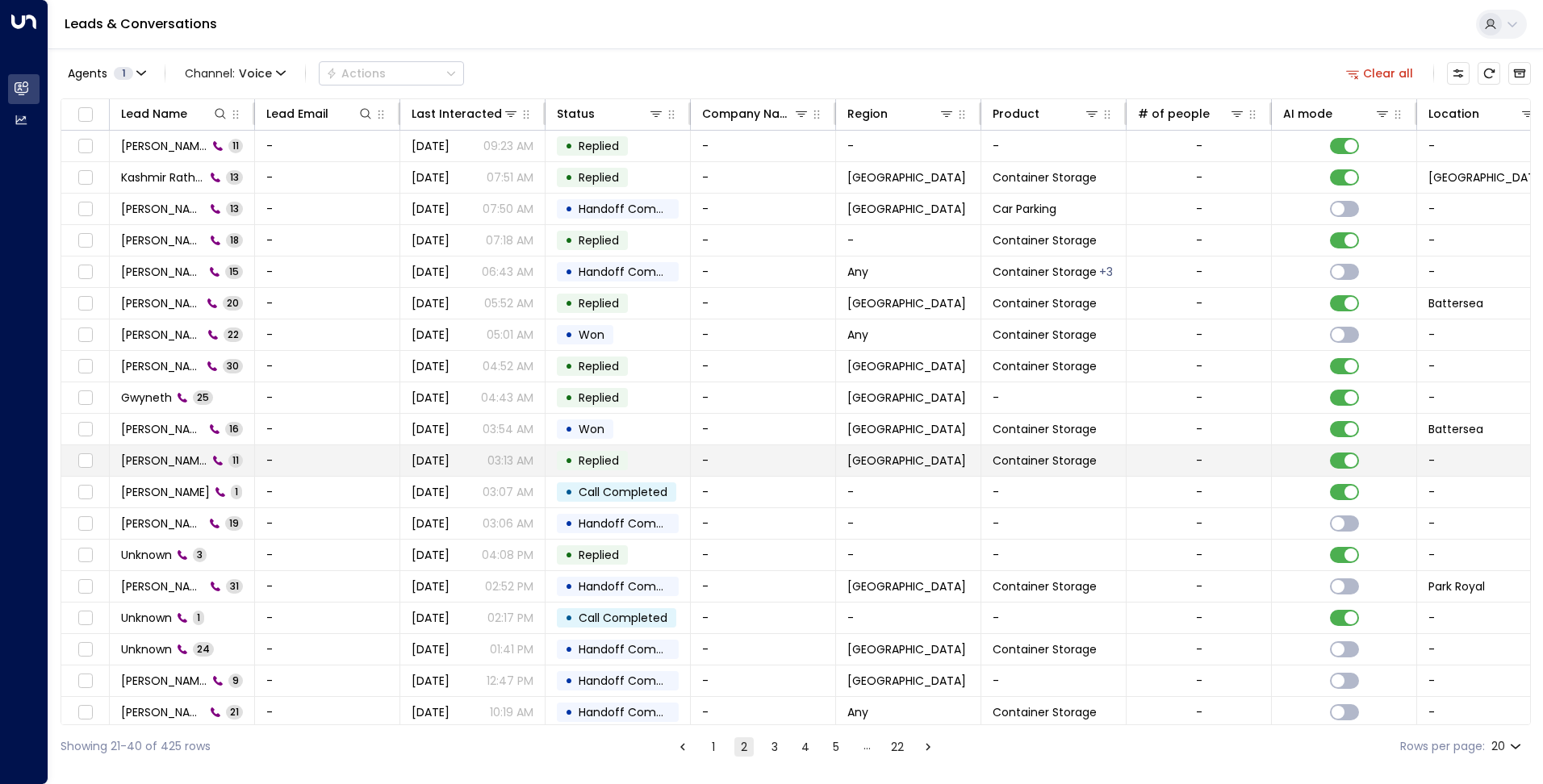
click at [190, 466] on span "Marja Dupan" at bounding box center [164, 460] width 87 height 16
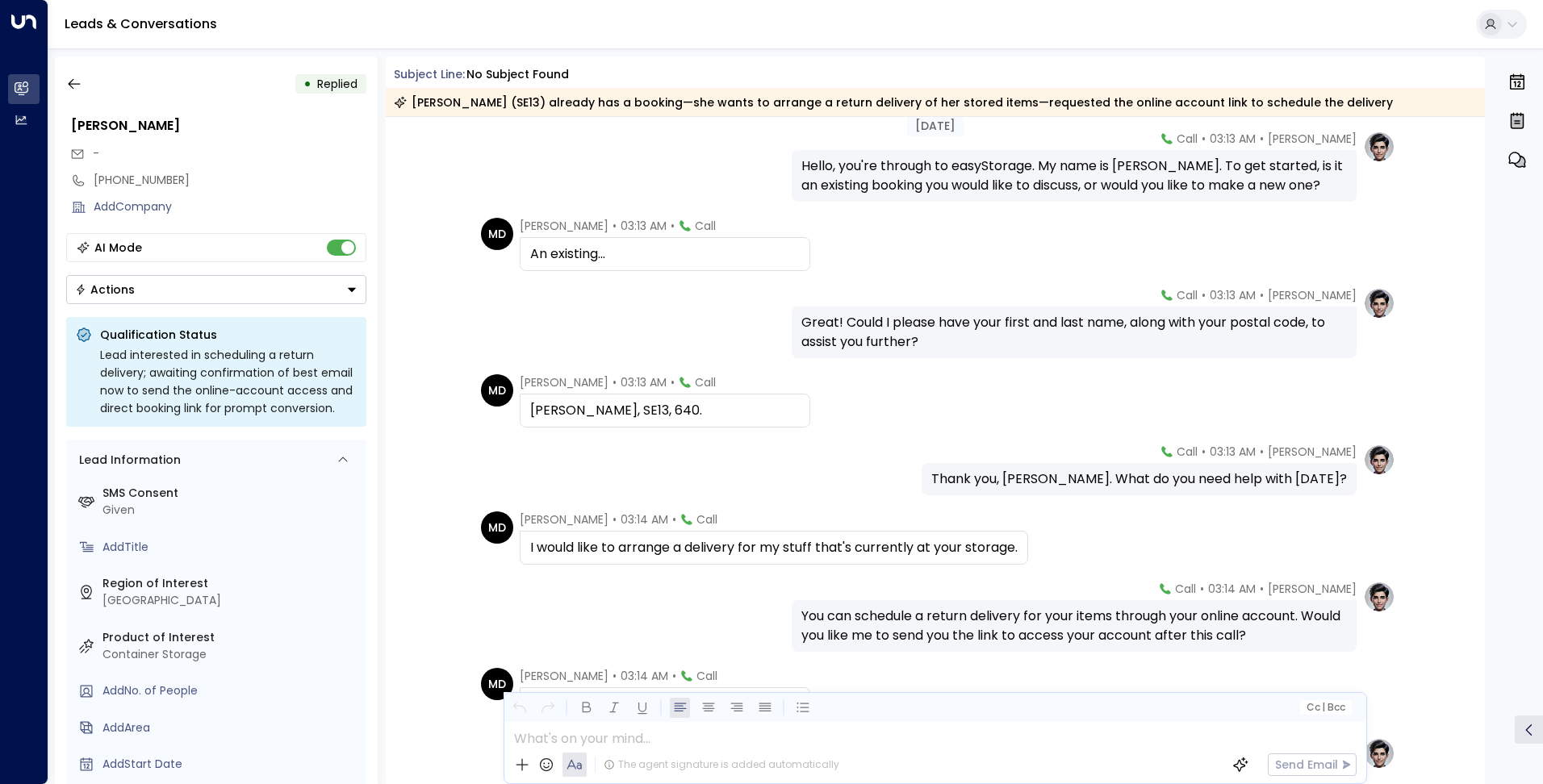
scroll to position [381, 0]
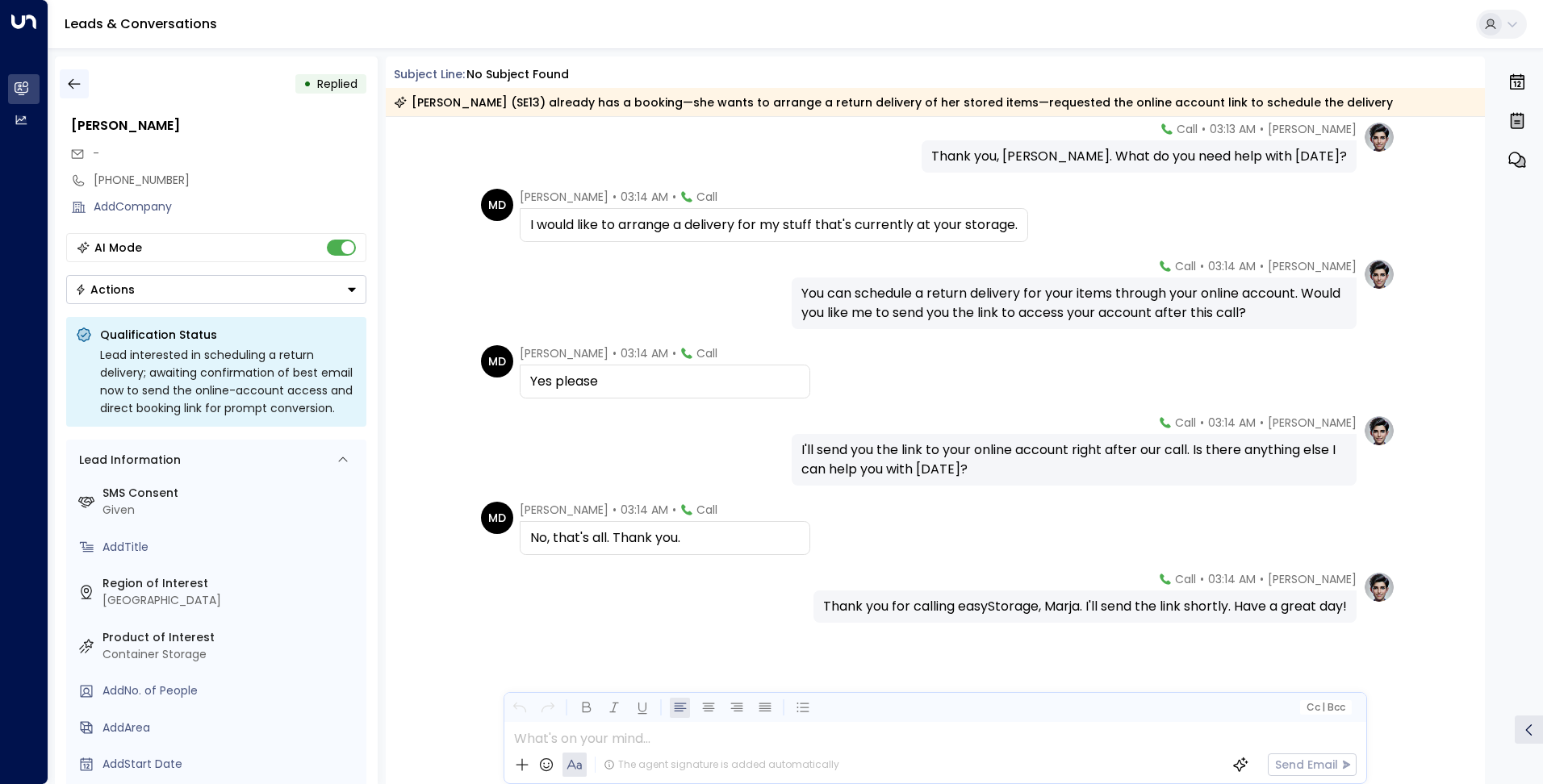
click at [85, 91] on button "button" at bounding box center [74, 84] width 29 height 29
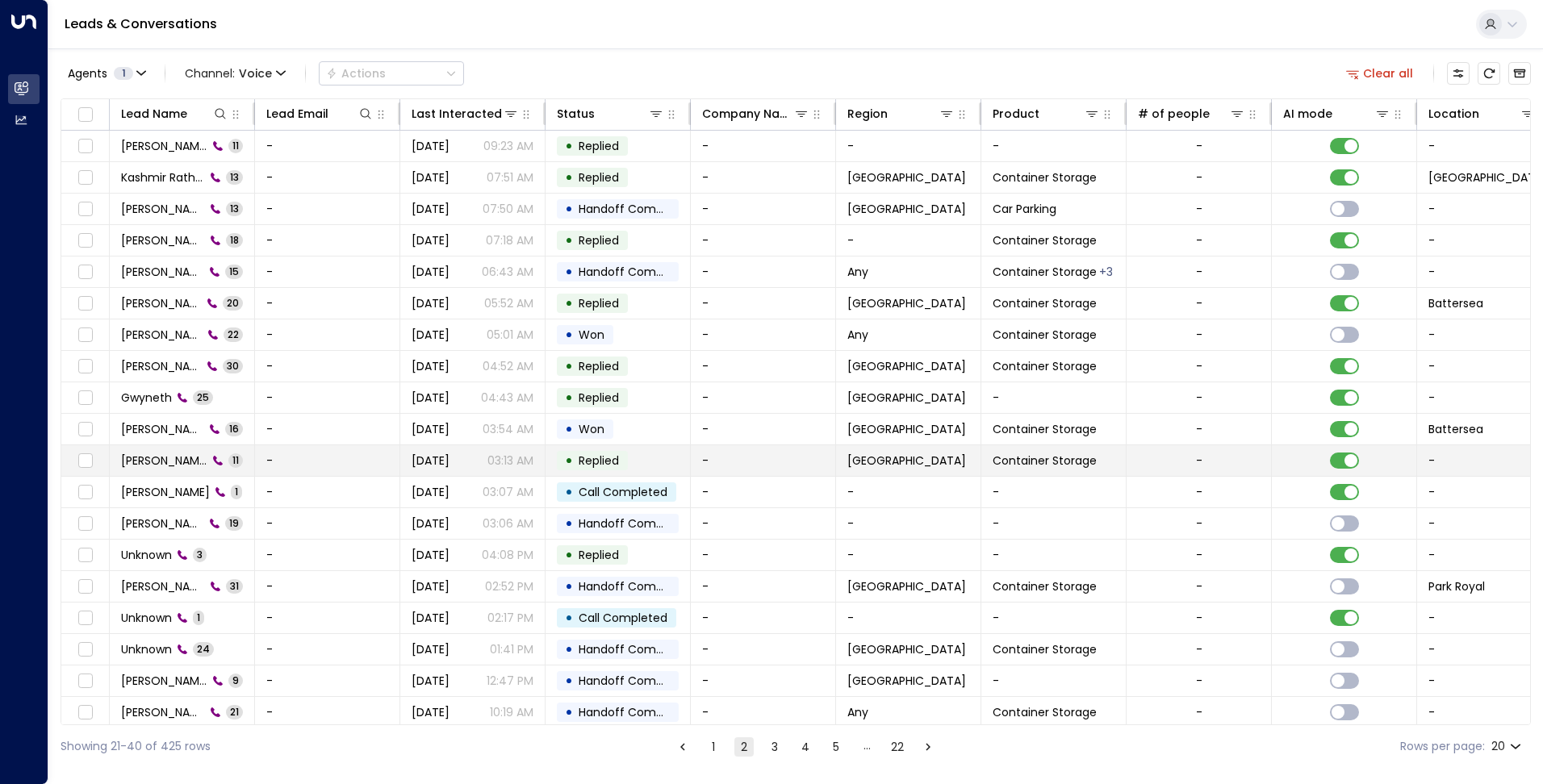
click at [141, 462] on span "Marja Dupan" at bounding box center [164, 460] width 87 height 16
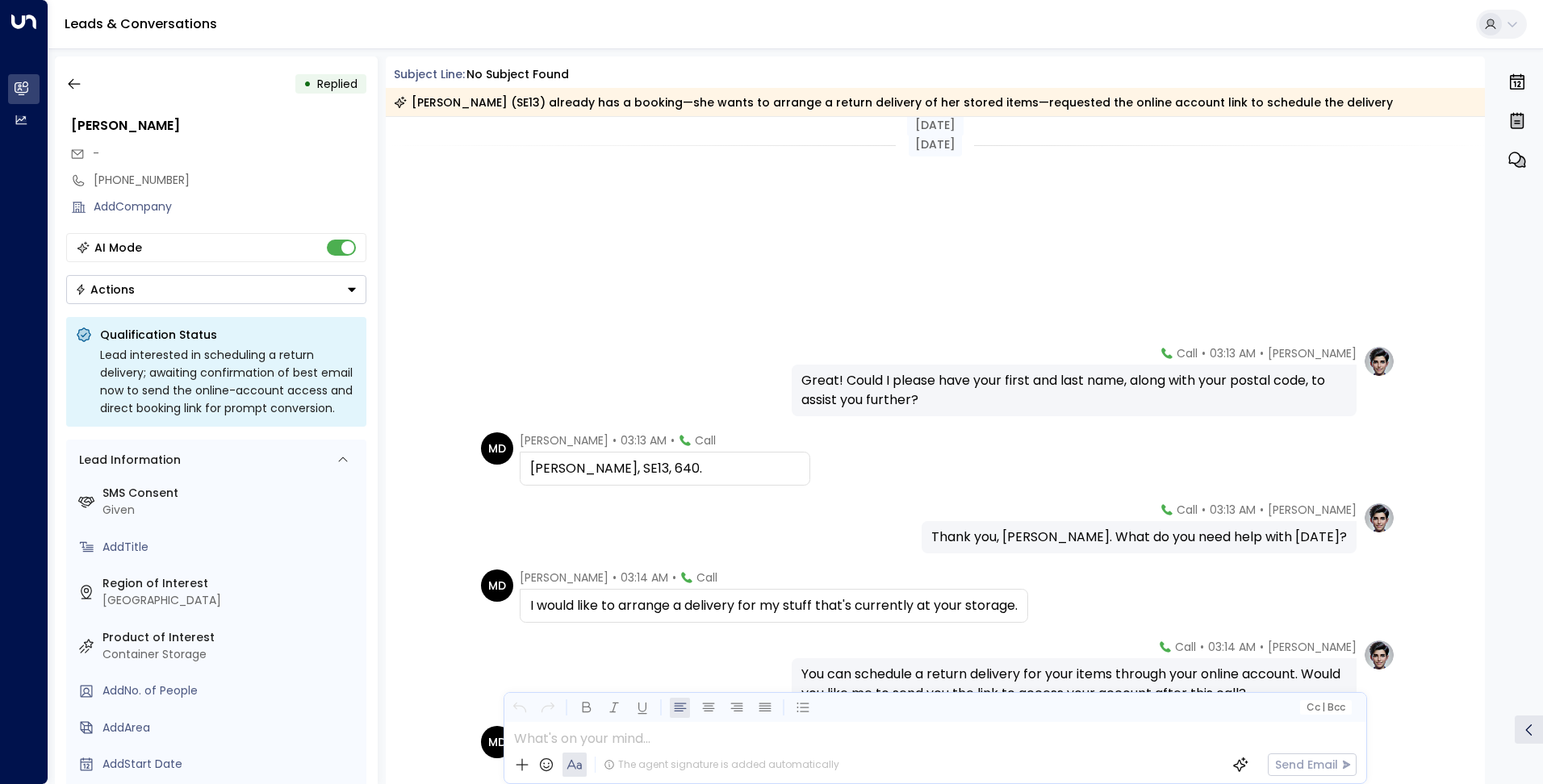
scroll to position [381, 0]
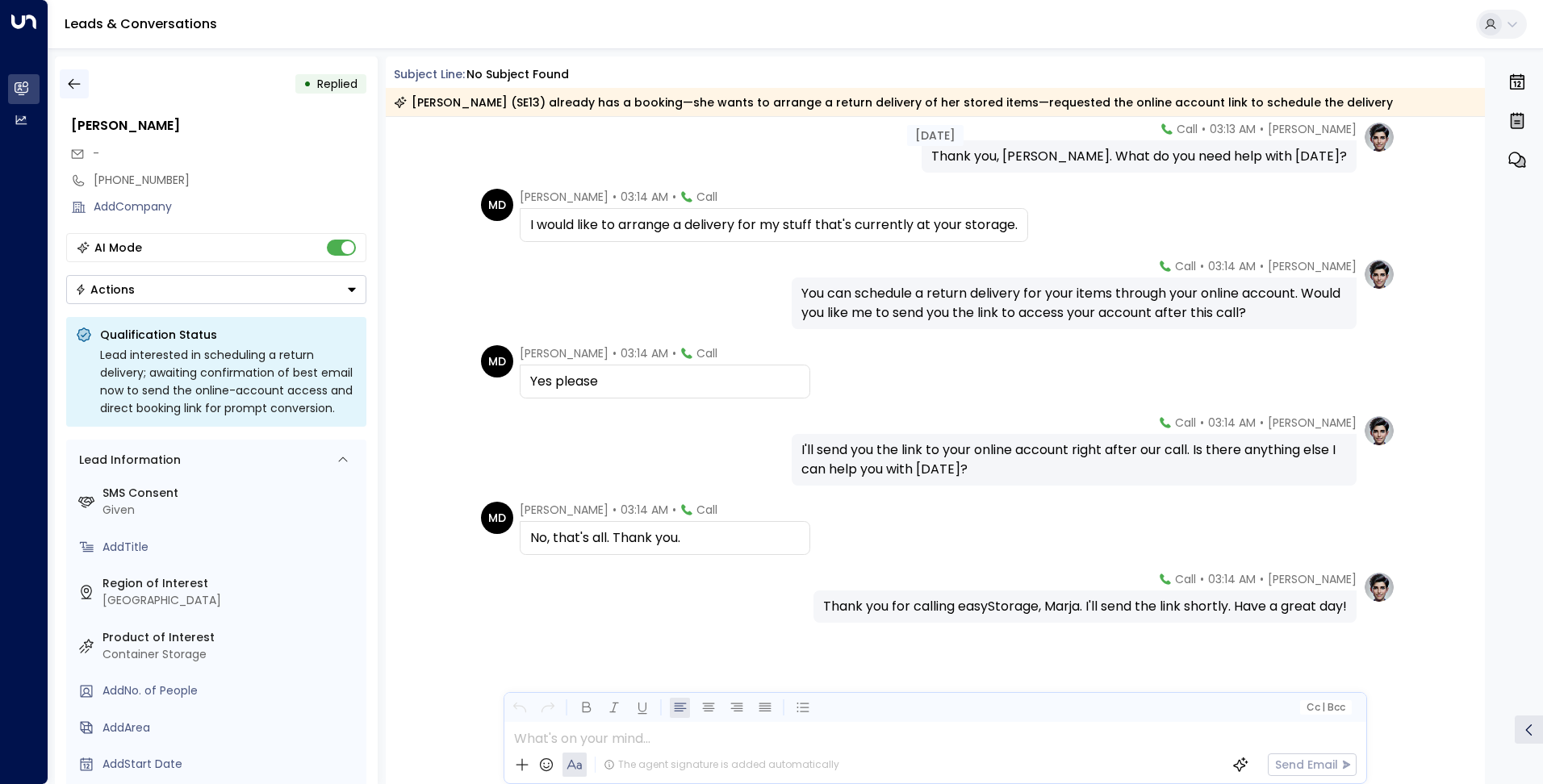
click at [81, 80] on icon "button" at bounding box center [74, 84] width 16 height 16
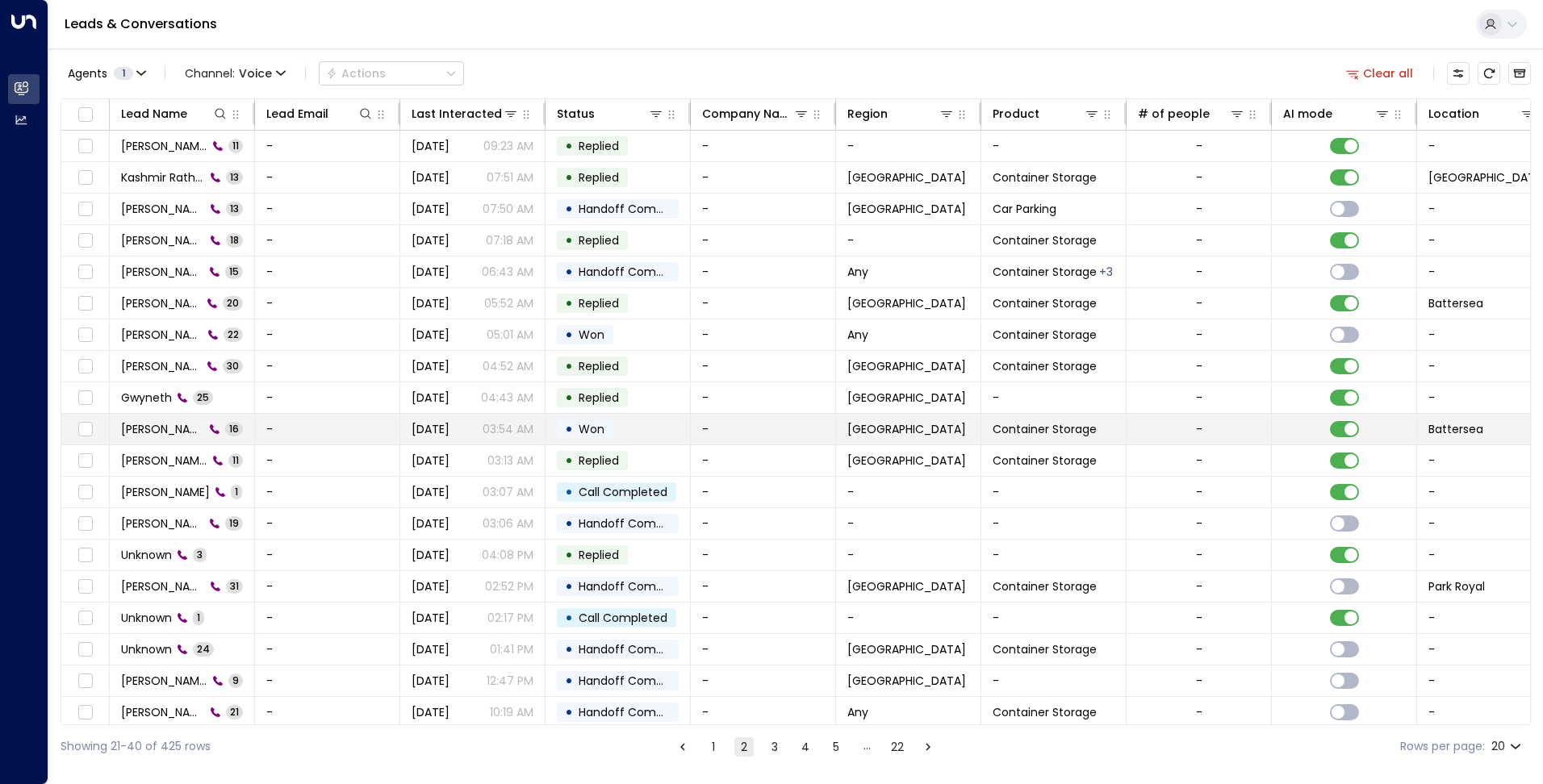
click at [156, 421] on span "Sohail Khan" at bounding box center [162, 429] width 83 height 16
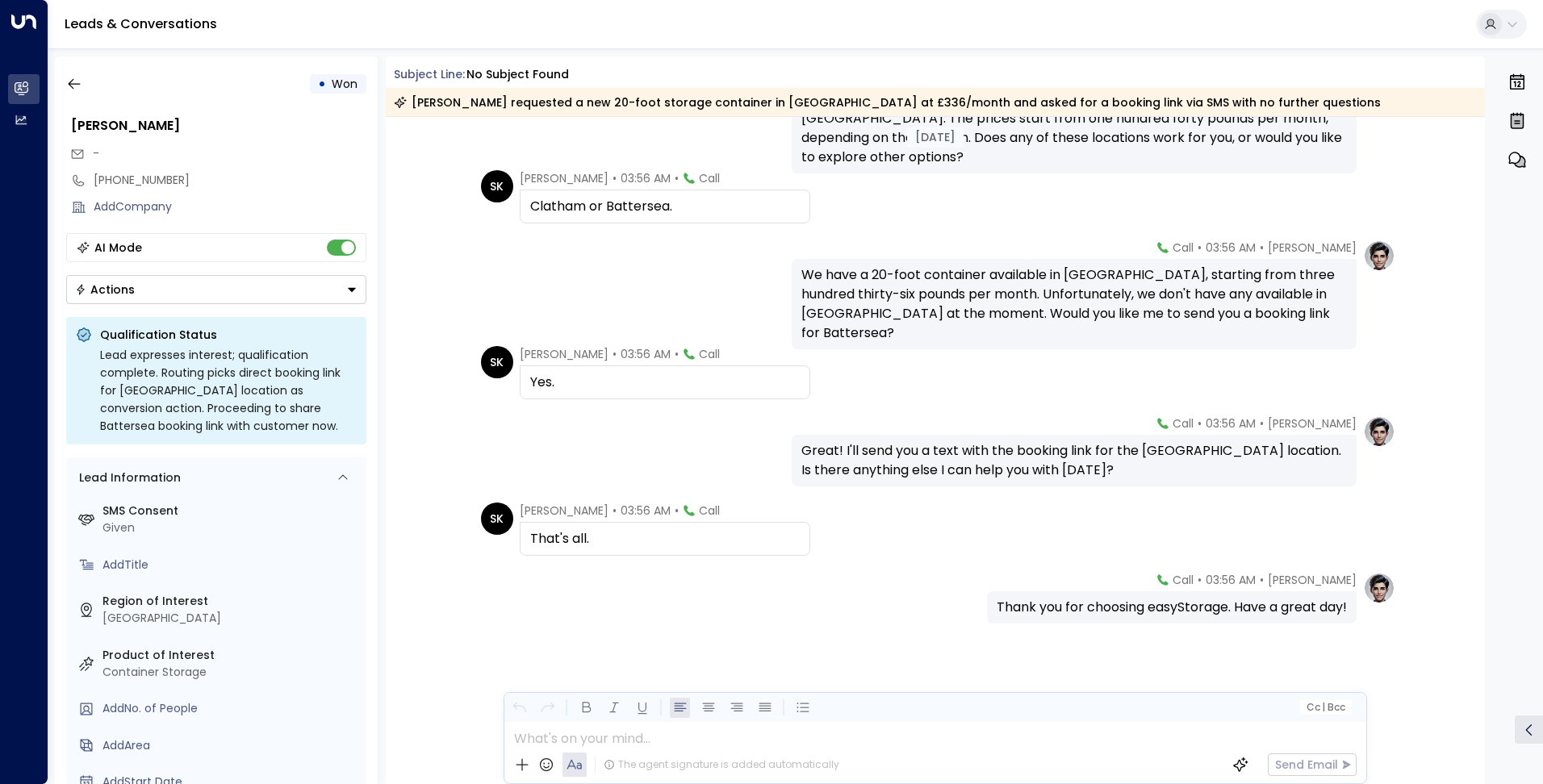
scroll to position [819, 0]
click at [70, 84] on icon "button" at bounding box center [73, 84] width 12 height 10
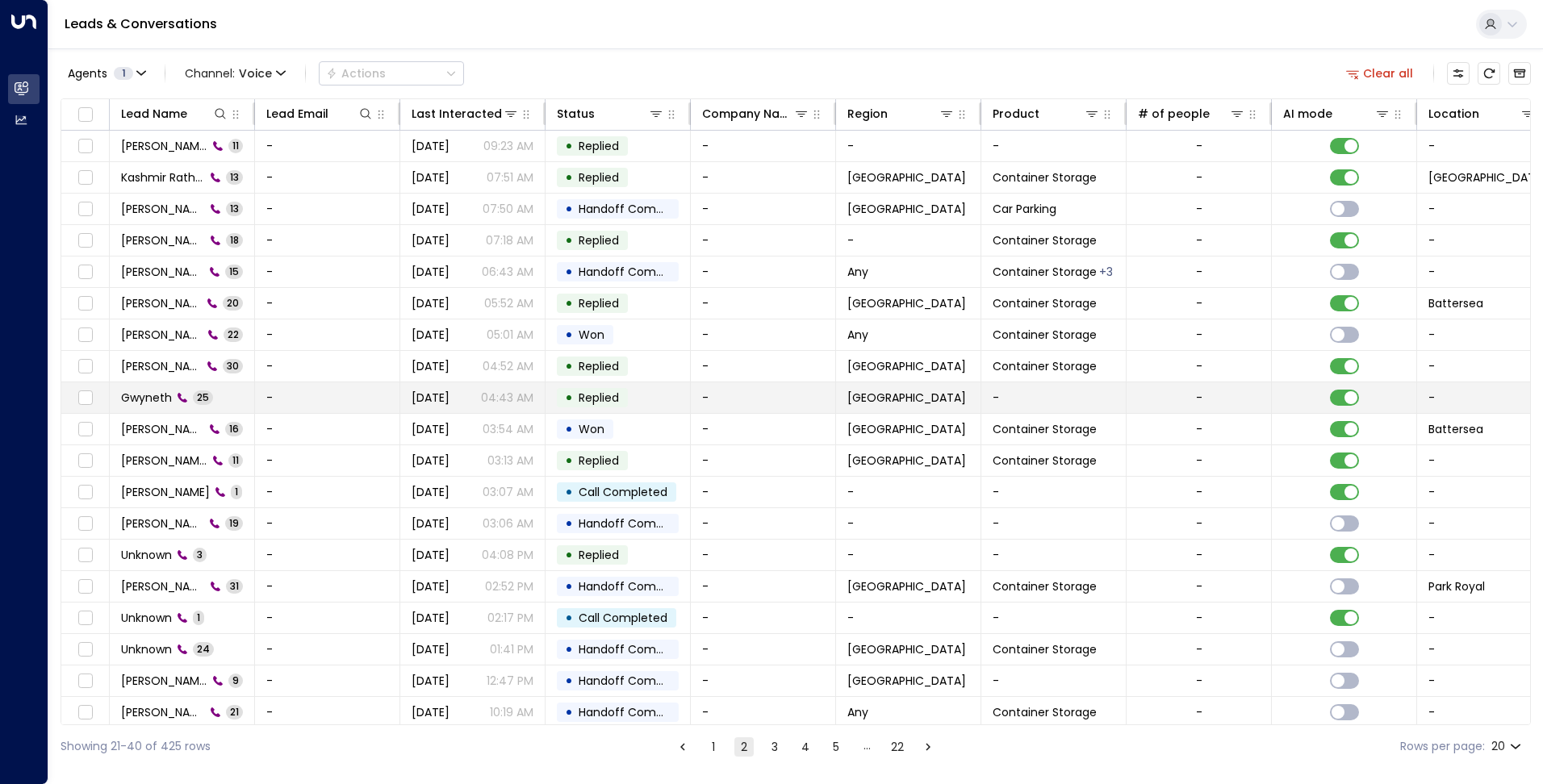
click at [155, 392] on span "Gwyneth" at bounding box center [145, 397] width 50 height 16
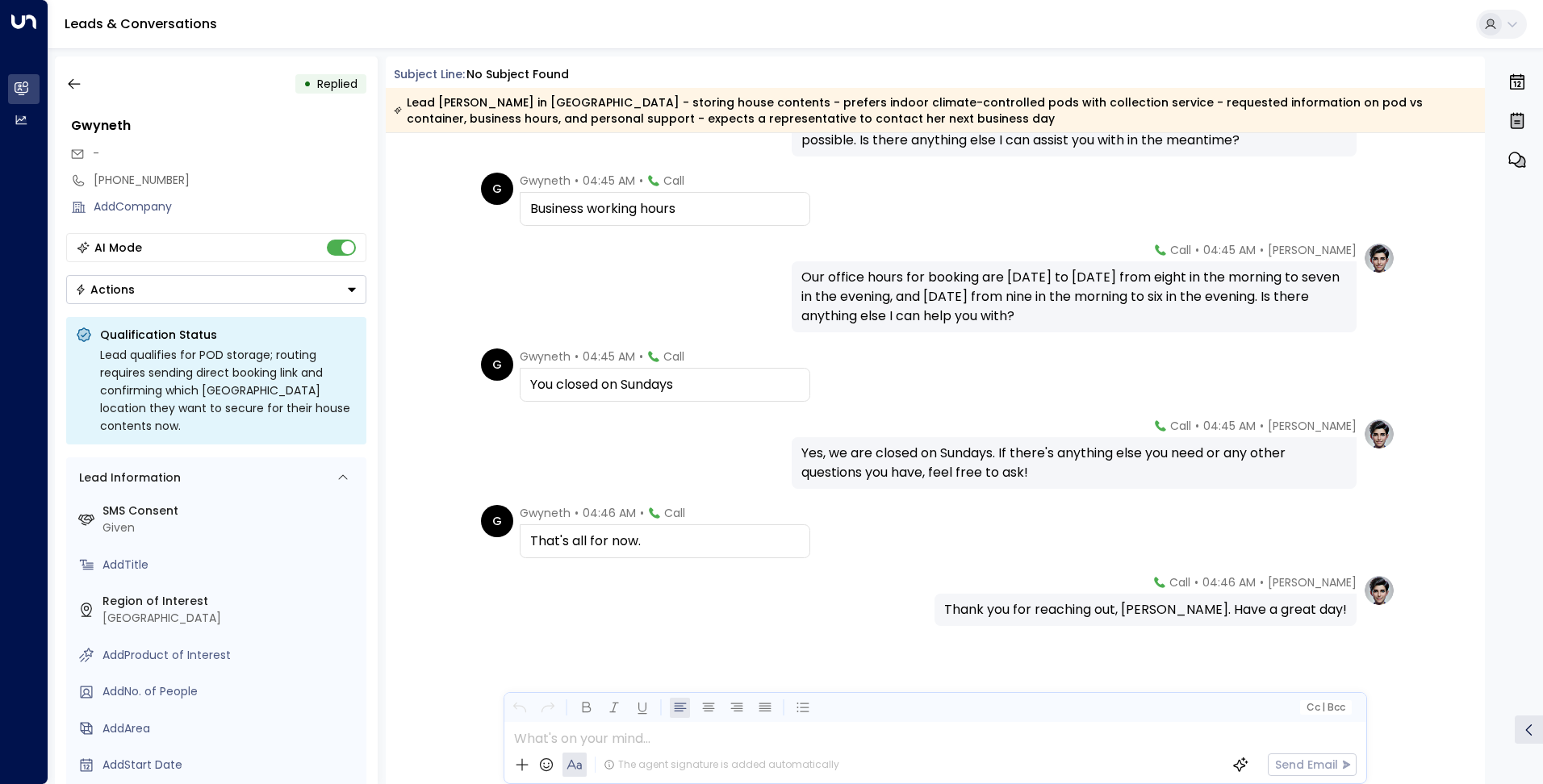
scroll to position [1627, 0]
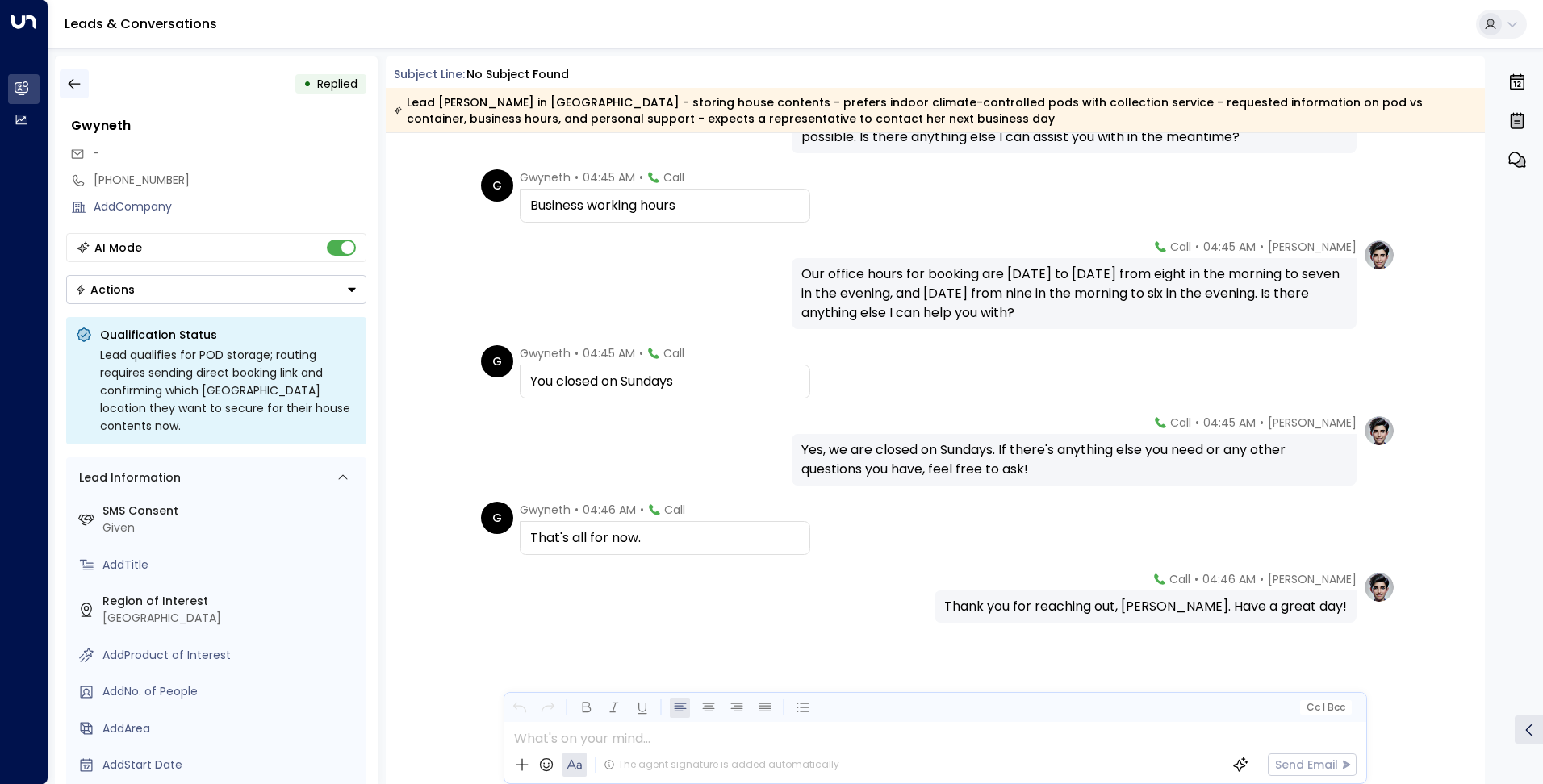
click at [84, 80] on button "button" at bounding box center [74, 84] width 29 height 29
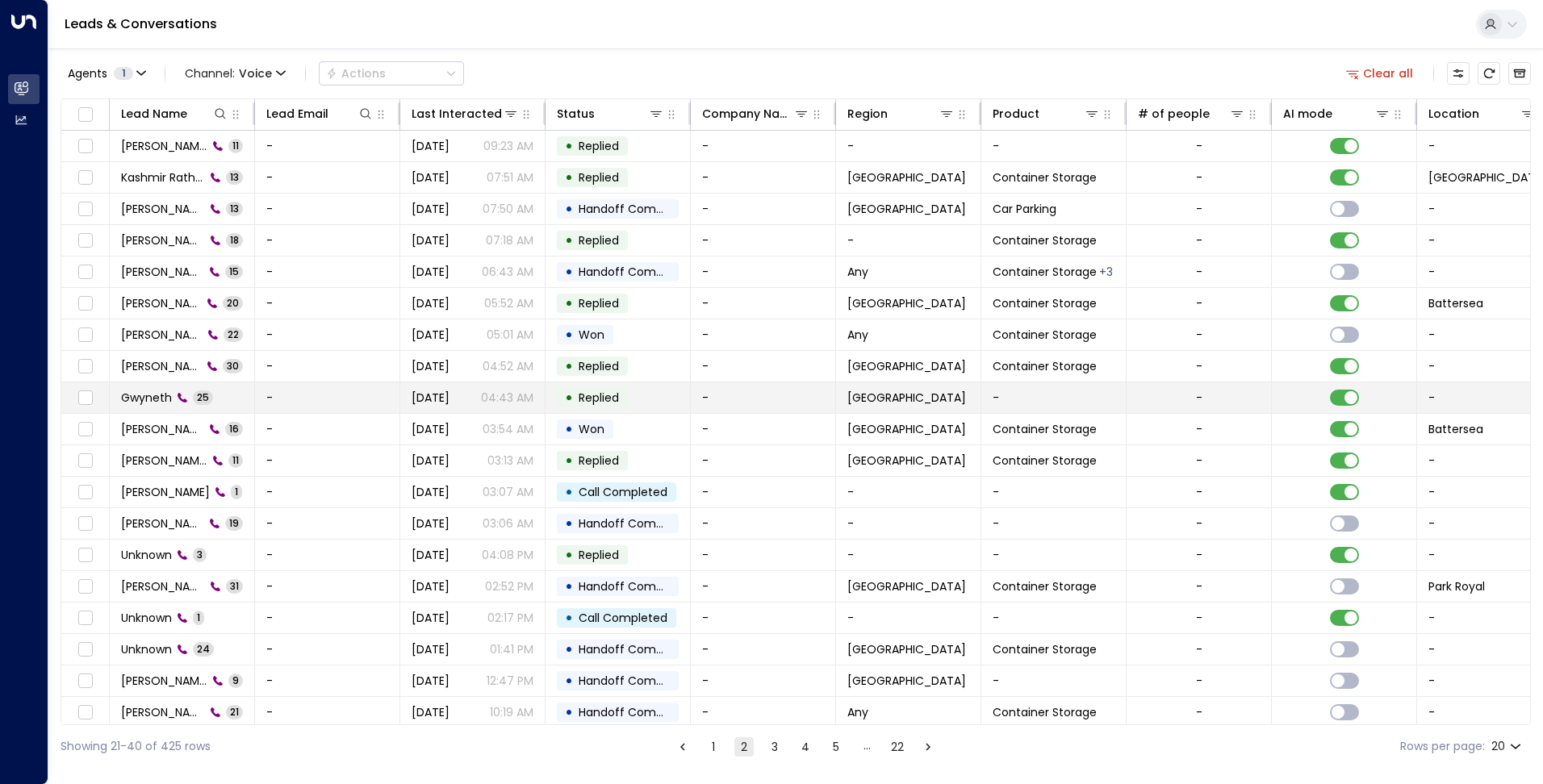
click at [161, 392] on span "Gwyneth" at bounding box center [145, 397] width 50 height 16
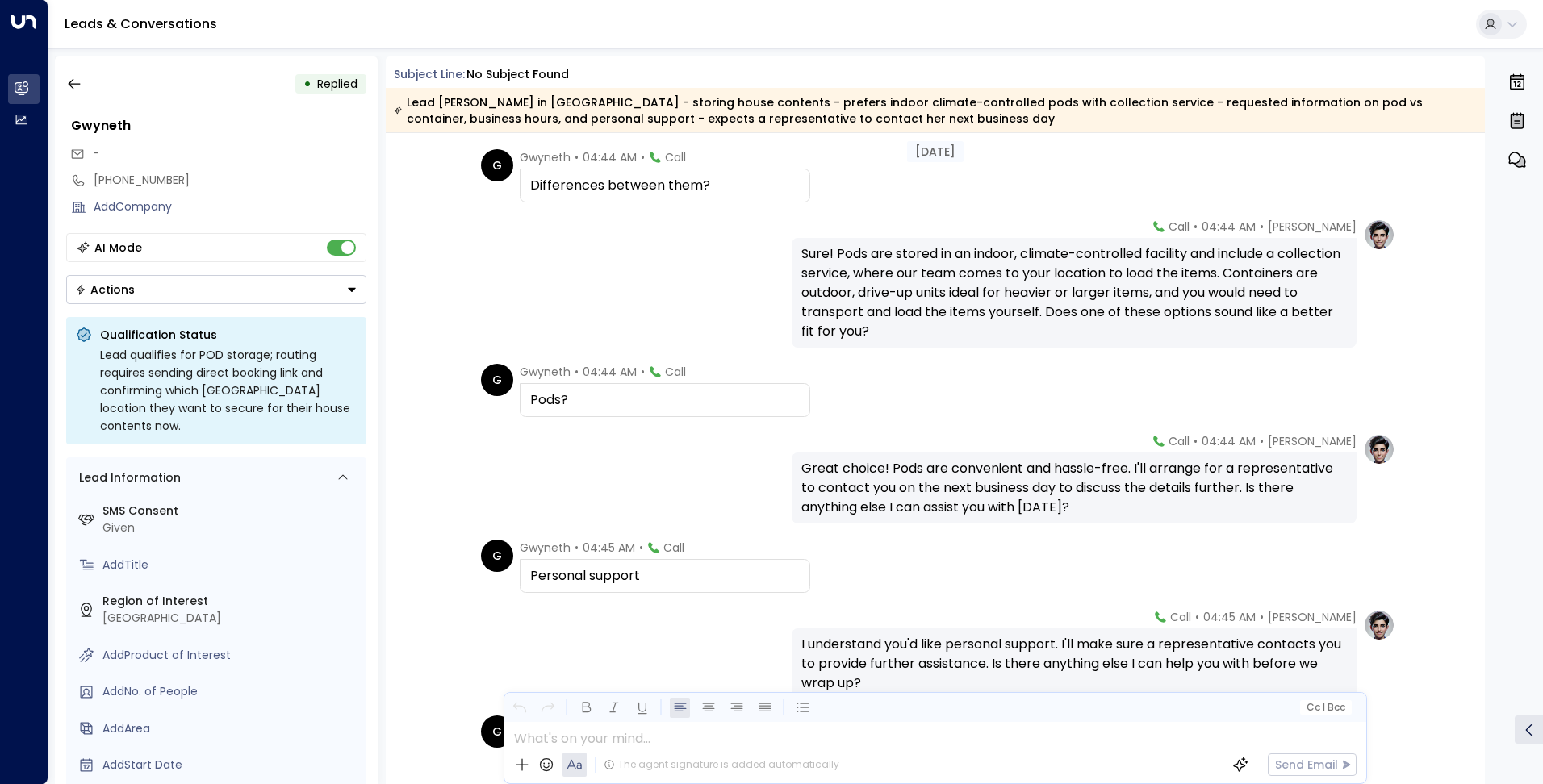
scroll to position [821, 0]
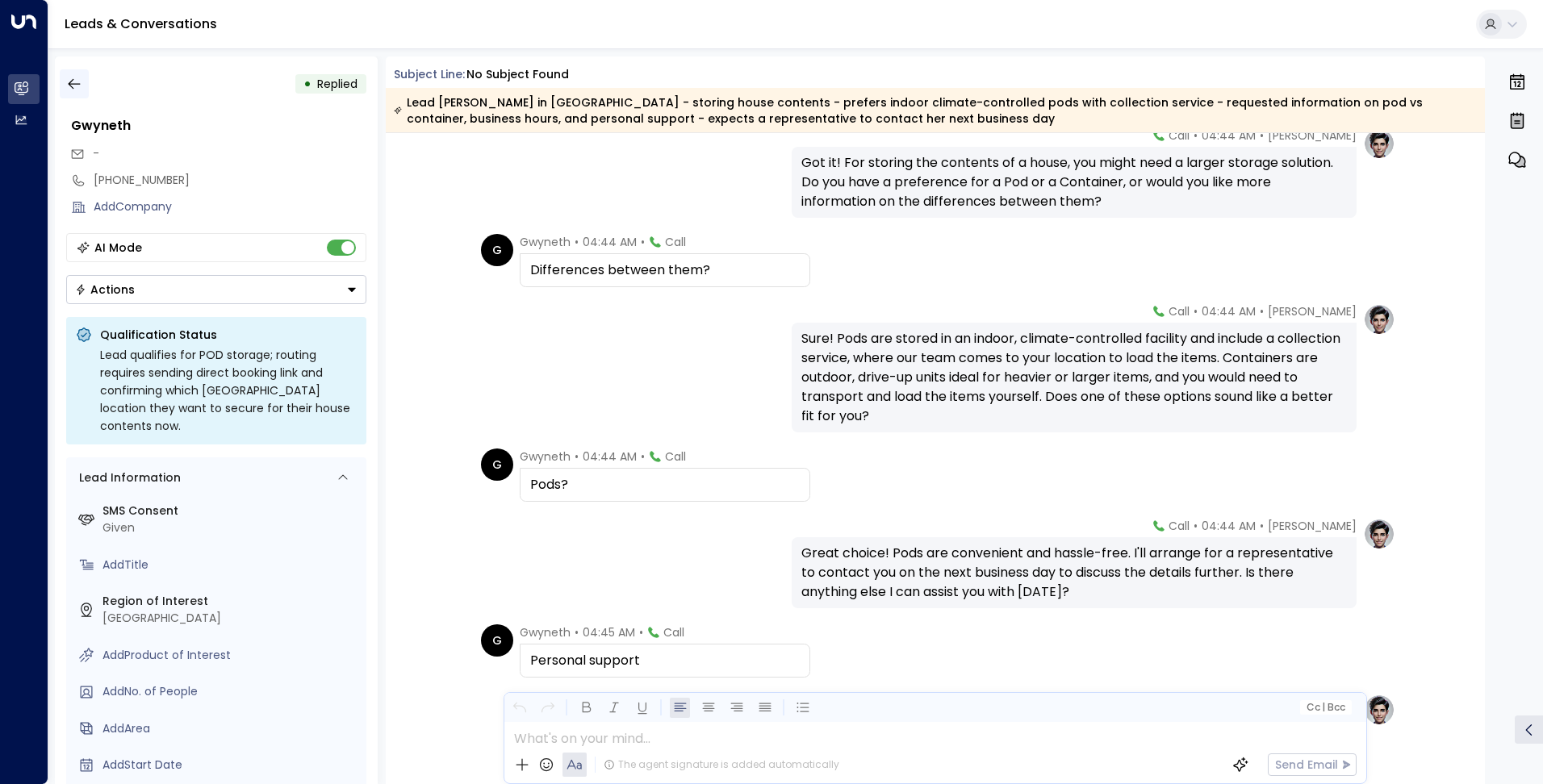
click at [76, 85] on icon "button" at bounding box center [74, 84] width 16 height 16
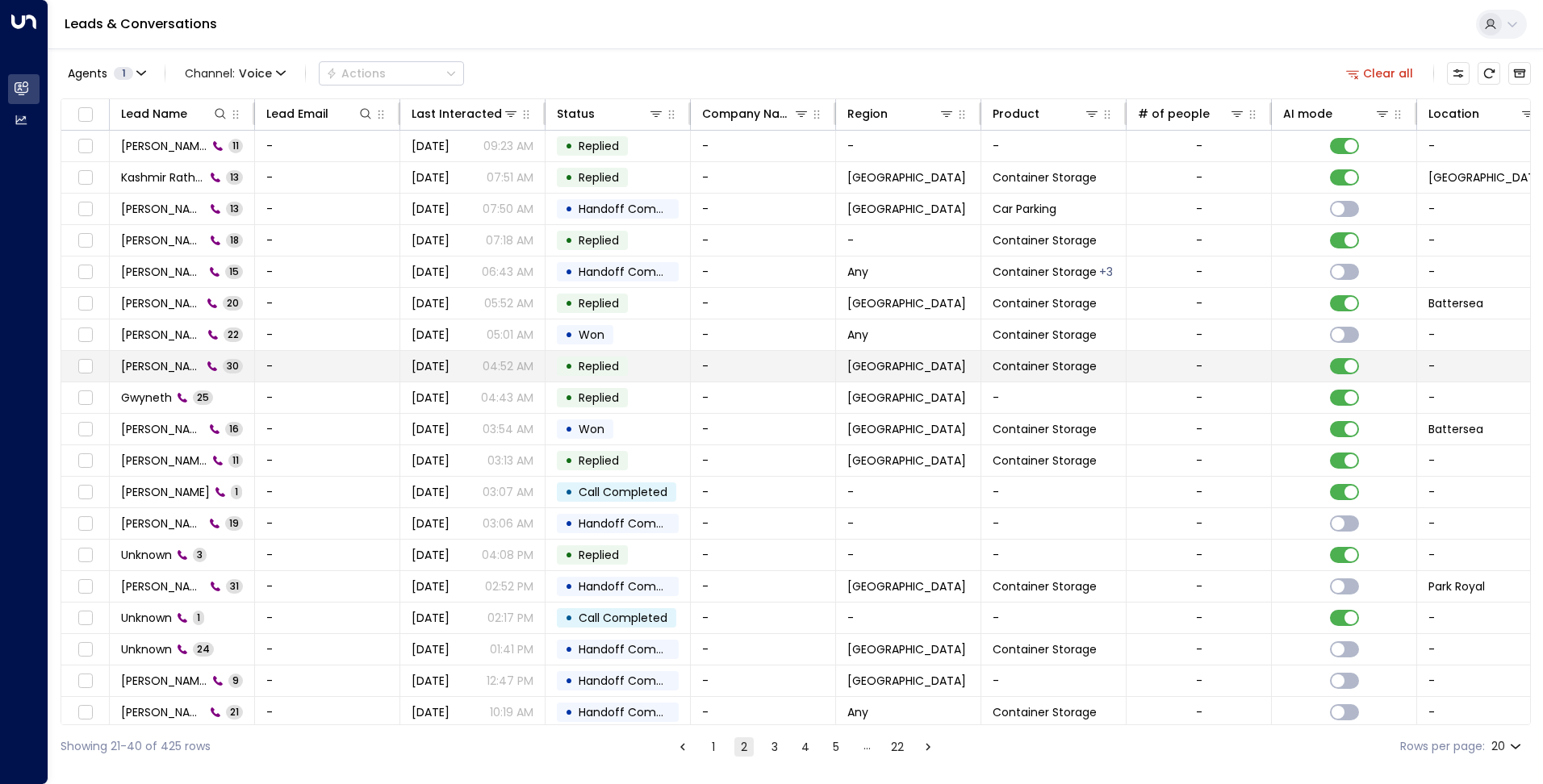
click at [165, 359] on div "Emerita 30" at bounding box center [182, 366] width 122 height 16
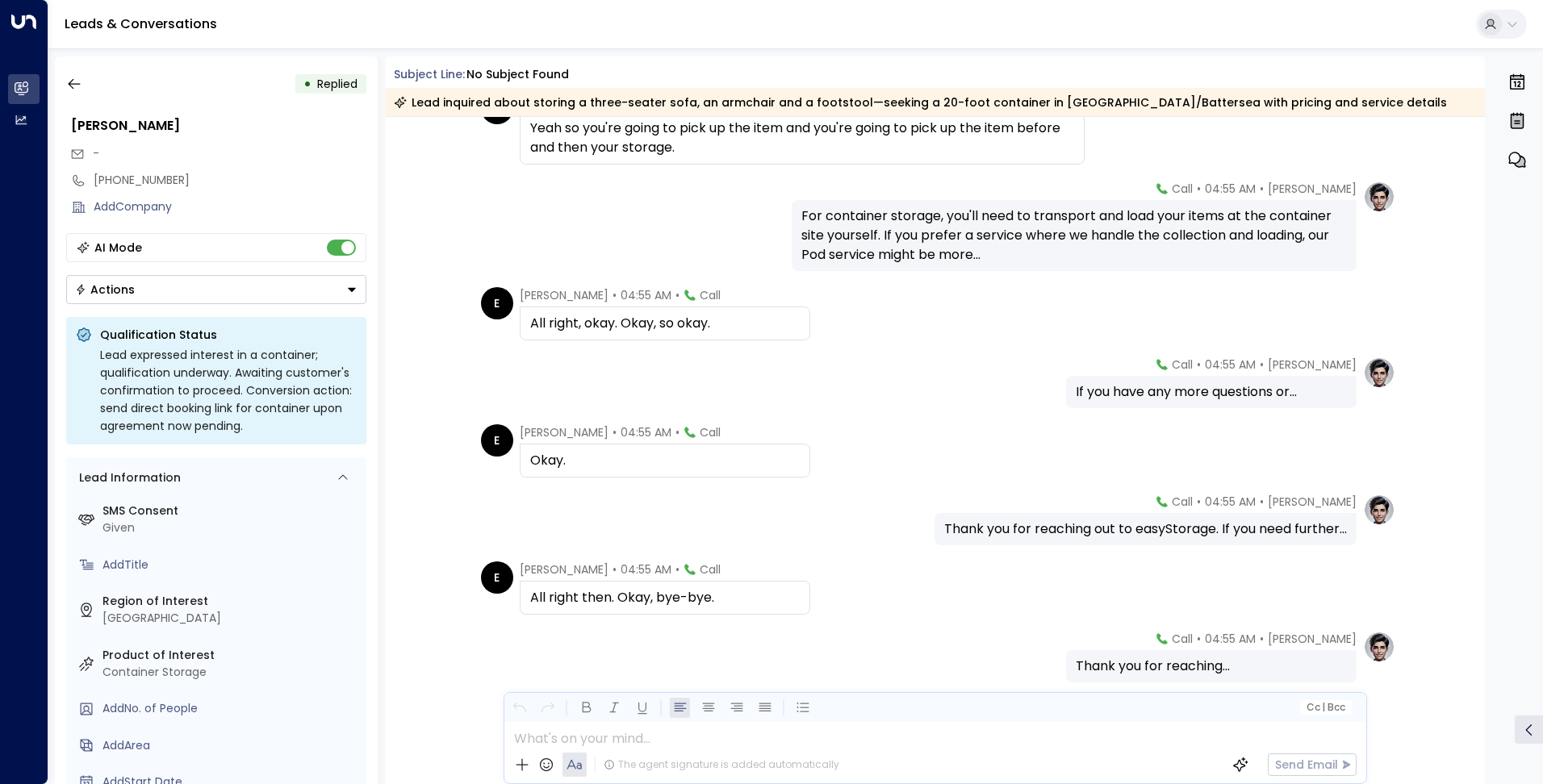
scroll to position [1915, 0]
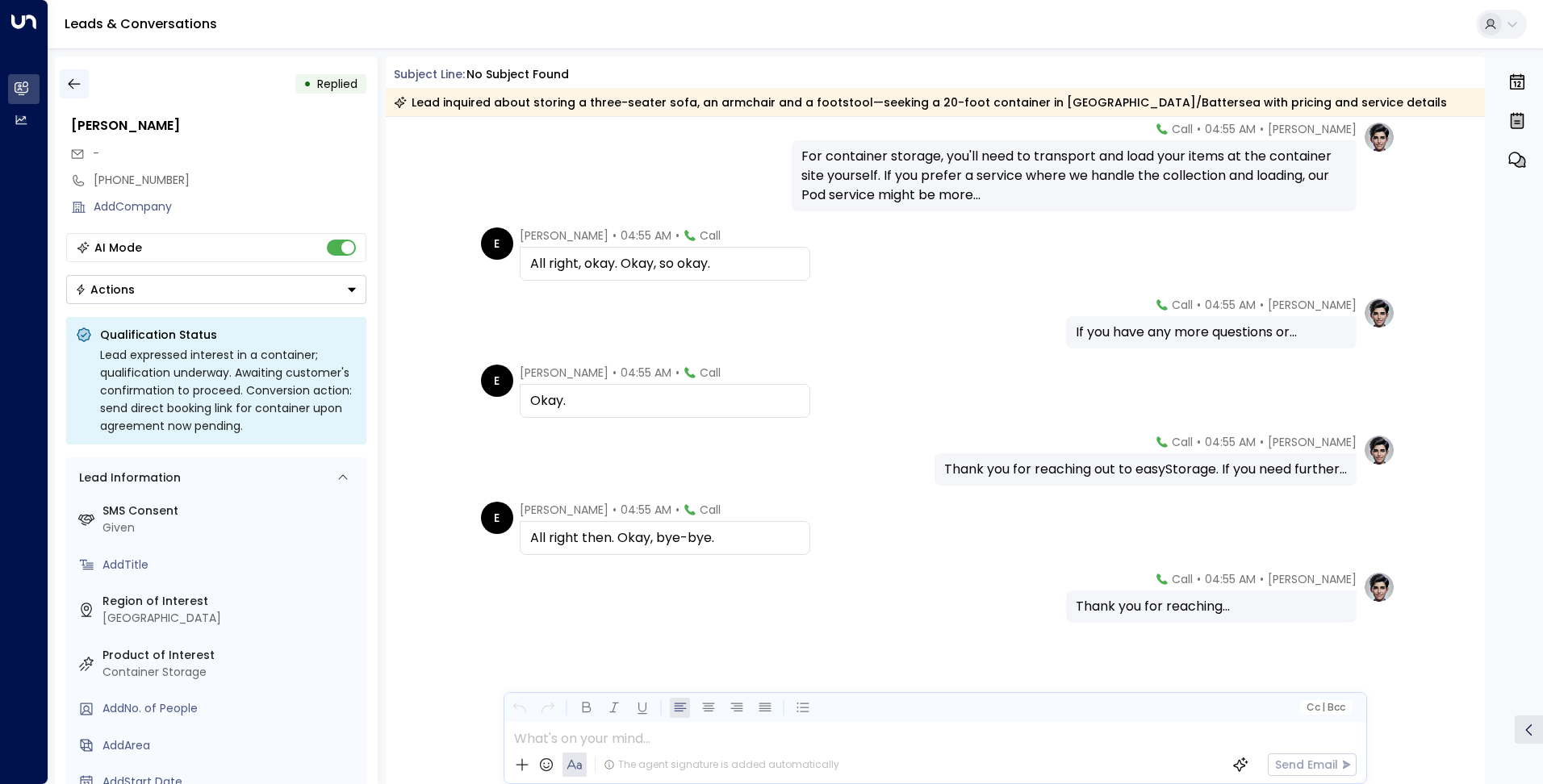
click at [83, 77] on button "button" at bounding box center [74, 84] width 29 height 29
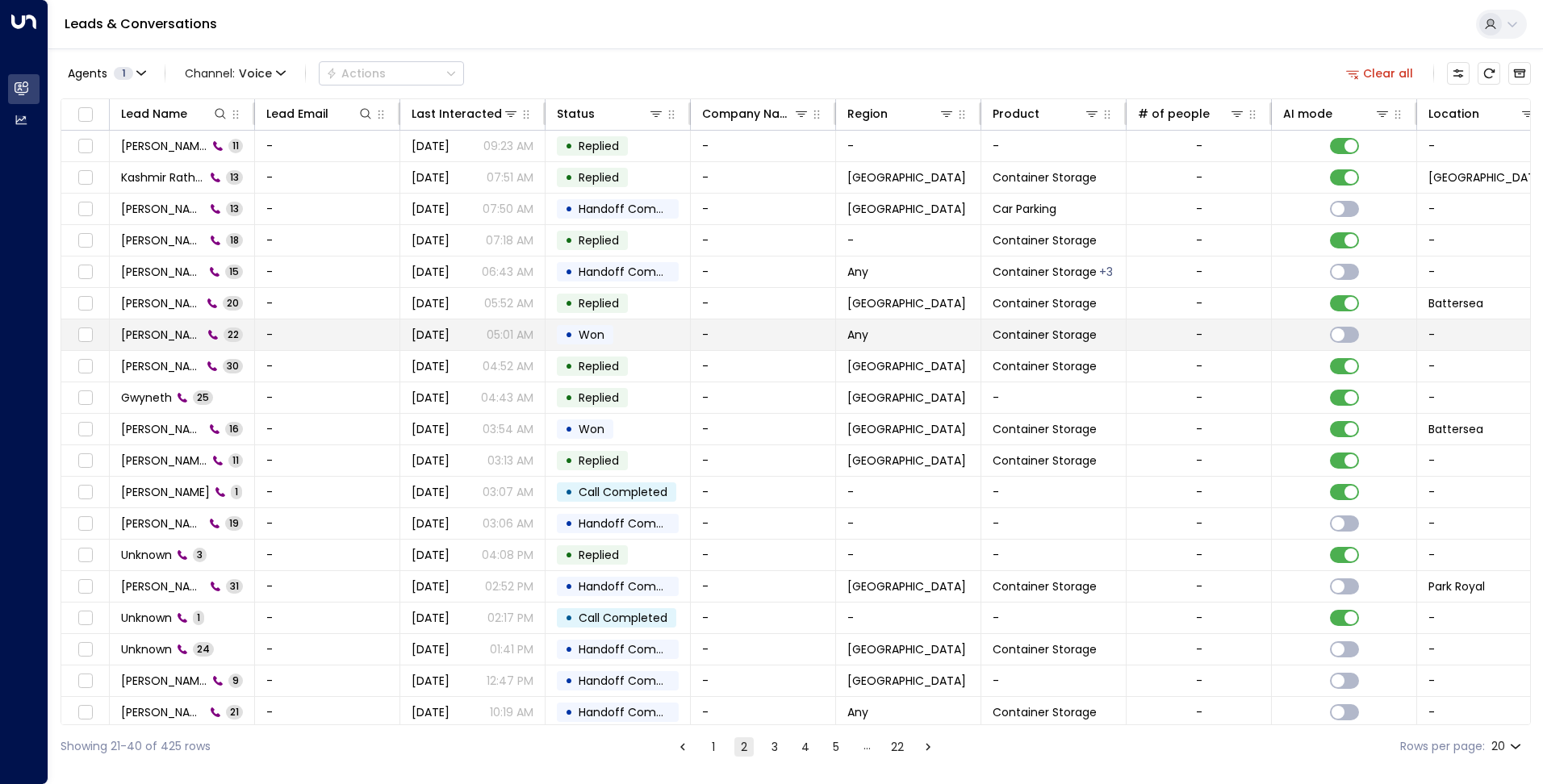
click at [152, 338] on span "Elizabeth Borna" at bounding box center [162, 335] width 82 height 16
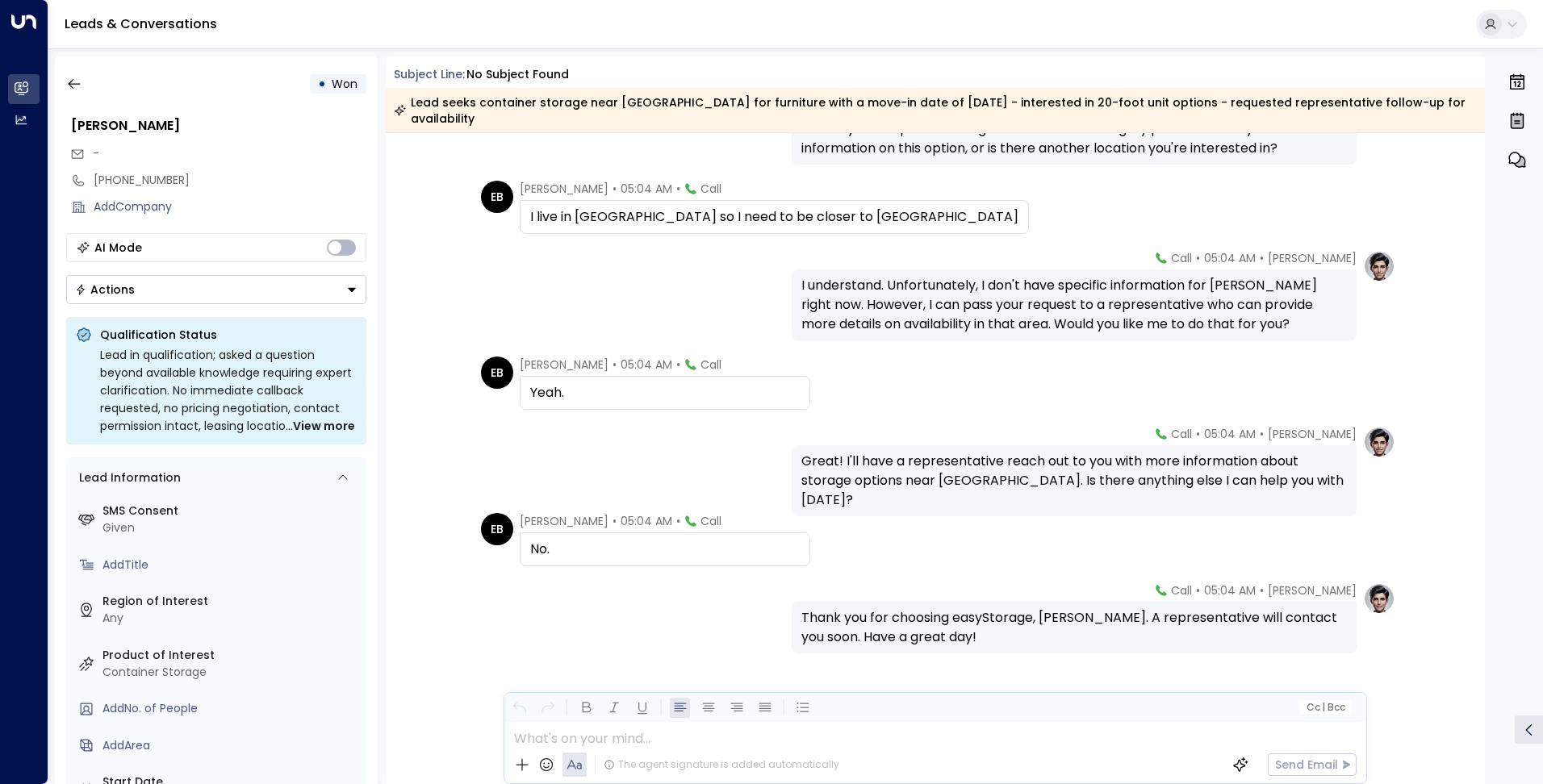
scroll to position [1386, 0]
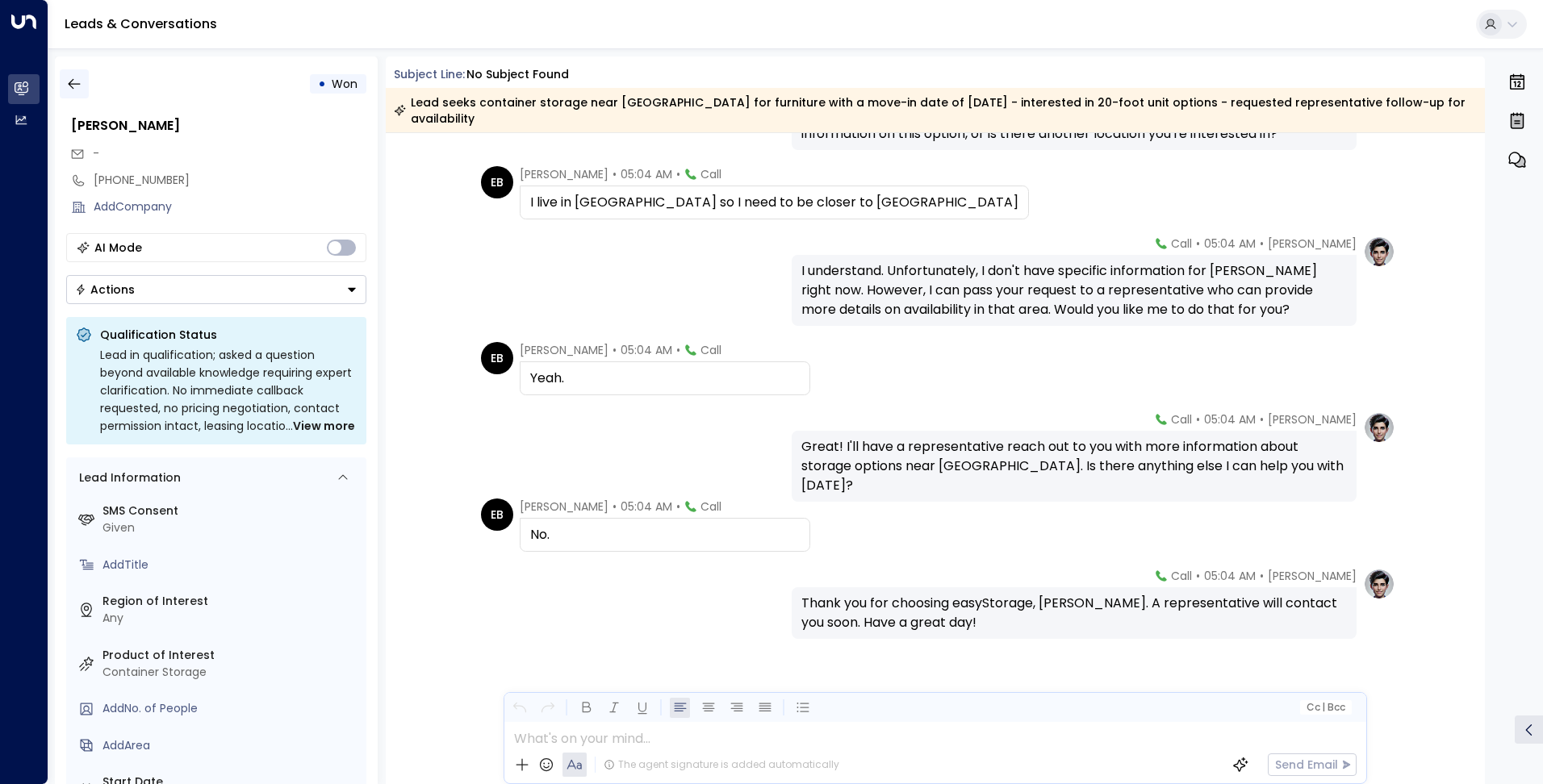
click at [79, 75] on button "button" at bounding box center [74, 84] width 29 height 29
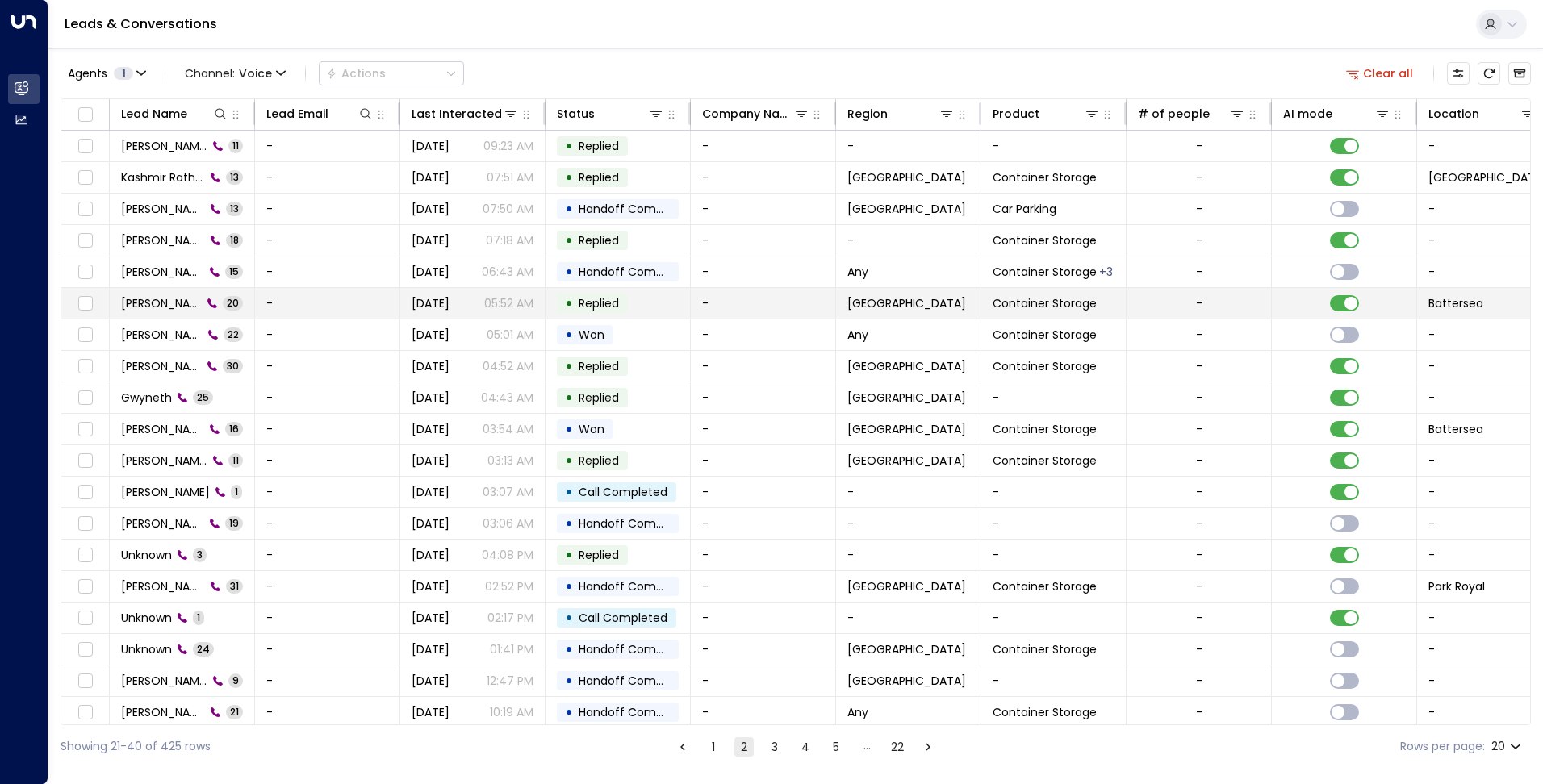
click at [164, 310] on span "[PERSON_NAME]" at bounding box center [161, 303] width 81 height 16
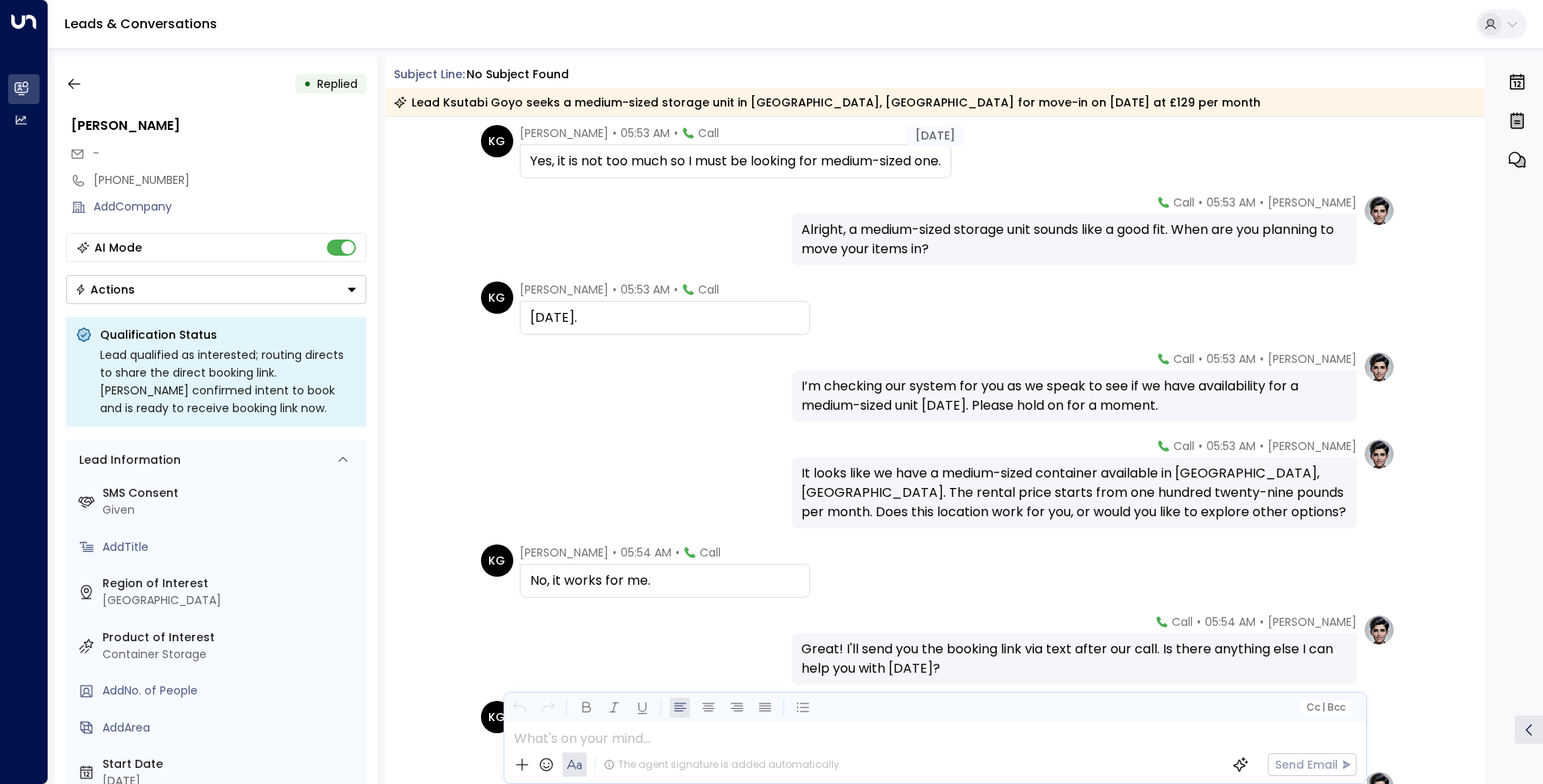
scroll to position [1171, 0]
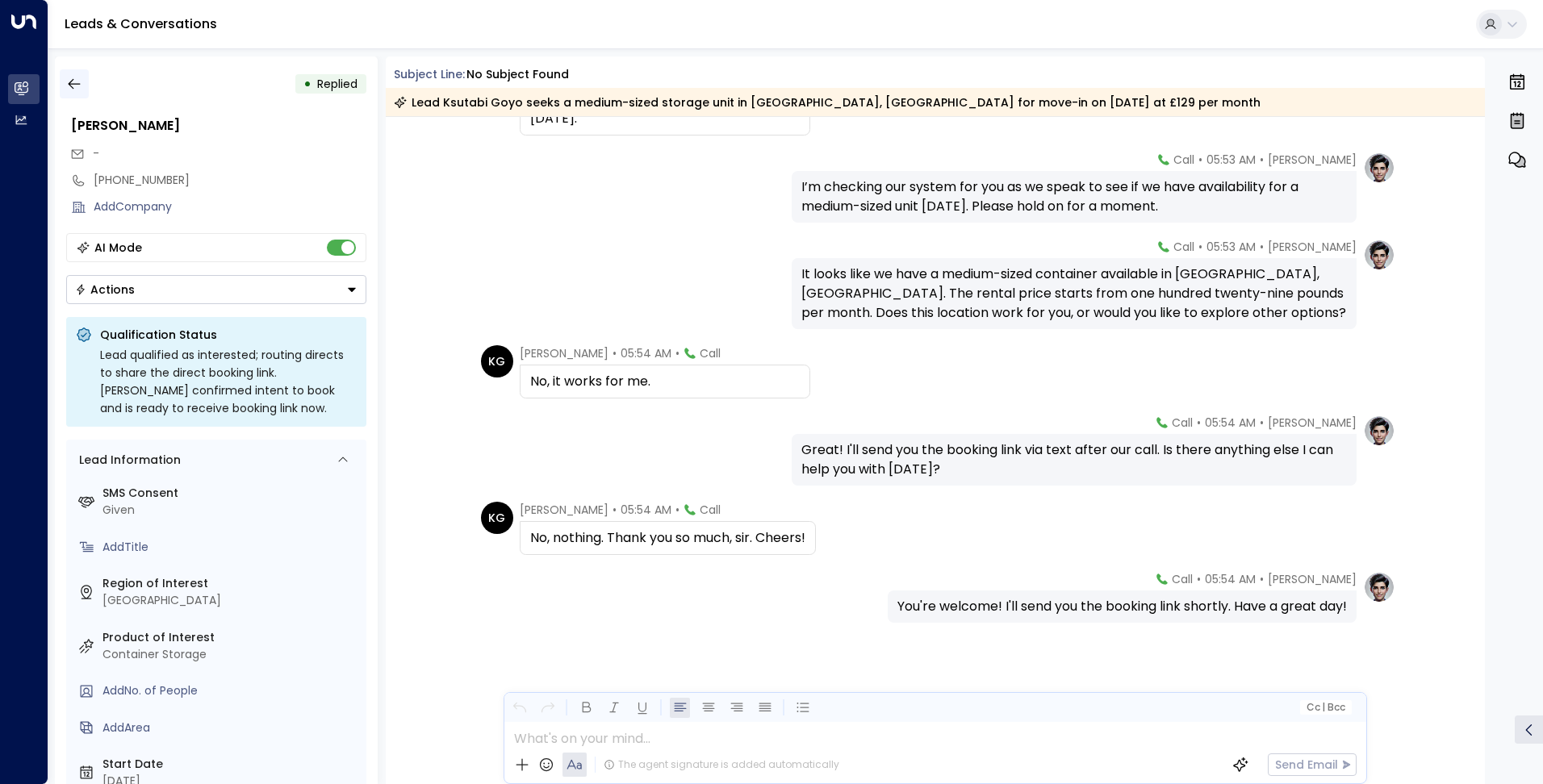
click at [83, 72] on button "button" at bounding box center [74, 84] width 29 height 29
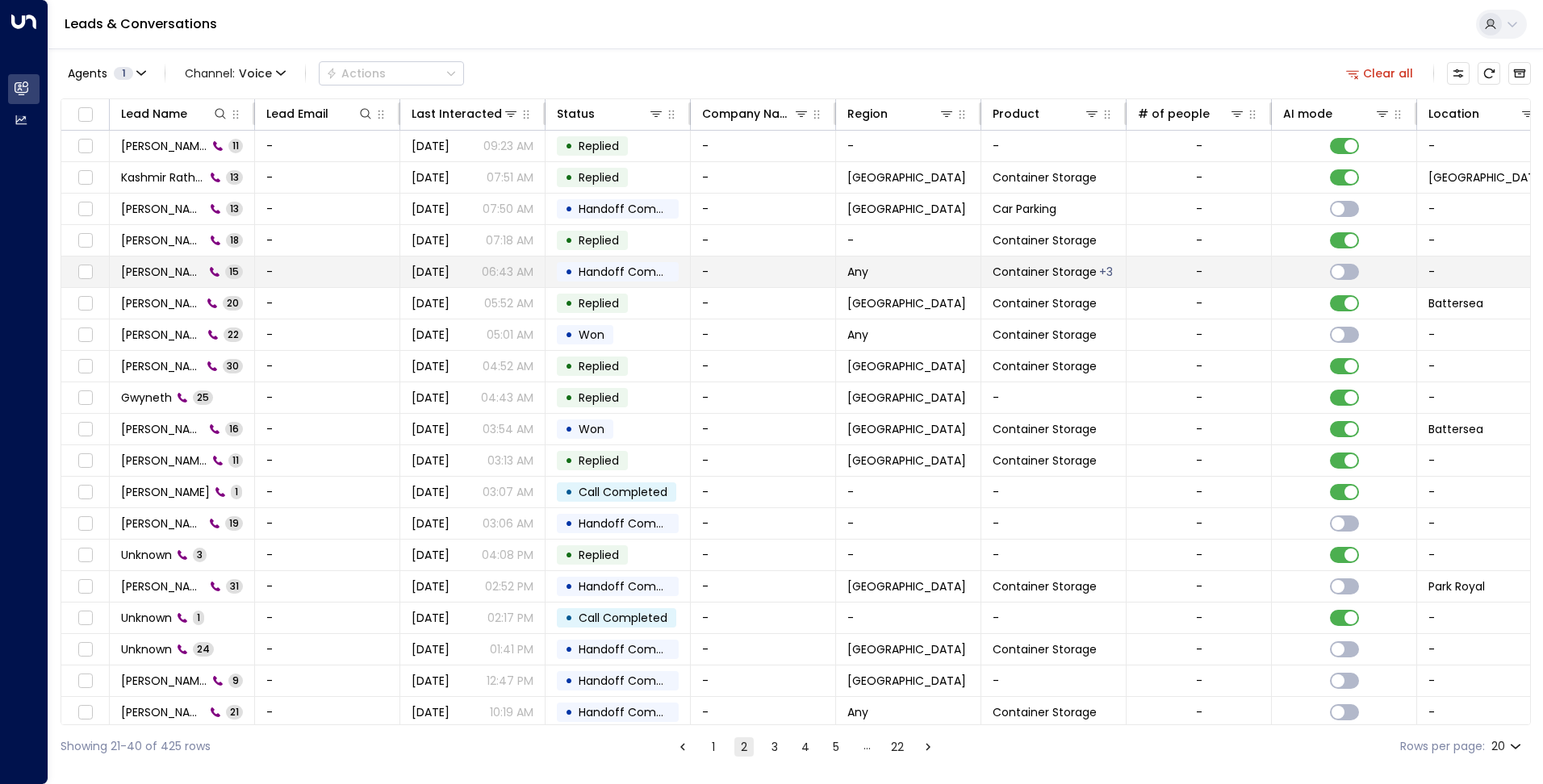
click at [142, 258] on td "Paul Carew 15" at bounding box center [182, 272] width 145 height 30
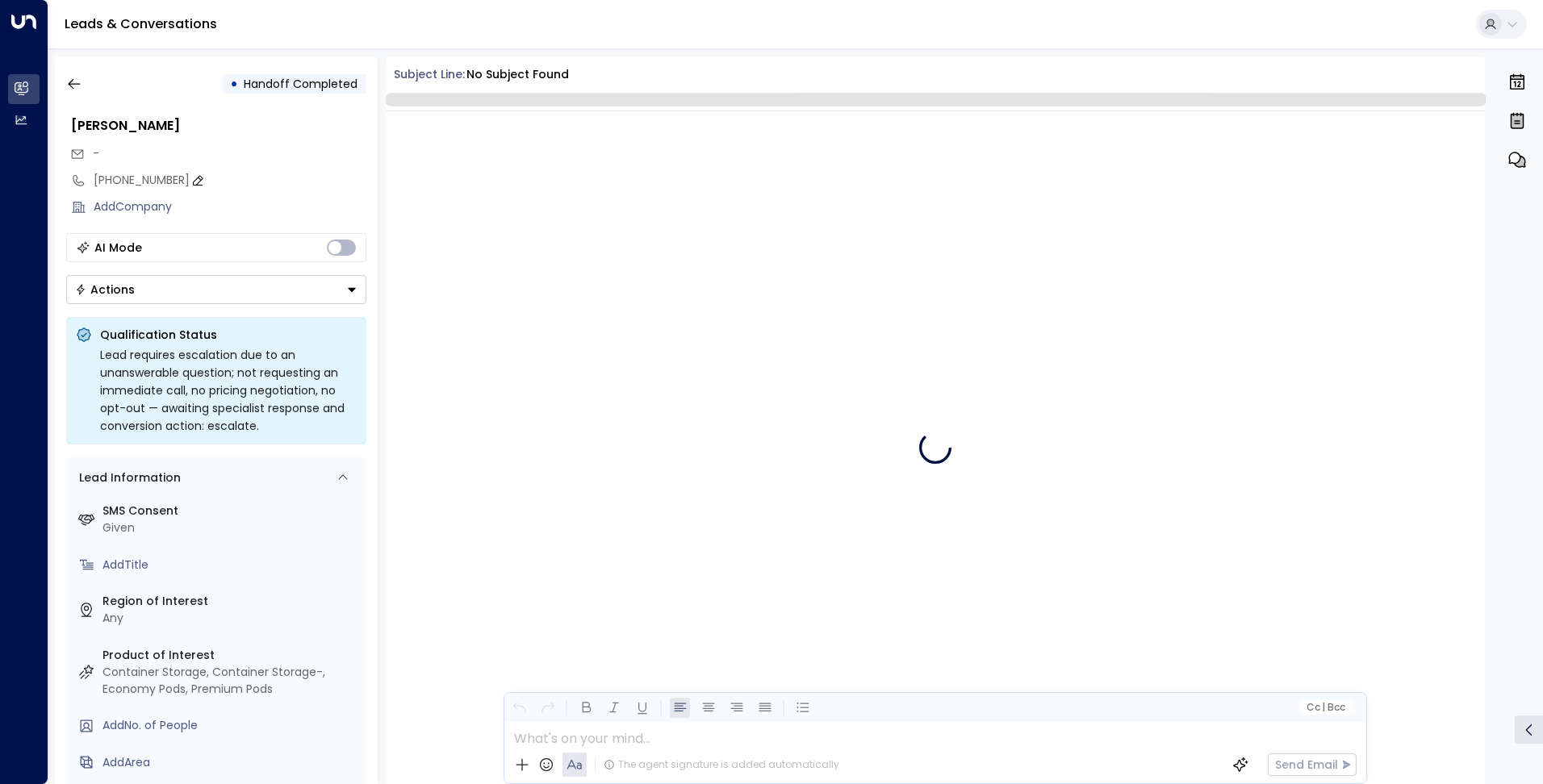
scroll to position [688, 0]
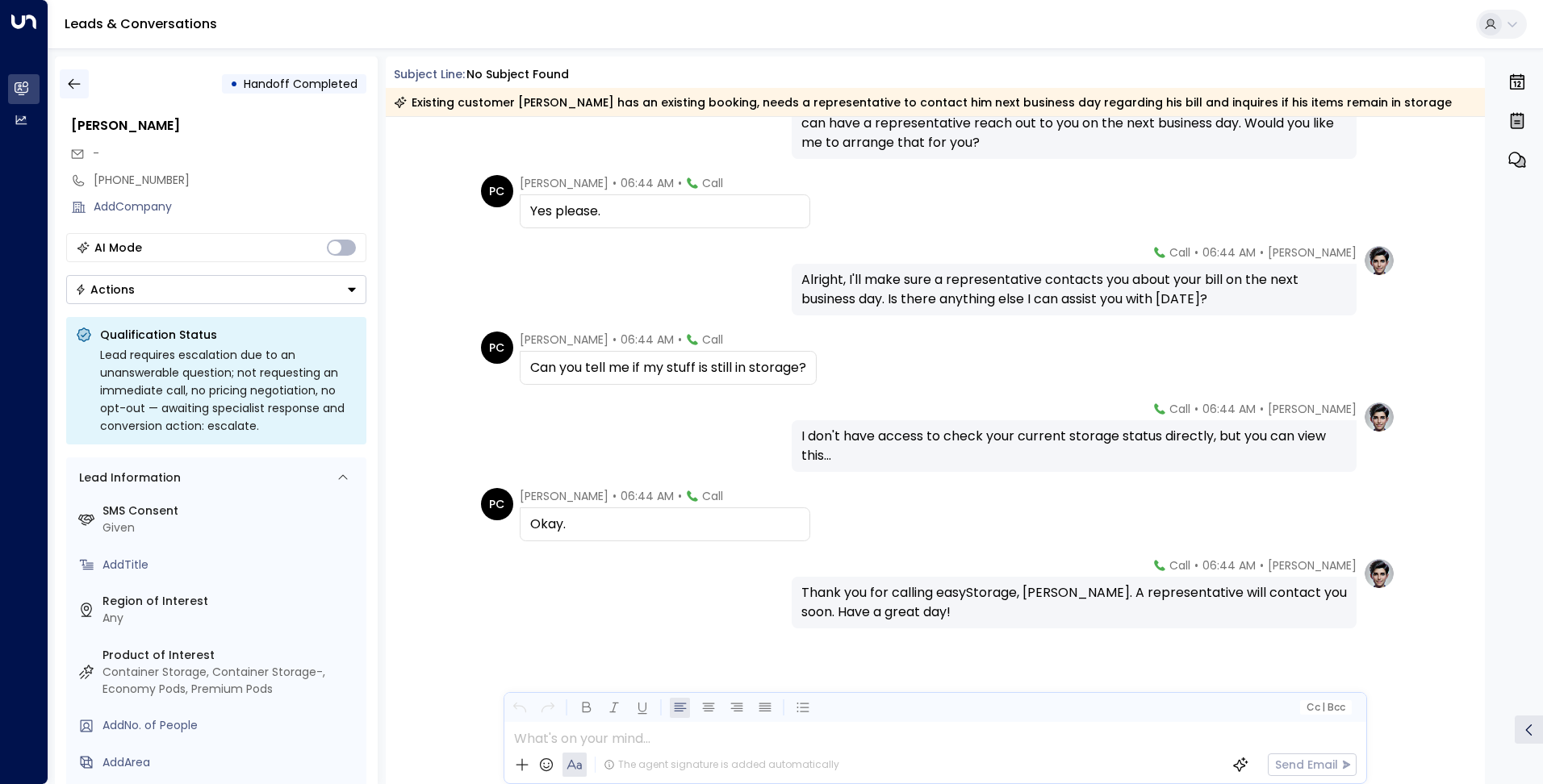
click at [72, 83] on icon "button" at bounding box center [74, 84] width 16 height 16
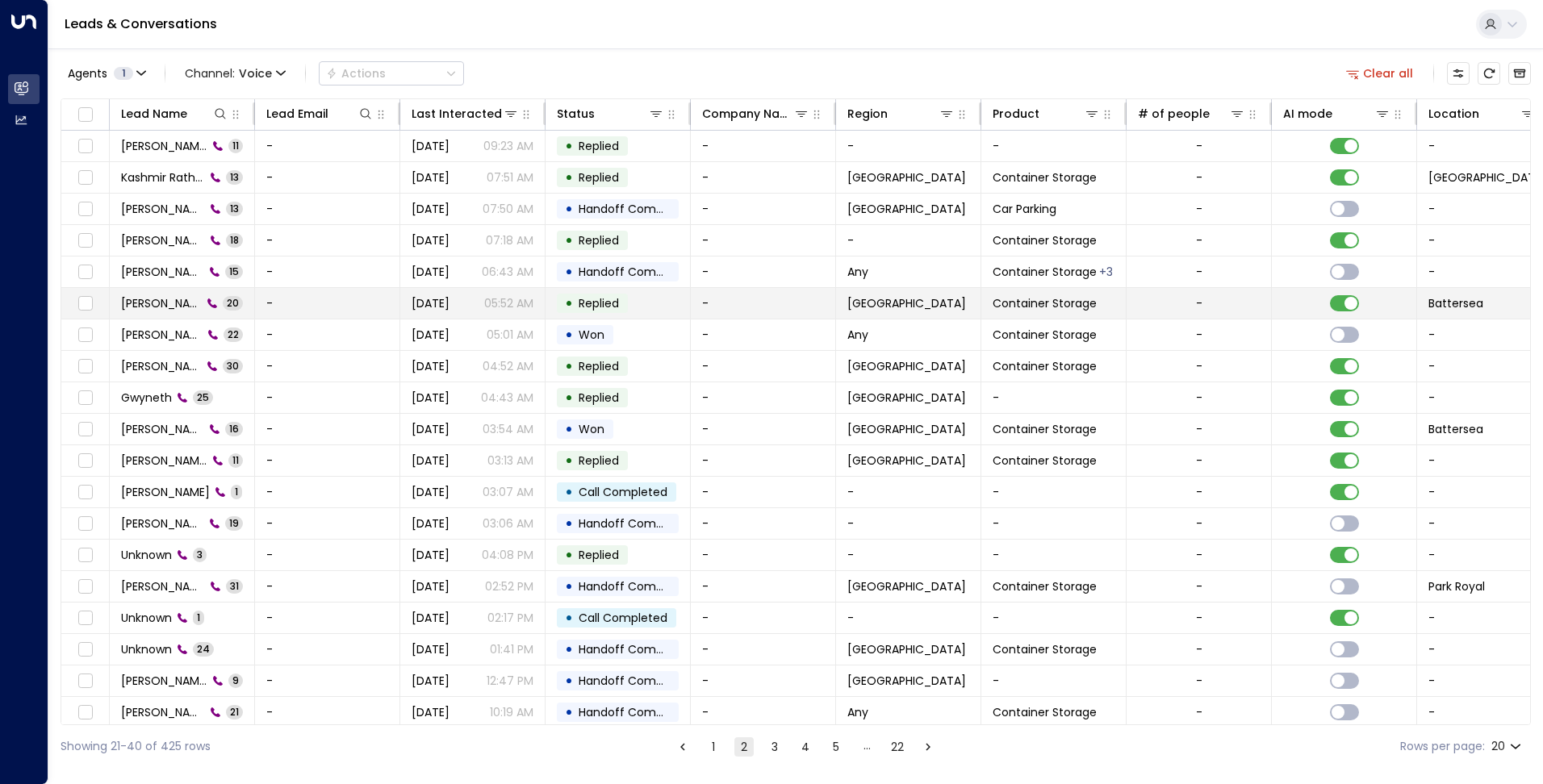
click at [146, 296] on span "[PERSON_NAME]" at bounding box center [161, 303] width 81 height 16
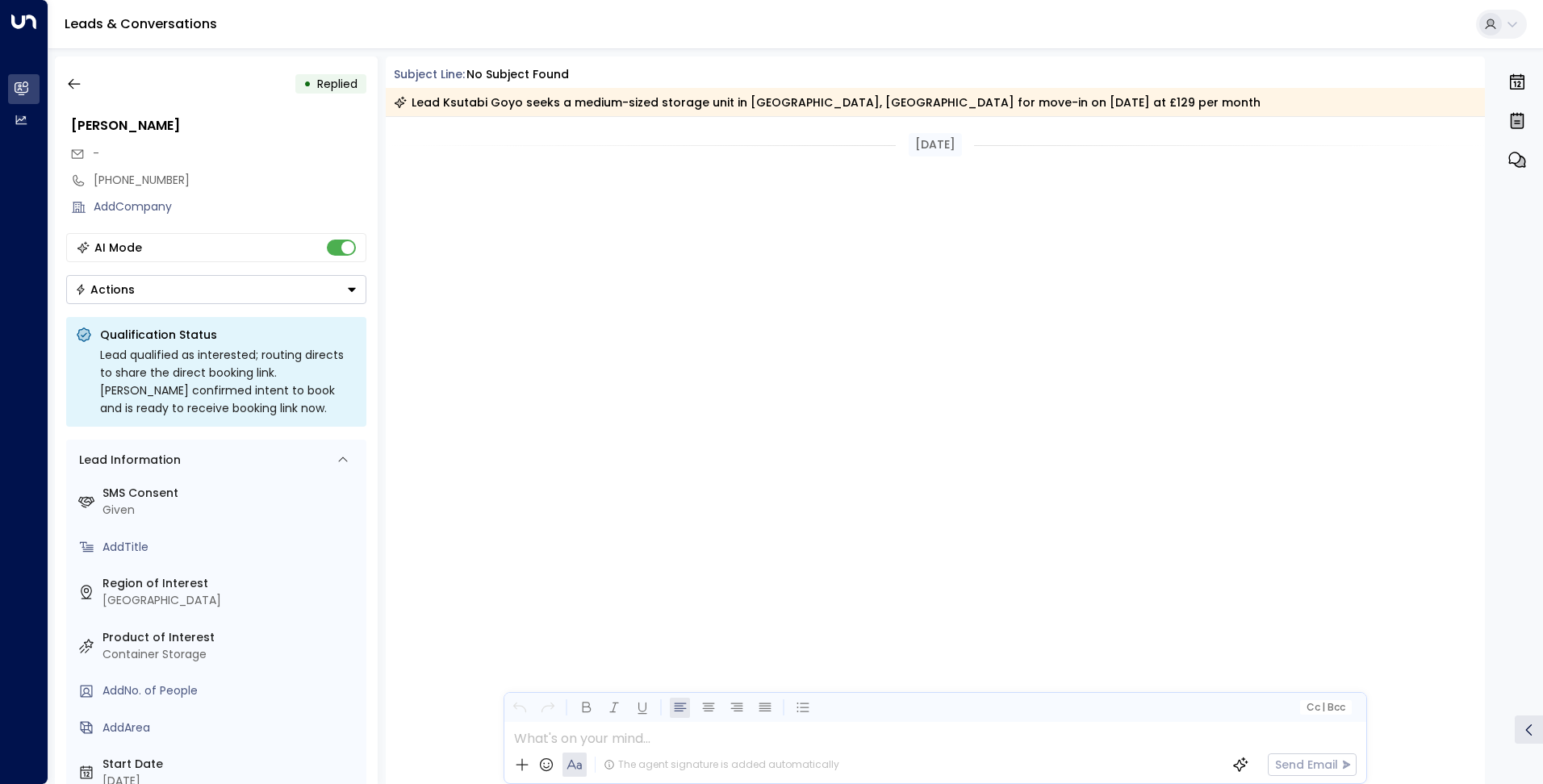
scroll to position [1814, 0]
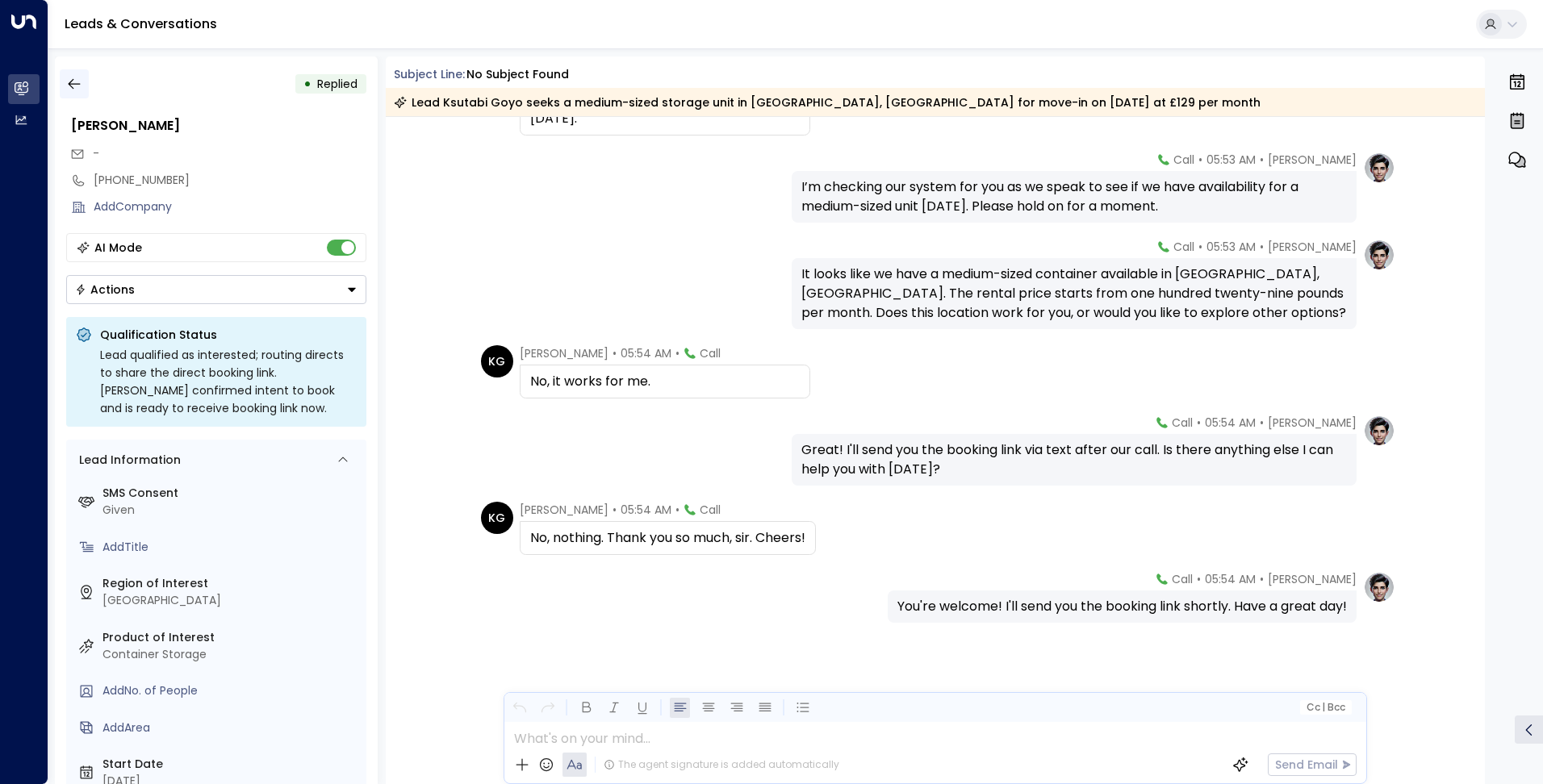
click at [76, 86] on icon "button" at bounding box center [74, 84] width 16 height 16
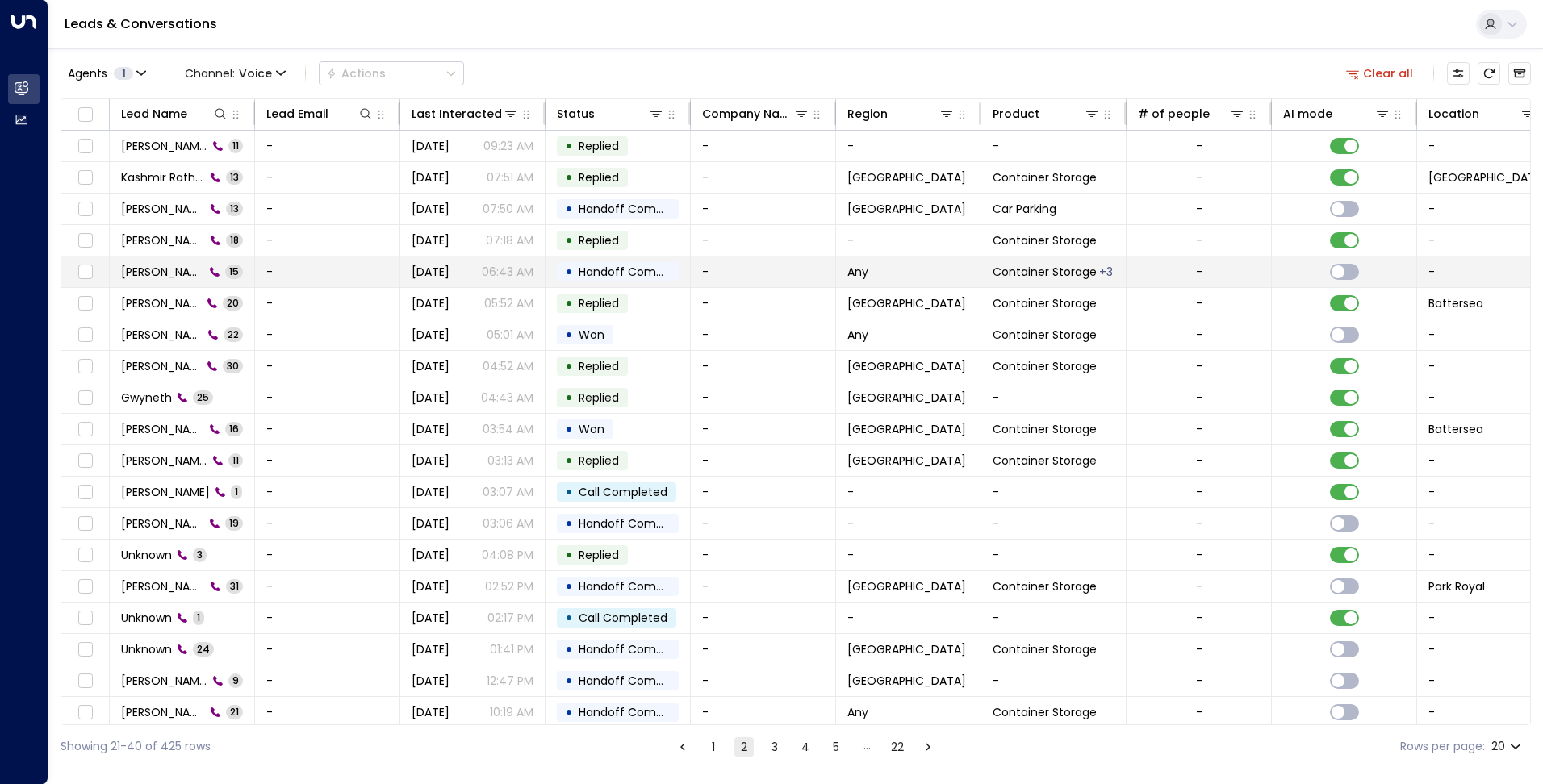
click at [168, 269] on span "Paul Carew" at bounding box center [162, 271] width 83 height 16
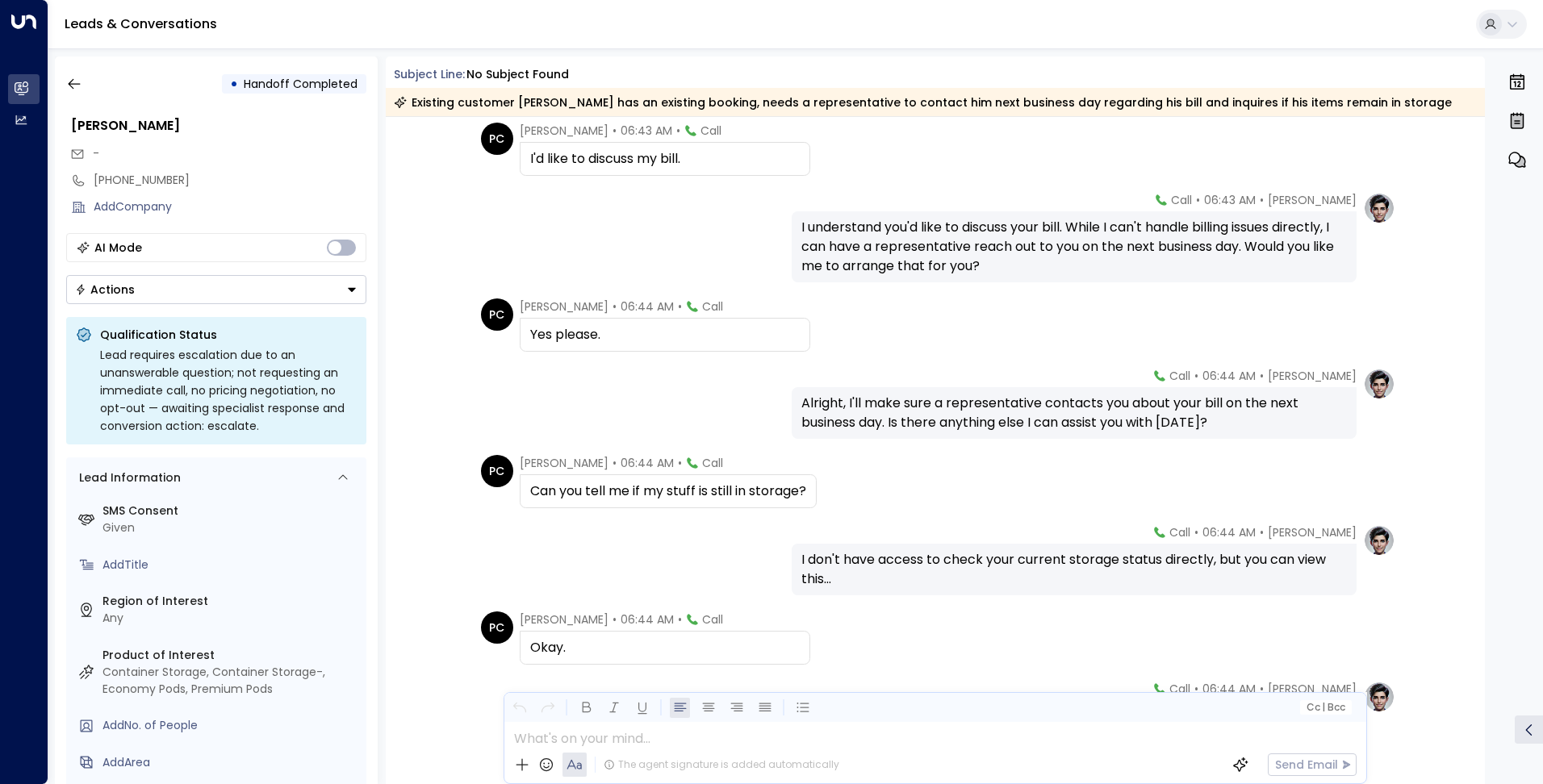
scroll to position [694, 0]
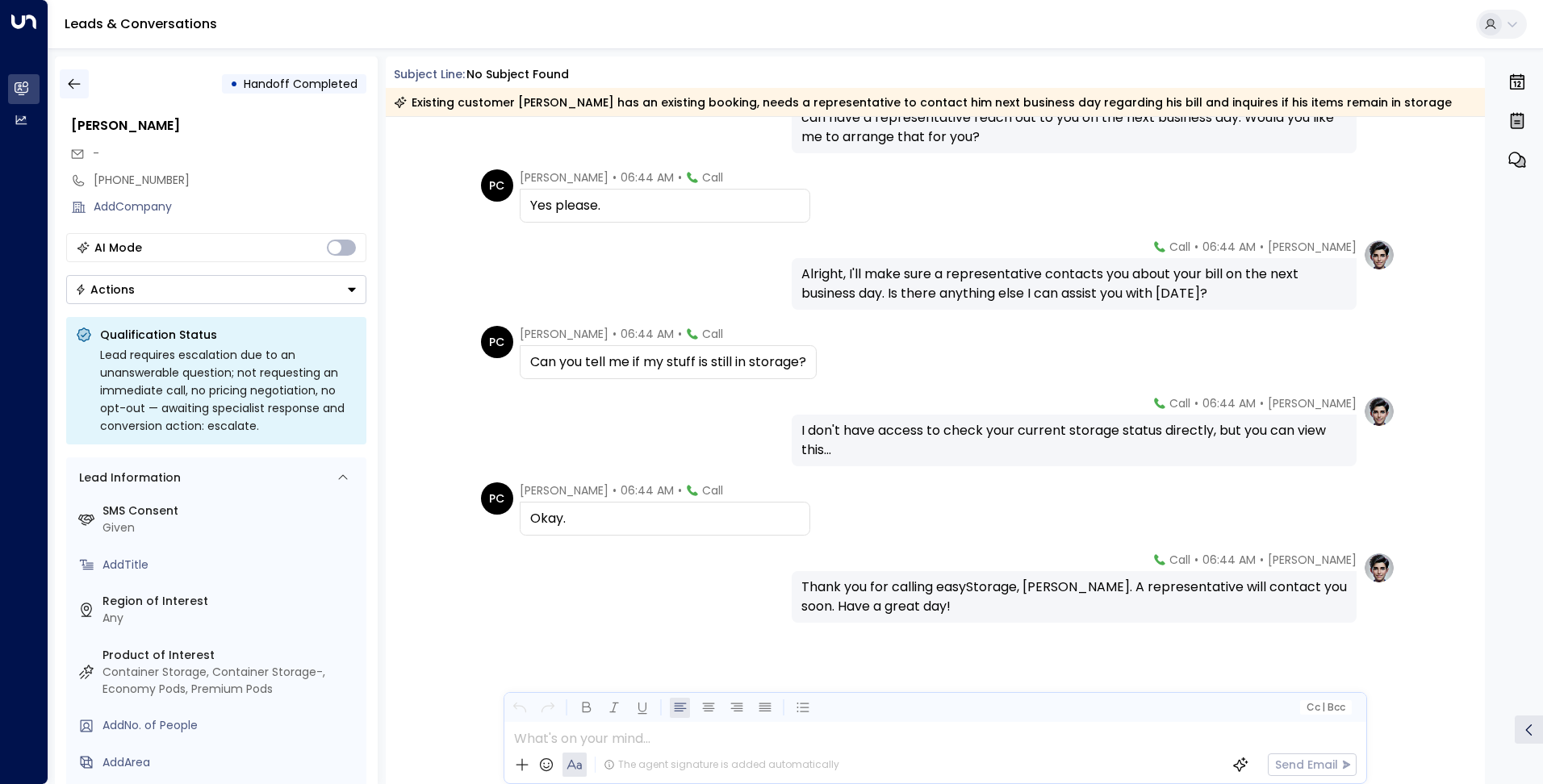
click at [77, 82] on icon "button" at bounding box center [74, 84] width 16 height 16
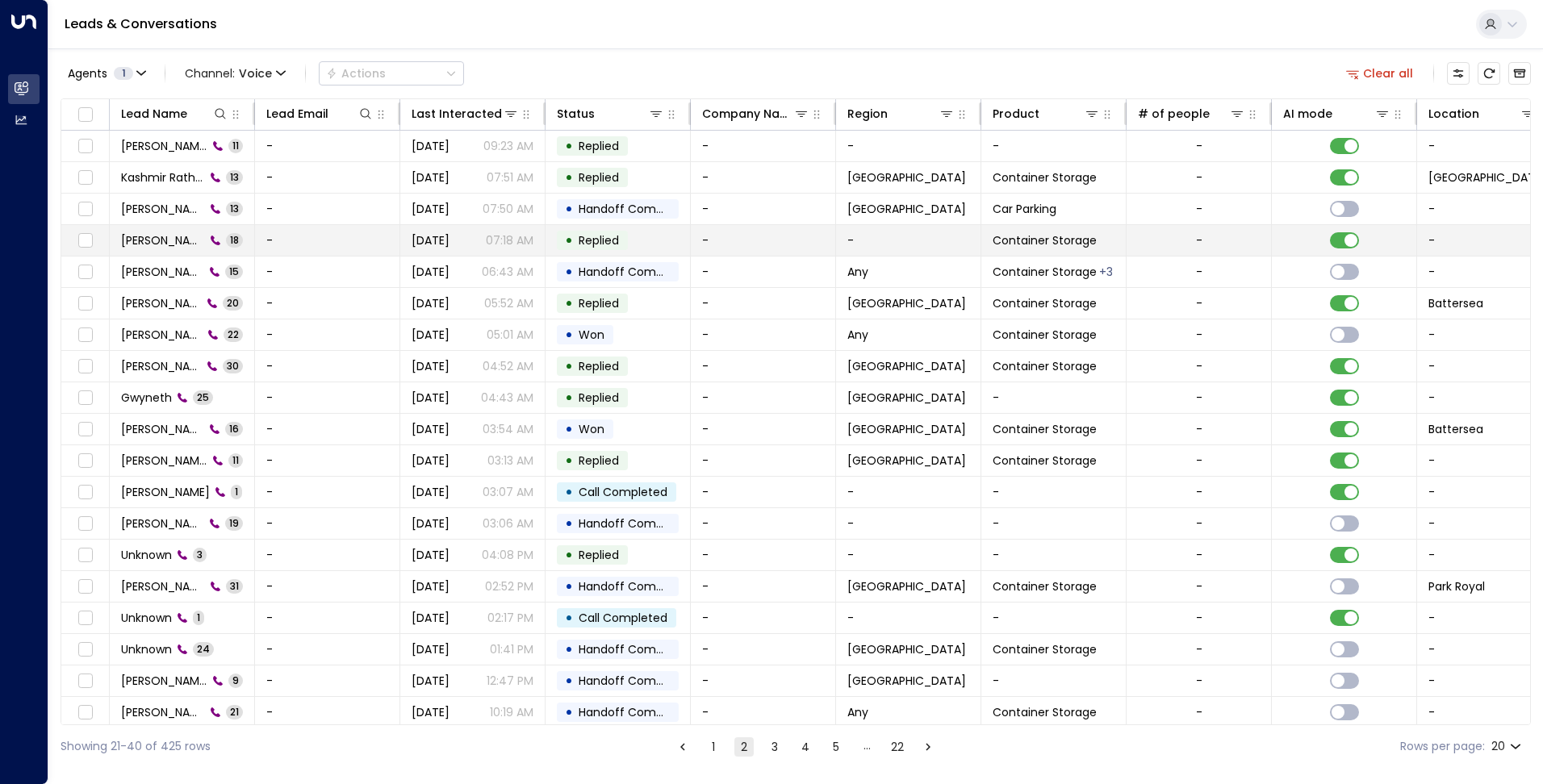
click at [148, 239] on span "Nick Carter" at bounding box center [163, 239] width 84 height 16
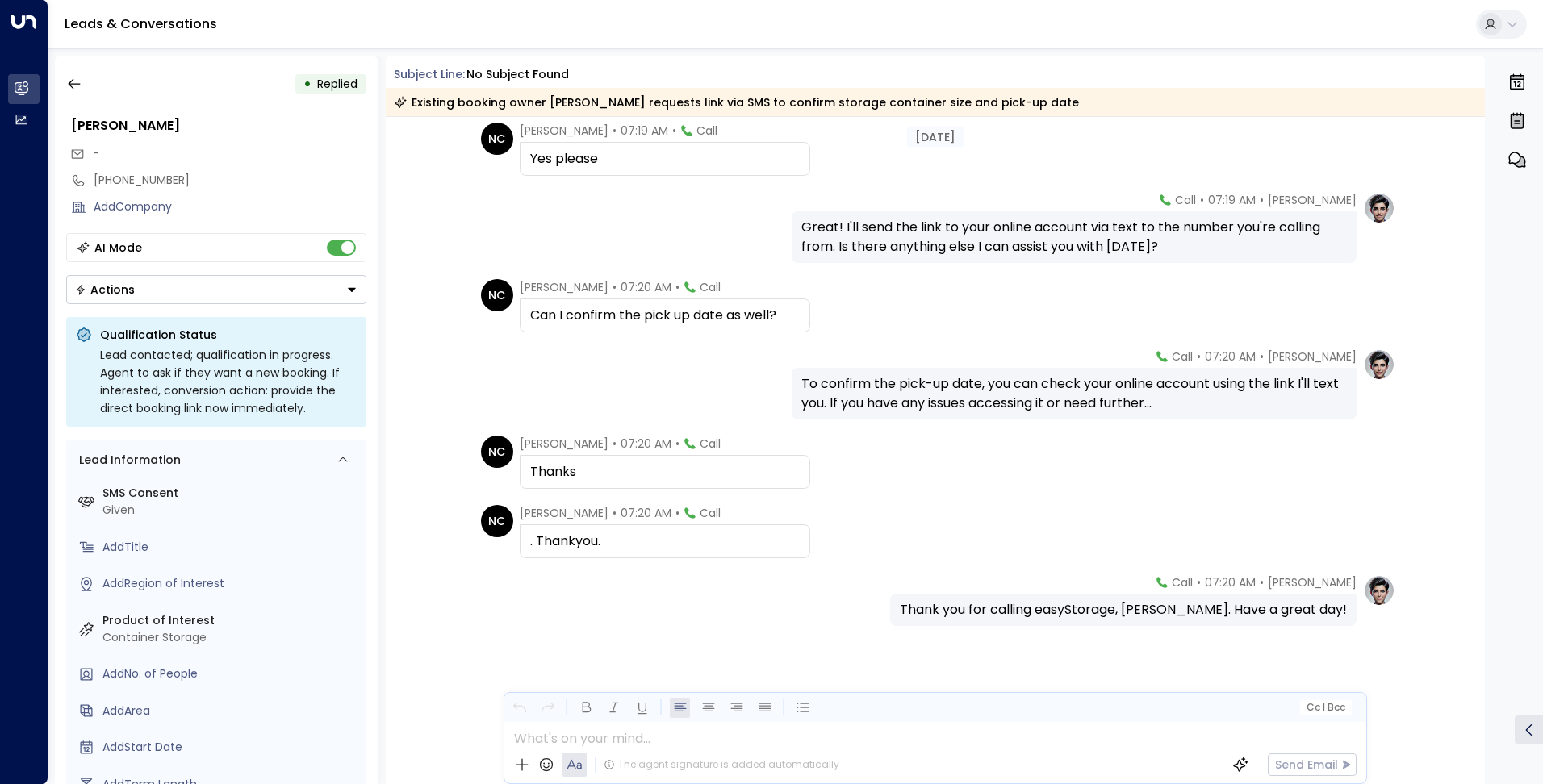
scroll to position [900, 0]
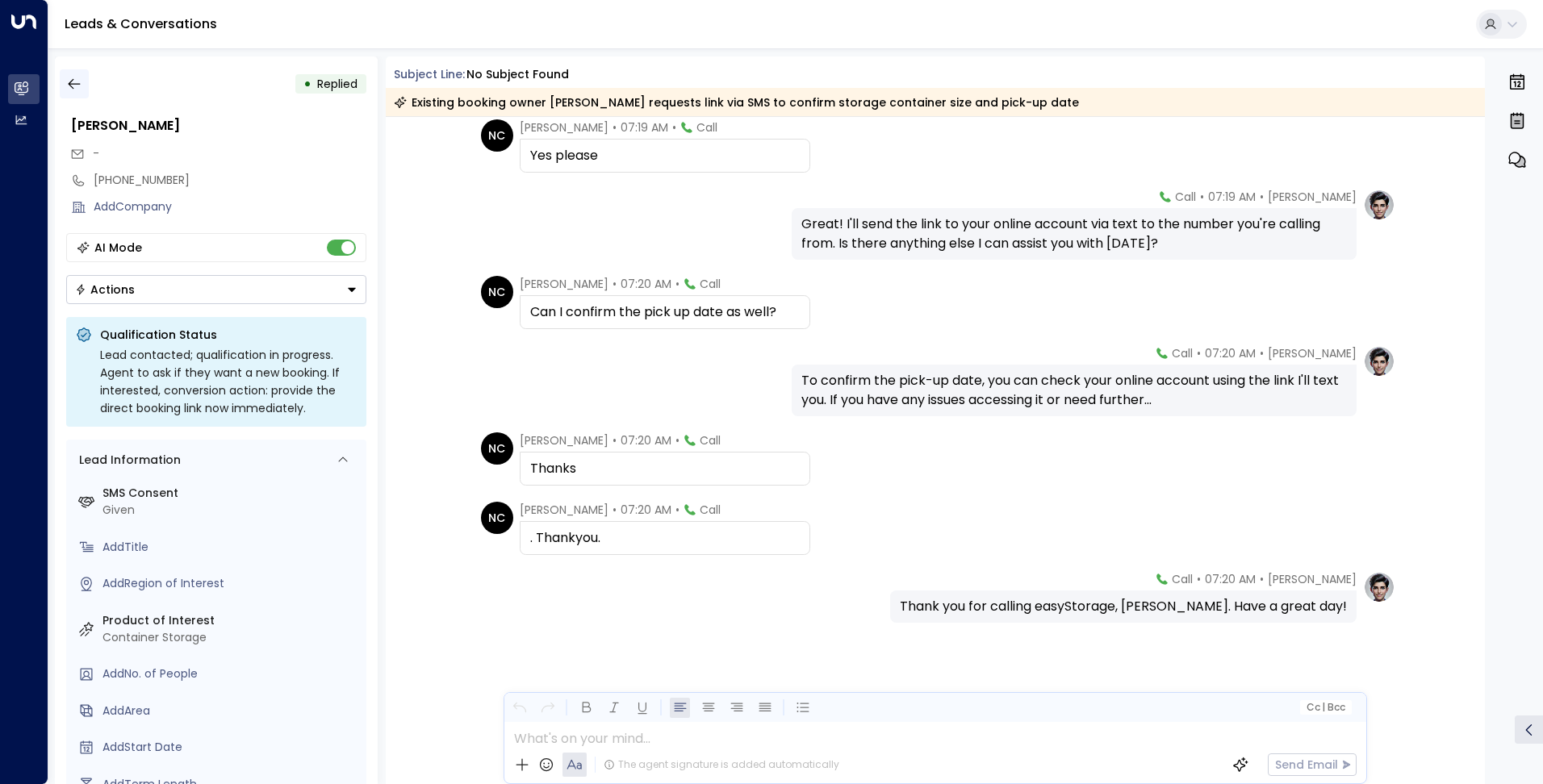
click at [61, 85] on button "button" at bounding box center [74, 84] width 29 height 29
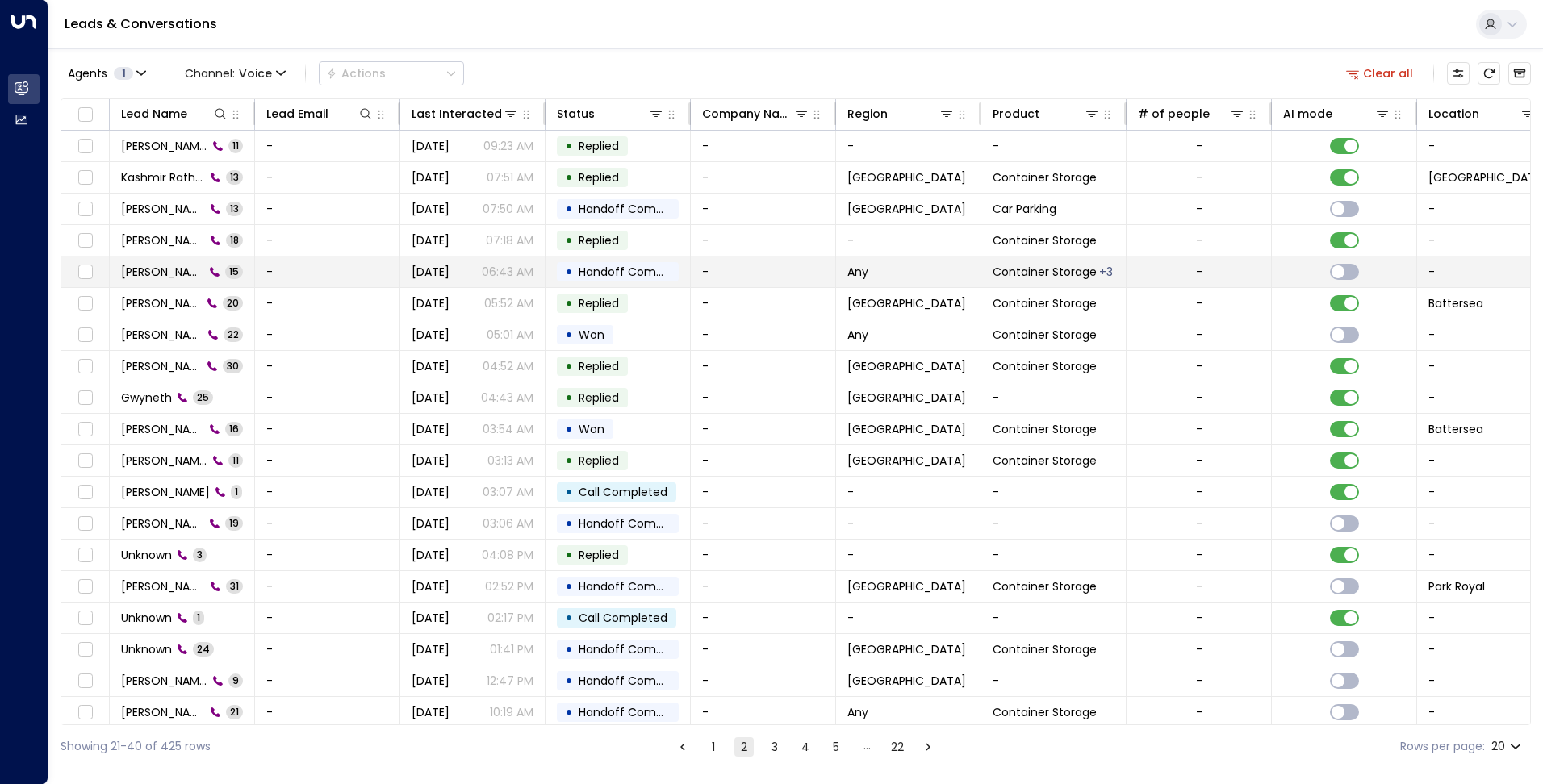
click at [144, 269] on span "Paul Carew" at bounding box center [162, 271] width 83 height 16
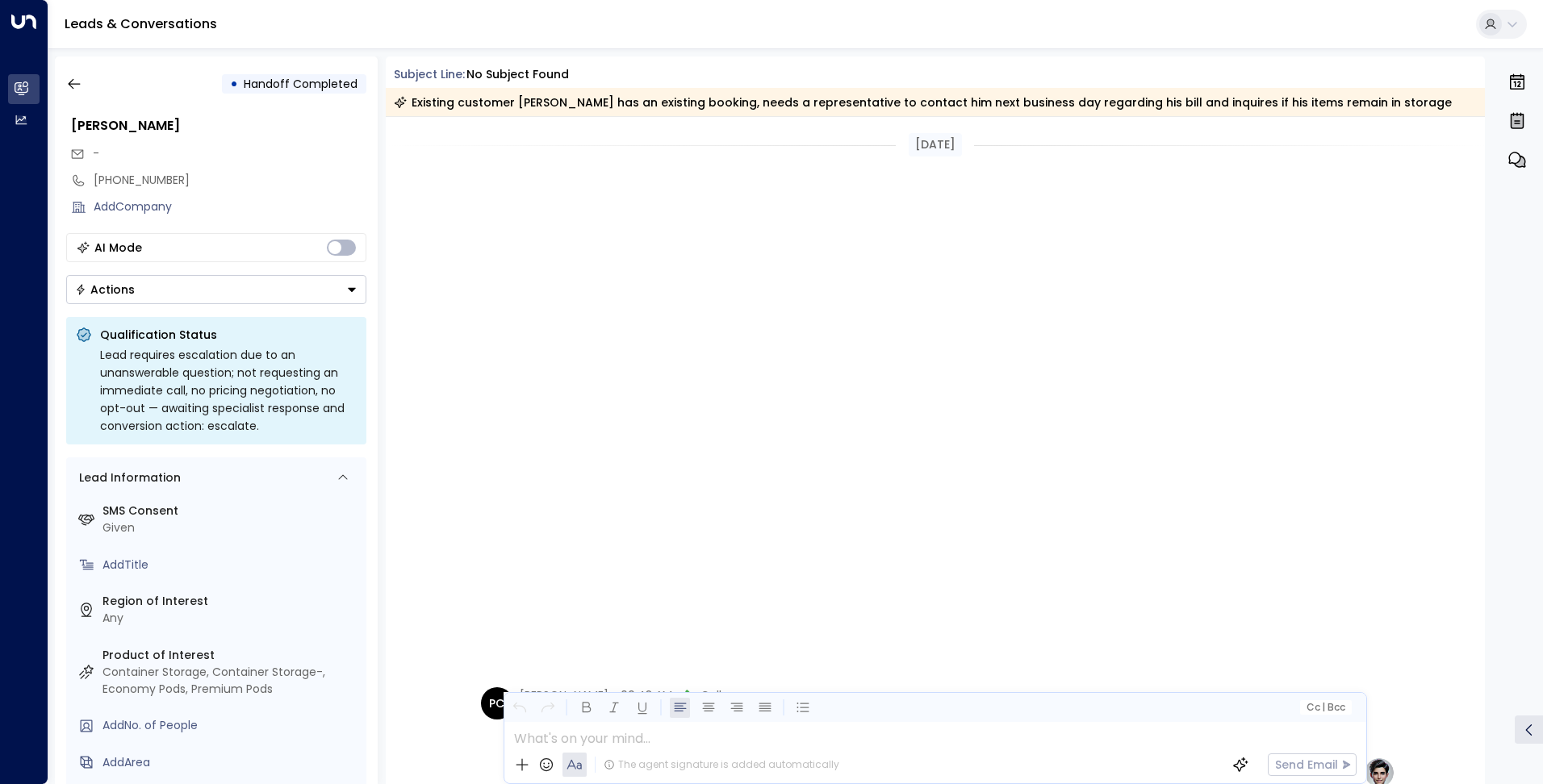
scroll to position [694, 0]
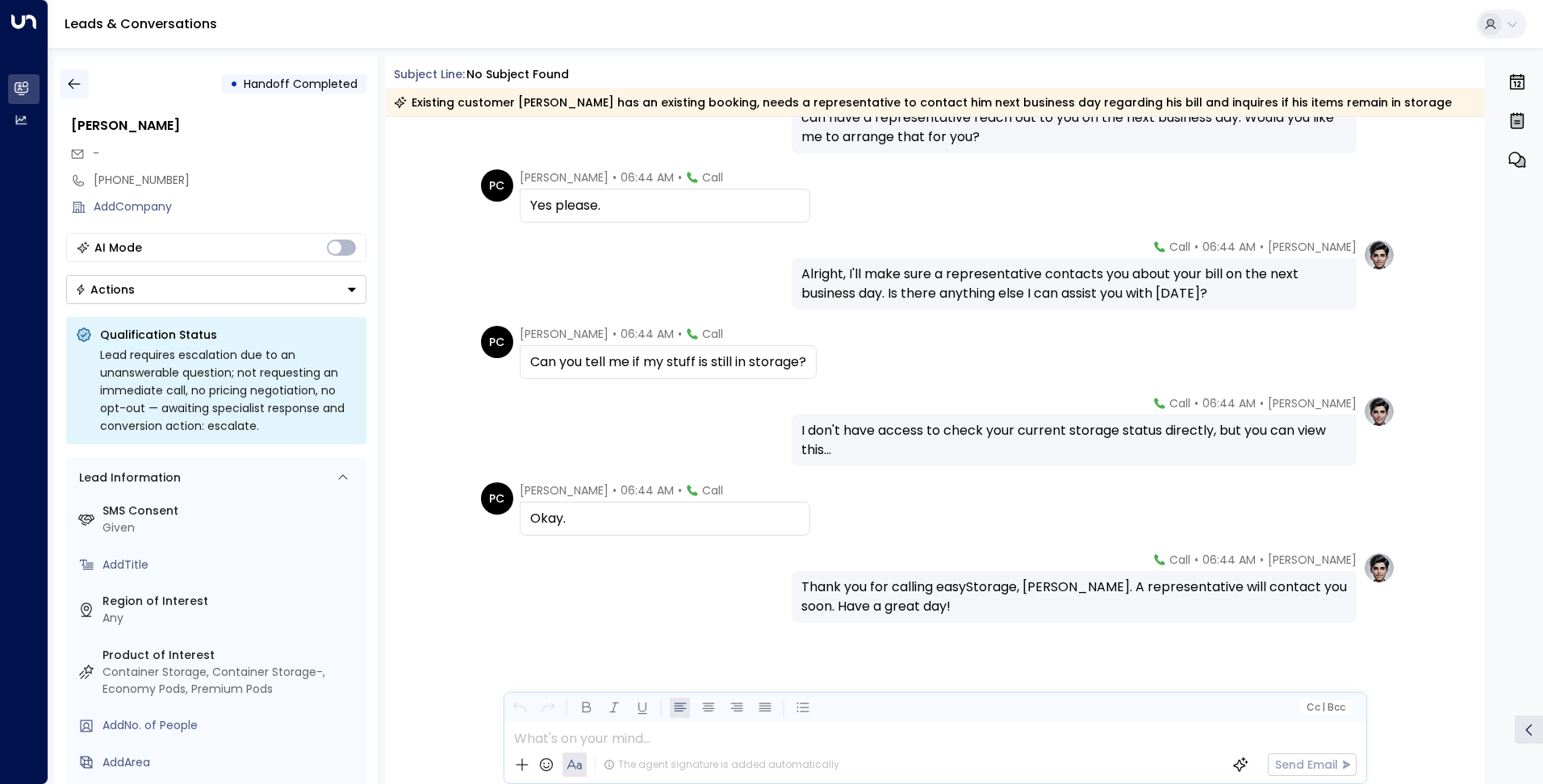
click at [78, 77] on icon "button" at bounding box center [74, 84] width 16 height 16
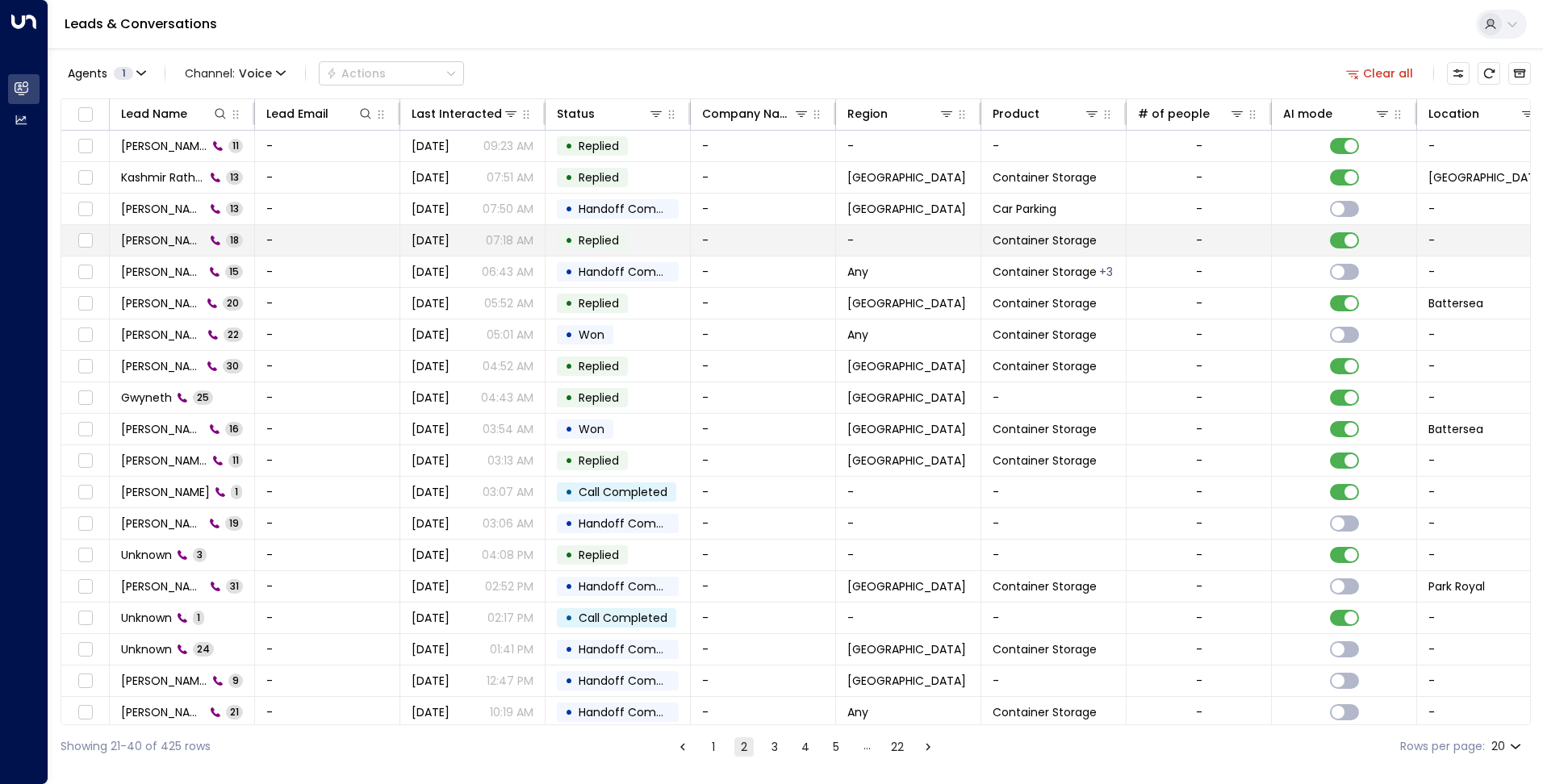
click at [158, 231] on td "Nick Carter 18" at bounding box center [182, 240] width 145 height 30
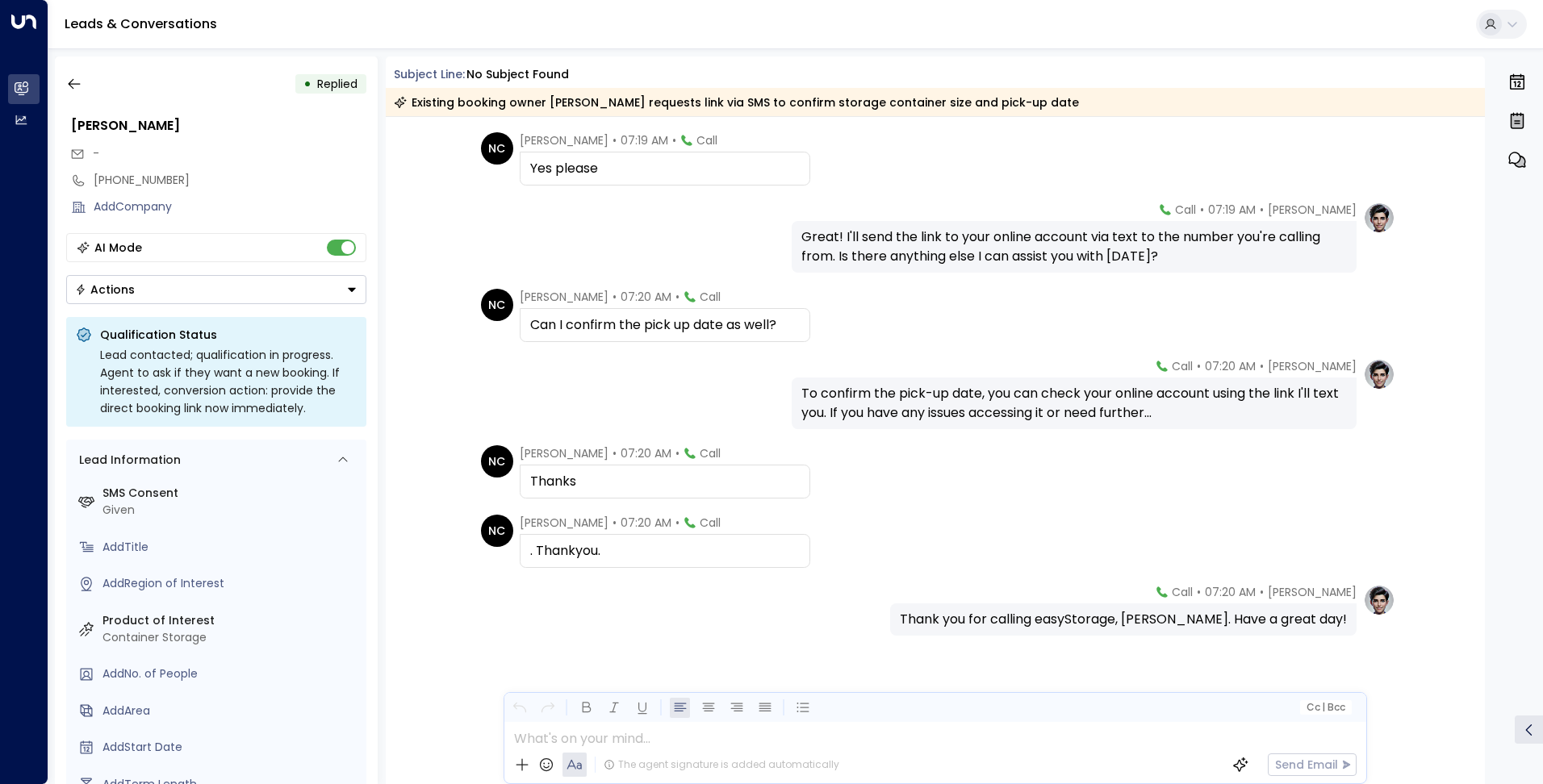
scroll to position [900, 0]
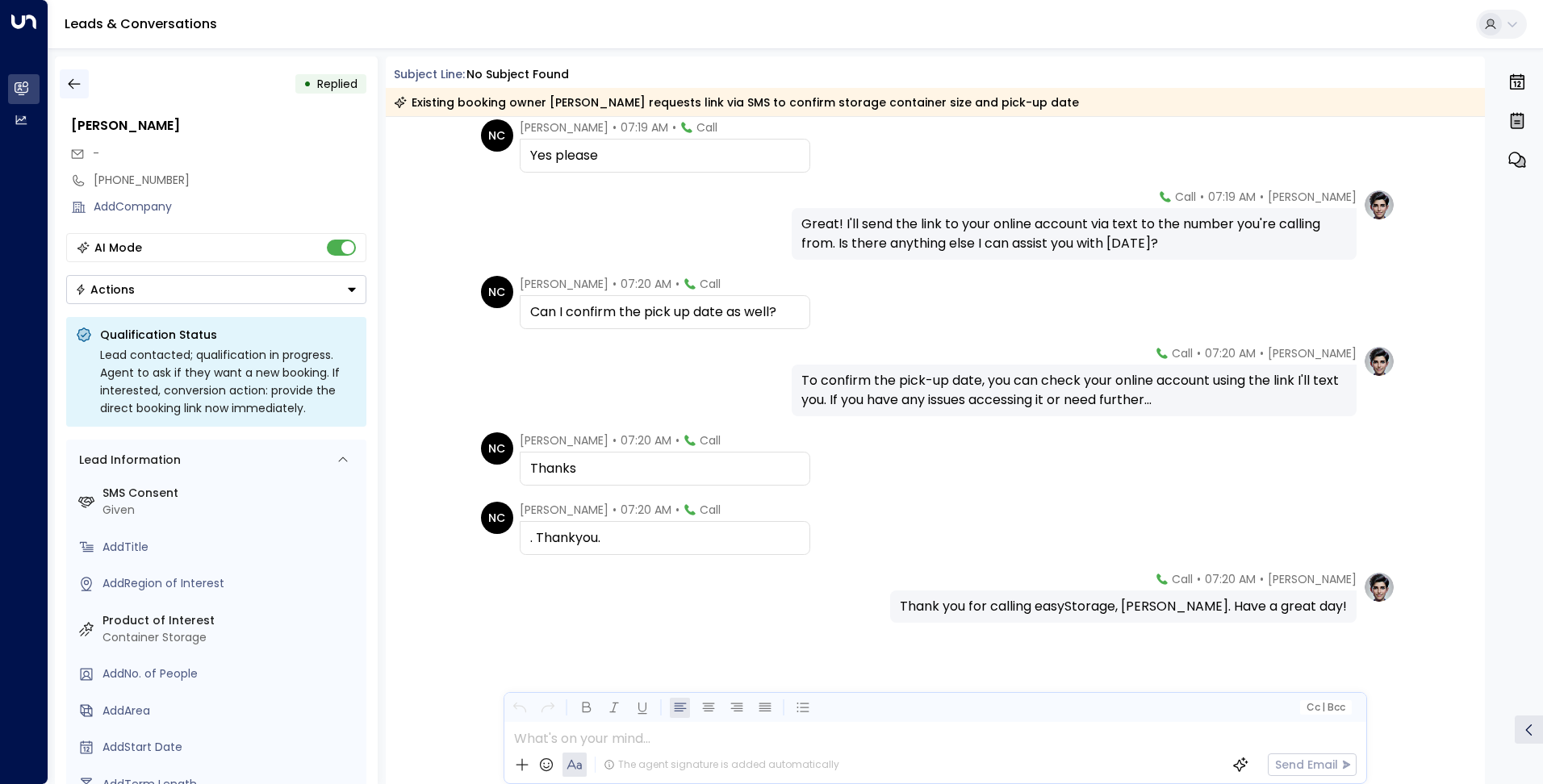
click at [72, 90] on icon "button" at bounding box center [74, 84] width 16 height 16
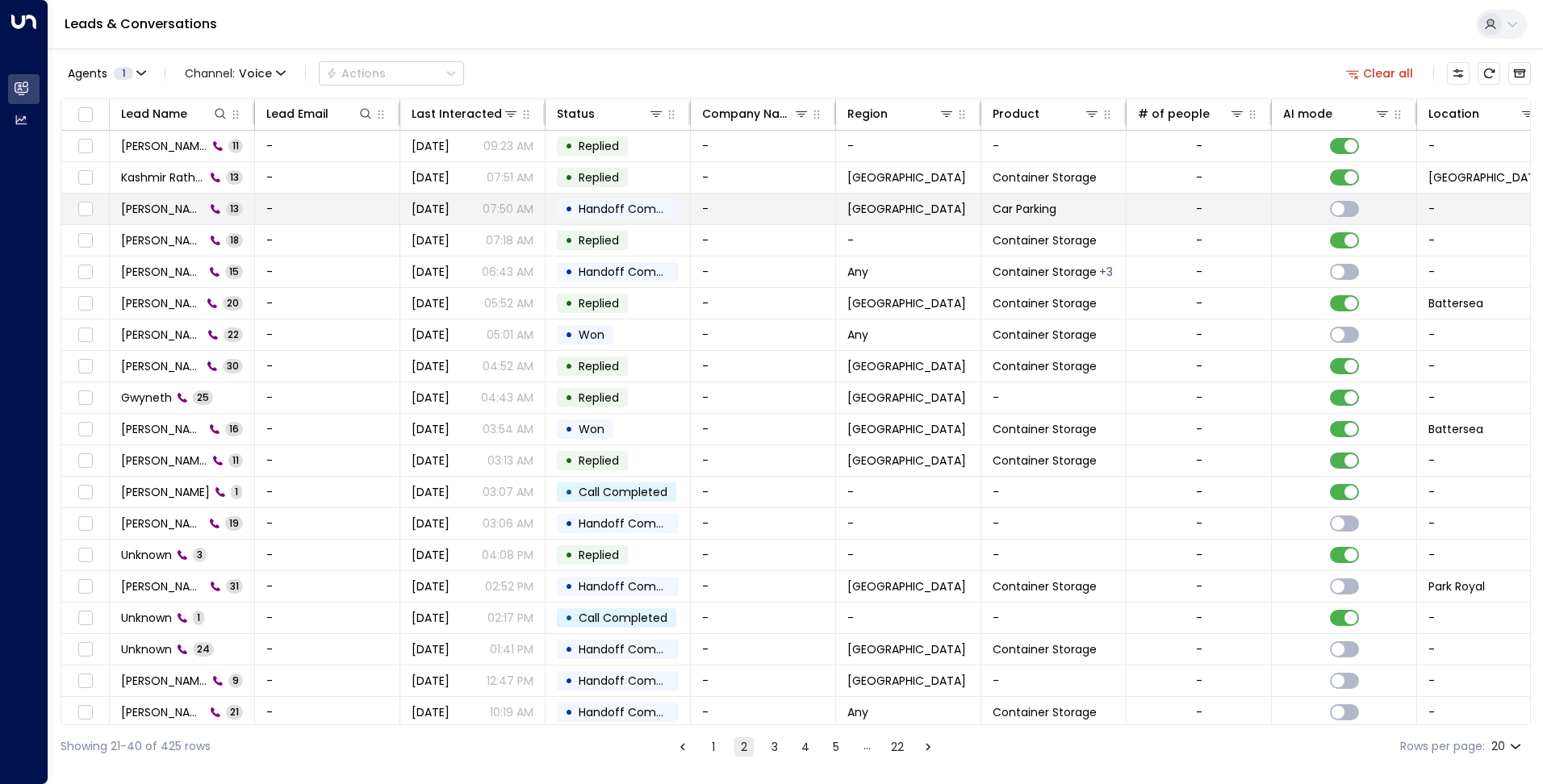
click at [160, 204] on span "George Wright" at bounding box center [163, 208] width 84 height 16
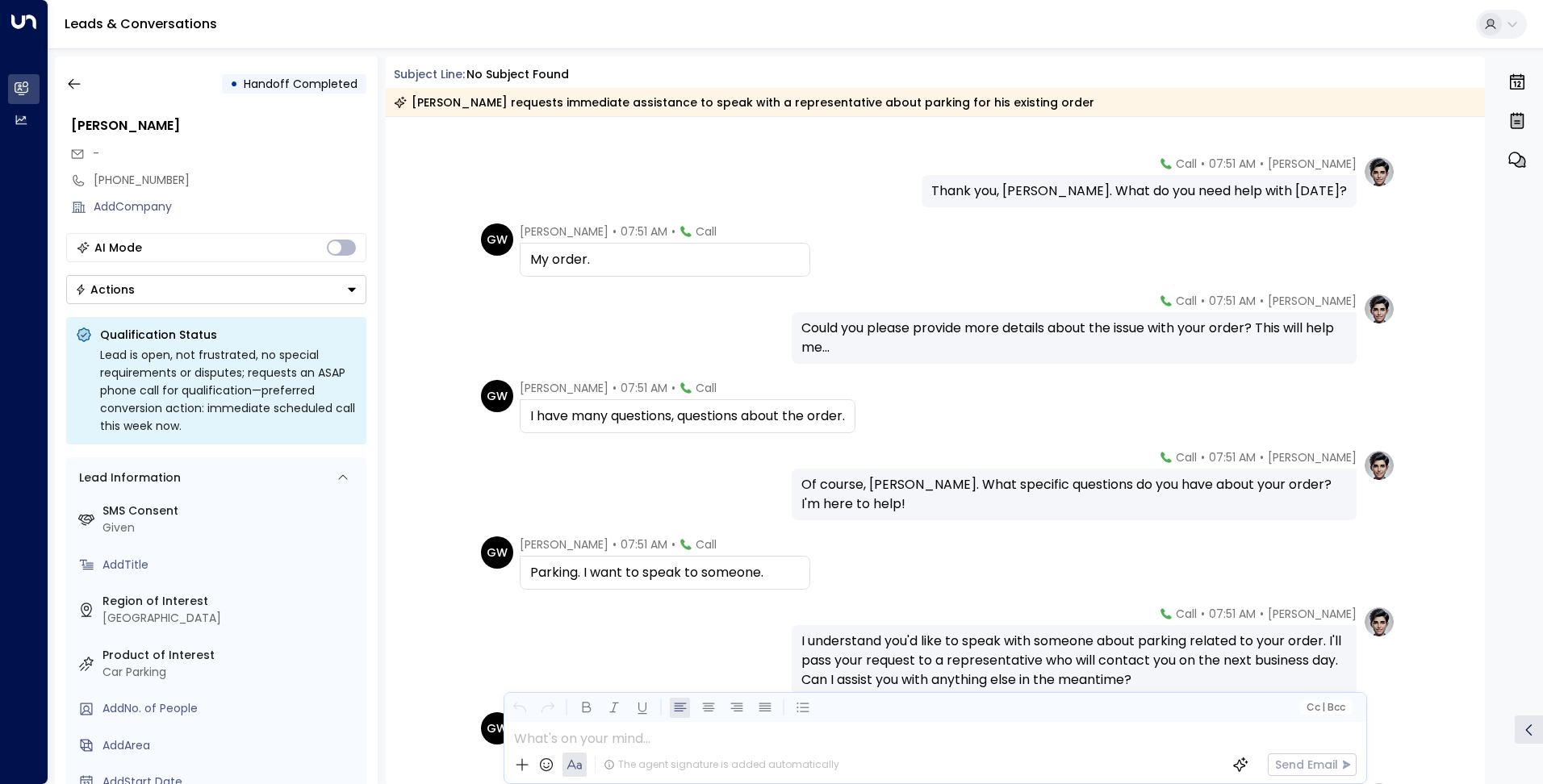
scroll to position [315, 0]
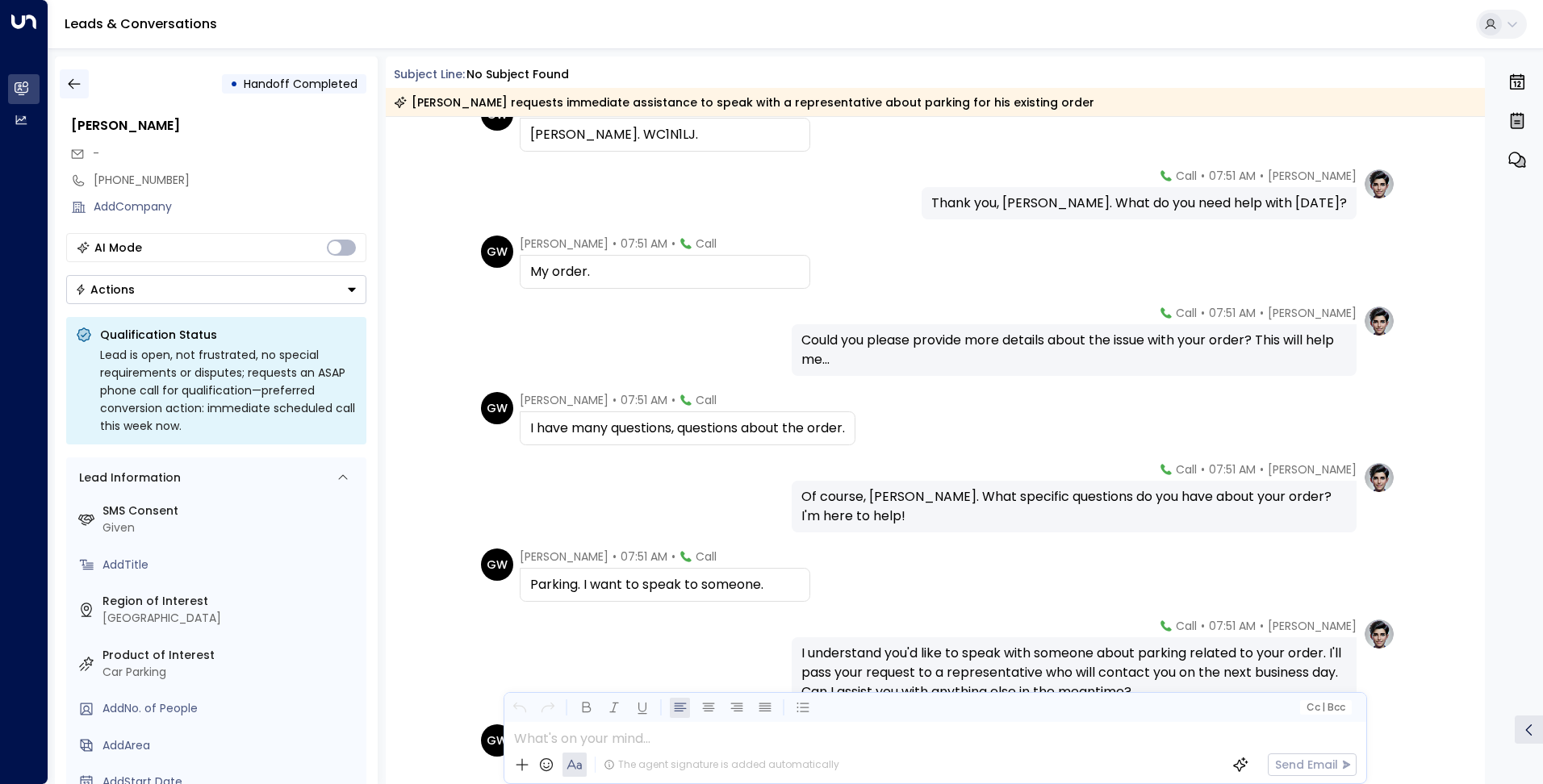
click at [82, 88] on icon "button" at bounding box center [74, 84] width 16 height 16
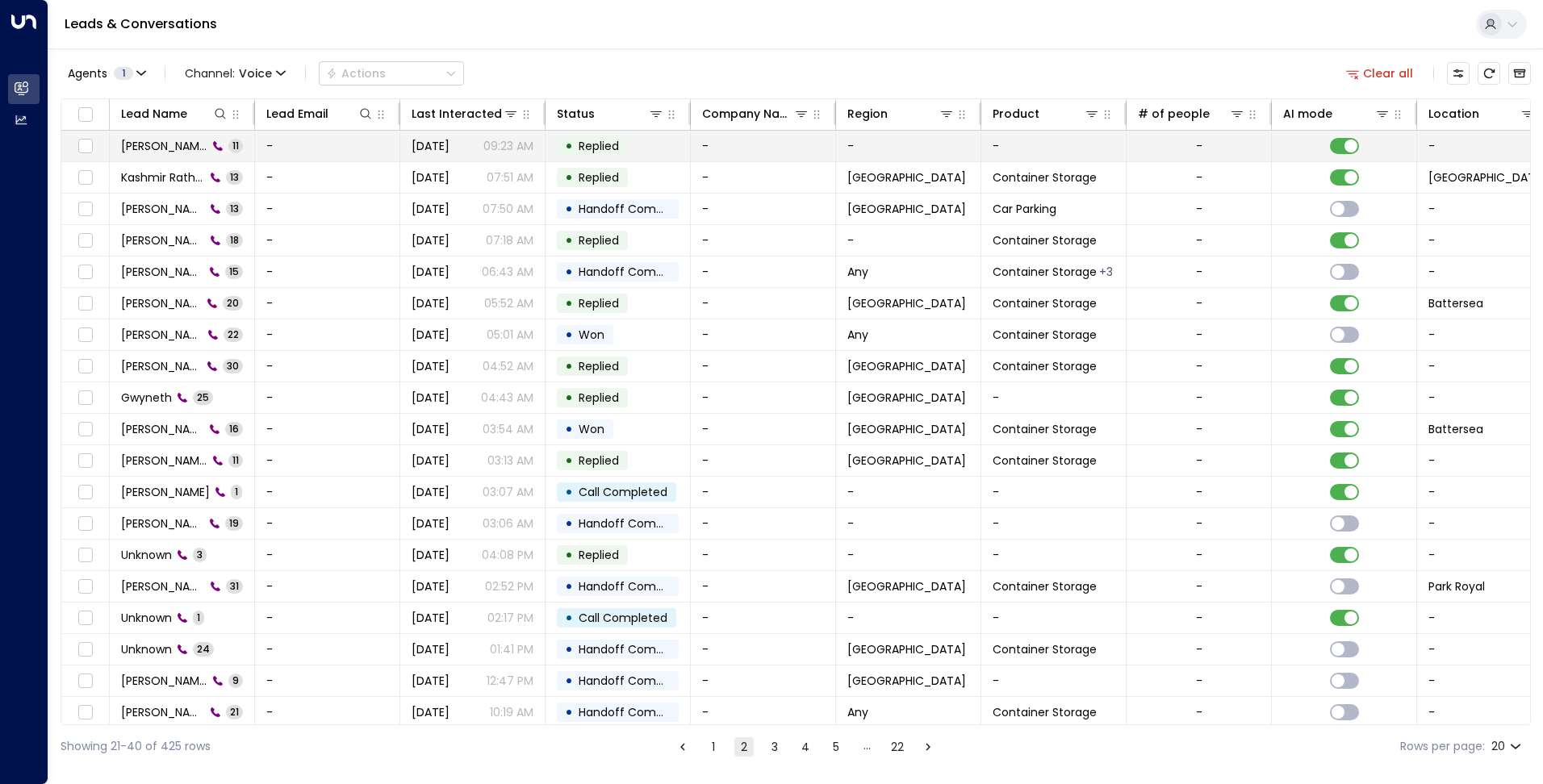
click at [164, 143] on span "Chris Smith" at bounding box center [164, 145] width 87 height 16
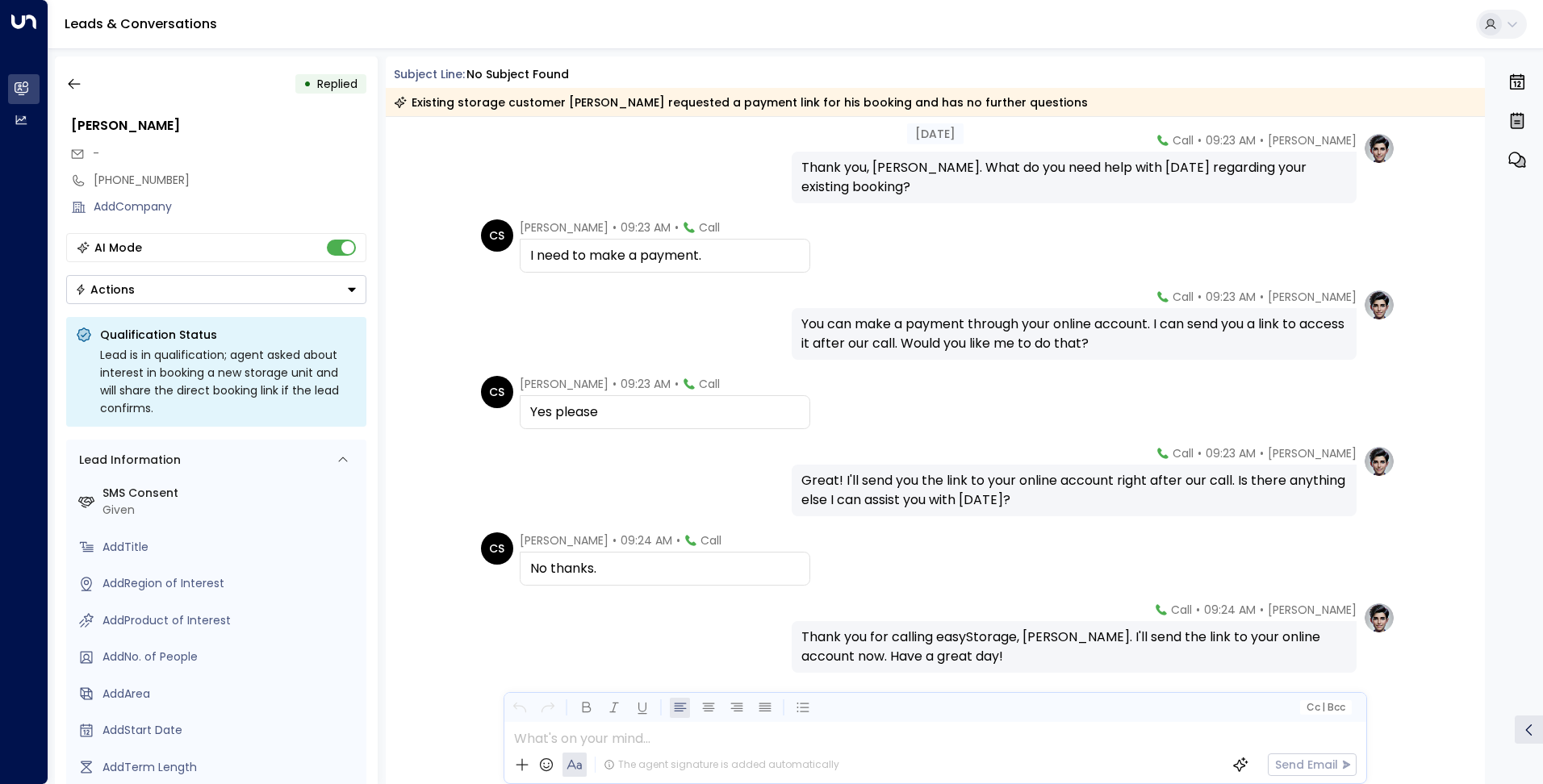
scroll to position [419, 0]
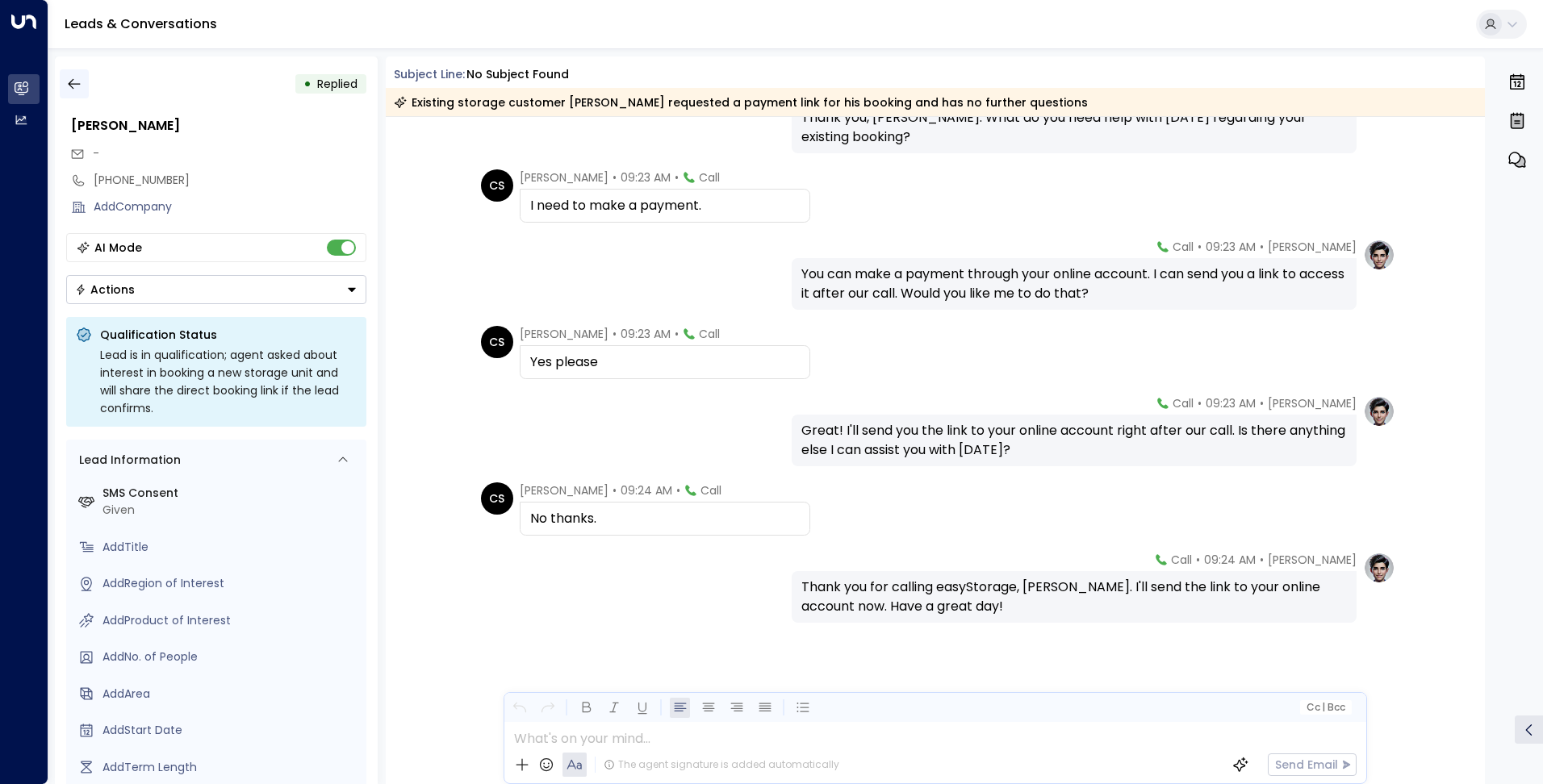
click at [77, 87] on icon "button" at bounding box center [74, 84] width 16 height 16
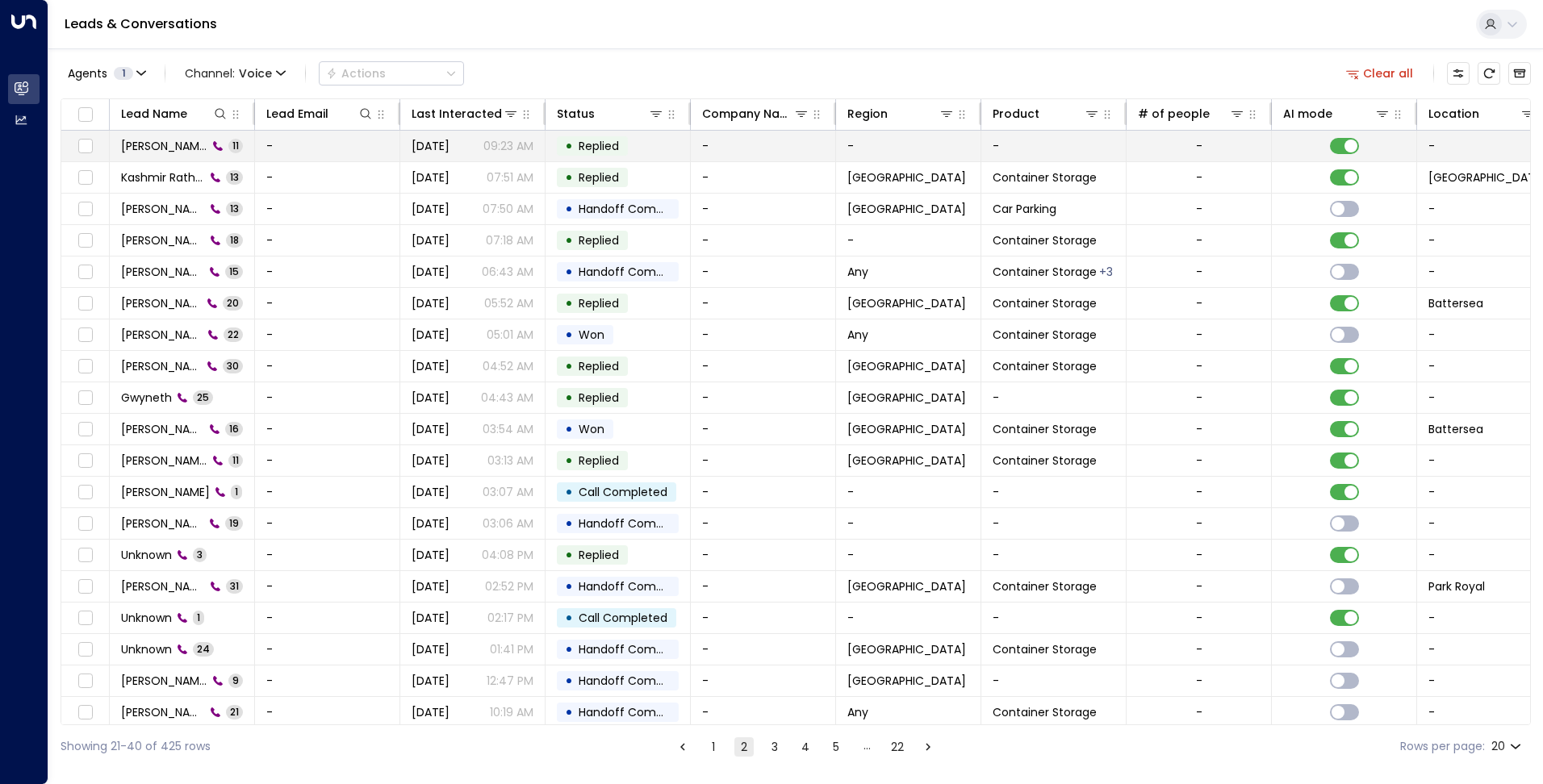
click at [145, 146] on span "Chris Smith" at bounding box center [164, 145] width 87 height 16
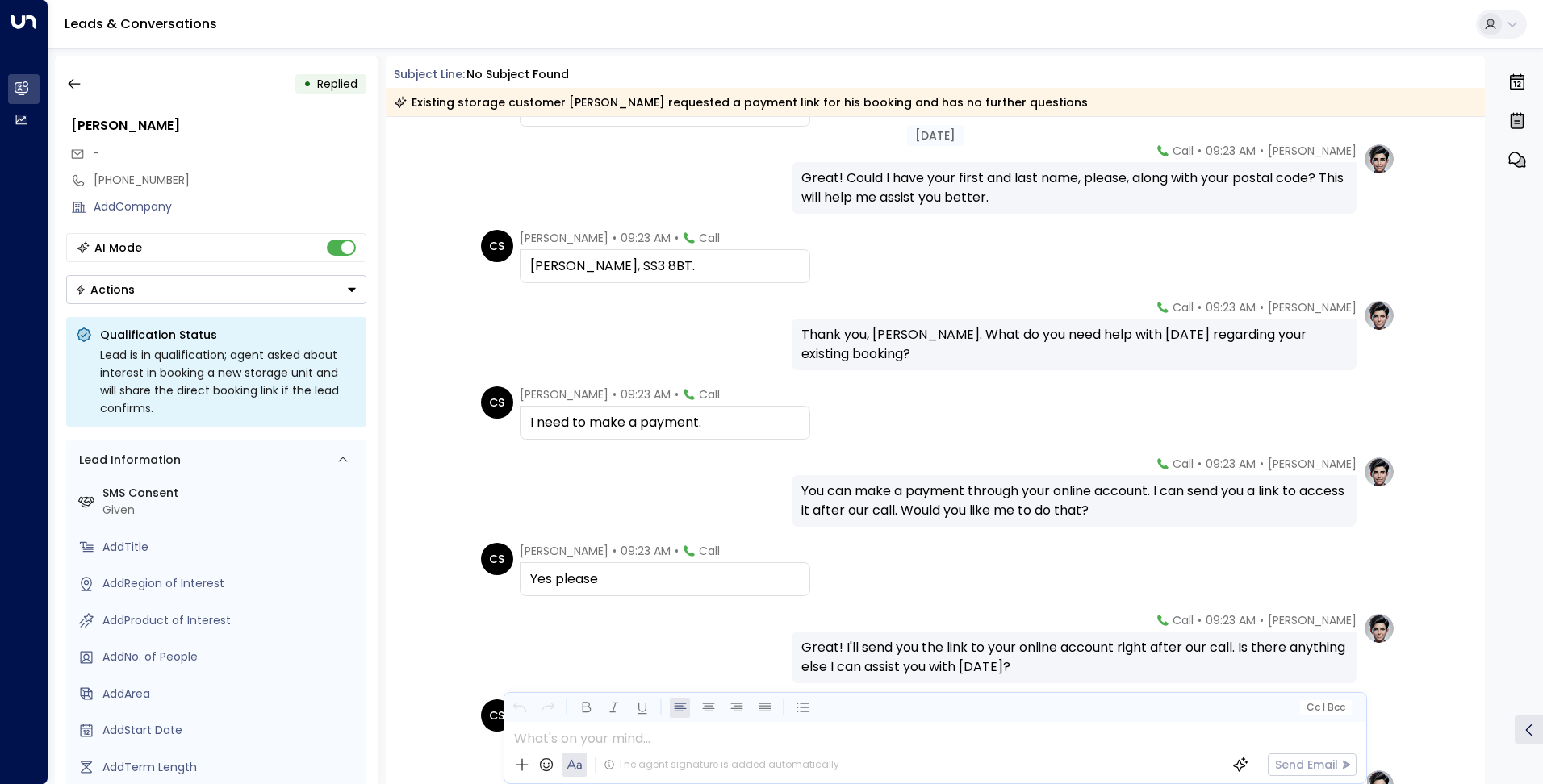
scroll to position [178, 0]
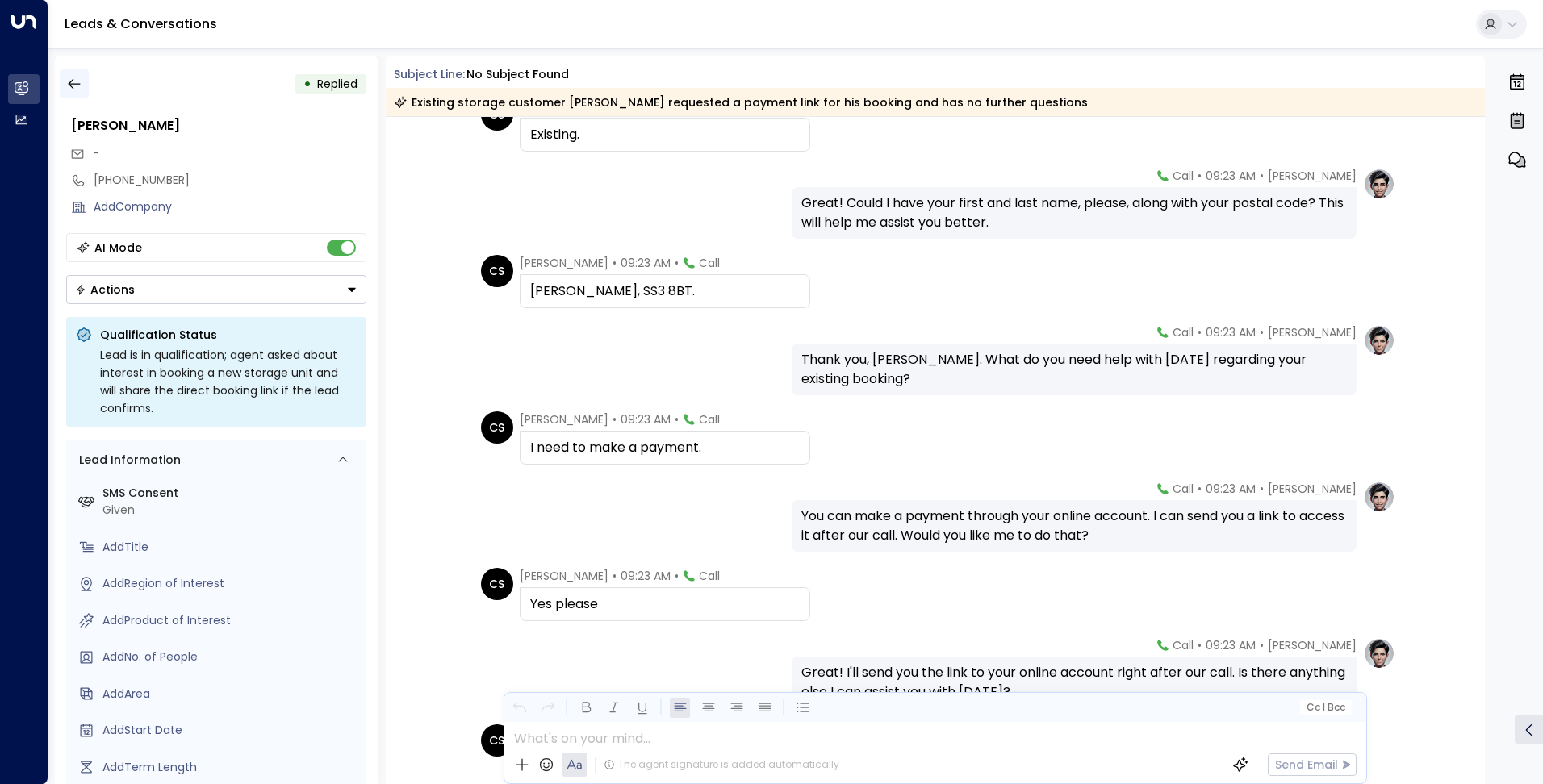
click at [84, 83] on button "button" at bounding box center [74, 84] width 29 height 29
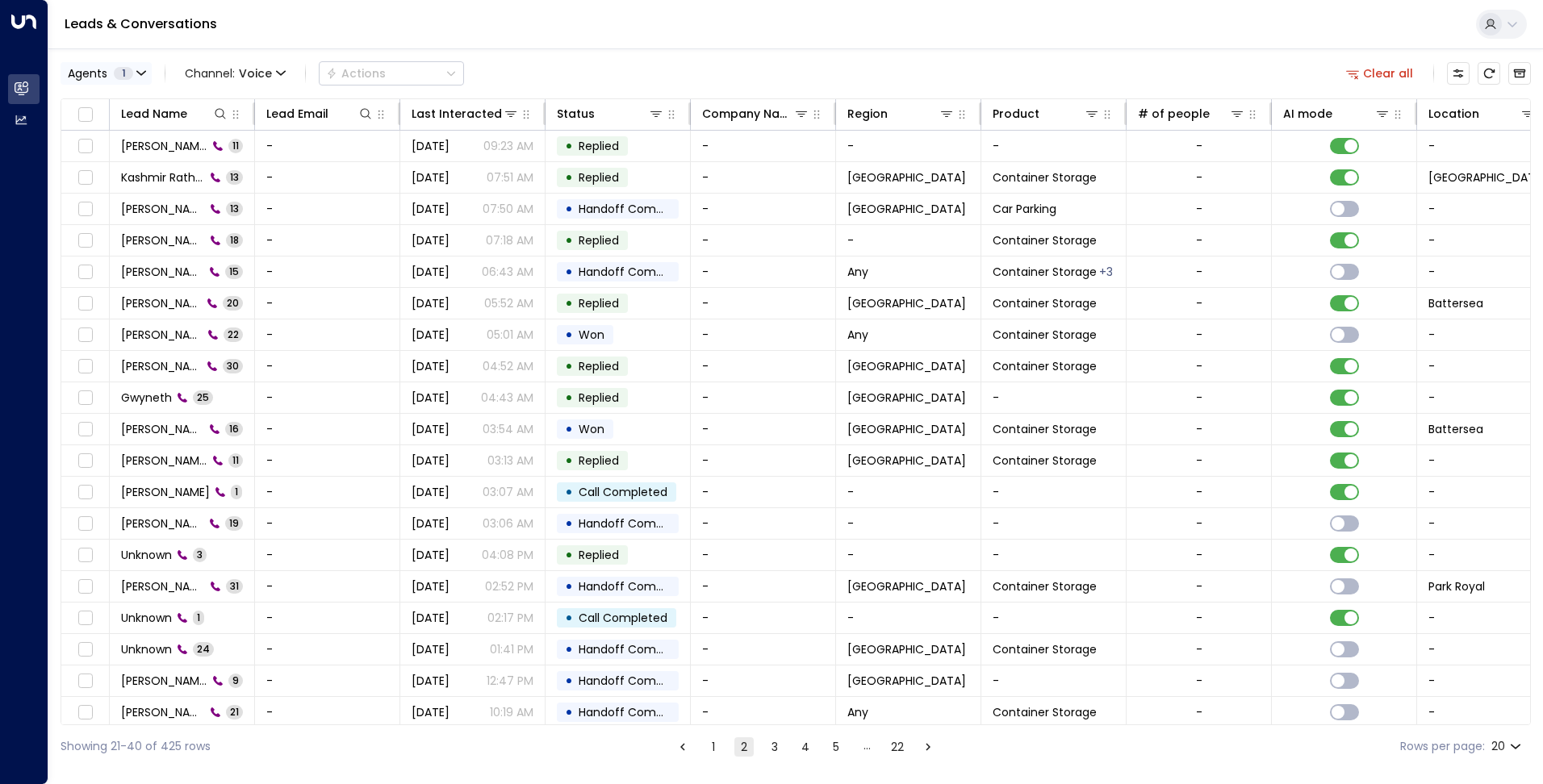
click at [139, 71] on icon "button" at bounding box center [141, 73] width 10 height 10
click at [263, 43] on div at bounding box center [771, 392] width 1543 height 784
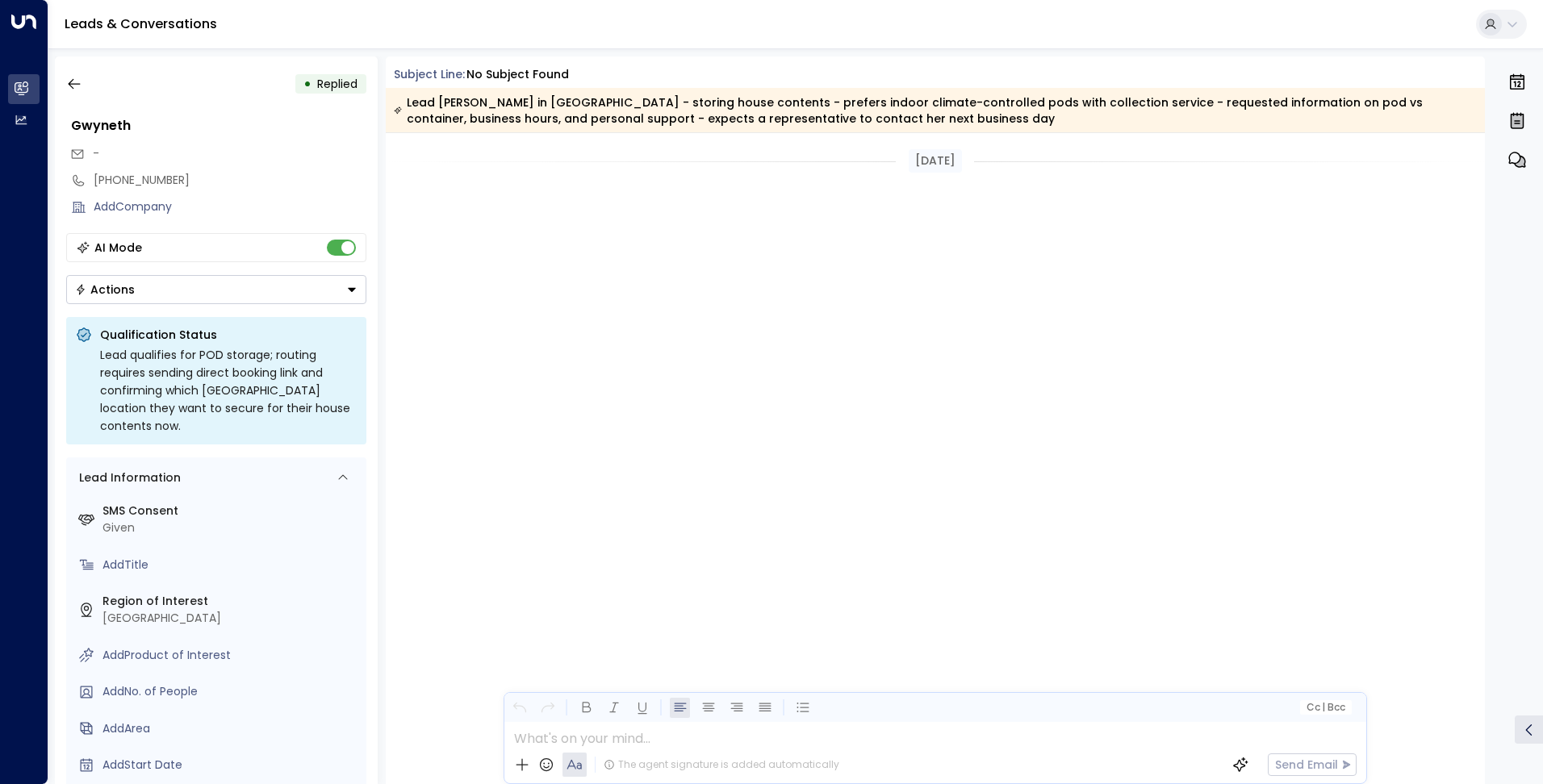
scroll to position [3869, 0]
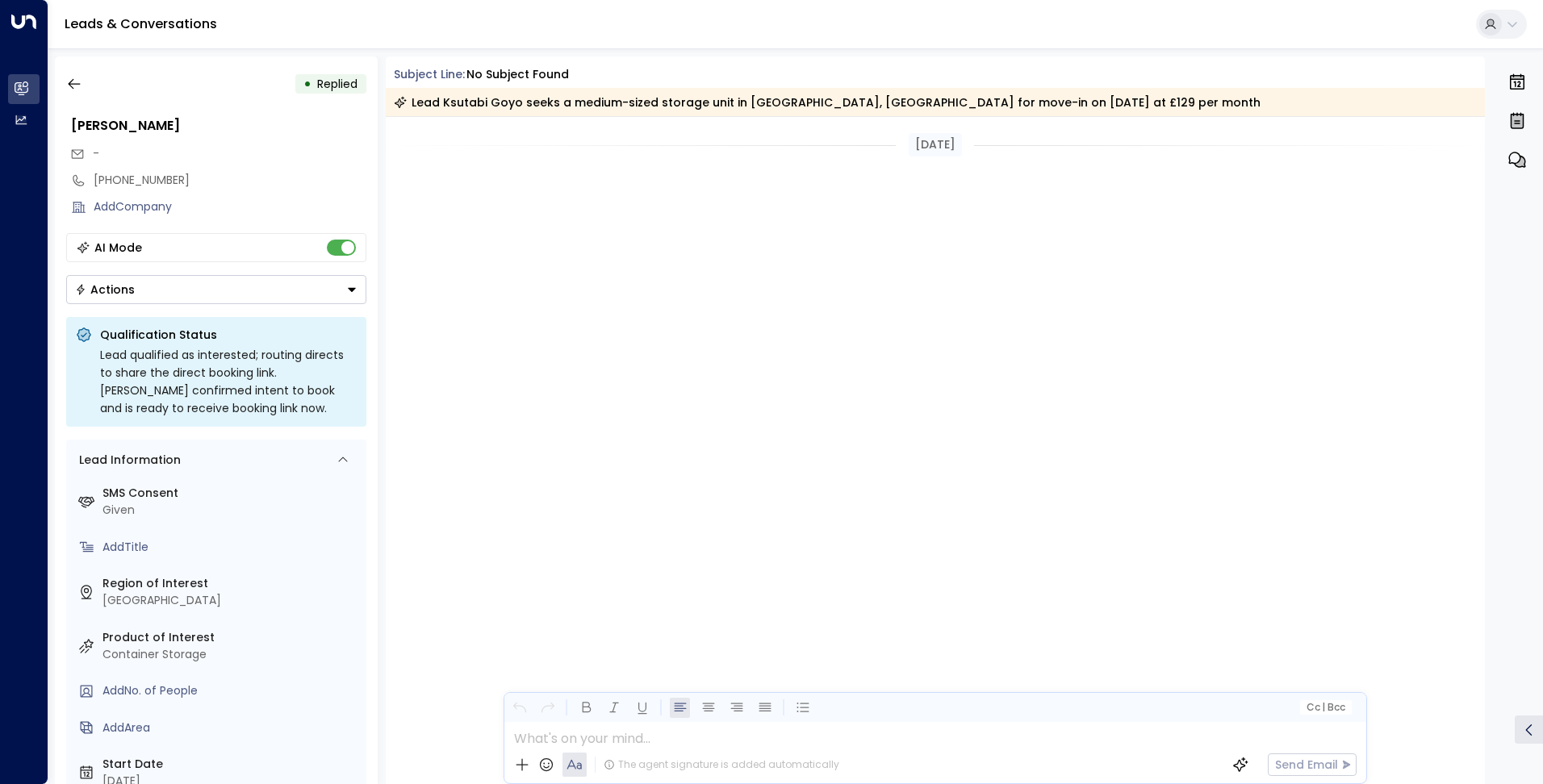
scroll to position [1814, 0]
